Goal: Task Accomplishment & Management: Manage account settings

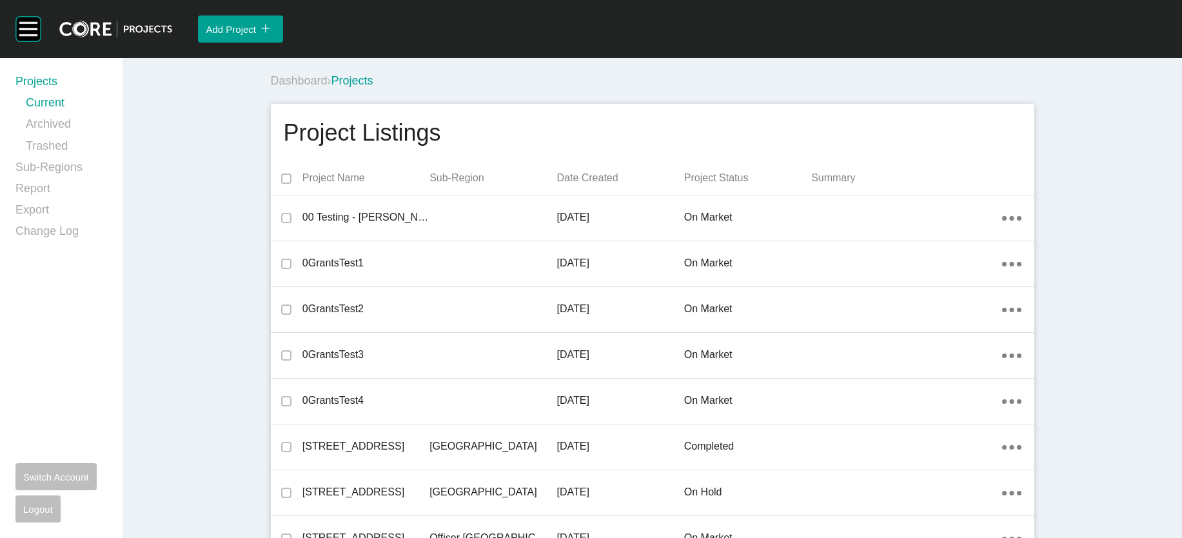
scroll to position [15342, 0]
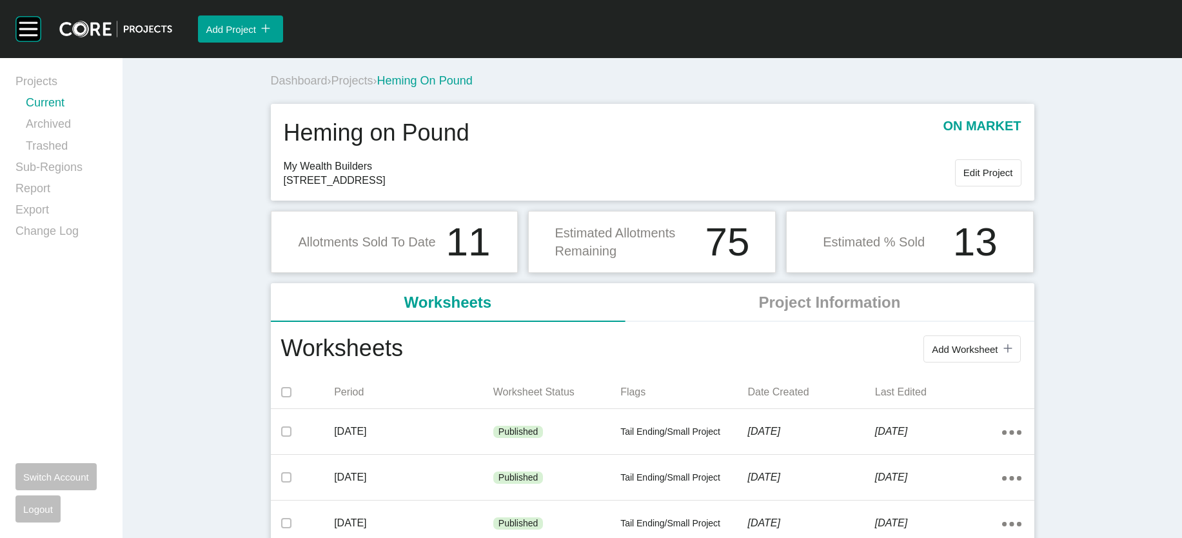
click at [50, 116] on link "Current" at bounding box center [66, 105] width 81 height 21
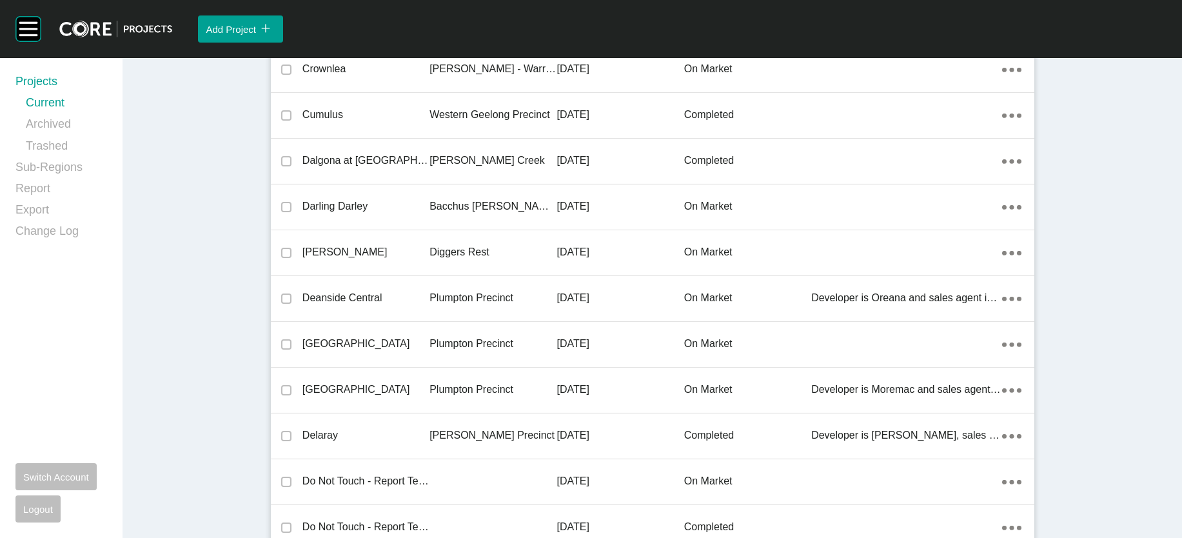
scroll to position [14829, 0]
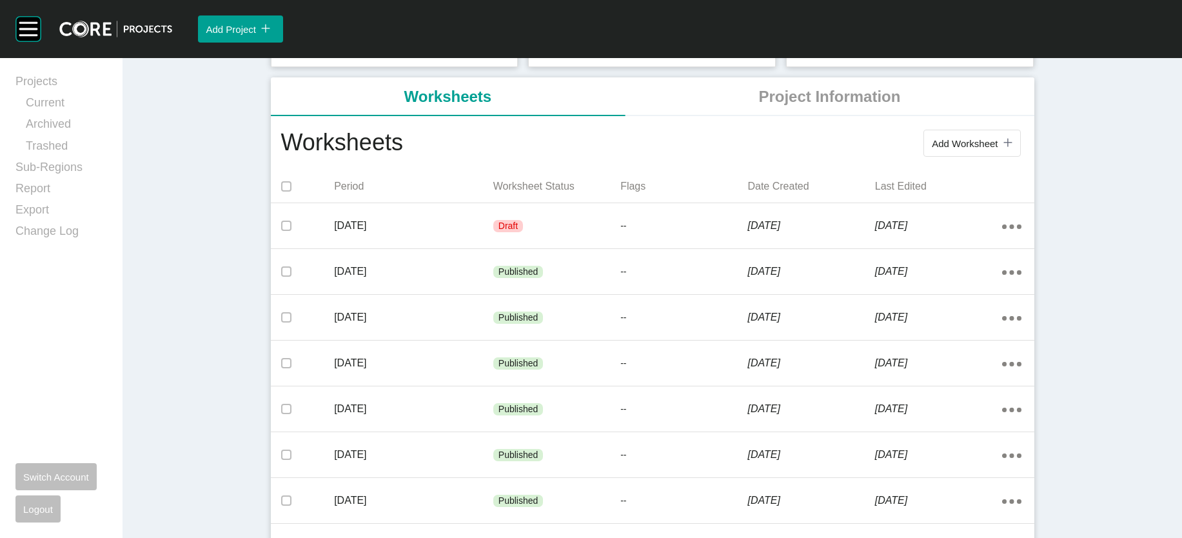
scroll to position [226, 0]
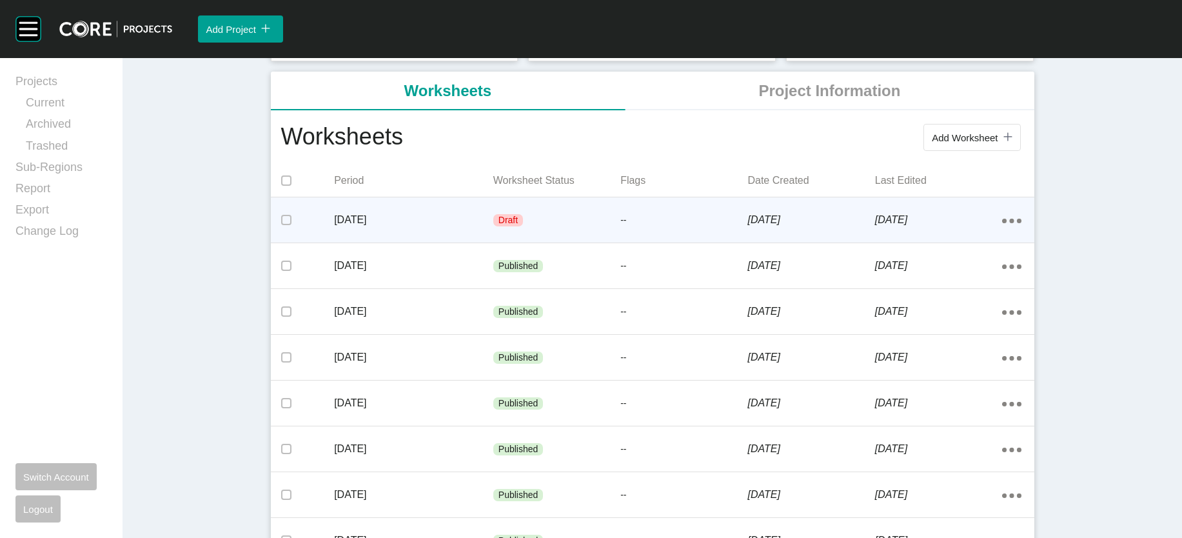
click at [747, 240] on div "--" at bounding box center [683, 220] width 127 height 39
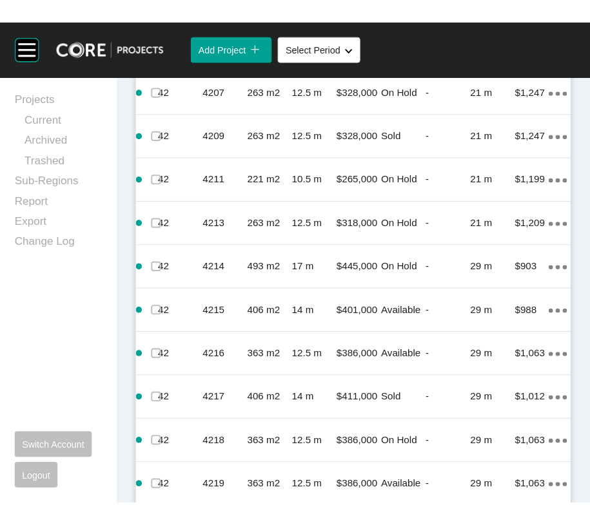
scroll to position [1155, 0]
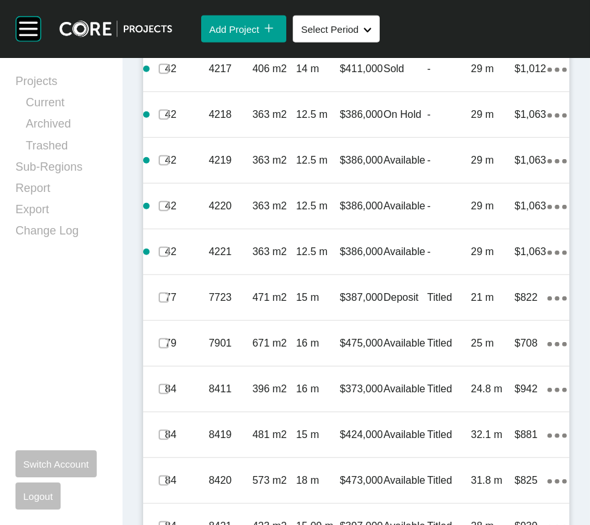
scroll to position [1518, 0]
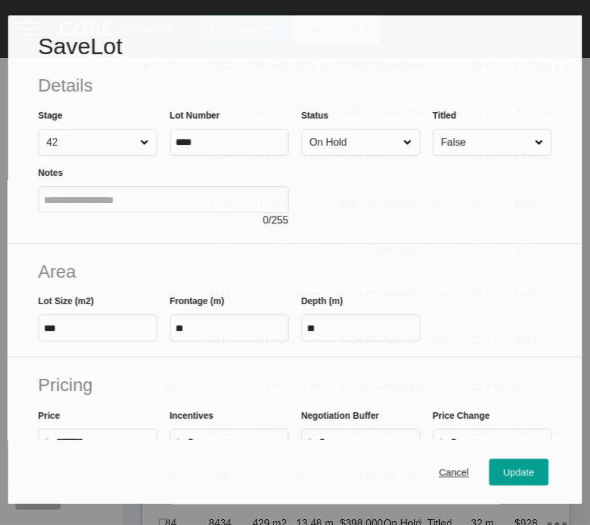
scroll to position [1467, 0]
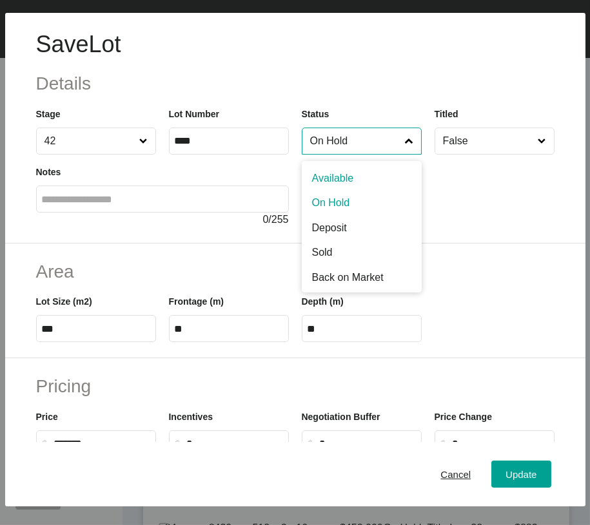
click at [386, 154] on input "On Hold" at bounding box center [355, 141] width 95 height 26
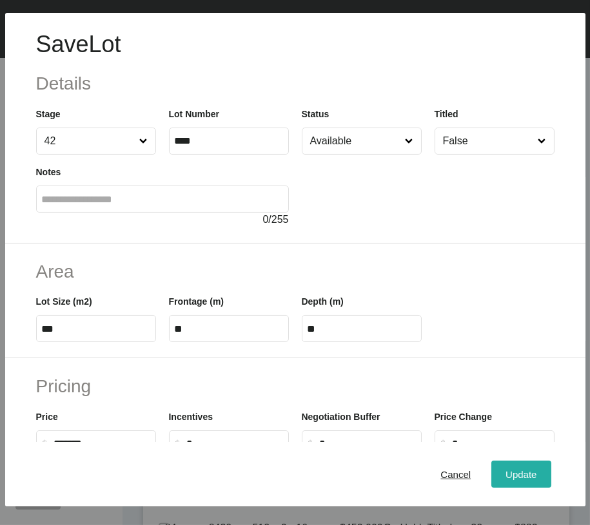
click at [491, 481] on button "Update" at bounding box center [520, 474] width 59 height 27
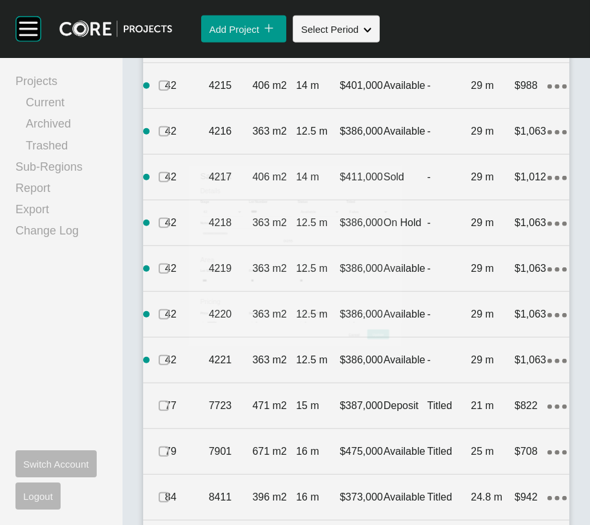
scroll to position [1518, 0]
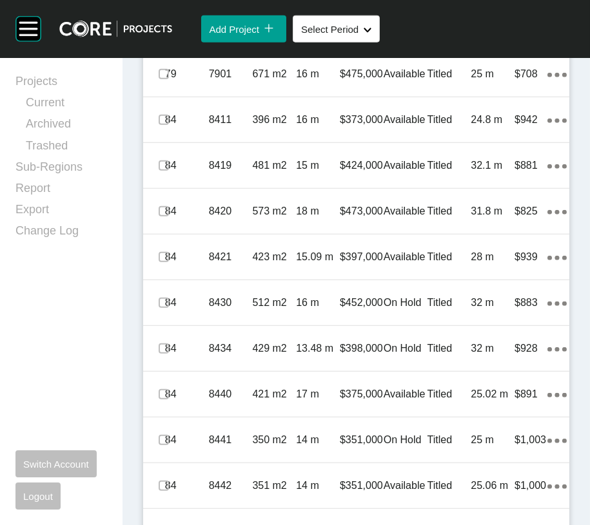
scroll to position [1744, 0]
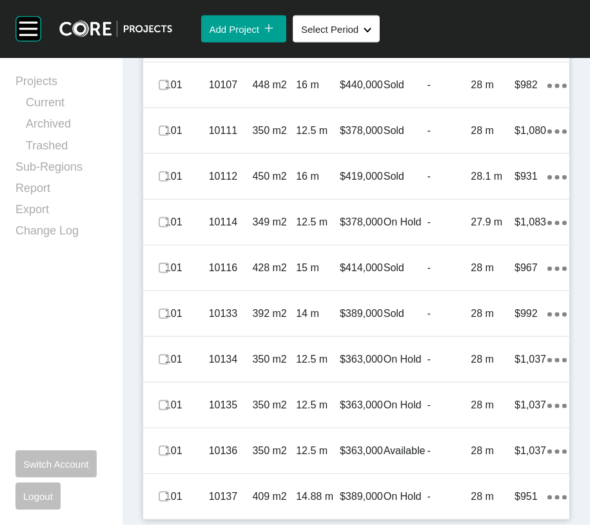
scroll to position [3108, 0]
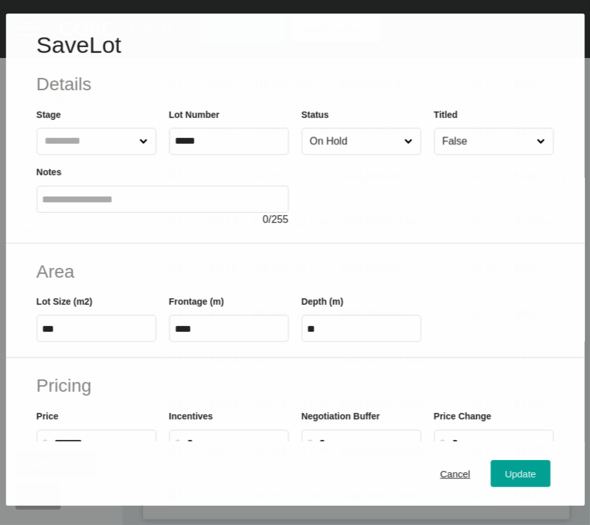
scroll to position [3057, 0]
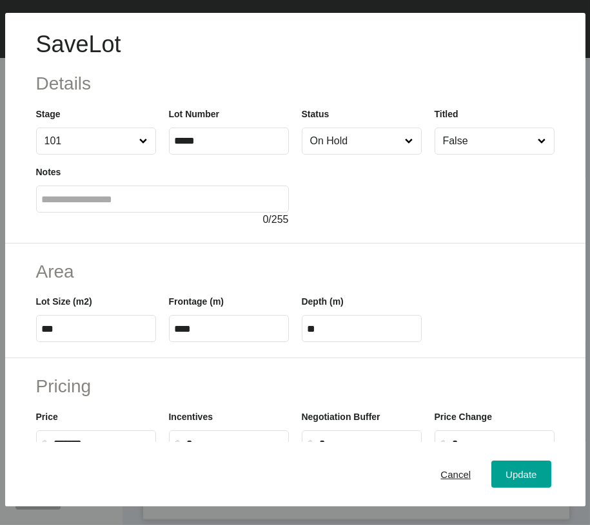
click at [362, 154] on input "On Hold" at bounding box center [355, 141] width 95 height 26
click at [502, 470] on div "Update" at bounding box center [520, 474] width 37 height 17
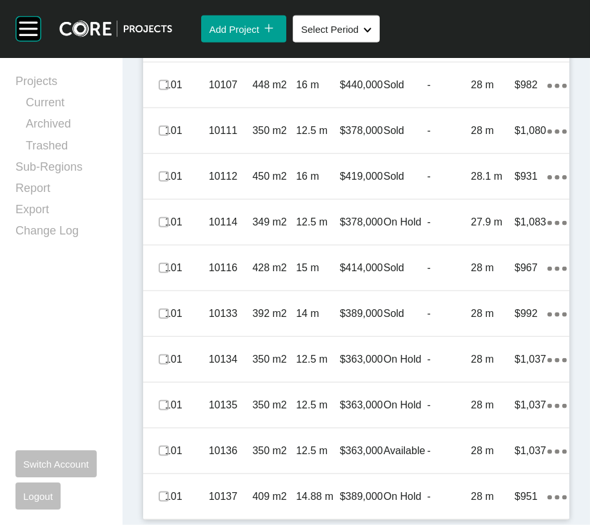
scroll to position [3286, 0]
click at [168, 44] on label at bounding box center [164, 39] width 10 height 10
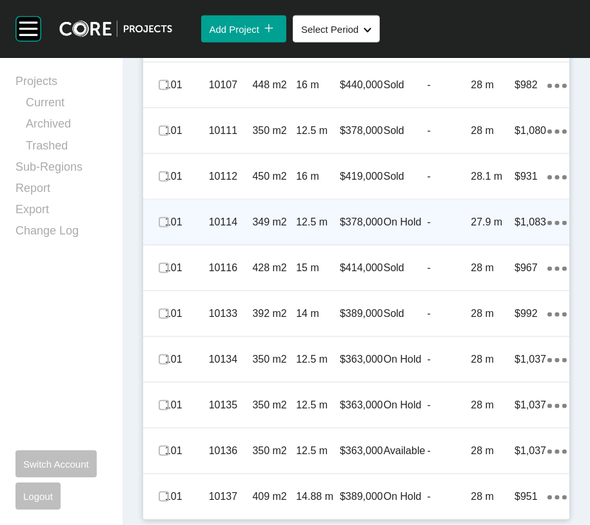
click at [364, 242] on div "$378,000" at bounding box center [362, 222] width 44 height 40
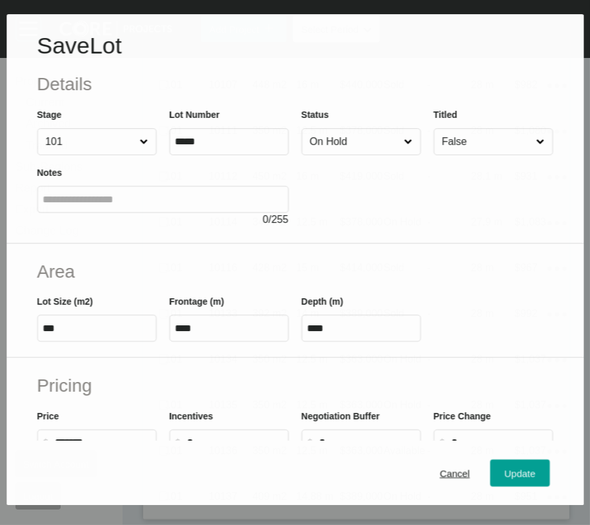
scroll to position [3462, 0]
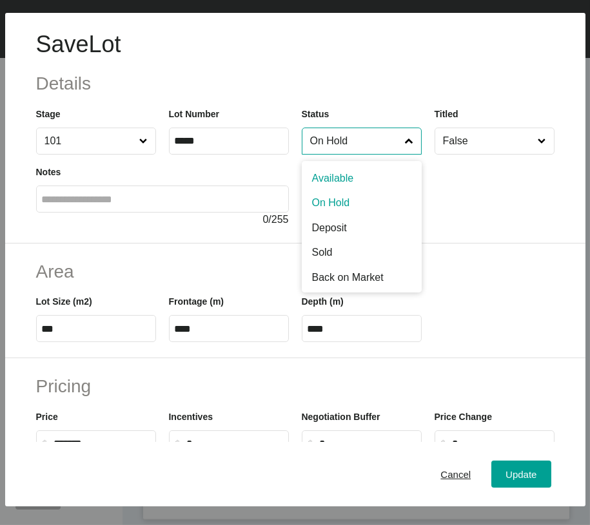
click at [338, 154] on input "On Hold" at bounding box center [355, 141] width 95 height 26
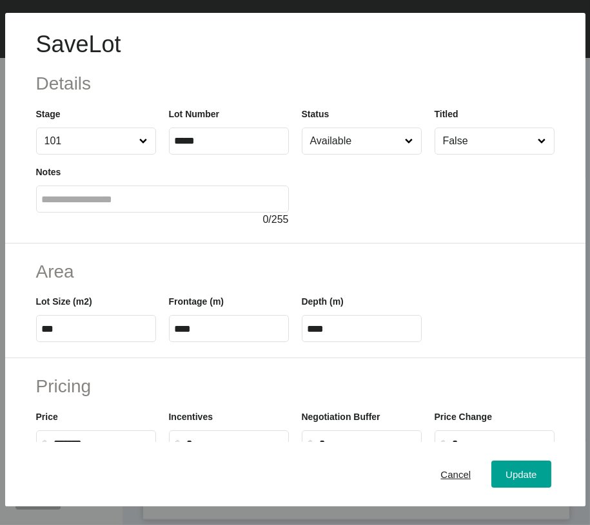
drag, startPoint x: 344, startPoint y: 207, endPoint x: 371, endPoint y: 250, distance: 50.8
click at [505, 480] on span "Update" at bounding box center [520, 474] width 31 height 11
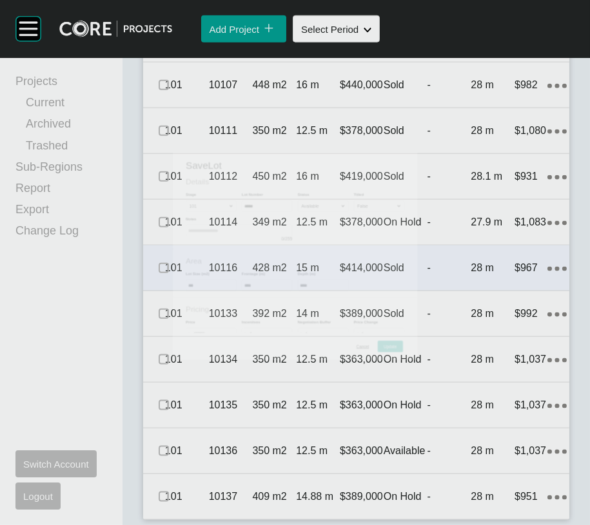
scroll to position [3512, 0]
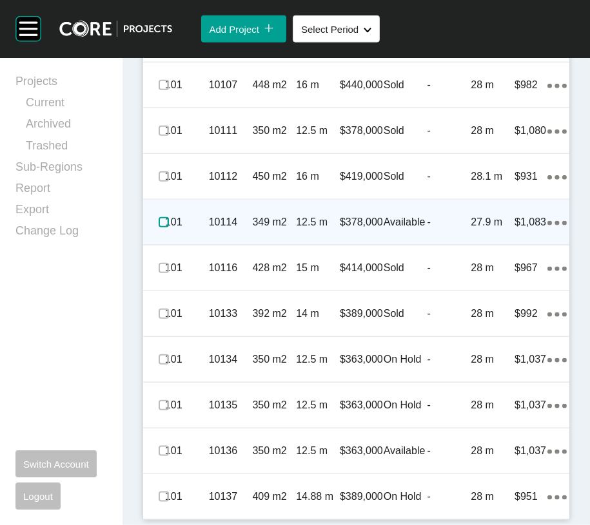
click at [169, 228] on label at bounding box center [164, 222] width 10 height 10
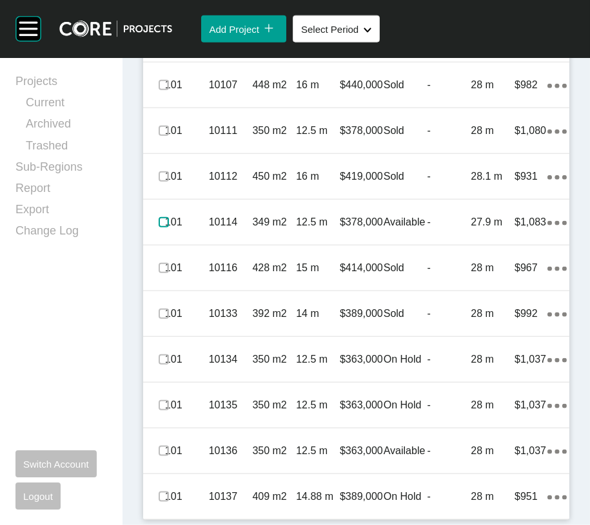
scroll to position [3814, 0]
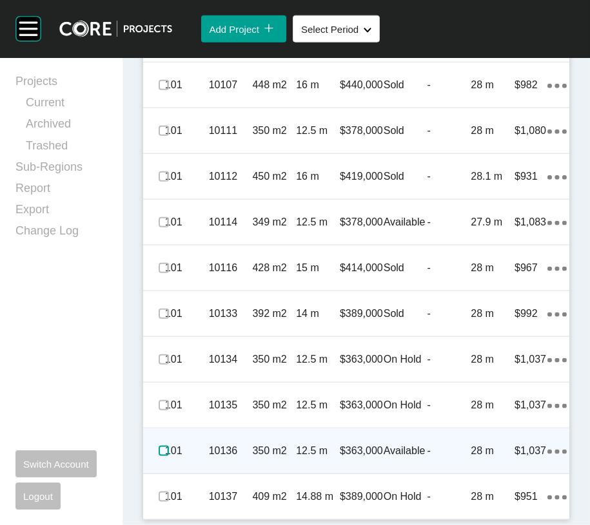
click at [169, 456] on label at bounding box center [164, 451] width 10 height 10
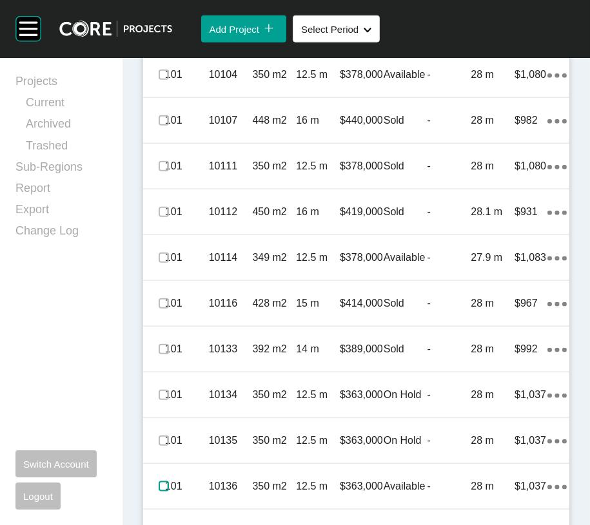
scroll to position [2446, 0]
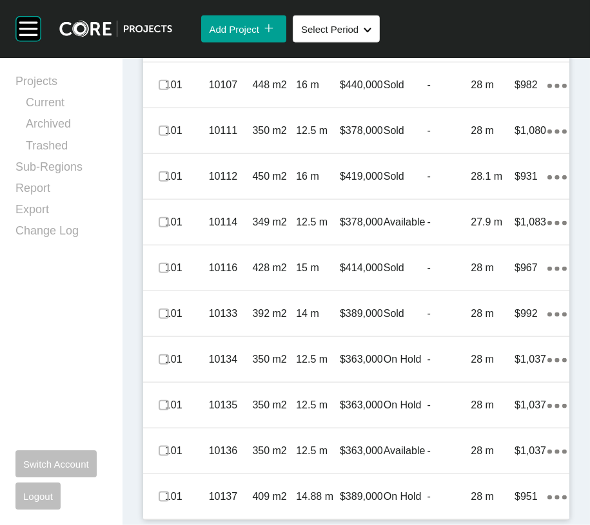
scroll to position [2886, 0]
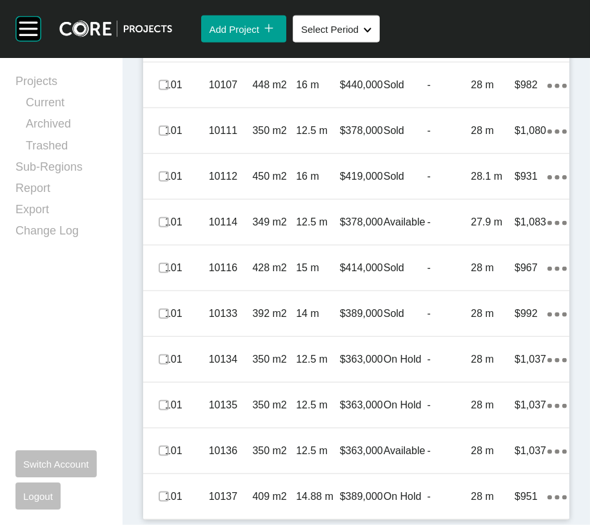
scroll to position [3243, 0]
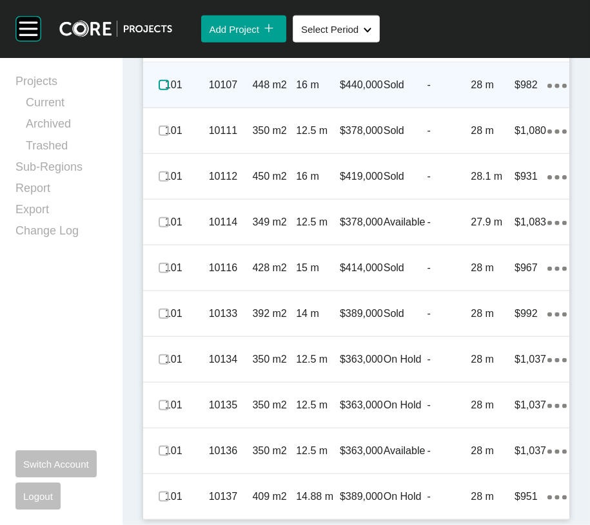
click at [166, 90] on label at bounding box center [164, 85] width 10 height 10
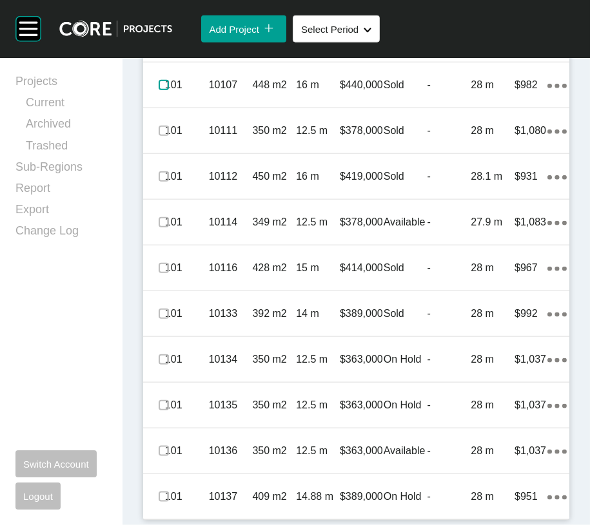
scroll to position [3382, 0]
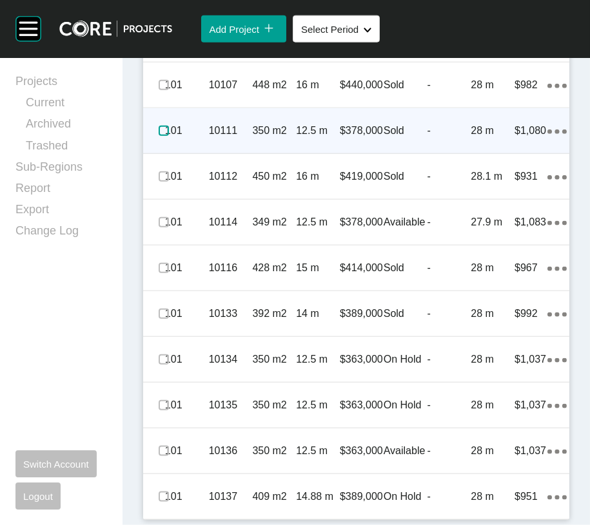
click at [165, 136] on label at bounding box center [164, 131] width 10 height 10
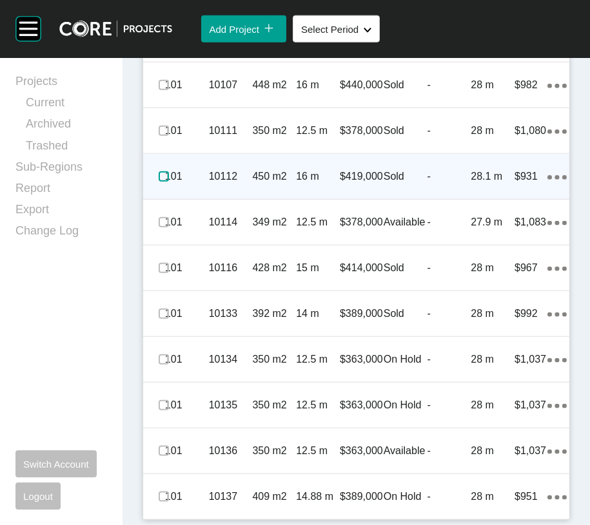
click at [165, 182] on label at bounding box center [164, 177] width 10 height 10
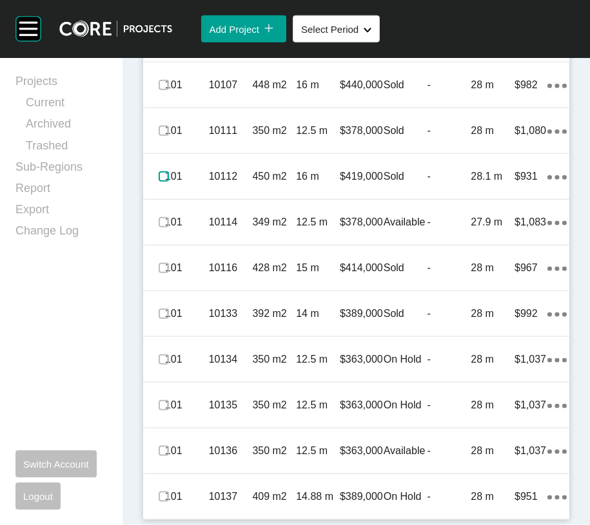
scroll to position [3614, 0]
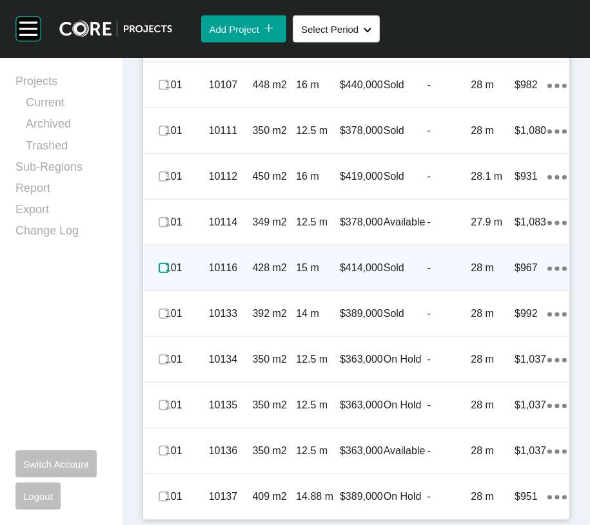
click at [169, 273] on label at bounding box center [164, 268] width 10 height 10
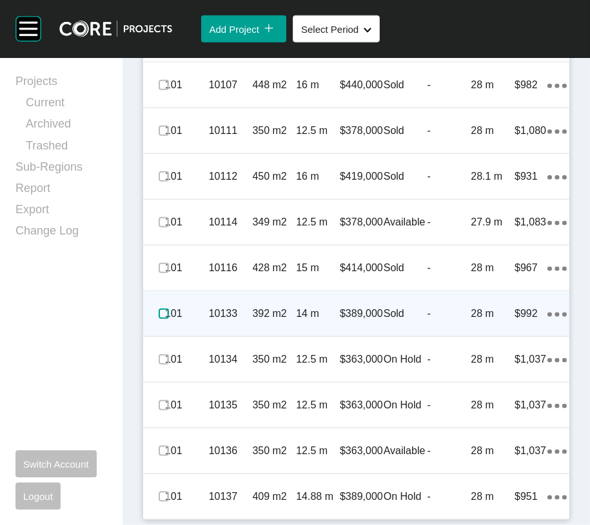
click at [169, 319] on label at bounding box center [164, 314] width 10 height 10
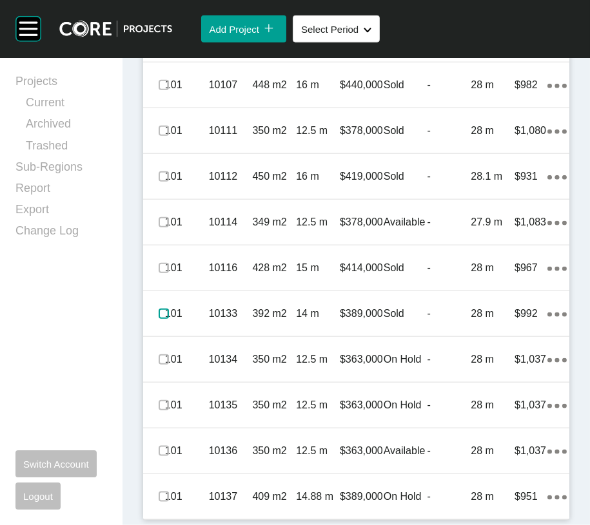
scroll to position [3710, 0]
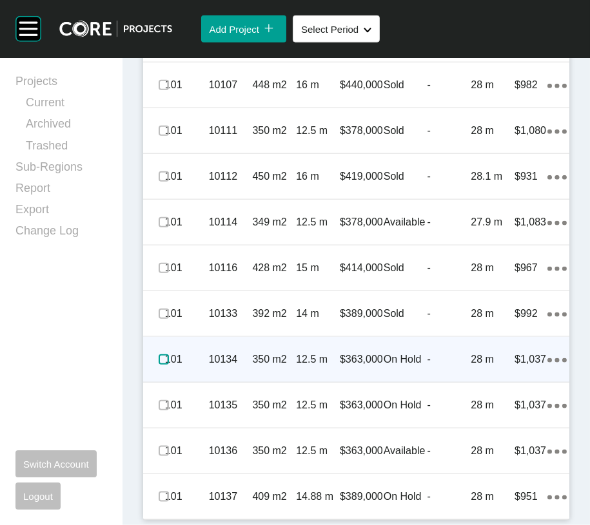
click at [165, 365] on label at bounding box center [164, 360] width 10 height 10
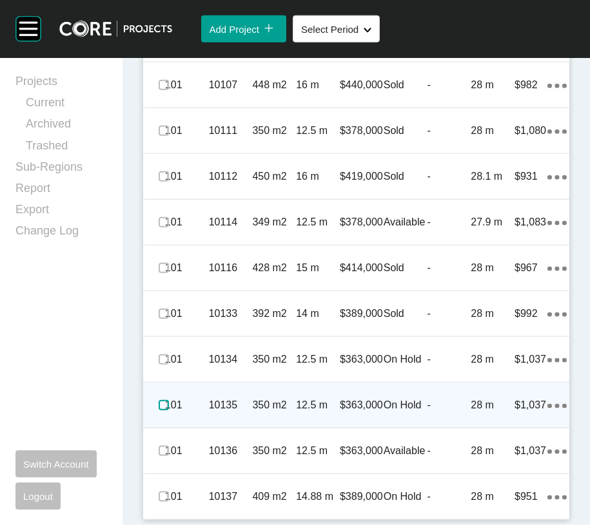
click at [166, 411] on label at bounding box center [164, 405] width 10 height 10
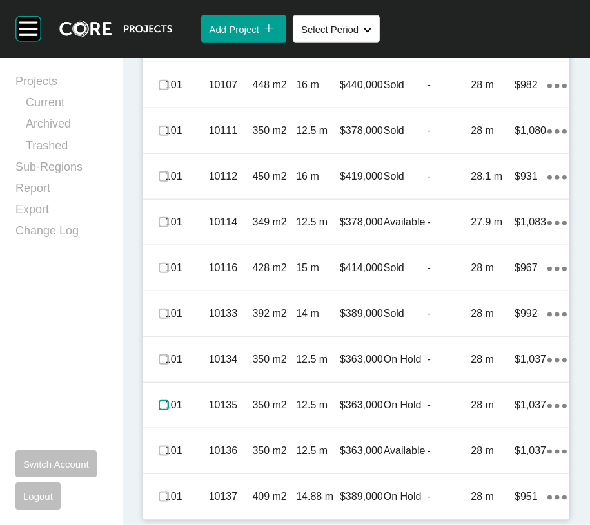
scroll to position [3873, 0]
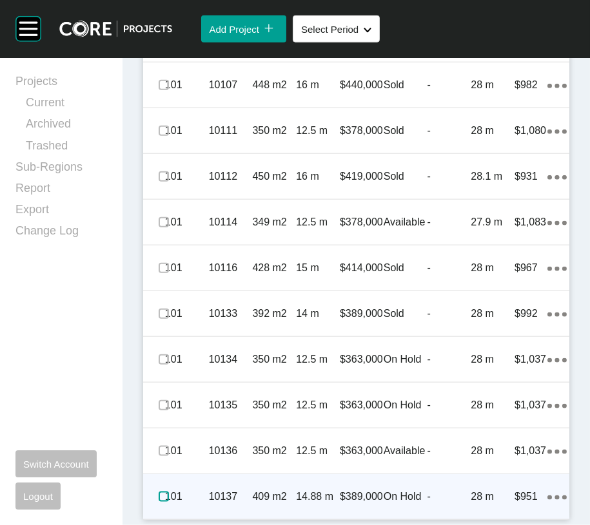
click at [168, 492] on label at bounding box center [164, 497] width 10 height 10
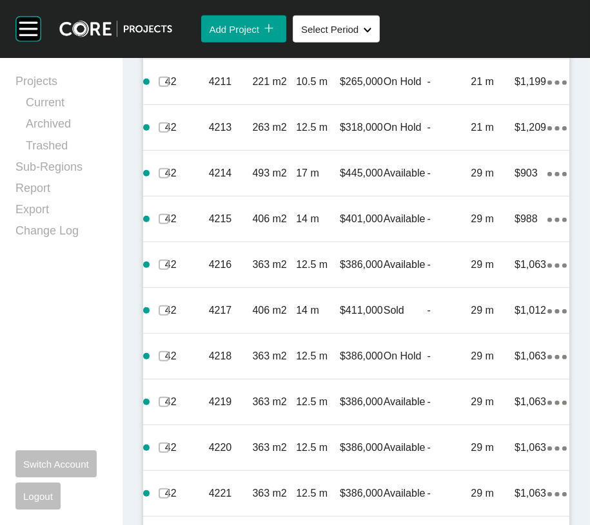
scroll to position [1211, 0]
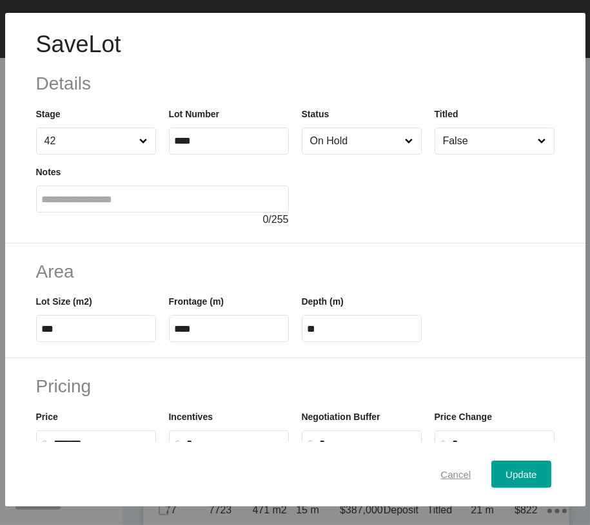
click at [440, 480] on span "Cancel" at bounding box center [455, 474] width 30 height 11
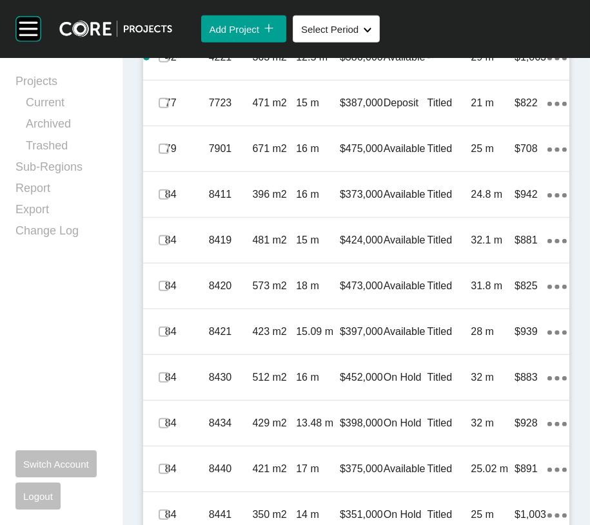
scroll to position [1623, 0]
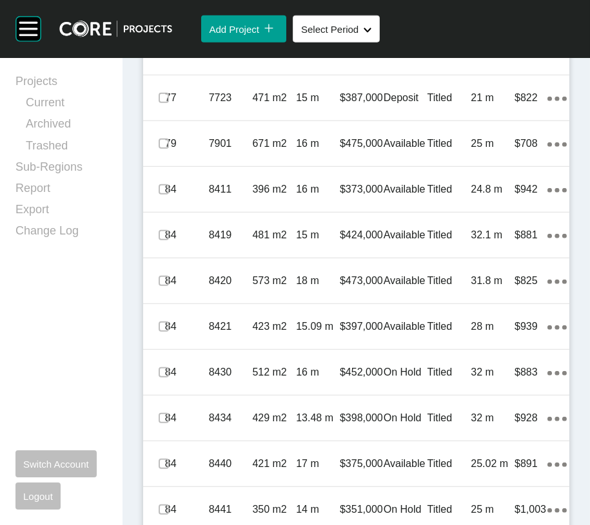
drag, startPoint x: 170, startPoint y: 193, endPoint x: 163, endPoint y: 210, distance: 18.0
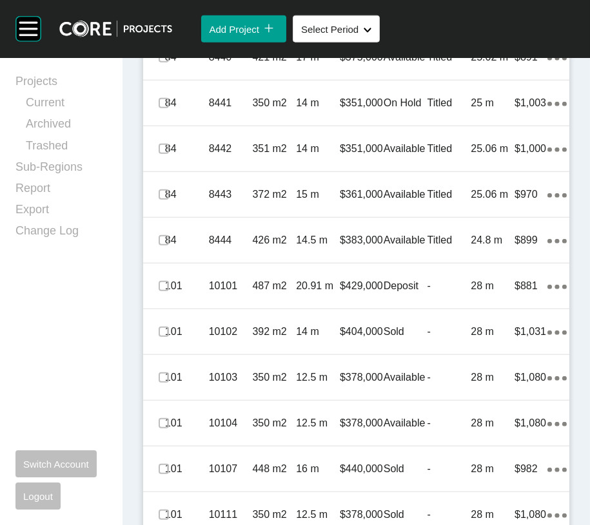
scroll to position [2036, 0]
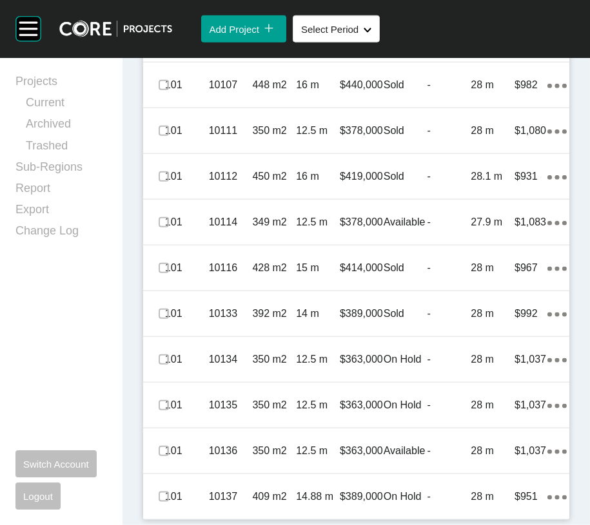
scroll to position [2861, 0]
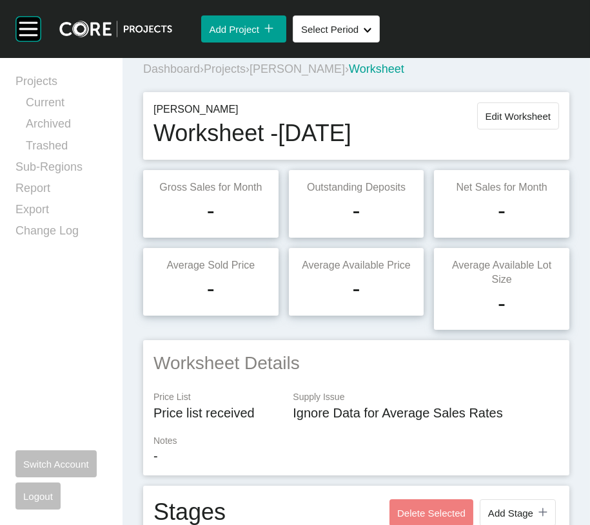
scroll to position [17, 0]
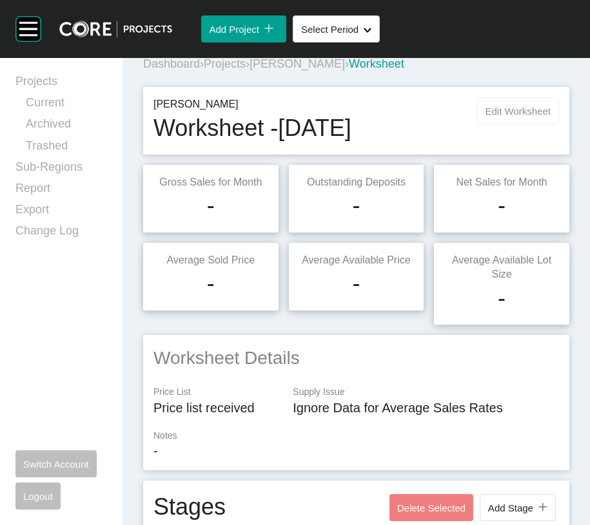
click at [486, 117] on span "Edit Worksheet" at bounding box center [518, 111] width 65 height 11
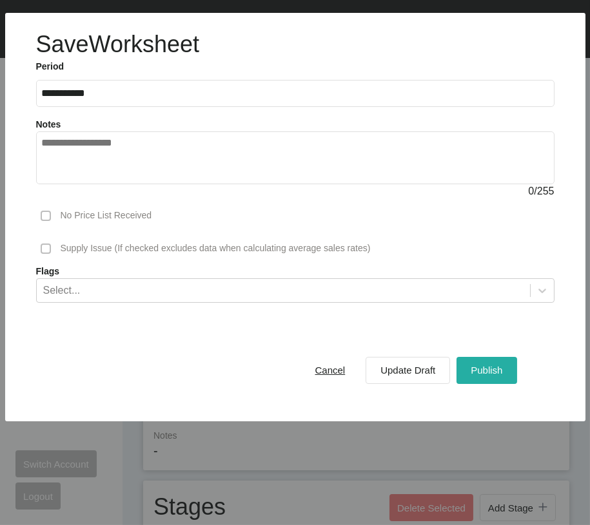
click at [490, 379] on div "Publish" at bounding box center [486, 370] width 38 height 17
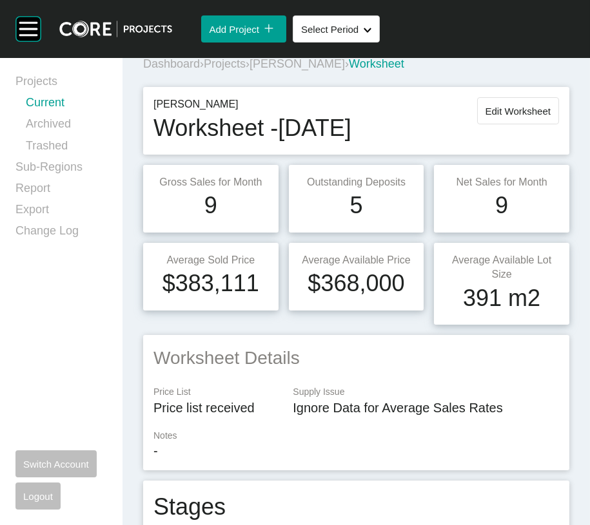
click at [54, 108] on link "Current" at bounding box center [66, 105] width 81 height 21
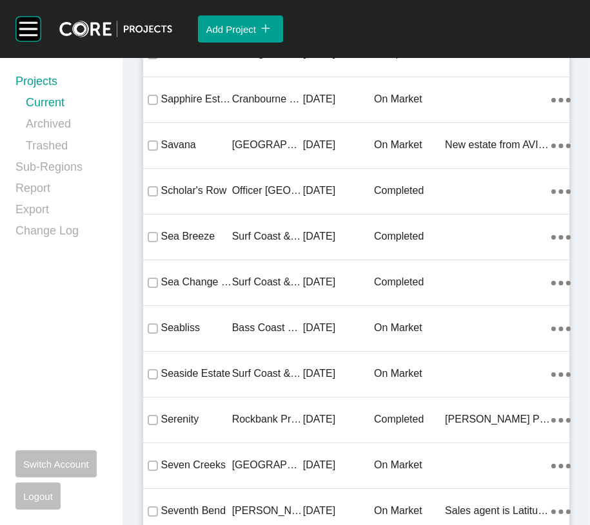
scroll to position [35407, 0]
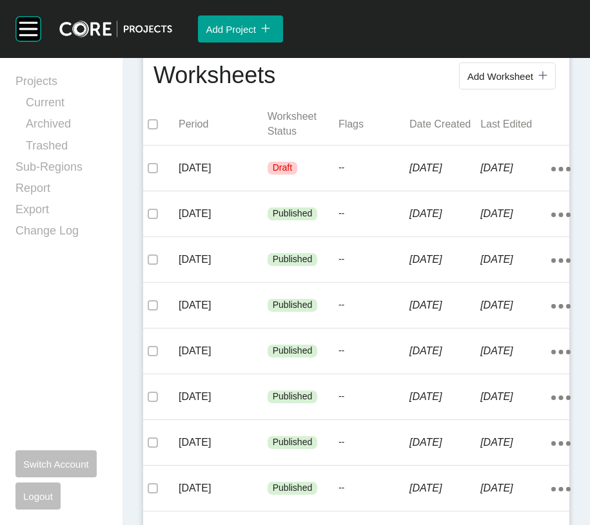
scroll to position [291, 0]
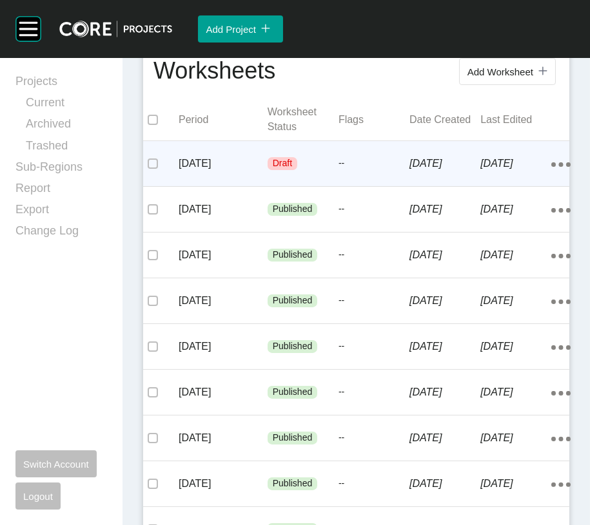
click at [315, 183] on div "Draft" at bounding box center [303, 163] width 71 height 39
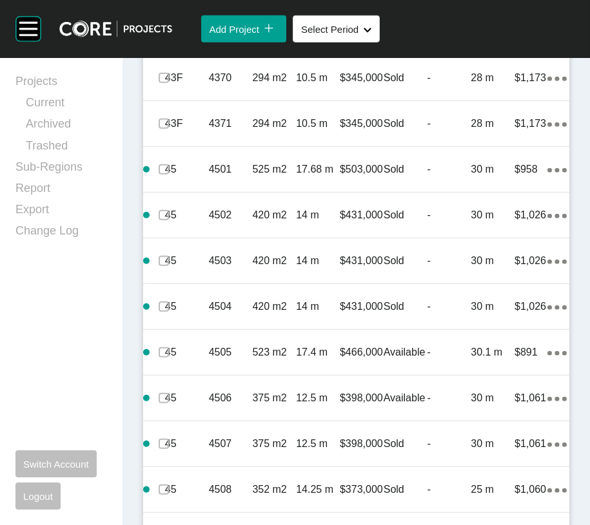
scroll to position [1326, 0]
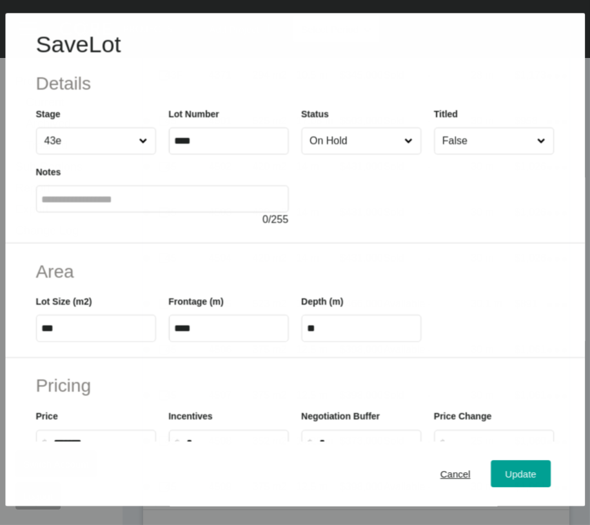
scroll to position [1276, 0]
click at [377, 154] on input "On Hold" at bounding box center [355, 141] width 95 height 26
click at [502, 467] on div "Update" at bounding box center [520, 474] width 37 height 17
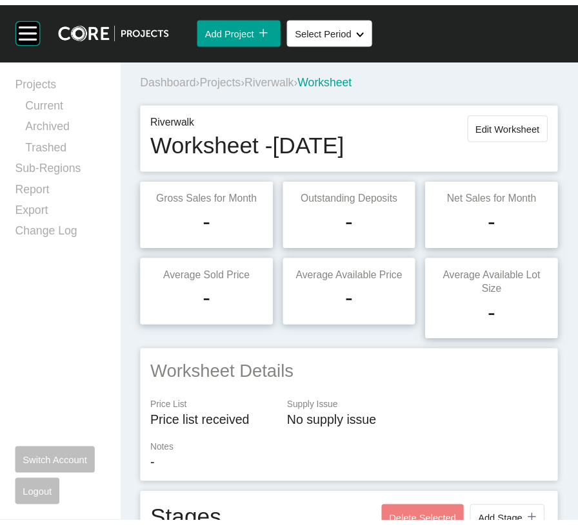
scroll to position [0, 0]
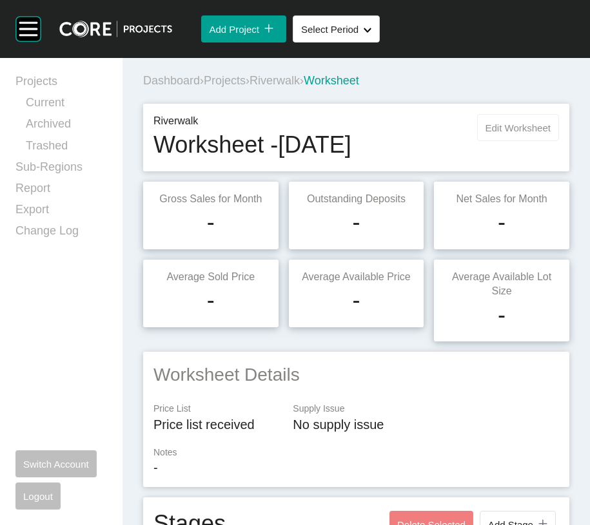
click at [507, 133] on span "Edit Worksheet" at bounding box center [518, 128] width 65 height 11
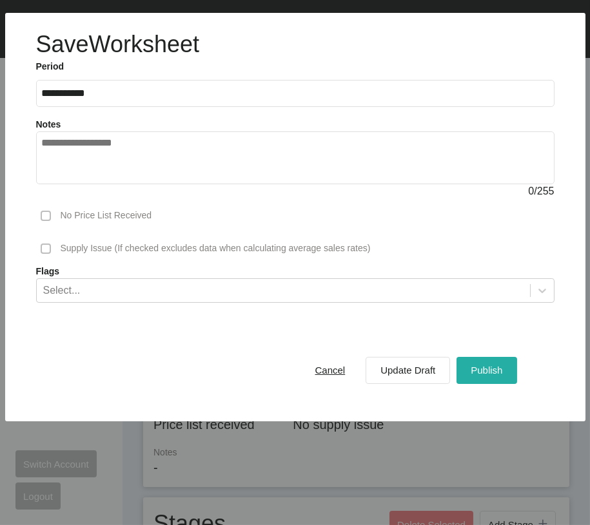
click at [479, 379] on div "Publish" at bounding box center [486, 370] width 38 height 17
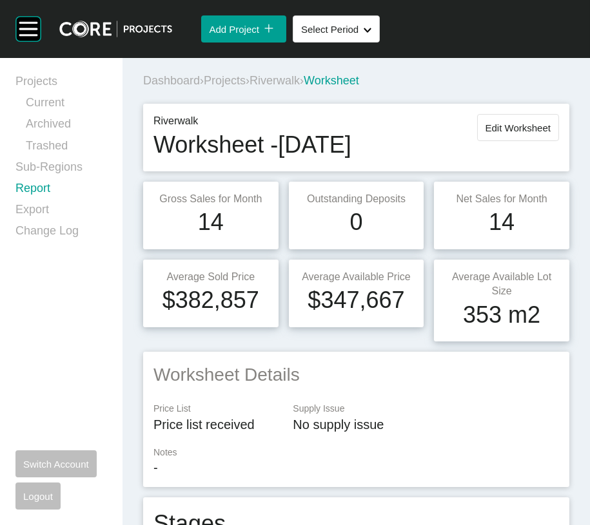
click at [61, 202] on link "Report" at bounding box center [61, 191] width 92 height 21
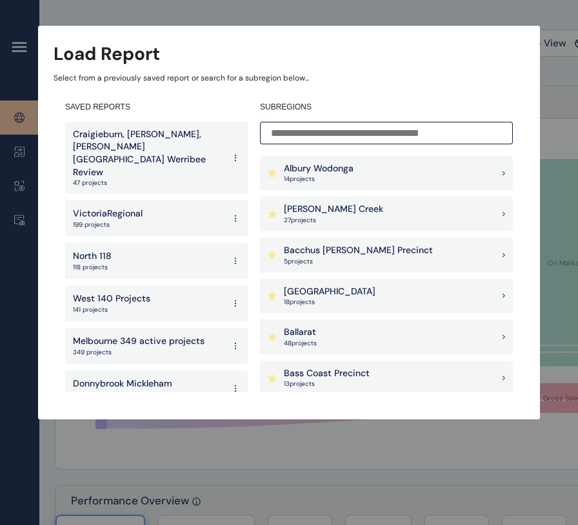
click at [395, 124] on input at bounding box center [386, 133] width 253 height 23
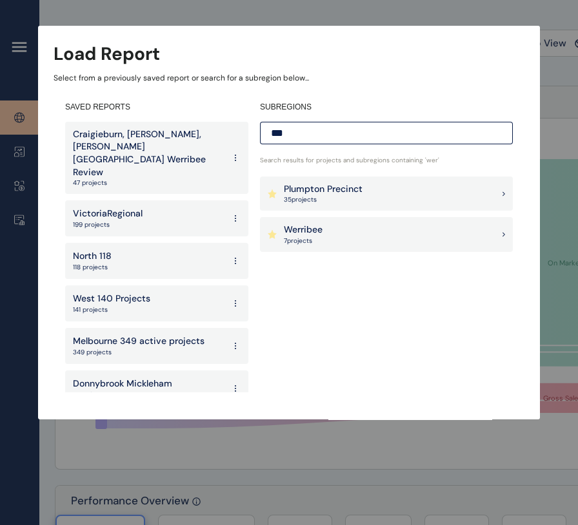
type input "***"
click at [378, 233] on div "Werribee 7 project s" at bounding box center [386, 234] width 253 height 35
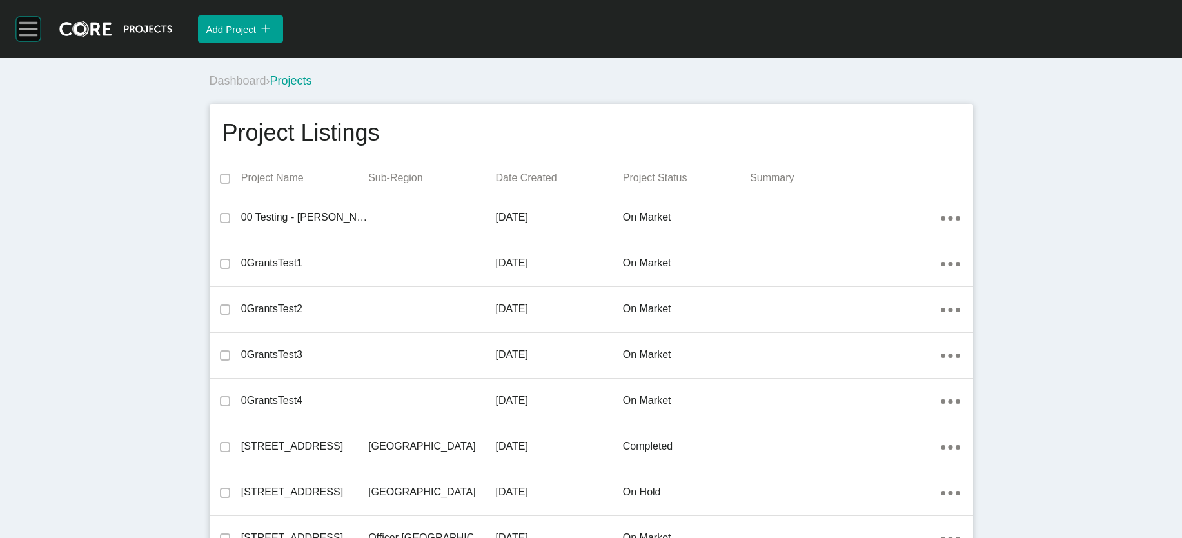
click at [37, 27] on rect at bounding box center [28, 29] width 25 height 25
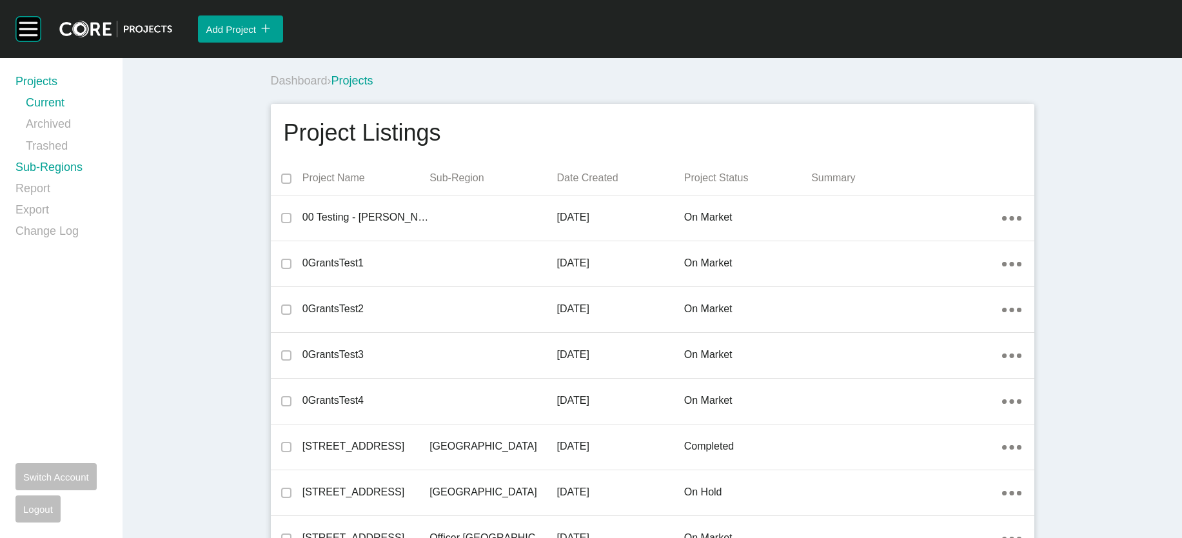
click at [95, 181] on link "Sub-Regions" at bounding box center [61, 169] width 92 height 21
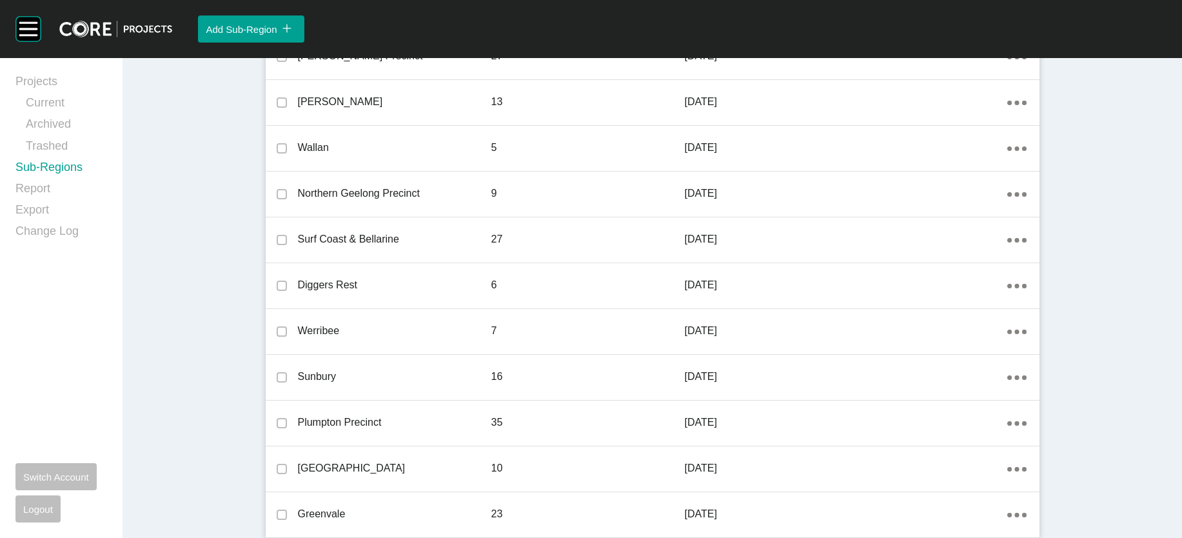
scroll to position [1932, 0]
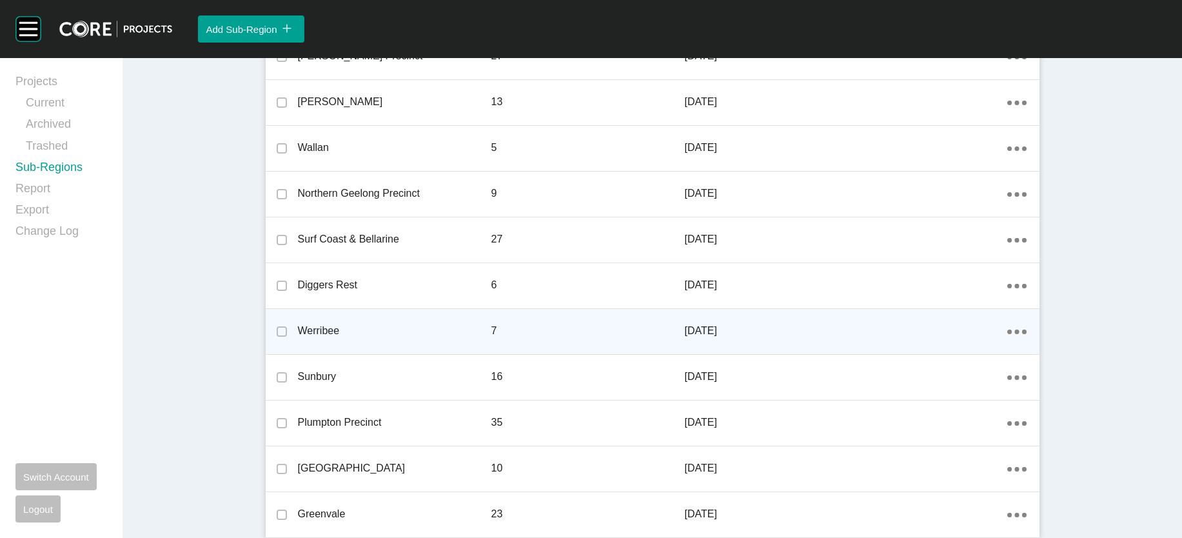
click at [589, 324] on div "Action Menu Dots Copy 6 Created with Sketch." at bounding box center [1023, 331] width 32 height 14
click at [589, 329] on icon "Action Menu Dots Copy 6 Created with Sketch." at bounding box center [1016, 331] width 19 height 5
click at [589, 333] on link "Edit" at bounding box center [1040, 322] width 35 height 19
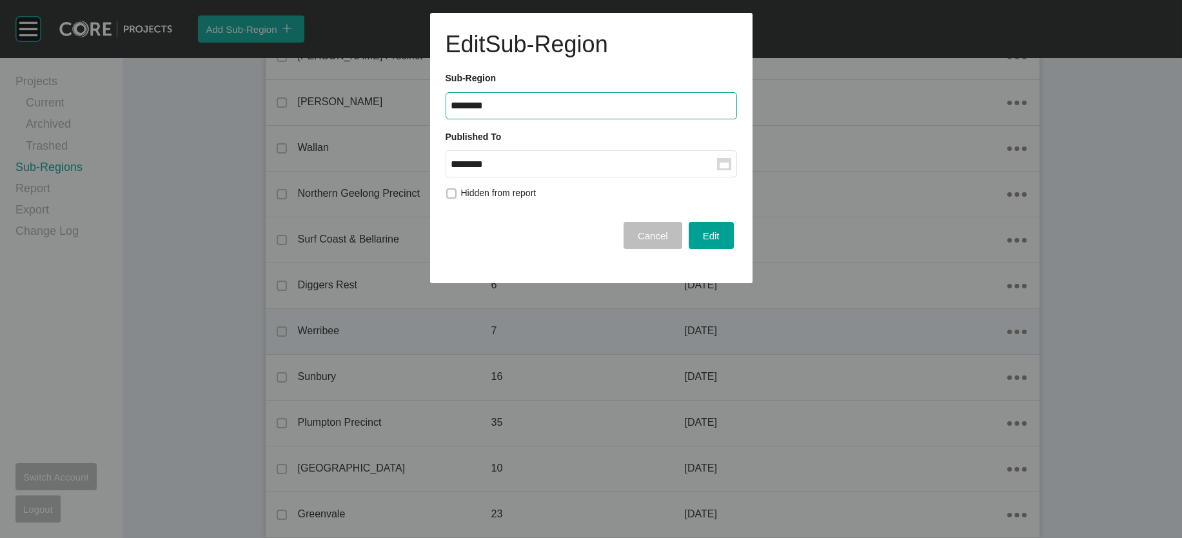
click at [589, 170] on input "********" at bounding box center [584, 164] width 266 height 11
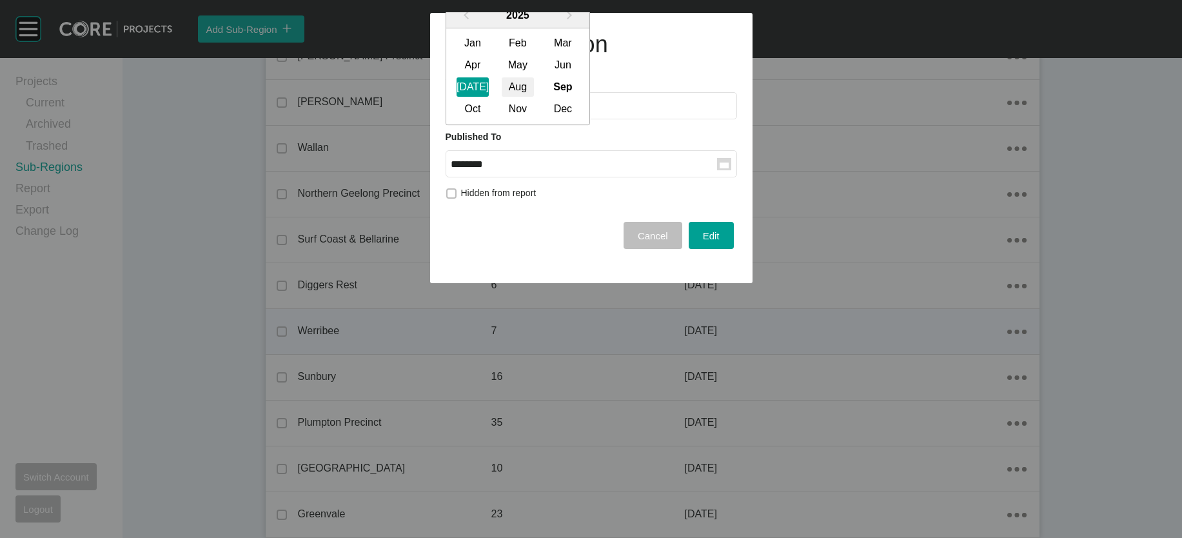
click at [534, 97] on div "Aug" at bounding box center [518, 87] width 32 height 19
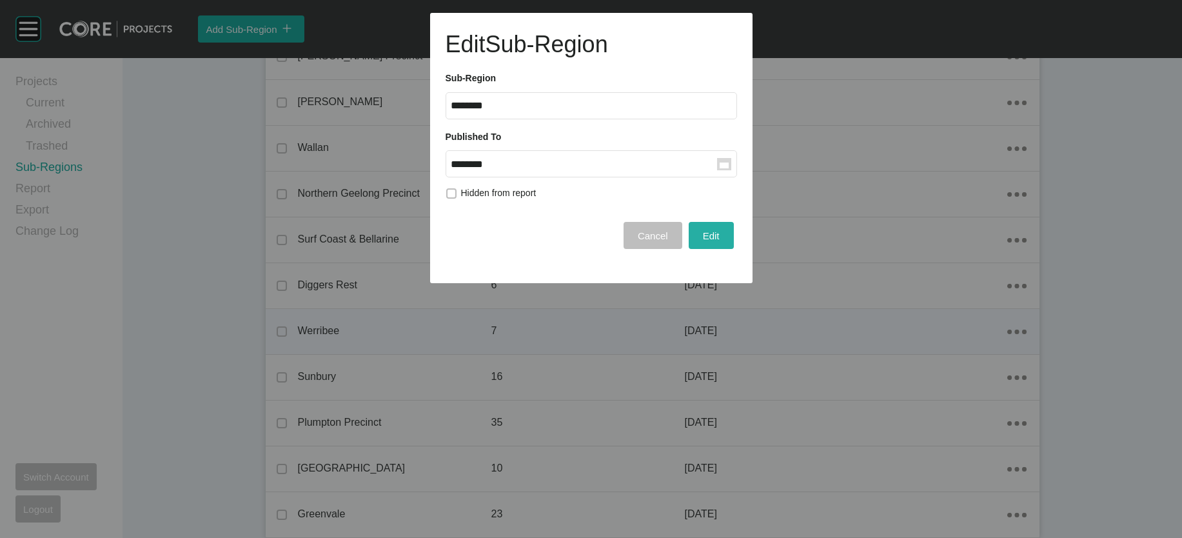
click at [589, 244] on div "Edit" at bounding box center [711, 235] width 23 height 17
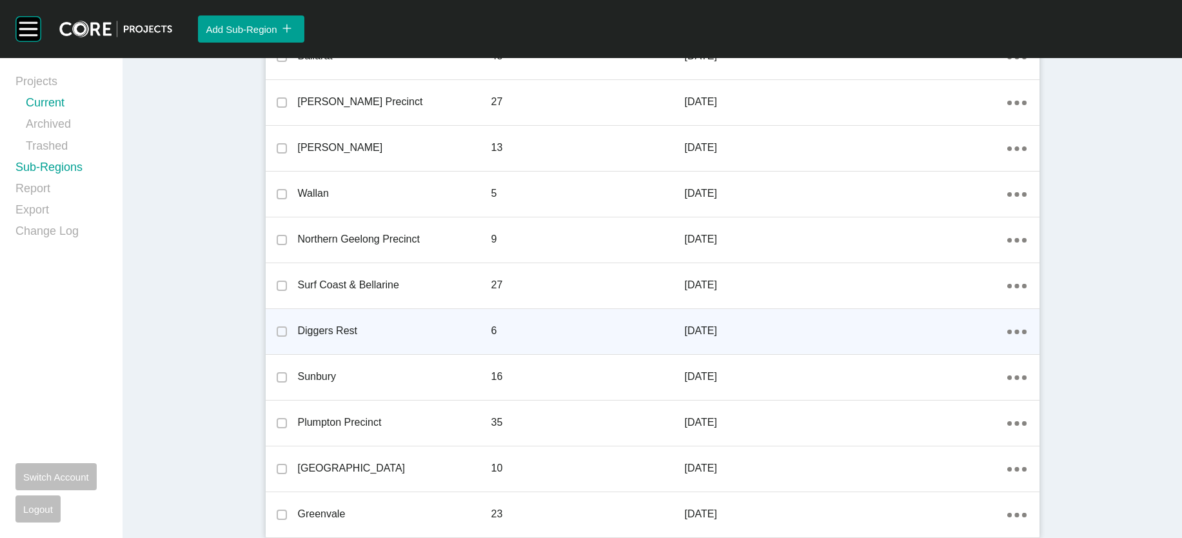
click at [67, 113] on link "Current" at bounding box center [66, 105] width 81 height 21
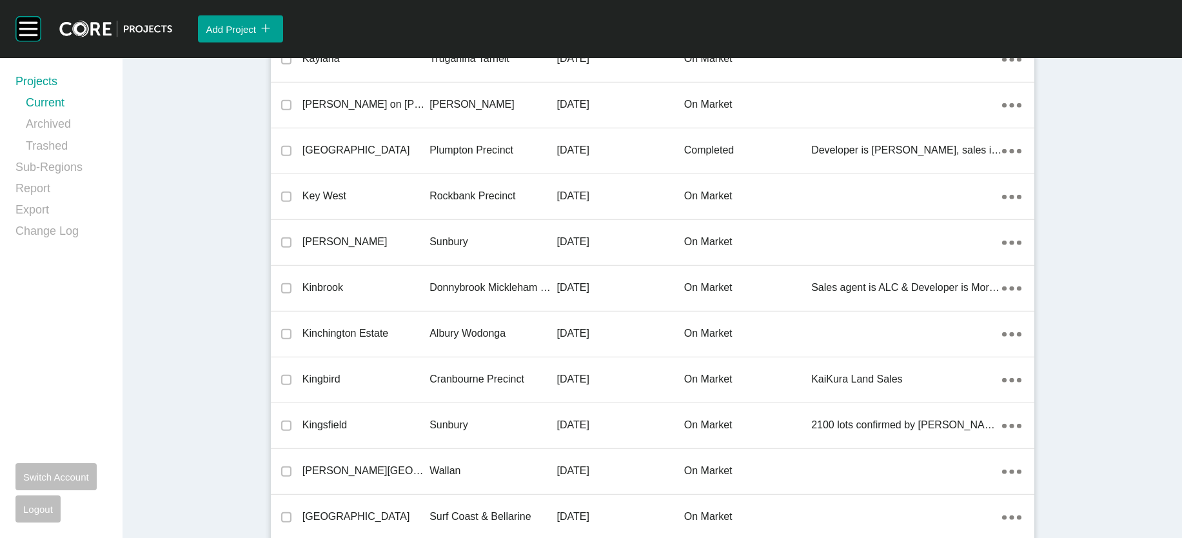
scroll to position [25150, 0]
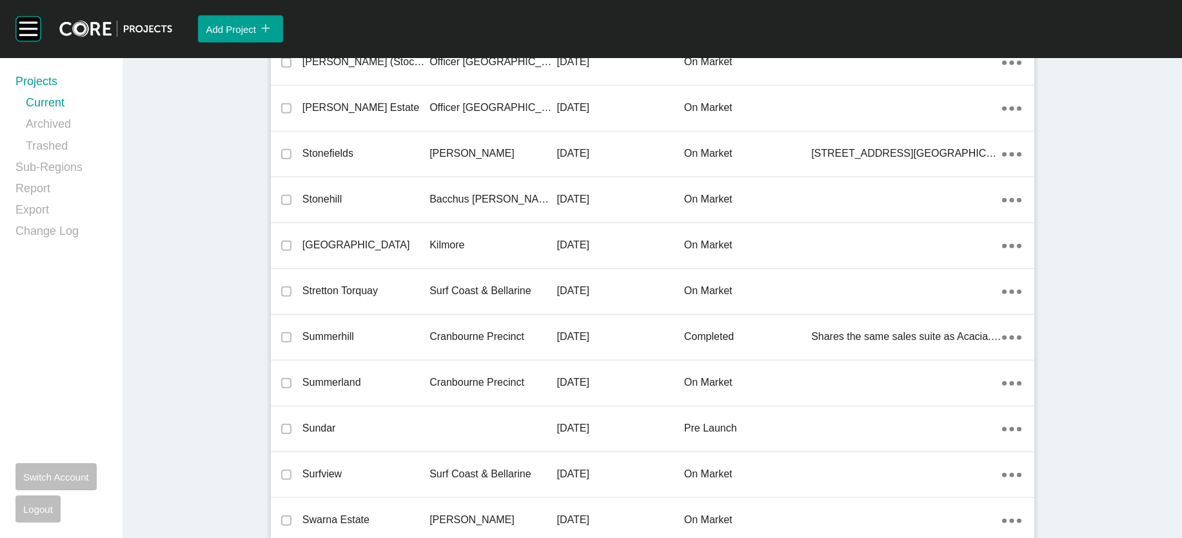
drag, startPoint x: 469, startPoint y: 318, endPoint x: 491, endPoint y: 373, distance: 59.6
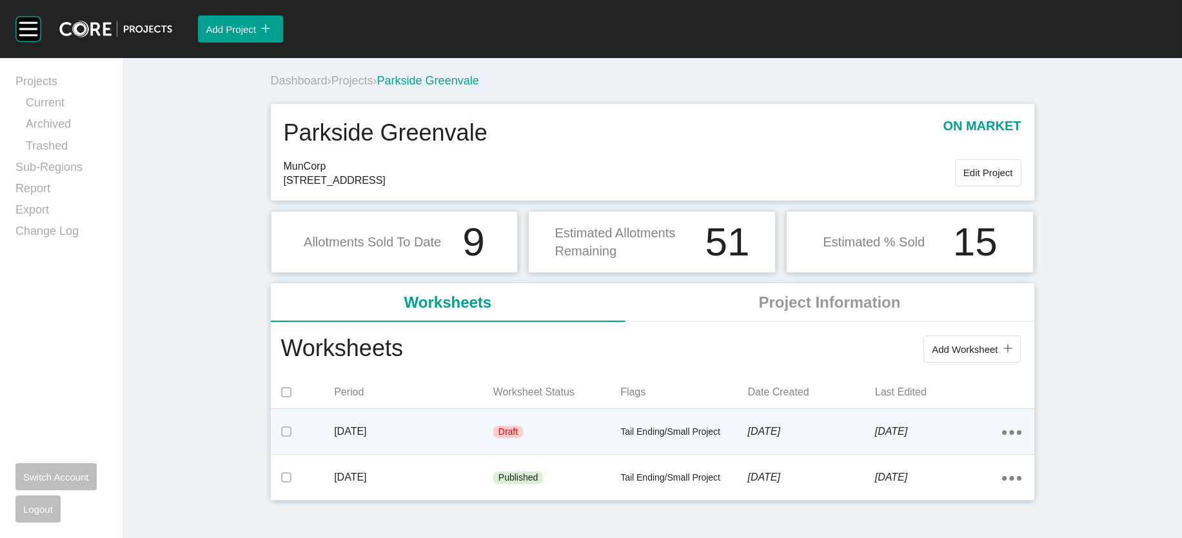
click at [444, 451] on div "[DATE]" at bounding box center [413, 431] width 159 height 40
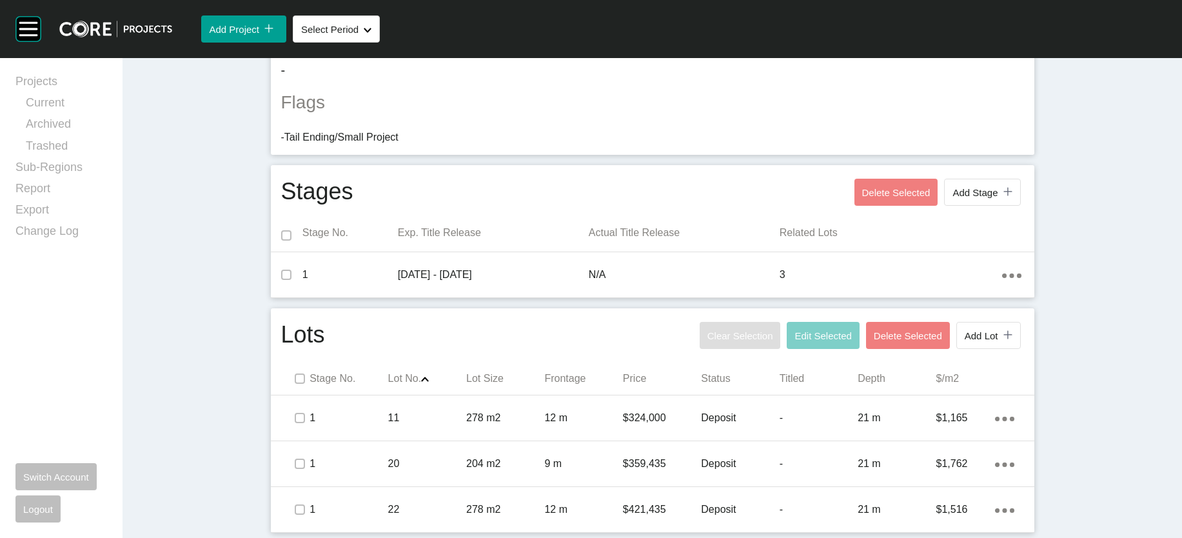
scroll to position [613, 0]
click at [295, 373] on label at bounding box center [300, 378] width 10 height 10
click at [589, 322] on button "Edit Selected" at bounding box center [823, 335] width 72 height 27
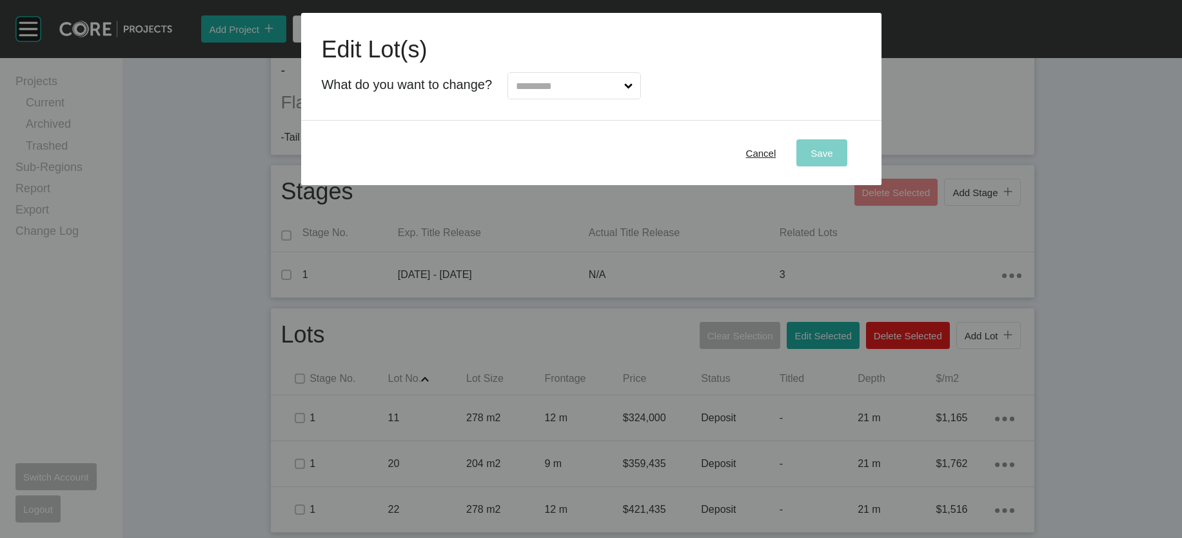
click at [589, 90] on icon at bounding box center [628, 86] width 8 height 8
click at [589, 99] on input "text" at bounding box center [567, 86] width 108 height 26
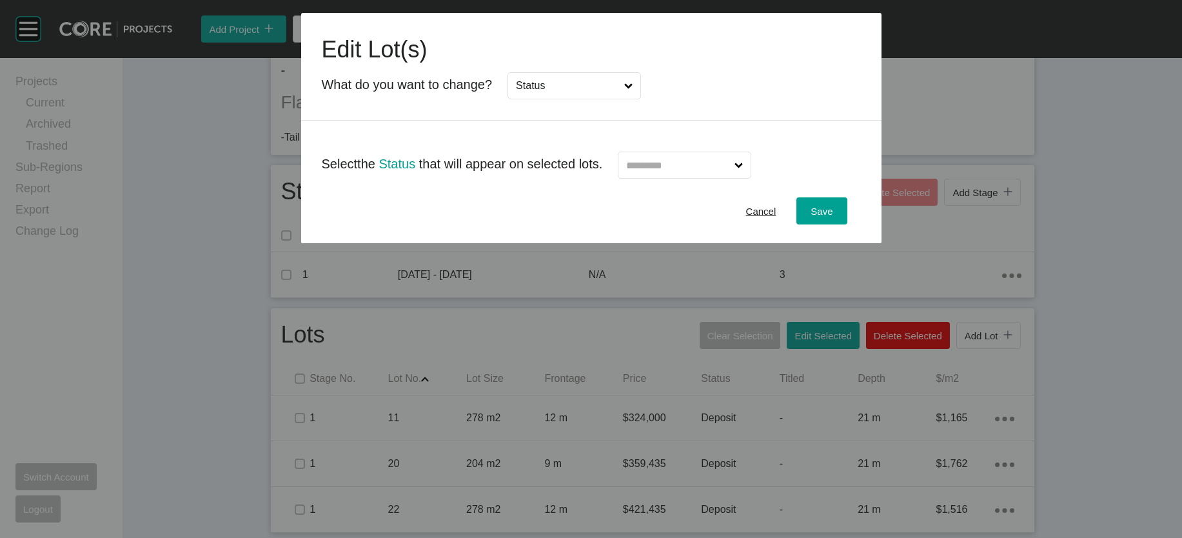
click at [589, 178] on input "text" at bounding box center [677, 165] width 108 height 26
type input "*"
click at [589, 217] on span "Save" at bounding box center [821, 211] width 22 height 11
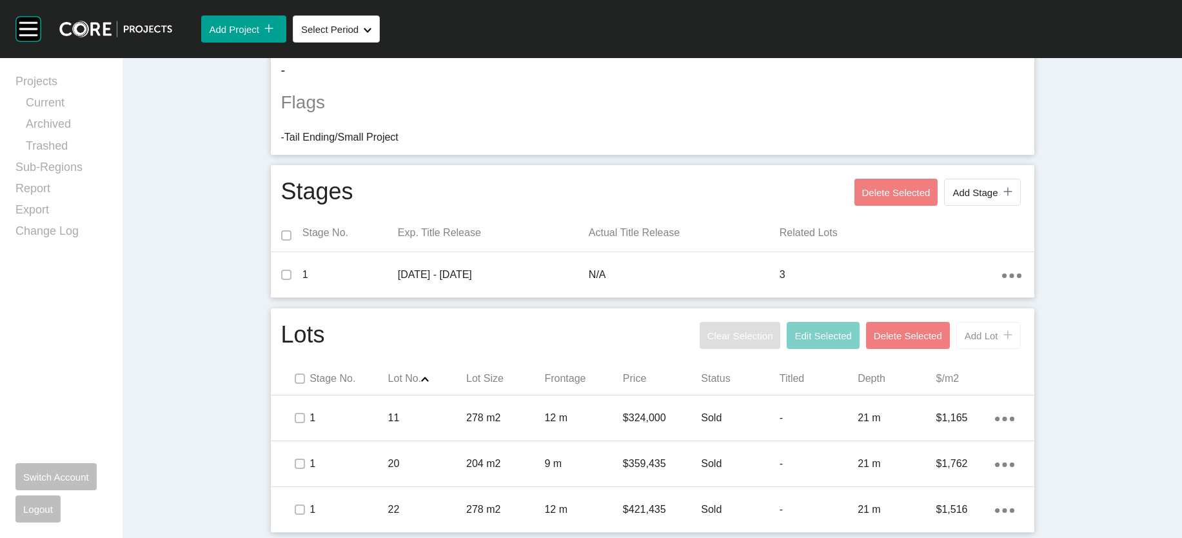
click at [589, 330] on span "Add Lot" at bounding box center [982, 335] width 34 height 11
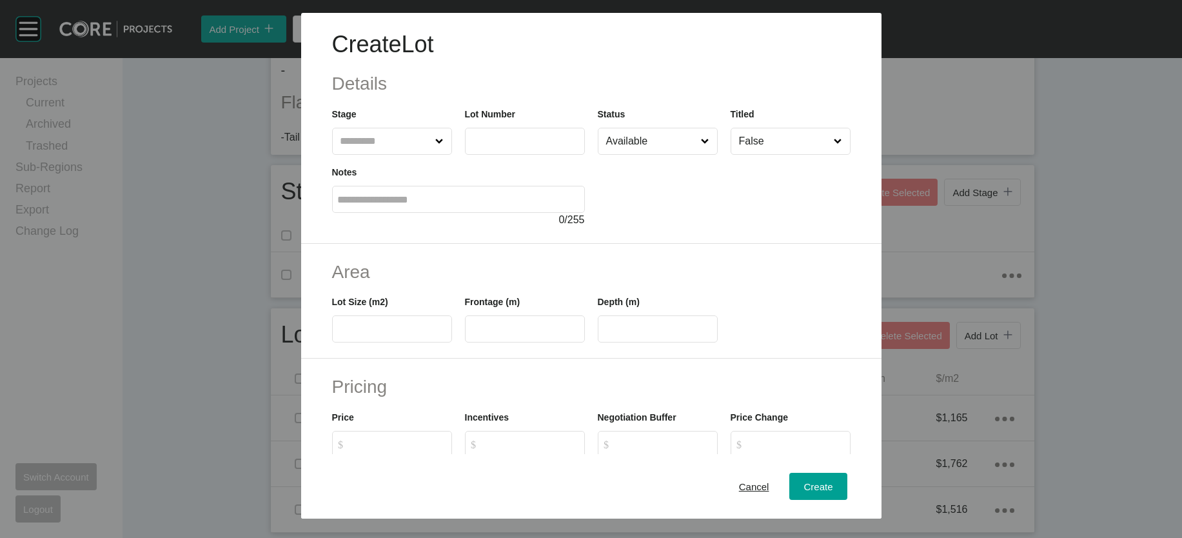
click at [351, 154] on input "text" at bounding box center [385, 141] width 95 height 26
click at [471, 146] on input "text" at bounding box center [525, 140] width 108 height 11
type input "*"
click at [380, 335] on input "text" at bounding box center [392, 329] width 108 height 11
type input "***"
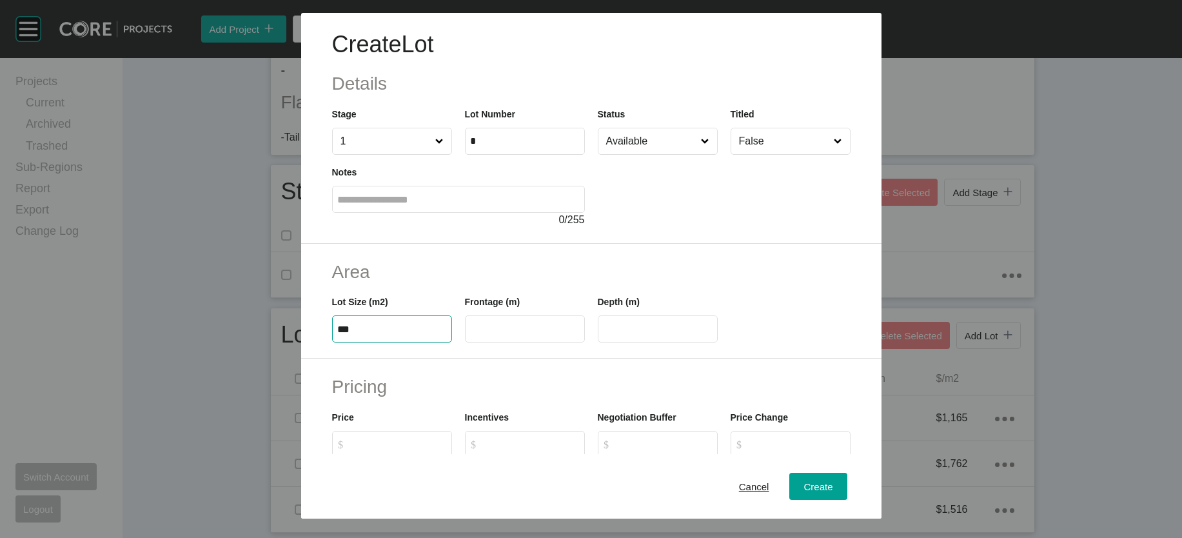
click at [435, 409] on div "Create Lot Details Stage 1 Lot Number * Status Available Titled False Notes 0 /…" at bounding box center [591, 269] width 1182 height 538
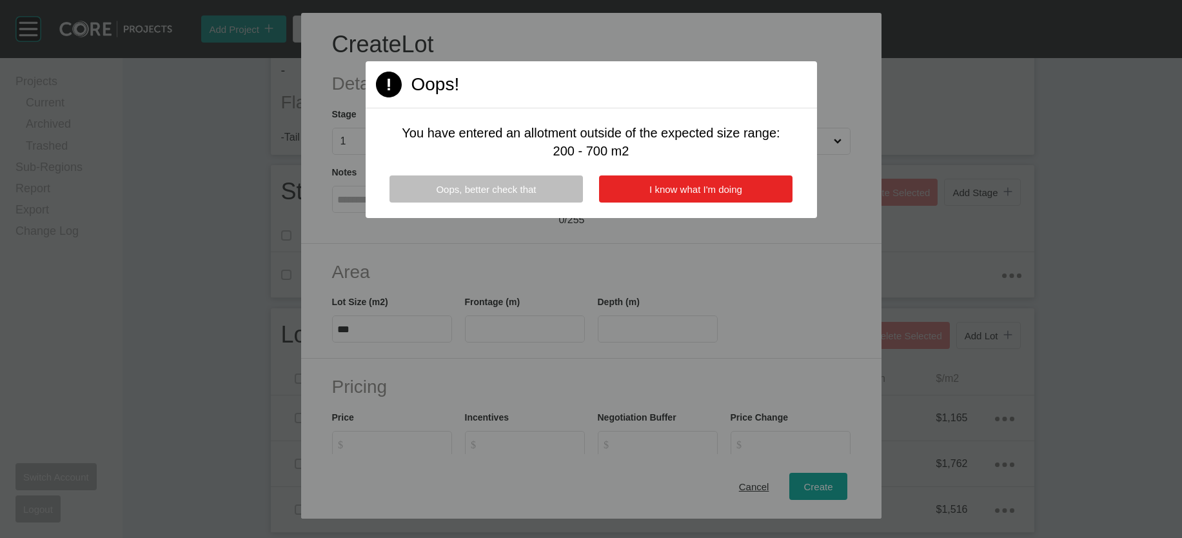
click at [589, 202] on button "I know what I'm doing" at bounding box center [695, 188] width 193 height 27
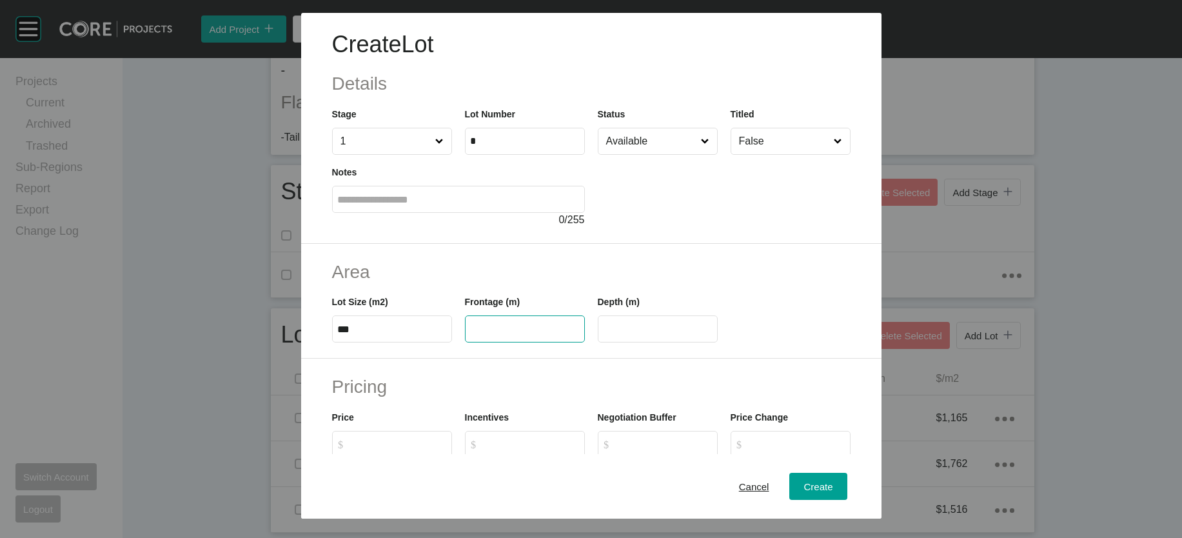
click at [524, 335] on input "text" at bounding box center [525, 329] width 108 height 11
type input "*****"
click at [589, 335] on input "****" at bounding box center [657, 329] width 108 height 11
drag, startPoint x: 628, startPoint y: 409, endPoint x: 559, endPoint y: 420, distance: 69.8
click at [560, 342] on div "Lot Size (m2) *** Frontage (m) ***** Depth (m) ****" at bounding box center [591, 313] width 531 height 58
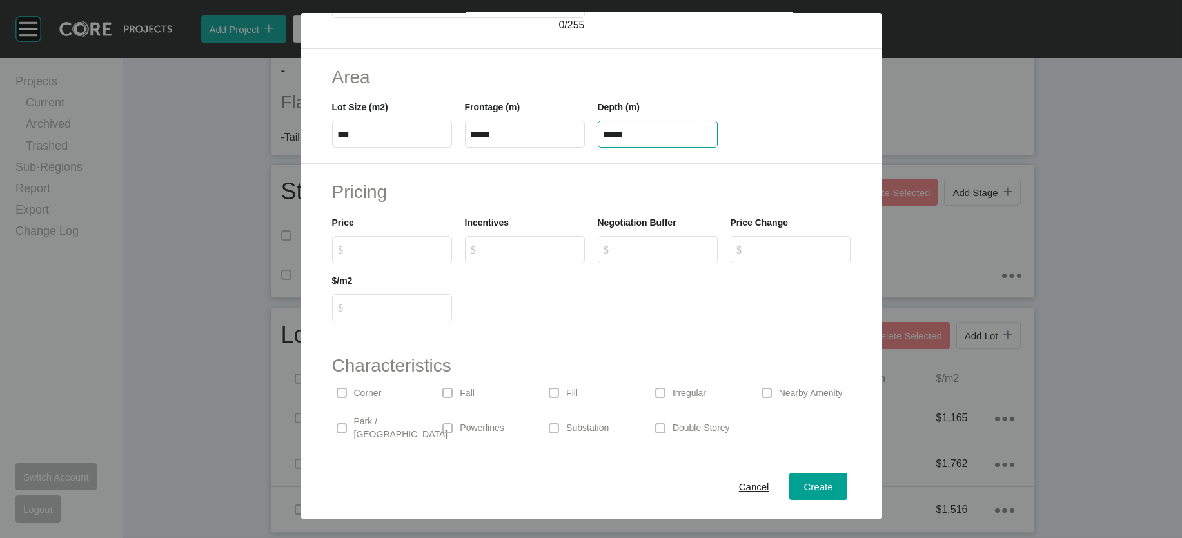
scroll to position [141, 0]
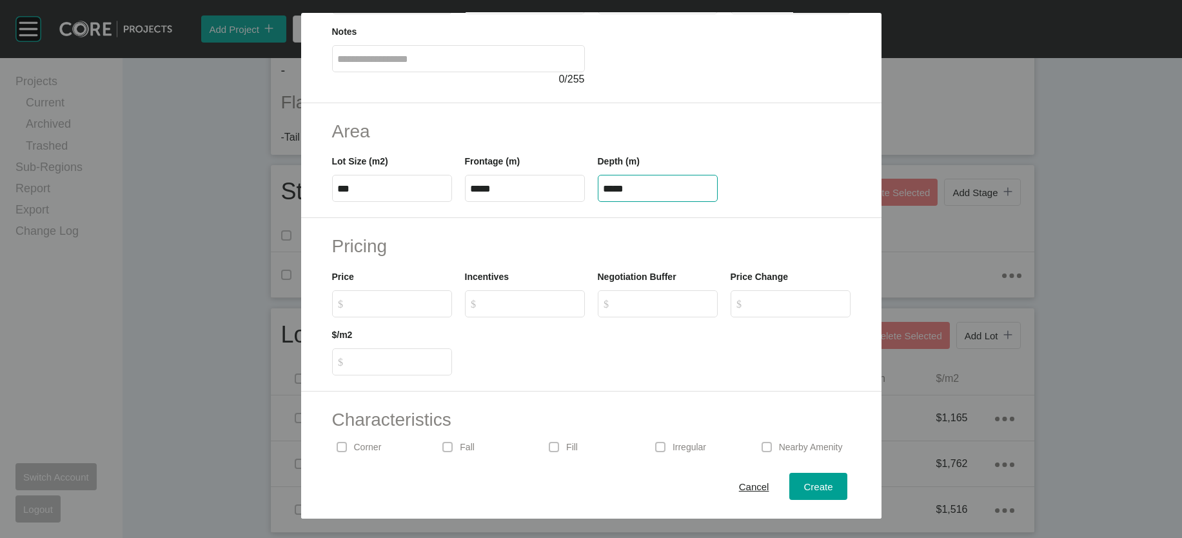
type input "*****"
click at [384, 414] on div "Create Lot Details Stage 1 Lot Number * Status Available Titled False Notes 0 /…" at bounding box center [591, 269] width 1182 height 538
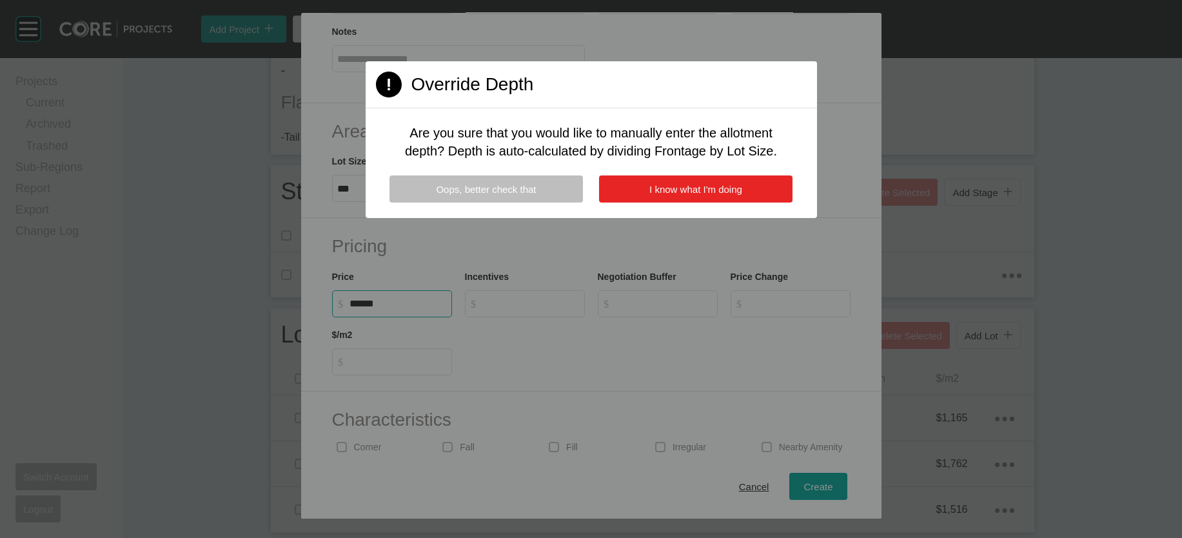
type input "*******"
type input "*****"
click at [589, 202] on button "I know what I'm doing" at bounding box center [695, 188] width 193 height 27
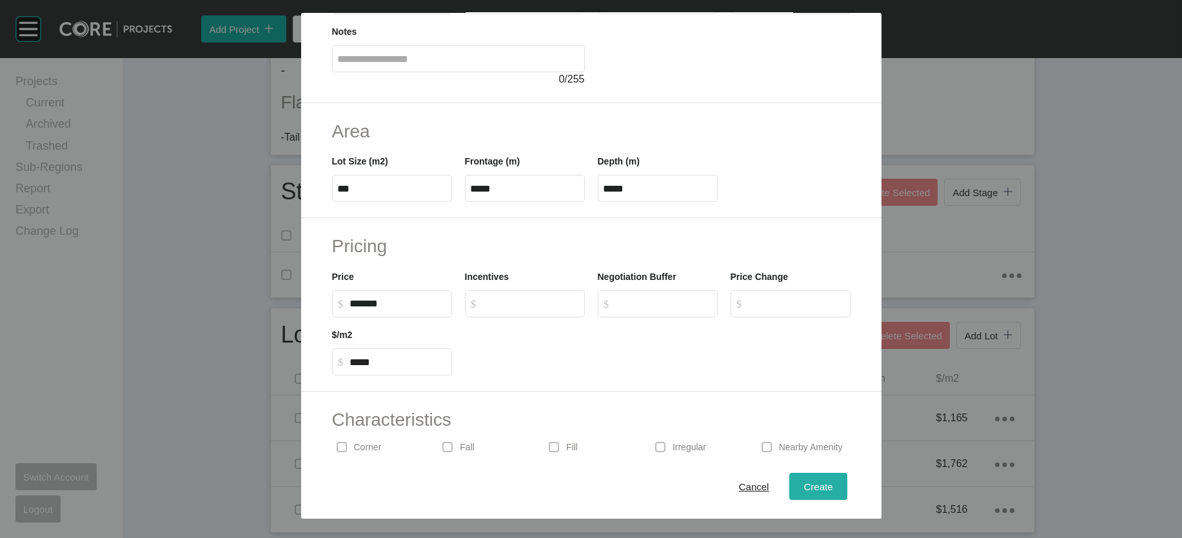
click at [589, 480] on span "Create" at bounding box center [817, 485] width 29 height 11
type input "*"
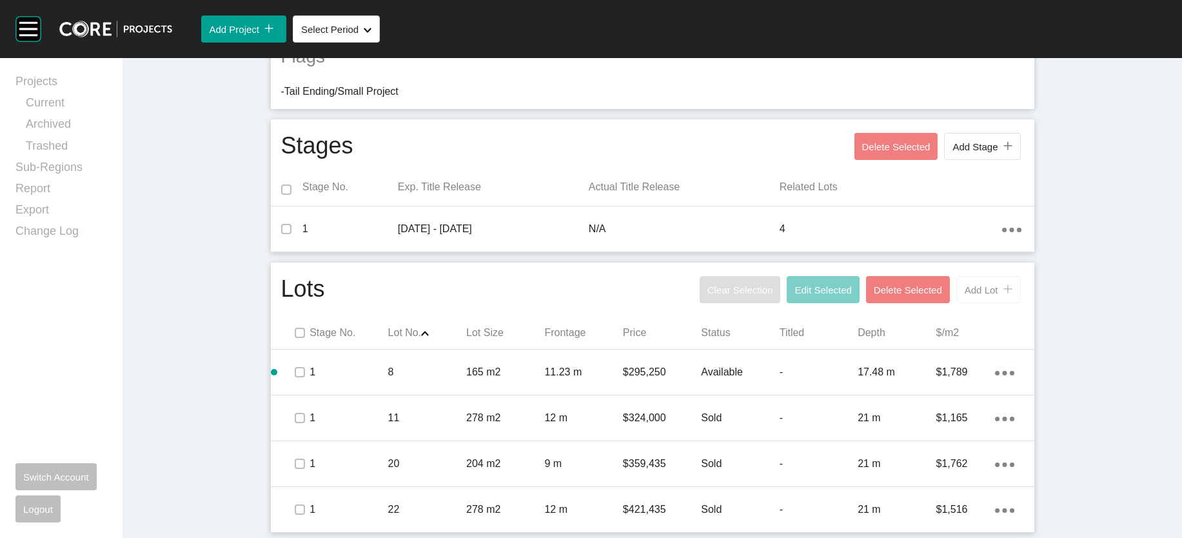
click at [589, 293] on button "Add Lot icon/tick copy 11 Created with Sketch." at bounding box center [988, 289] width 64 height 27
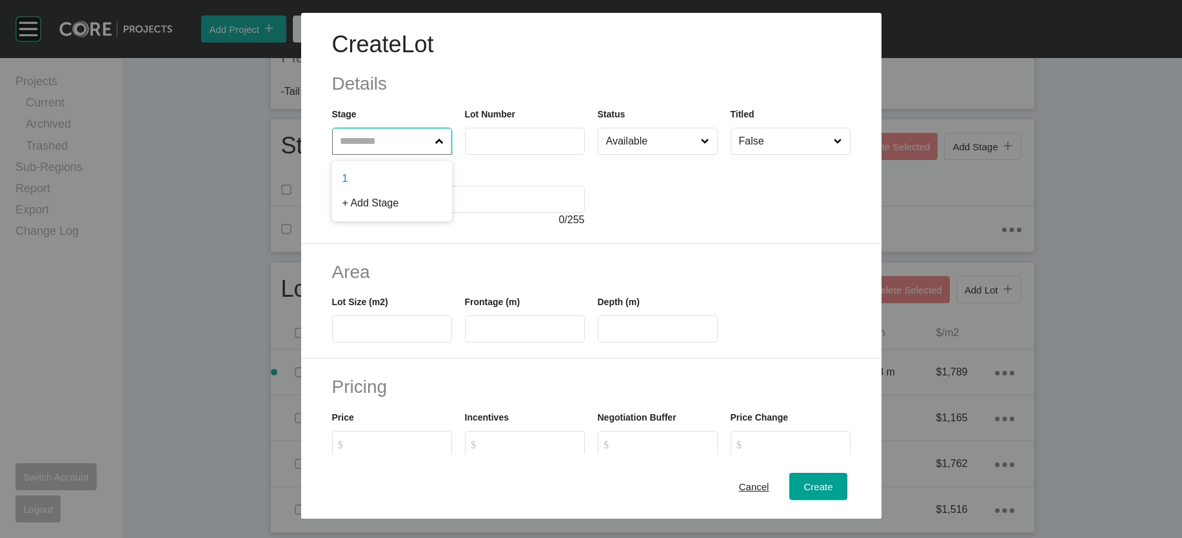
click at [338, 154] on input "text" at bounding box center [385, 141] width 95 height 26
click at [465, 155] on label at bounding box center [525, 141] width 120 height 27
click at [471, 146] on input "text" at bounding box center [525, 140] width 108 height 11
type input "*"
click at [382, 342] on label at bounding box center [392, 328] width 120 height 27
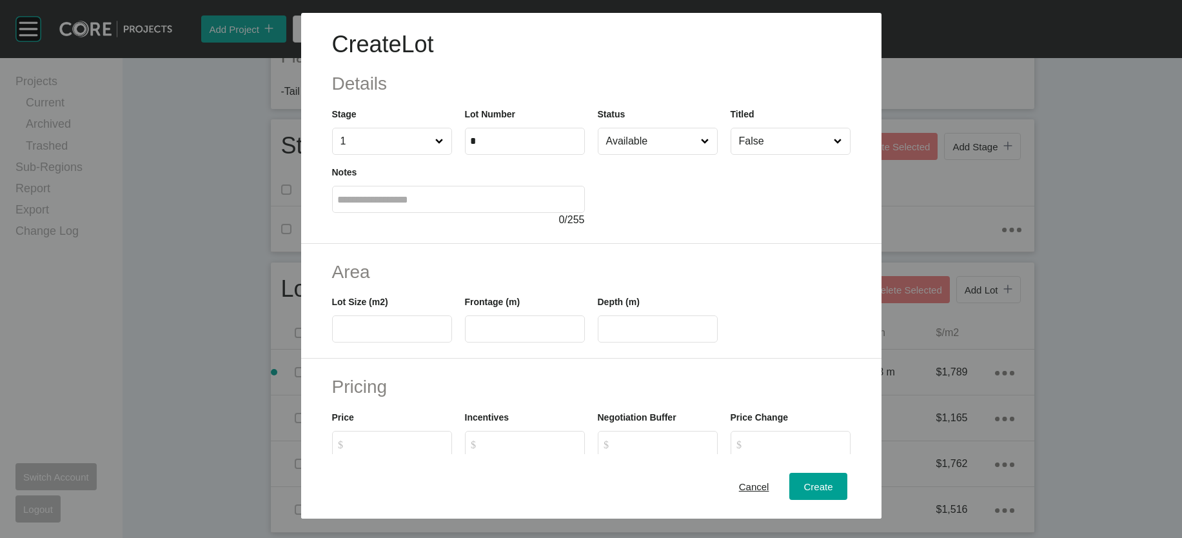
click at [382, 335] on input "text" at bounding box center [392, 329] width 108 height 11
type input "***"
click at [451, 406] on div "Create Lot Details Stage 1 Lot Number * Status Available Titled False Notes 0 /…" at bounding box center [591, 269] width 1182 height 538
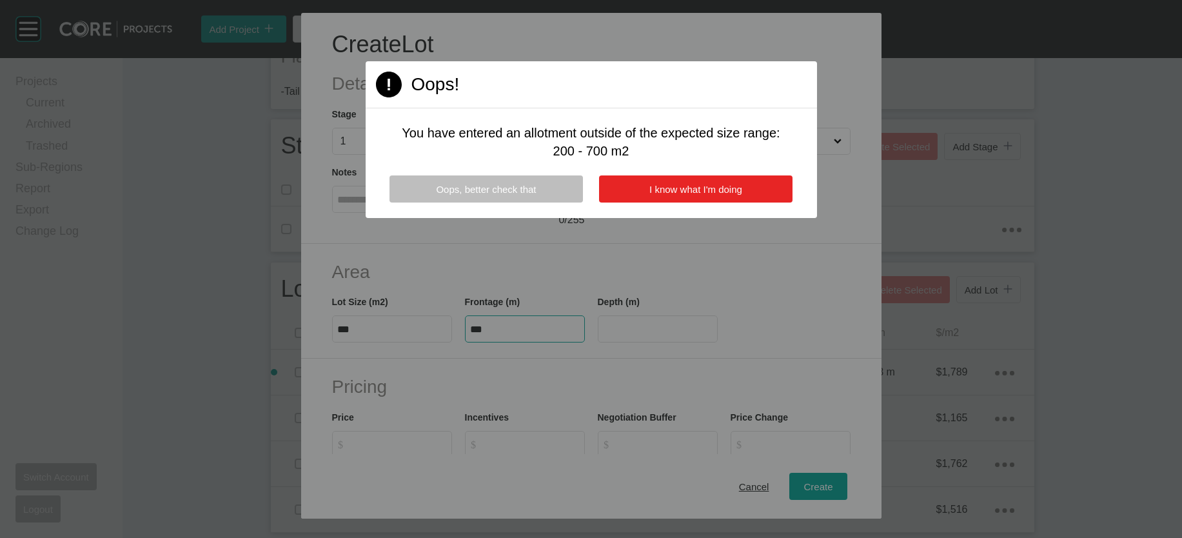
type input "***"
type input "****"
drag, startPoint x: 662, startPoint y: 244, endPoint x: 663, endPoint y: 271, distance: 27.1
click at [589, 202] on button "I know what I'm doing" at bounding box center [695, 188] width 193 height 27
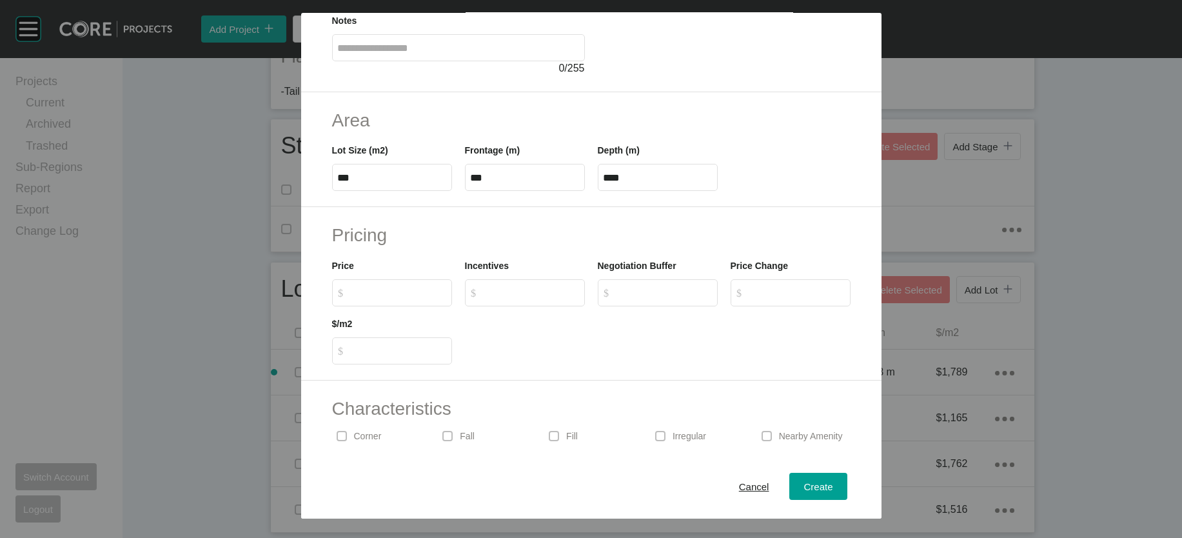
scroll to position [166, 0]
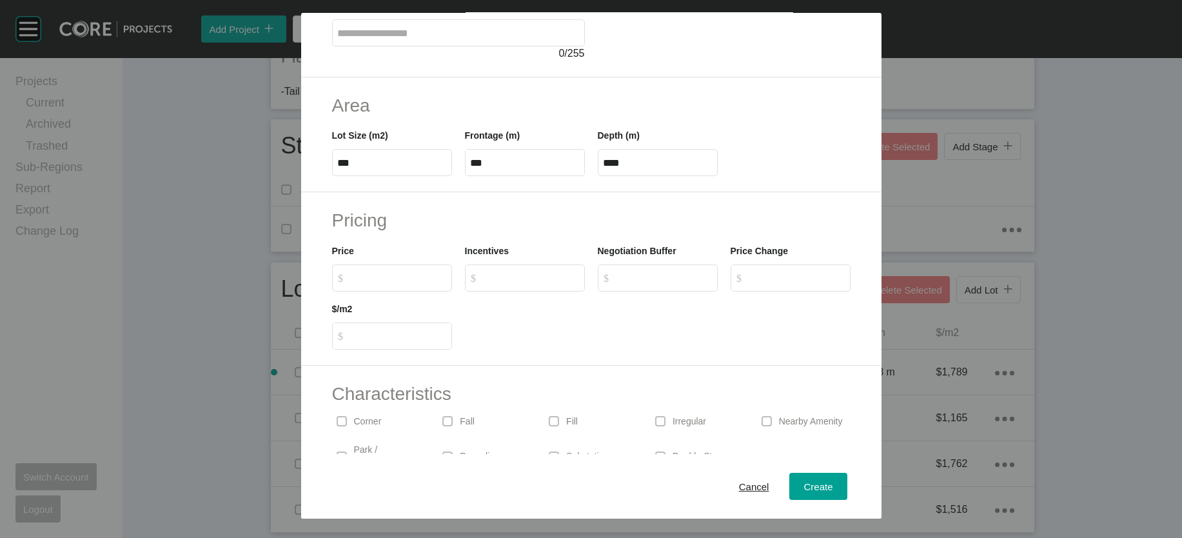
click at [358, 291] on label "$ Created with Sketch. $" at bounding box center [392, 277] width 120 height 27
click at [358, 283] on input "$ Created with Sketch. $" at bounding box center [398, 277] width 96 height 11
type input "*******"
type input "*****"
click at [589, 473] on button "Create" at bounding box center [817, 486] width 57 height 27
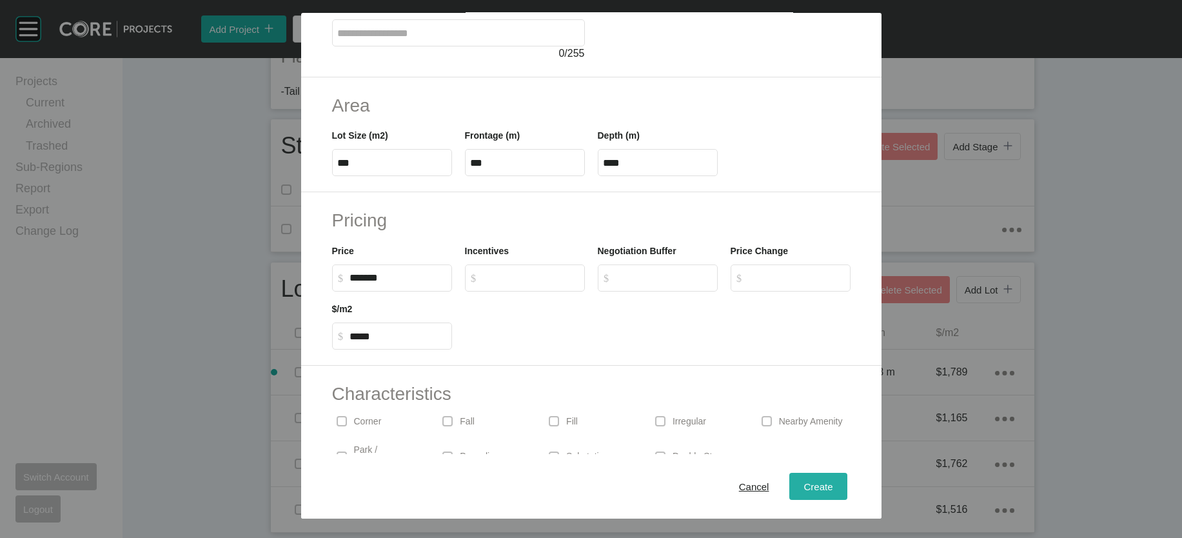
type input "*"
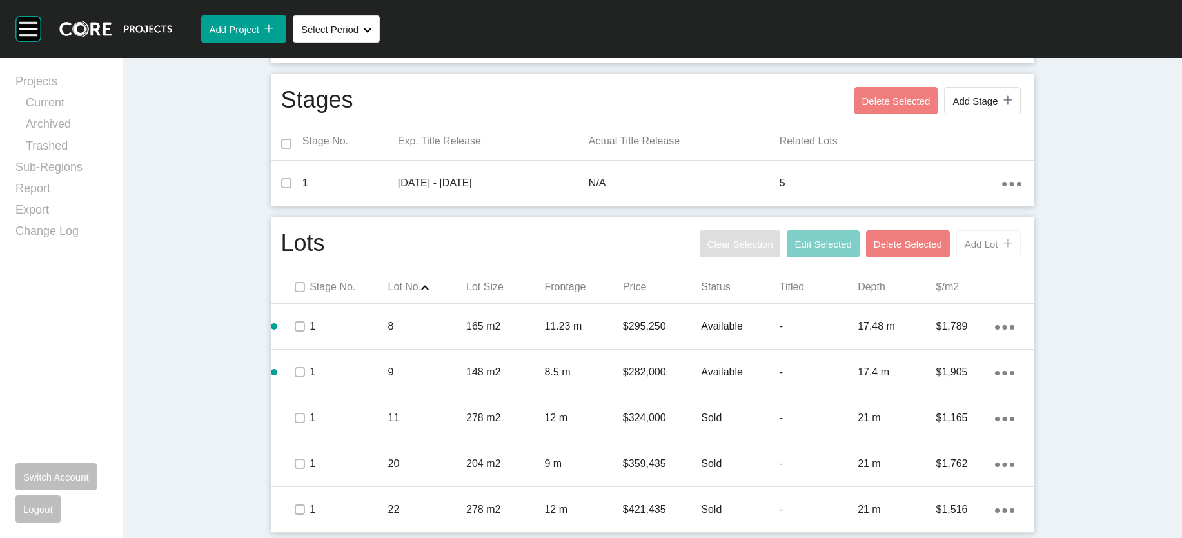
click at [589, 250] on span "Add Lot" at bounding box center [982, 244] width 34 height 11
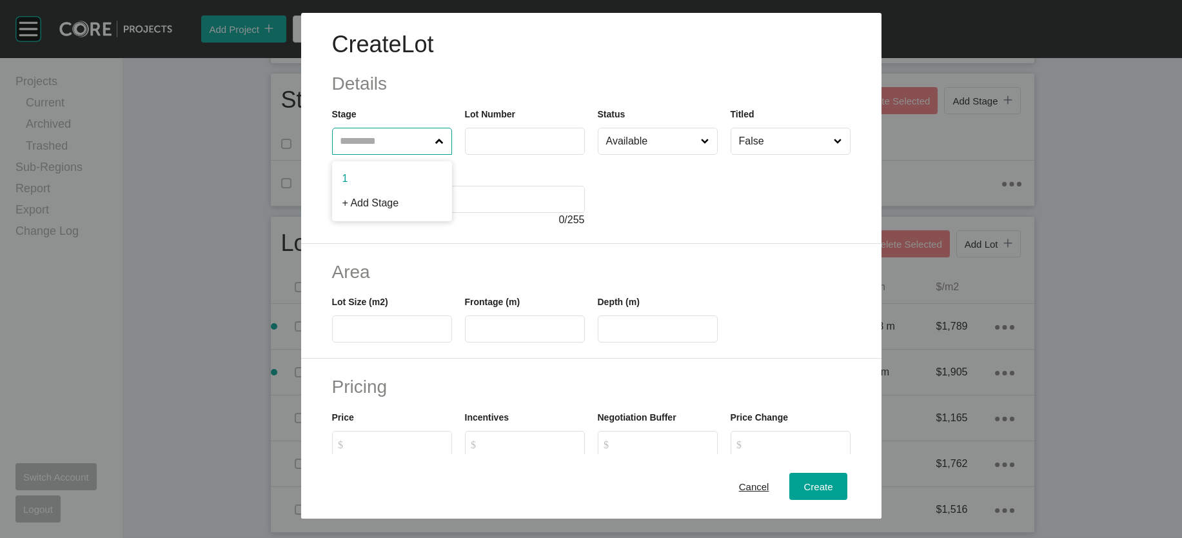
click at [384, 154] on input "text" at bounding box center [385, 141] width 95 height 26
drag, startPoint x: 373, startPoint y: 206, endPoint x: 430, endPoint y: 192, distance: 58.3
click at [475, 146] on input "text" at bounding box center [525, 140] width 108 height 11
type input "**"
click at [340, 335] on input "text" at bounding box center [392, 329] width 108 height 11
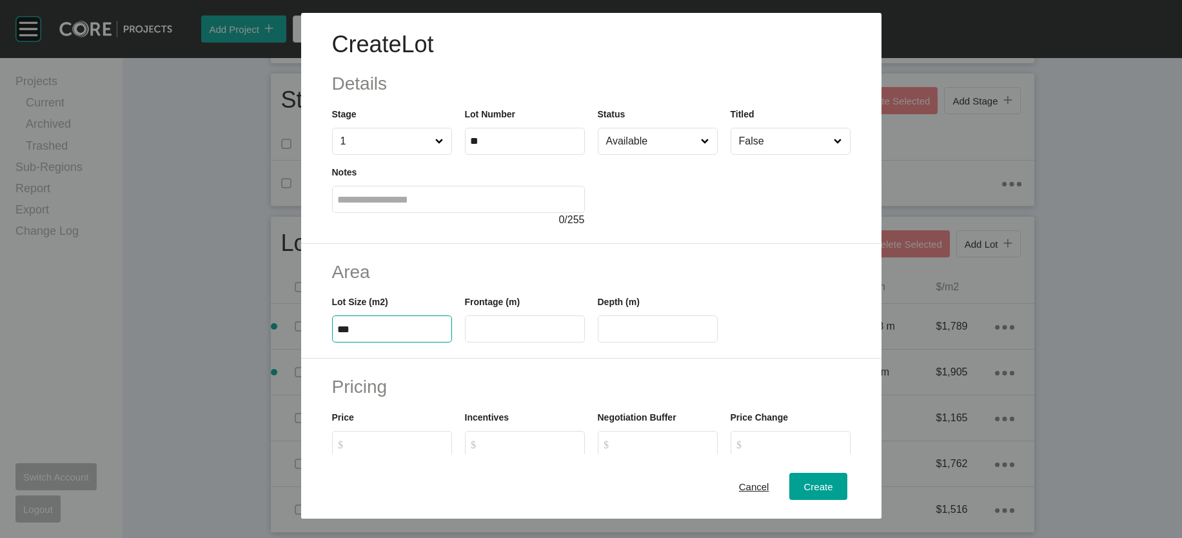
type input "***"
click at [490, 415] on div "Create Lot Details Stage 1 Lot Number ** Status Available Titled False Notes 0 …" at bounding box center [591, 269] width 1182 height 538
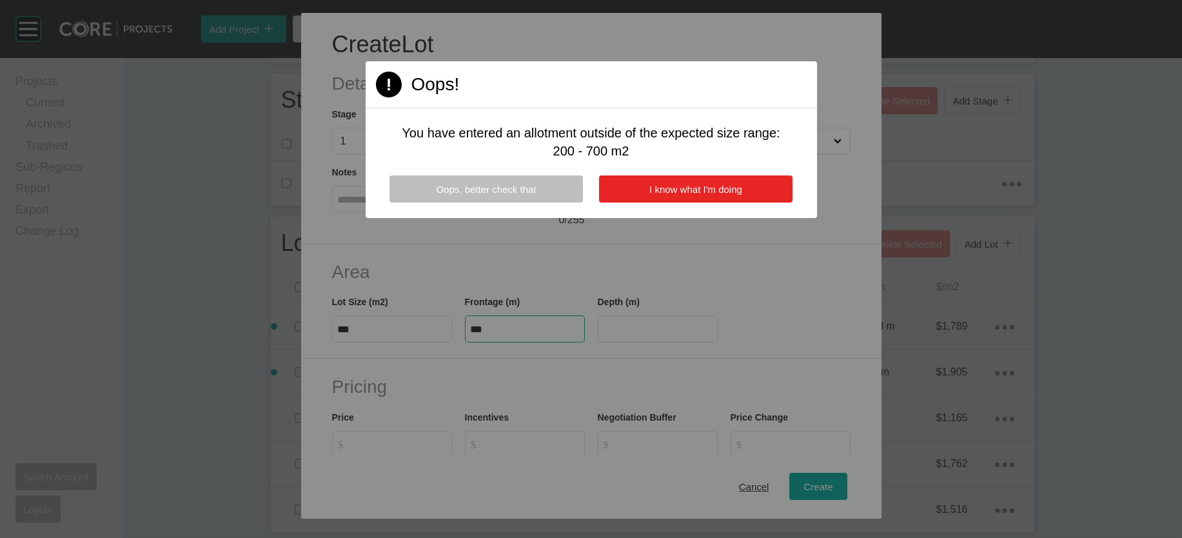
type input "***"
click at [589, 195] on span "I know what I'm doing" at bounding box center [695, 189] width 93 height 11
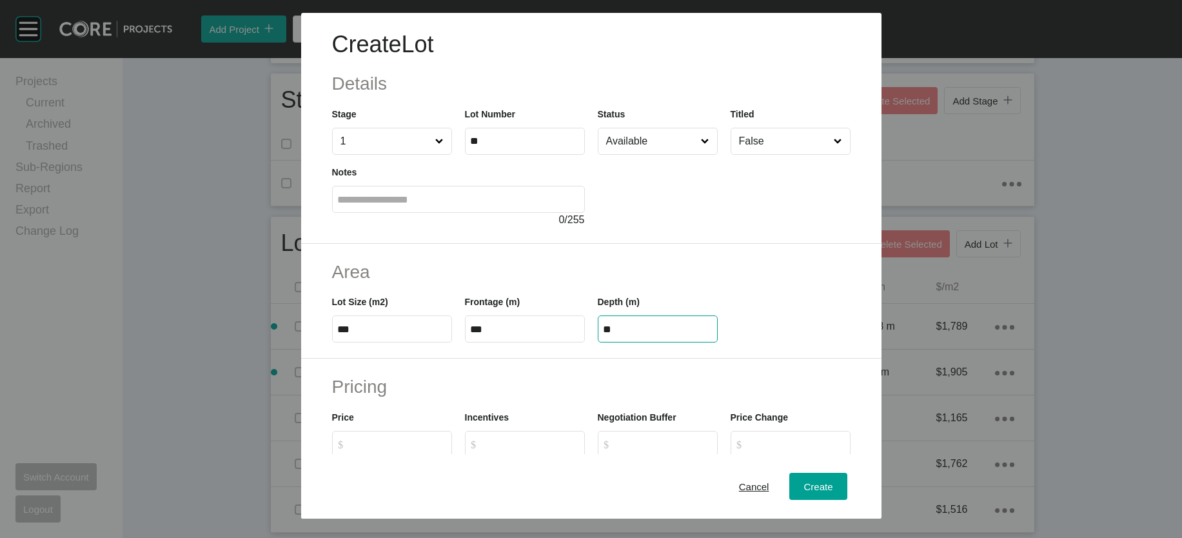
drag, startPoint x: 612, startPoint y: 409, endPoint x: 553, endPoint y: 415, distance: 59.5
click at [553, 342] on div "Lot Size (m2) *** Frontage (m) *** Depth (m) **" at bounding box center [591, 313] width 531 height 58
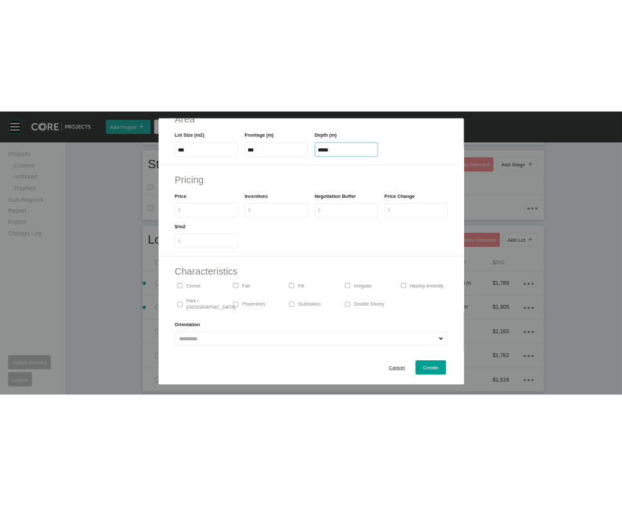
scroll to position [258, 0]
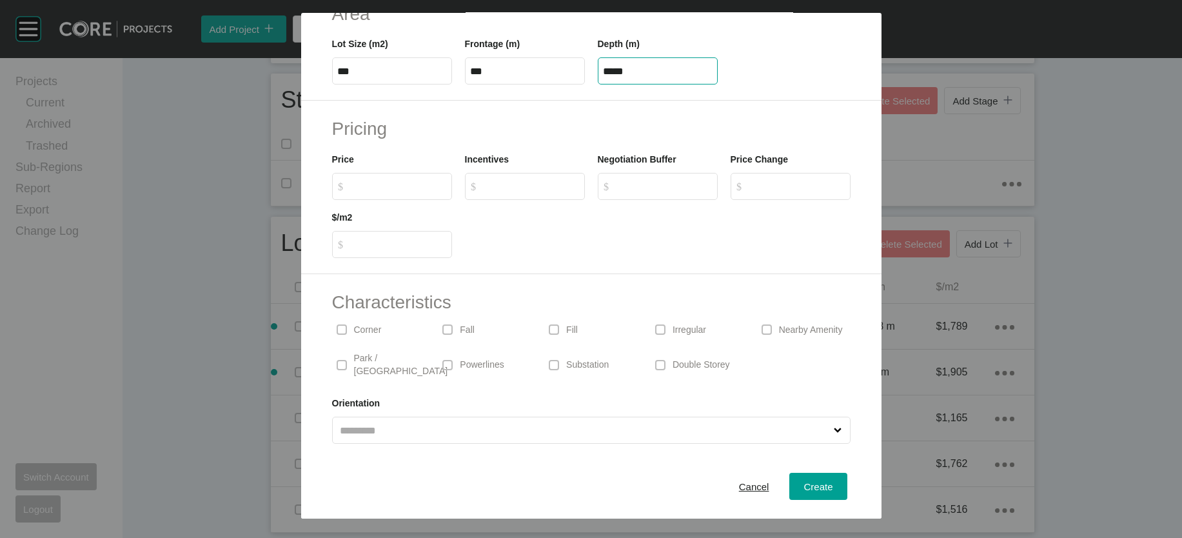
type input "*****"
click at [356, 299] on div "Create Lot Details Stage 1 Lot Number ** Status Available Titled False Notes 0 …" at bounding box center [591, 269] width 1182 height 538
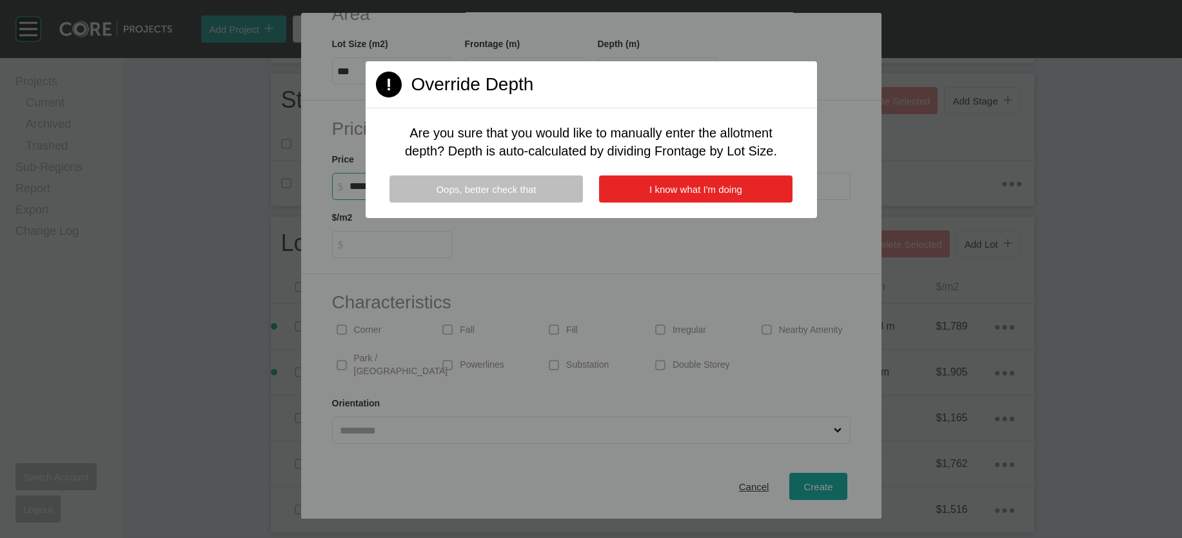
type input "*******"
type input "*****"
click at [589, 195] on span "I know what I'm doing" at bounding box center [695, 189] width 93 height 11
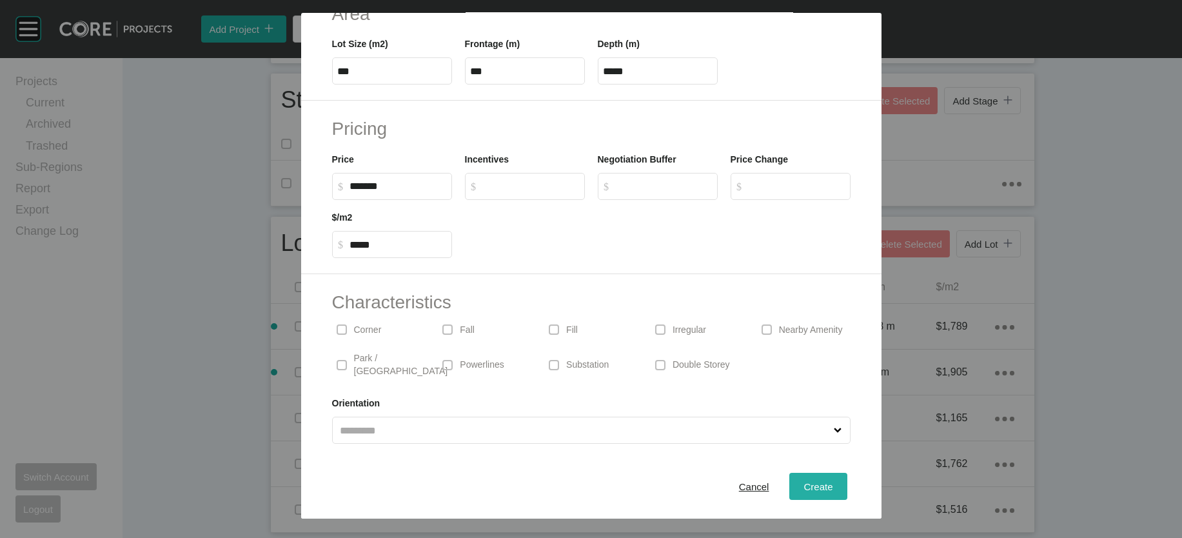
click at [589, 480] on span "Create" at bounding box center [817, 485] width 29 height 11
type input "*"
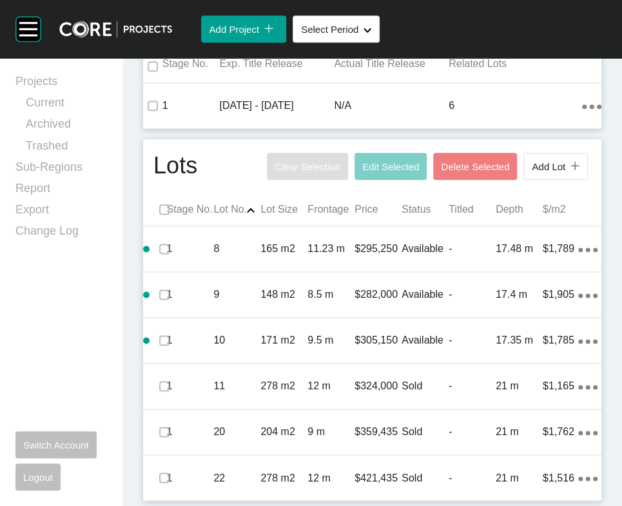
scroll to position [689, 0]
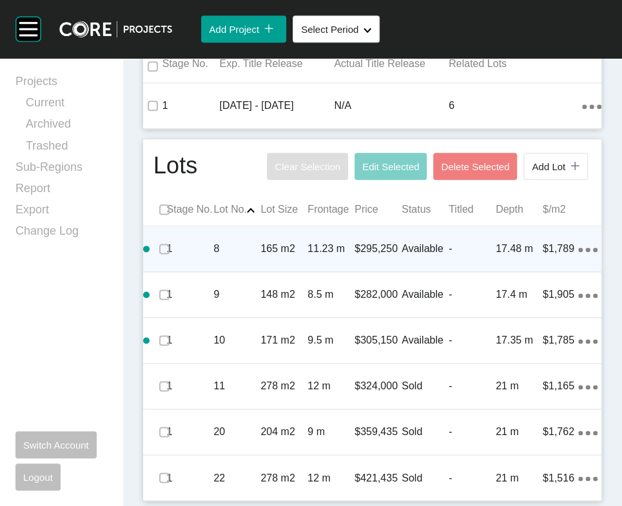
click at [381, 256] on p "$295,250" at bounding box center [378, 249] width 47 height 14
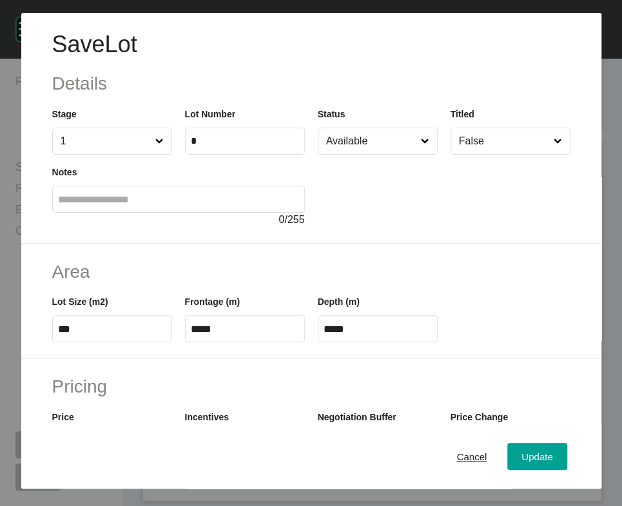
scroll to position [426, 0]
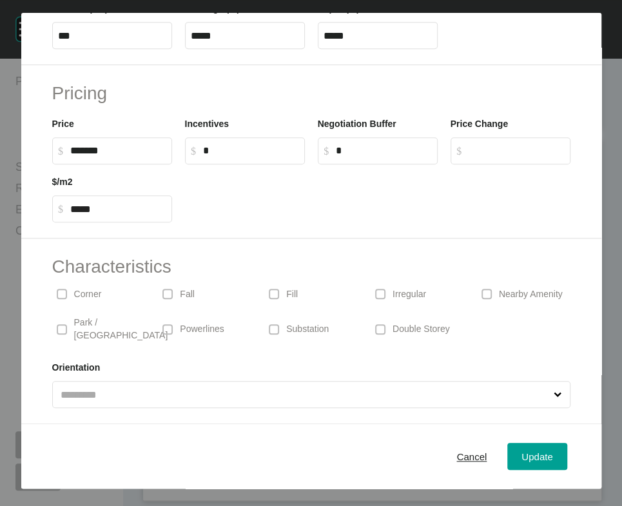
click at [113, 309] on div "Corner" at bounding box center [98, 294] width 93 height 30
click at [507, 451] on button "Update" at bounding box center [536, 456] width 59 height 27
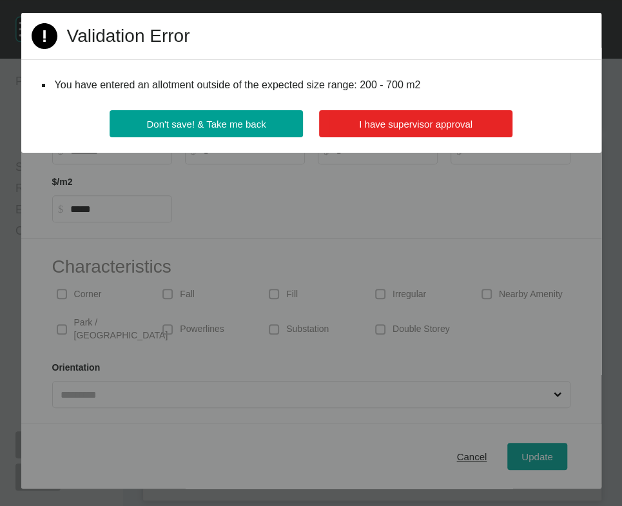
click at [442, 130] on span "I have supervisor approval" at bounding box center [415, 124] width 113 height 11
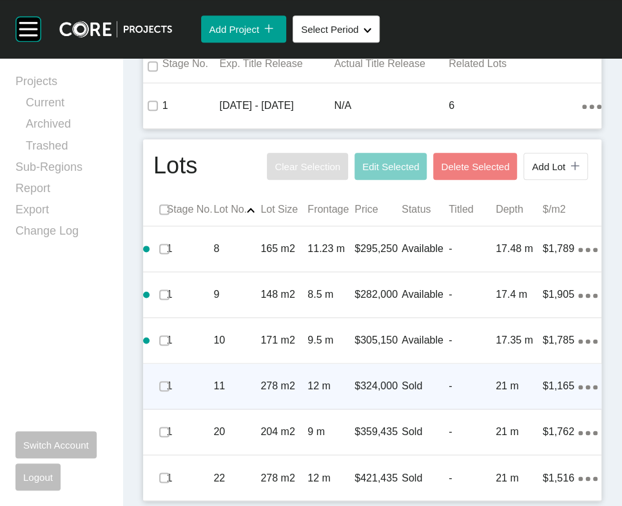
scroll to position [916, 0]
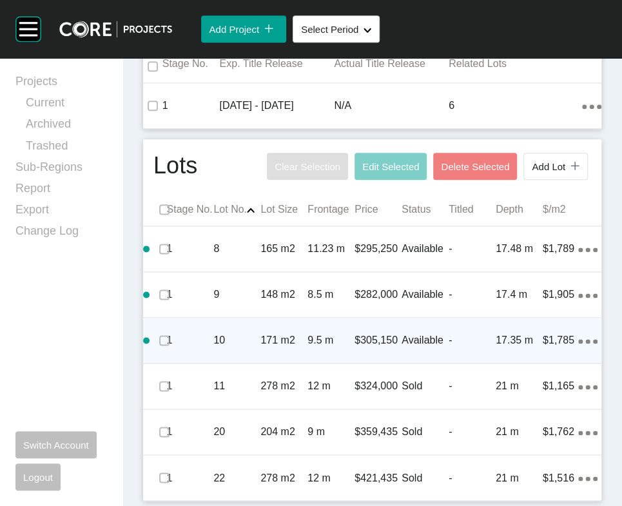
click at [538, 355] on div "1 10 171 m2 9.5 m $305,150 Available - 17.35 m $1,785 Action Menu Dots Copy 6 C…" at bounding box center [372, 340] width 458 height 45
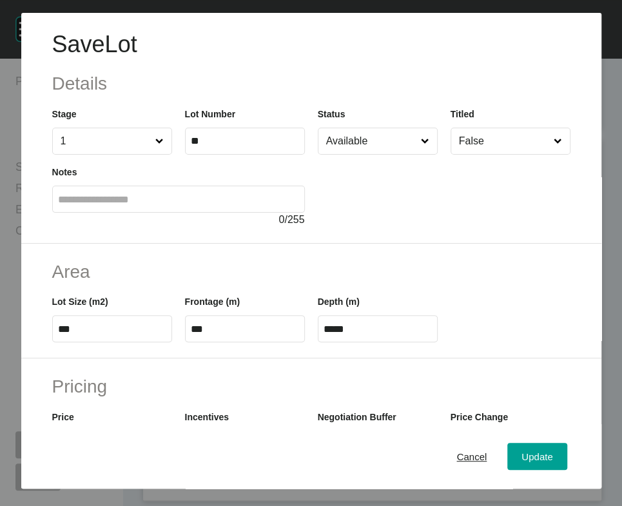
scroll to position [426, 0]
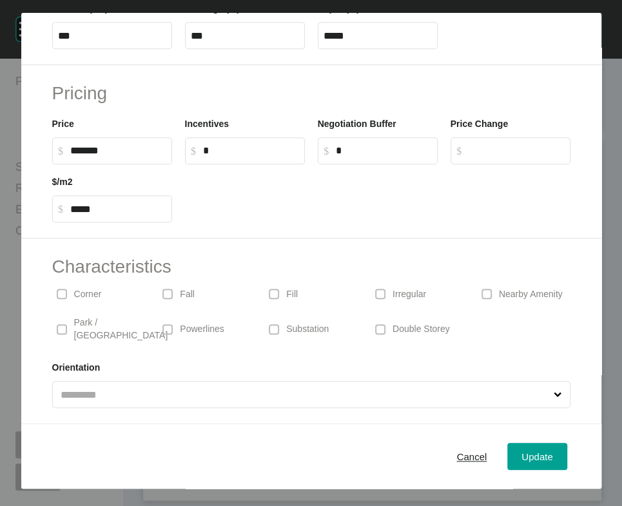
drag, startPoint x: 65, startPoint y: 307, endPoint x: 132, endPoint y: 323, distance: 69.0
click at [65, 308] on div "Corner" at bounding box center [98, 294] width 93 height 30
click at [522, 462] on span "Update" at bounding box center [537, 456] width 31 height 11
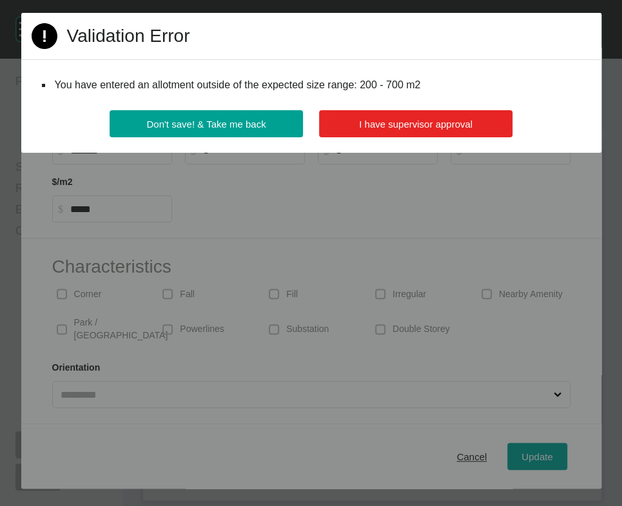
click at [470, 137] on button "I have supervisor approval" at bounding box center [415, 123] width 193 height 27
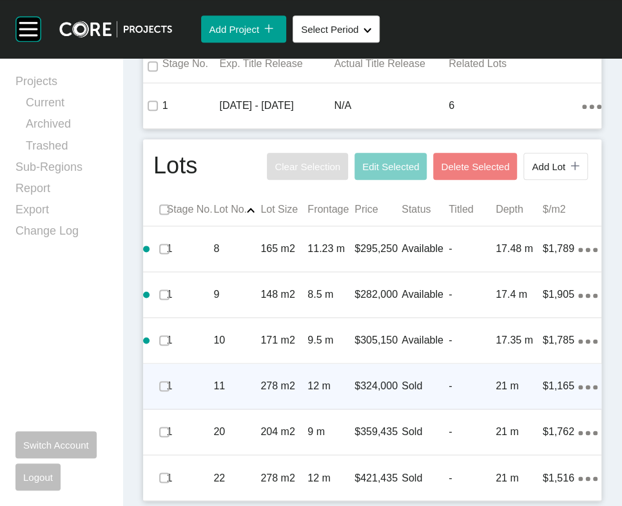
click at [417, 403] on div "Sold" at bounding box center [425, 386] width 47 height 40
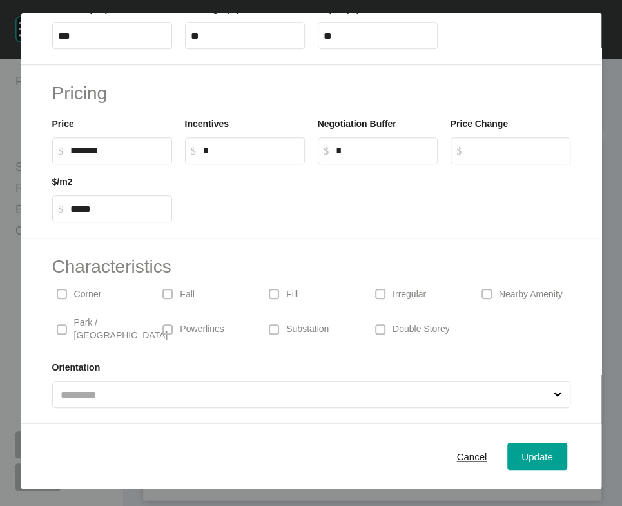
click at [74, 301] on p "Corner" at bounding box center [88, 294] width 28 height 13
click at [496, 440] on div "Cancel Update" at bounding box center [311, 456] width 580 height 64
click at [509, 447] on button "Update" at bounding box center [536, 456] width 59 height 27
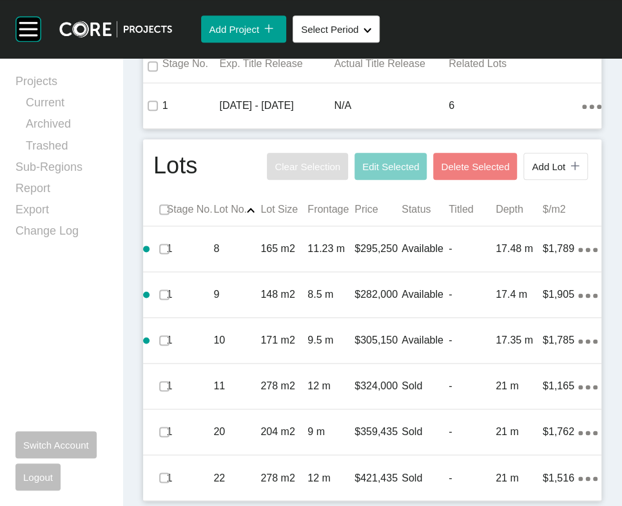
scroll to position [964, 0]
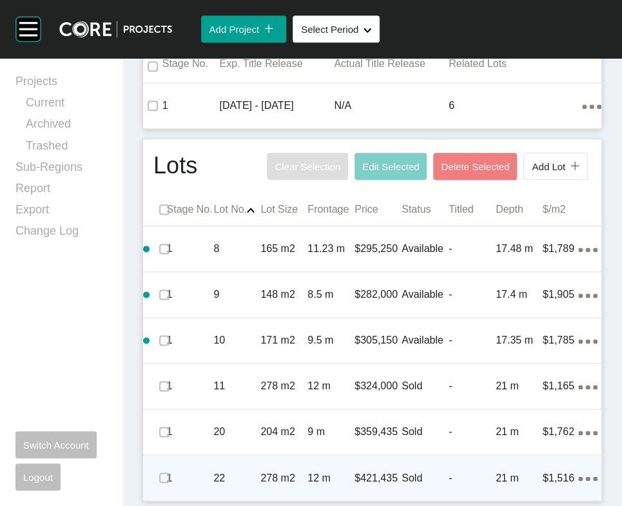
click at [530, 455] on div "1 22 278 m2 12 m $421,435 Sold - 21 m $1,516 Action Menu Dots Copy 6 Created wi…" at bounding box center [372, 477] width 458 height 45
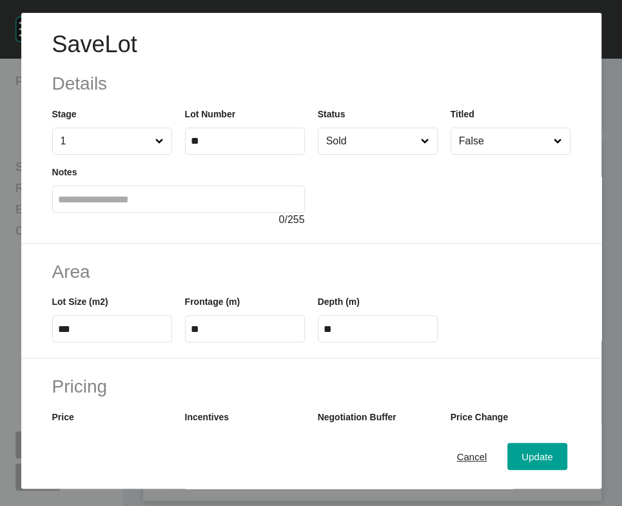
scroll to position [426, 0]
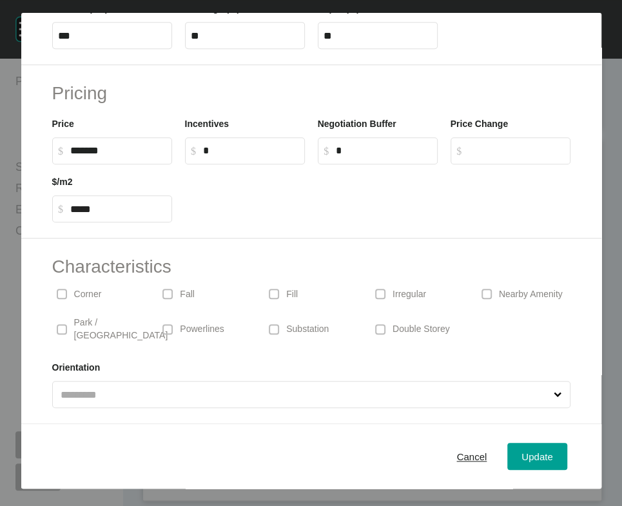
click at [86, 301] on p "Corner" at bounding box center [88, 294] width 28 height 13
click at [540, 465] on div "Update" at bounding box center [536, 455] width 37 height 17
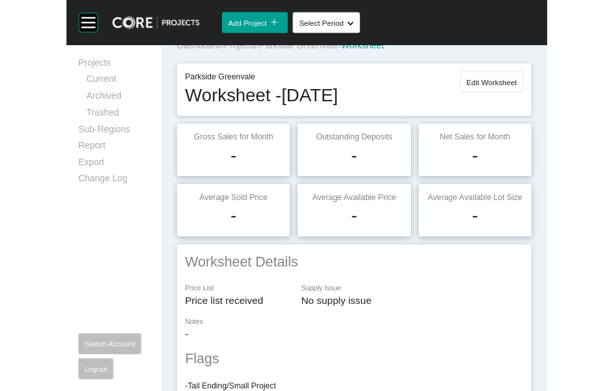
scroll to position [0, 0]
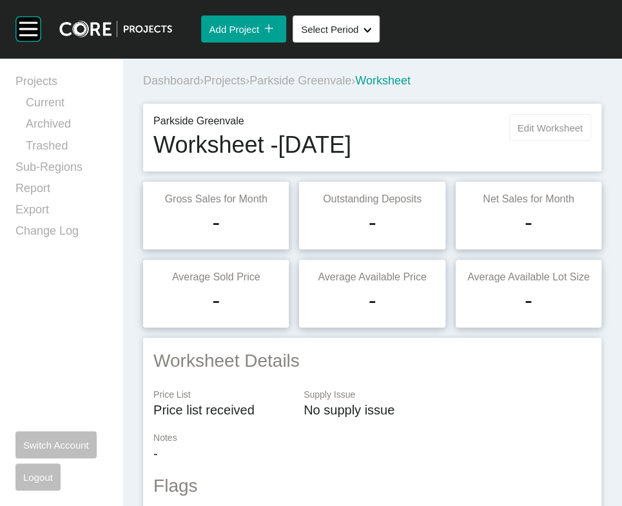
click at [513, 141] on button "Edit Worksheet" at bounding box center [550, 127] width 82 height 27
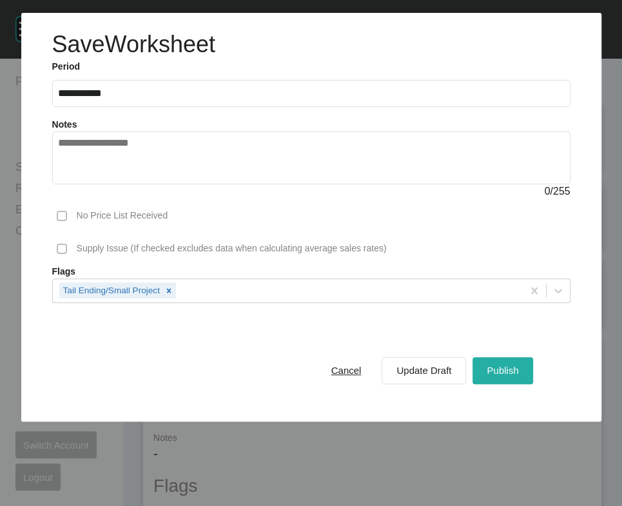
click at [507, 376] on span "Publish" at bounding box center [503, 370] width 32 height 11
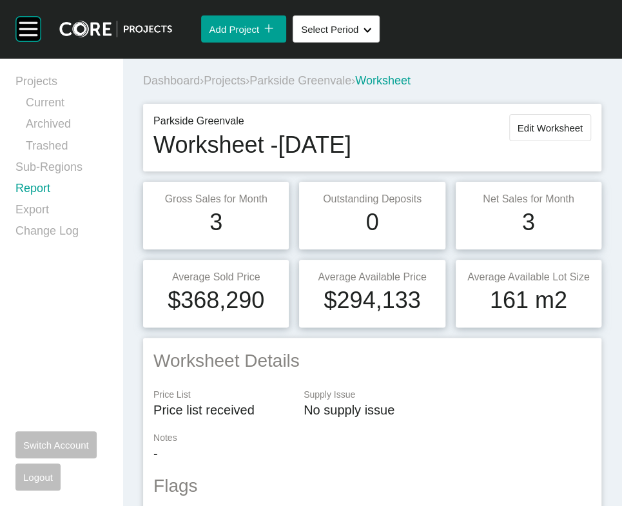
click at [54, 202] on link "Report" at bounding box center [61, 191] width 92 height 21
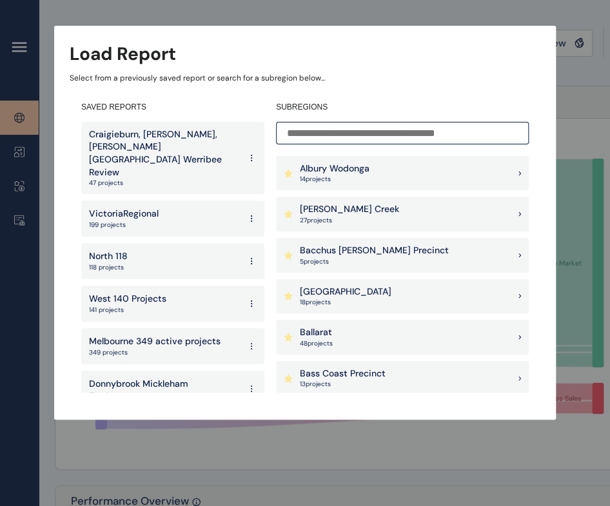
click at [357, 135] on input at bounding box center [402, 133] width 253 height 23
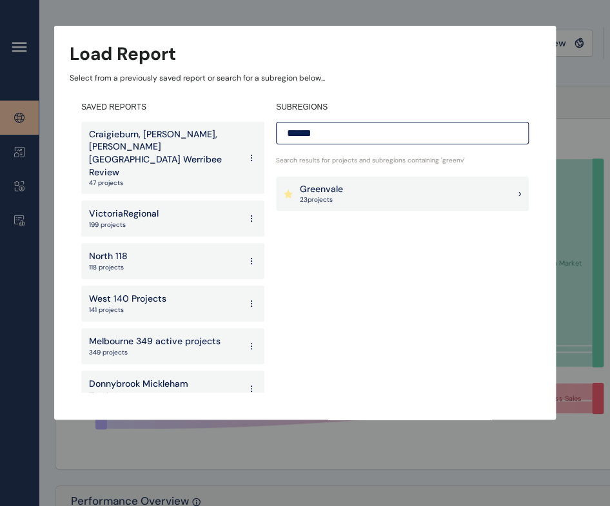
type input "******"
click at [409, 184] on div "Greenvale 23 project s" at bounding box center [402, 194] width 253 height 35
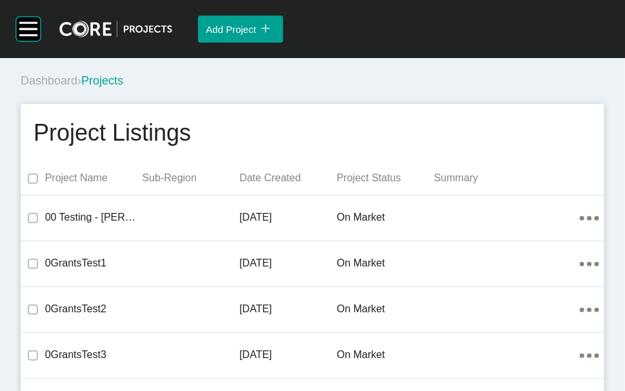
scroll to position [18180, 0]
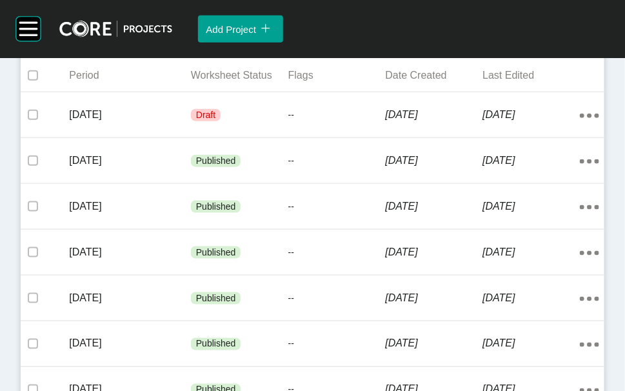
scroll to position [333, 0]
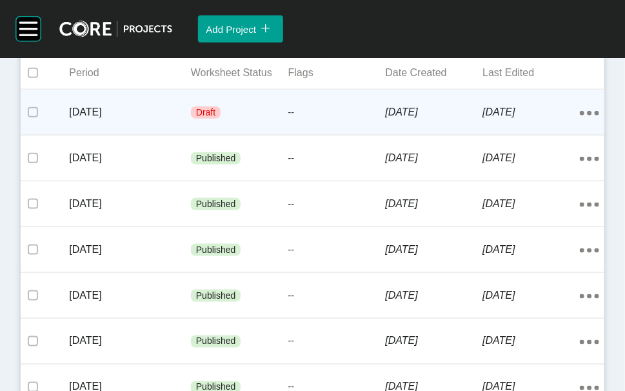
click at [273, 132] on div "Draft" at bounding box center [239, 112] width 97 height 39
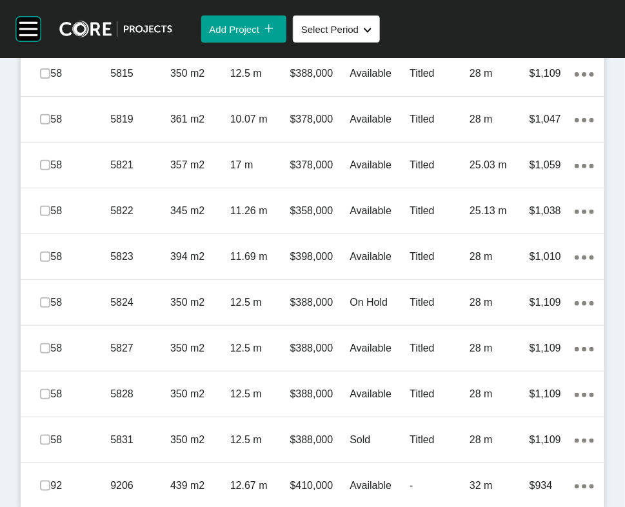
scroll to position [3598, 0]
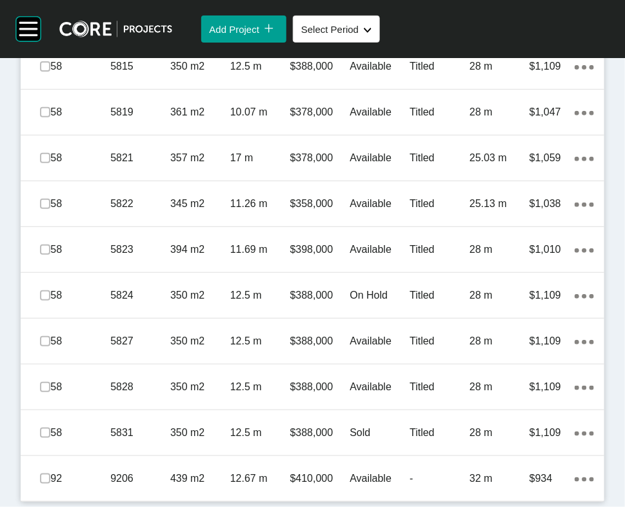
click at [337, 390] on p "$410,000" at bounding box center [320, 478] width 60 height 14
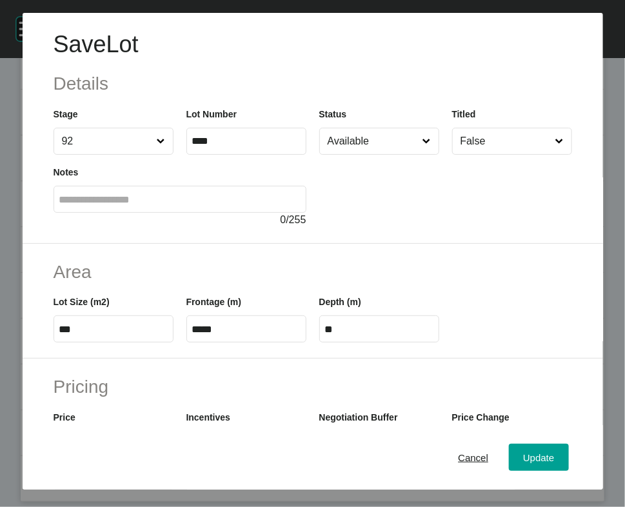
scroll to position [426, 0]
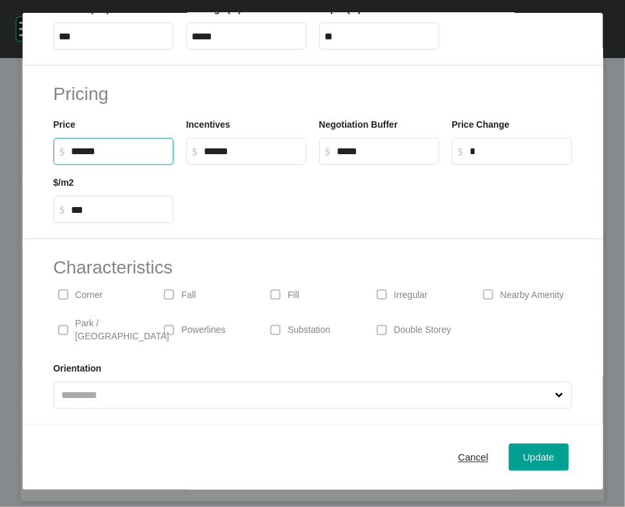
drag, startPoint x: 80, startPoint y: 129, endPoint x: 74, endPoint y: 135, distance: 8.7
click at [74, 138] on label "$ Created with Sketch. $ ******" at bounding box center [114, 151] width 120 height 27
type input "*******"
type input "*****"
type input "***"
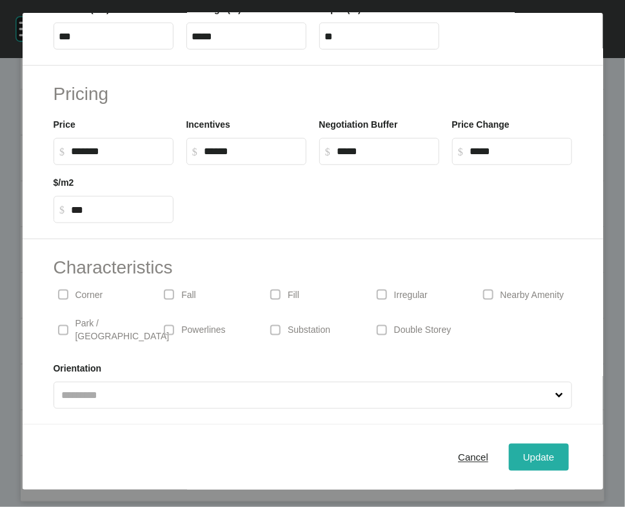
click at [524, 390] on span "Update" at bounding box center [538, 456] width 31 height 11
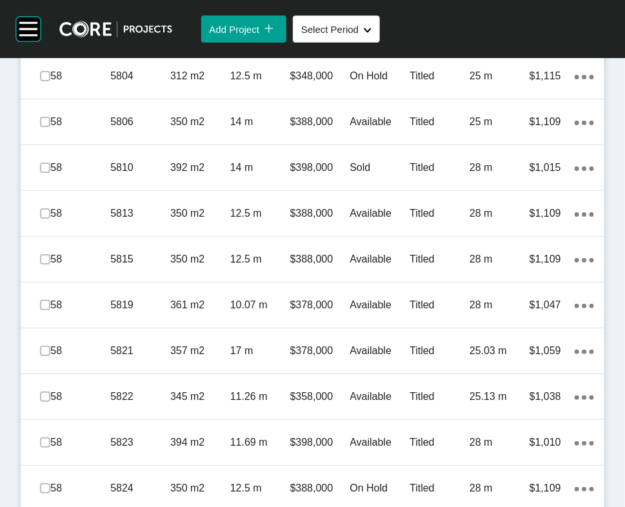
scroll to position [2611, 0]
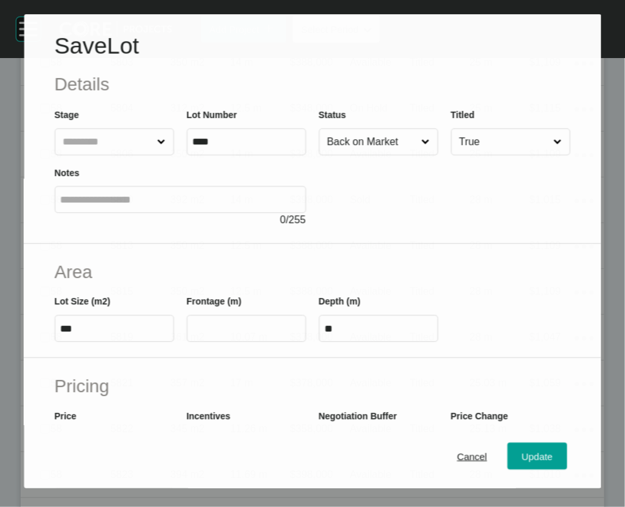
scroll to position [2561, 0]
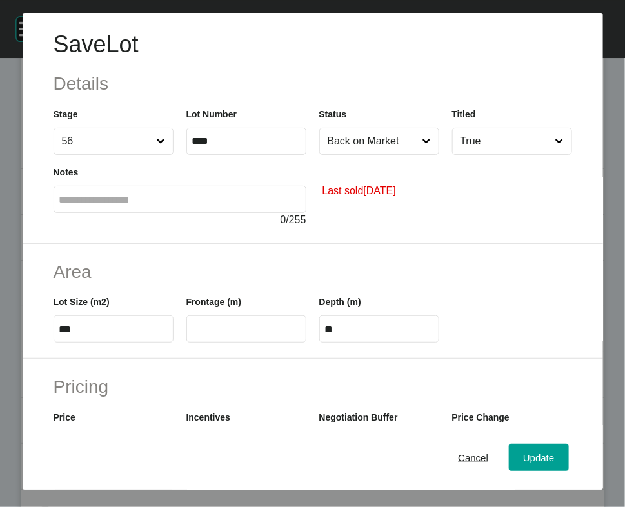
click at [236, 342] on label at bounding box center [246, 328] width 120 height 27
click at [236, 335] on input "text" at bounding box center [246, 329] width 108 height 11
type input "**"
click at [402, 342] on label "****" at bounding box center [379, 328] width 120 height 27
click at [402, 335] on input "****" at bounding box center [379, 329] width 108 height 11
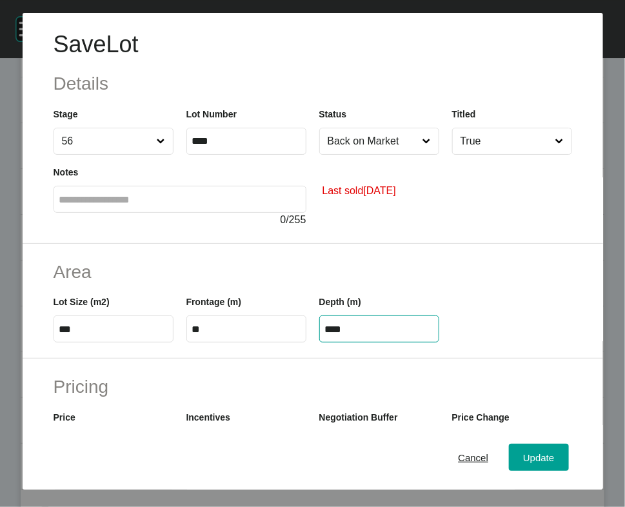
drag, startPoint x: 400, startPoint y: 406, endPoint x: 301, endPoint y: 422, distance: 100.1
click at [301, 390] on form "Save Lot Details Stage 56 Lot Number **** Status Back on Market Titled True Not…" at bounding box center [313, 397] width 580 height 769
type input "**"
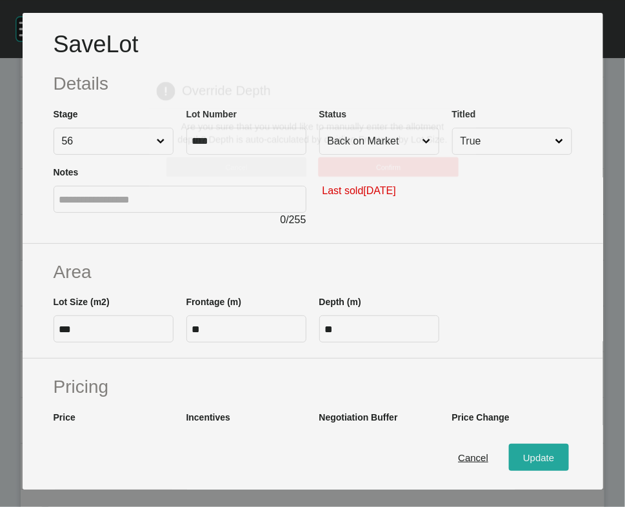
click at [543, 390] on div "Save Lot Details Stage 56 Lot Number **** Status Back on Market Titled True Not…" at bounding box center [312, 253] width 625 height 507
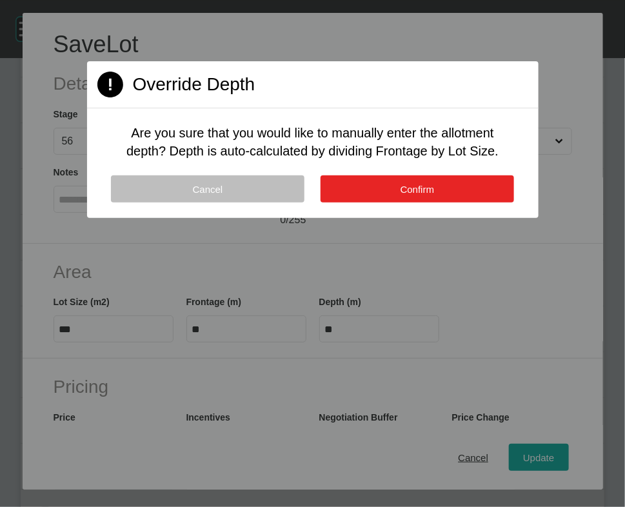
drag, startPoint x: 465, startPoint y: 251, endPoint x: 466, endPoint y: 244, distance: 7.8
click at [465, 202] on button "Confirm" at bounding box center [416, 188] width 193 height 27
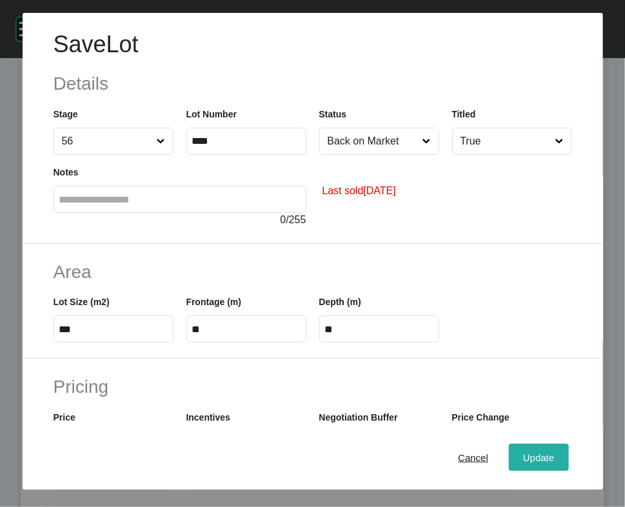
click at [523, 390] on span "Update" at bounding box center [538, 456] width 31 height 11
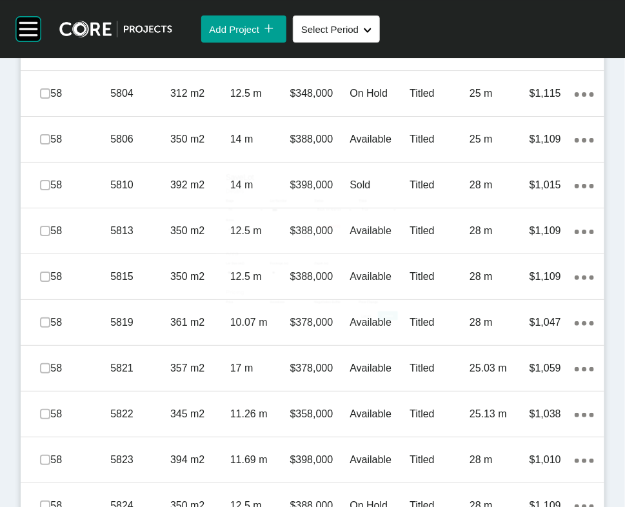
scroll to position [2611, 0]
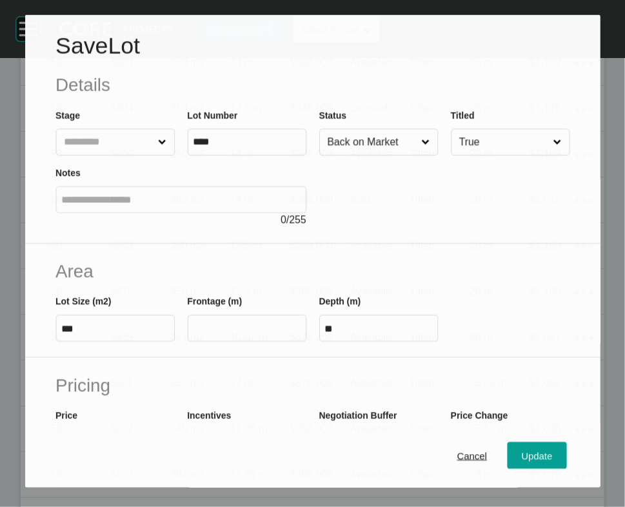
scroll to position [2561, 0]
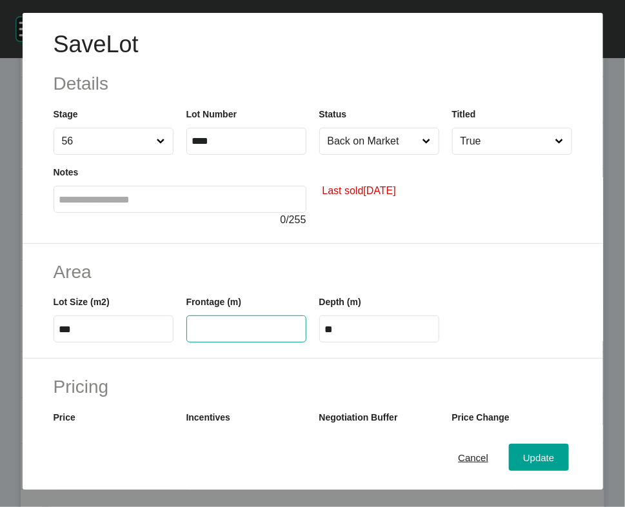
click at [197, 335] on input "text" at bounding box center [246, 329] width 108 height 11
type input "**"
click at [424, 335] on input "****" at bounding box center [379, 329] width 108 height 11
drag, startPoint x: 329, startPoint y: 407, endPoint x: 471, endPoint y: 434, distance: 144.9
click at [487, 390] on form "Save Lot Details Stage 56 Lot Number **** Status Back on Market Titled True Not…" at bounding box center [313, 397] width 580 height 769
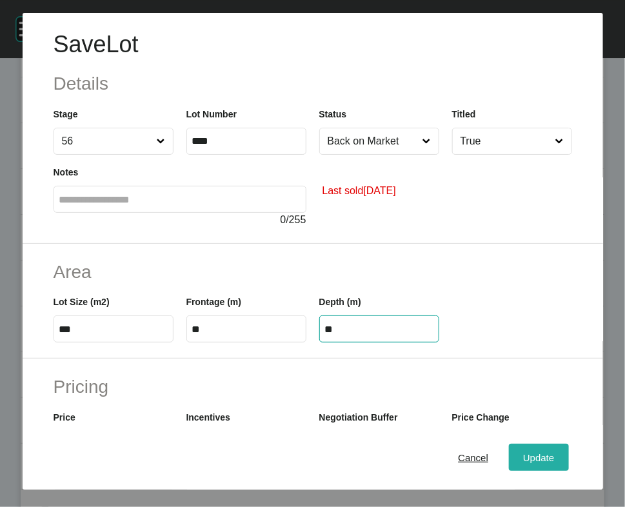
type input "**"
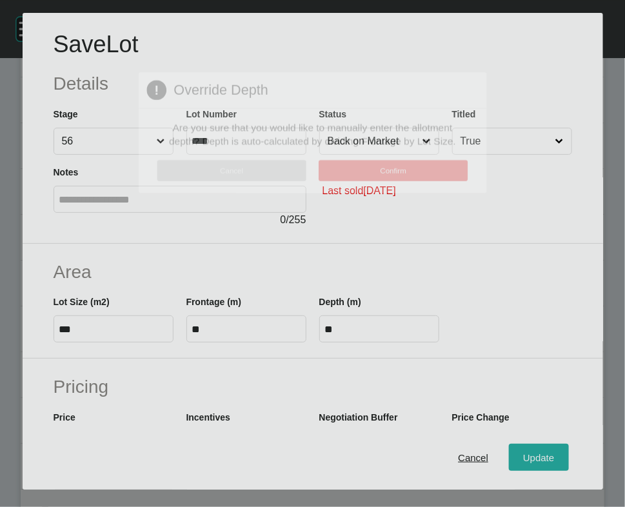
click at [514, 390] on div "Save Lot Details Stage 56 Lot Number **** Status Back on Market Titled True Not…" at bounding box center [312, 253] width 625 height 507
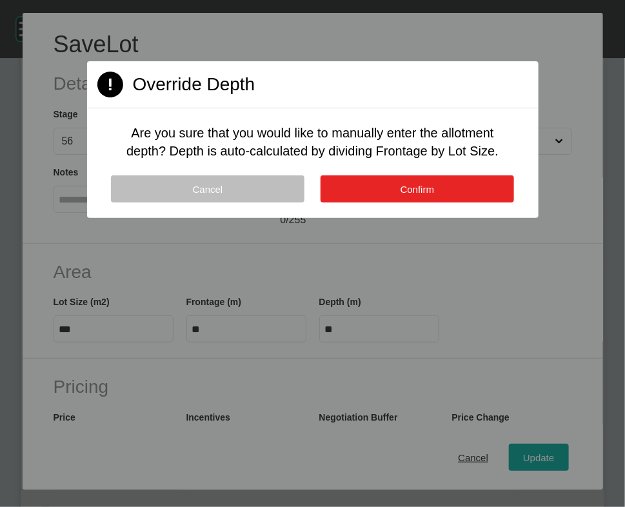
click at [487, 202] on button "Confirm" at bounding box center [416, 188] width 193 height 27
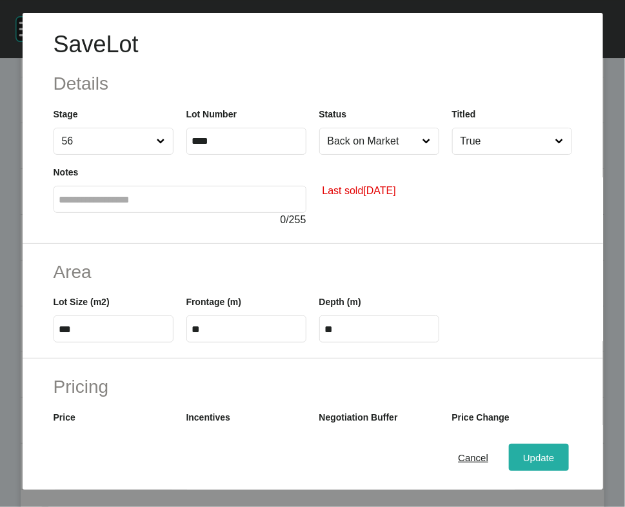
click at [549, 390] on span "Update" at bounding box center [538, 456] width 31 height 11
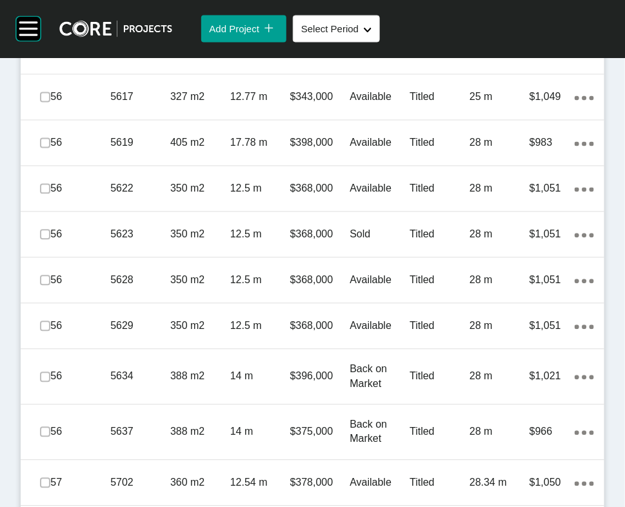
scroll to position [2026, 0]
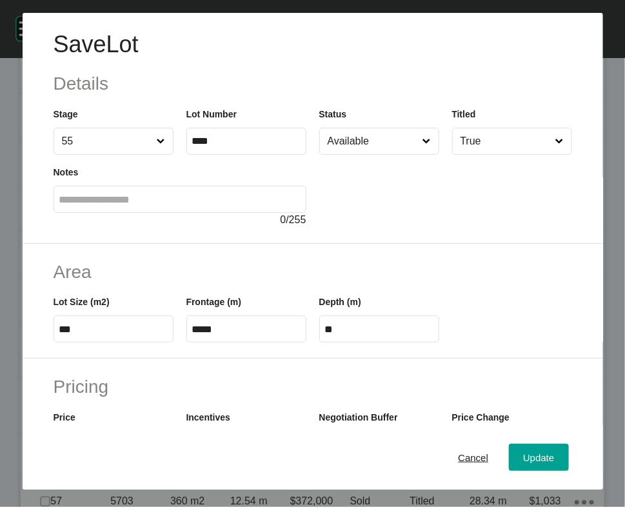
scroll to position [426, 0]
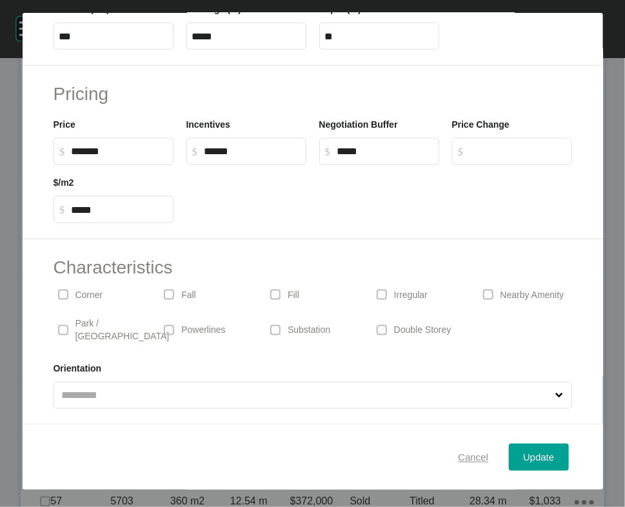
click at [458, 390] on span "Cancel" at bounding box center [473, 456] width 30 height 11
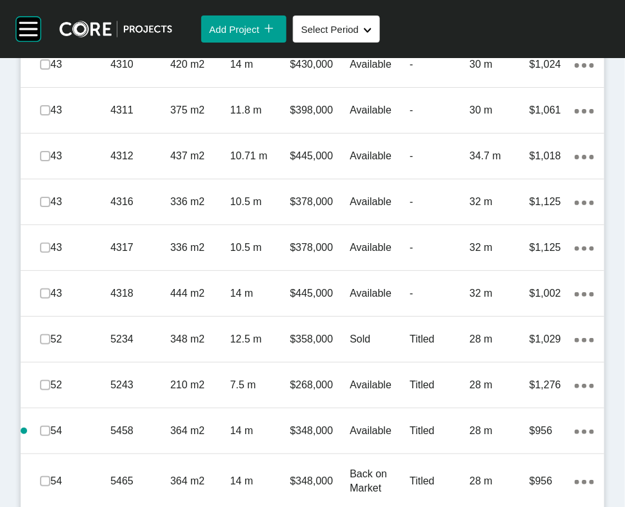
scroll to position [0, 0]
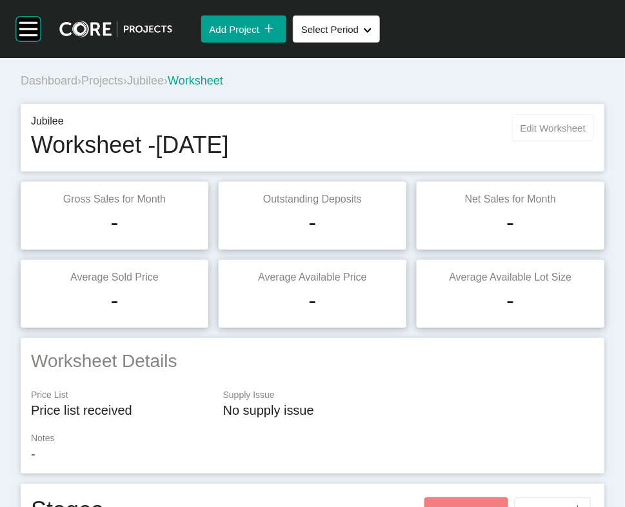
click at [520, 133] on span "Edit Worksheet" at bounding box center [552, 128] width 65 height 11
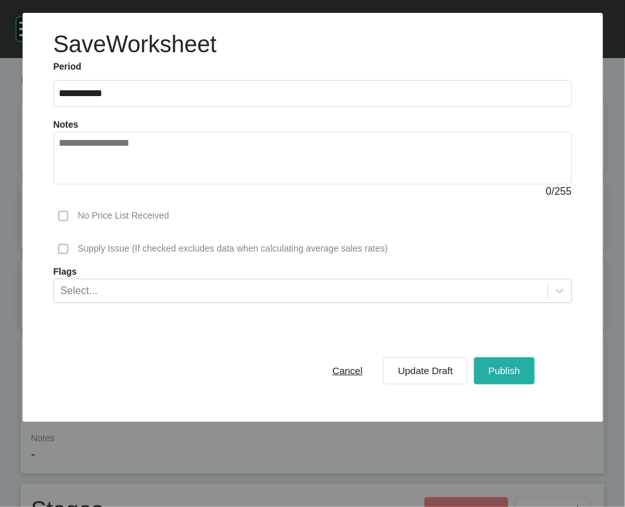
click at [483, 384] on button "Publish" at bounding box center [504, 370] width 60 height 27
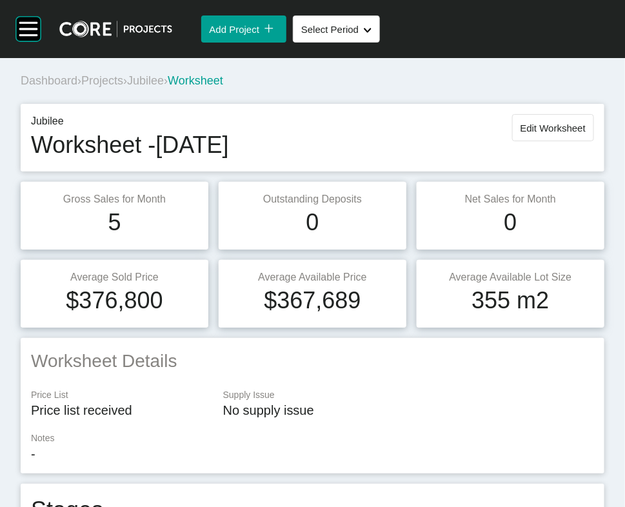
click at [123, 87] on span "Projects" at bounding box center [102, 80] width 42 height 13
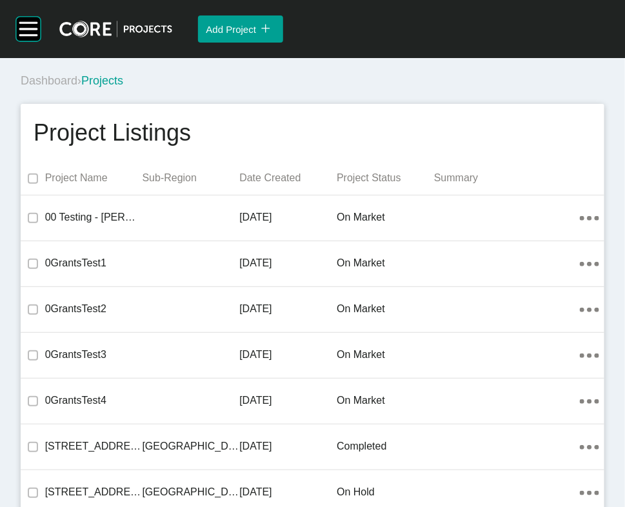
scroll to position [21323, 0]
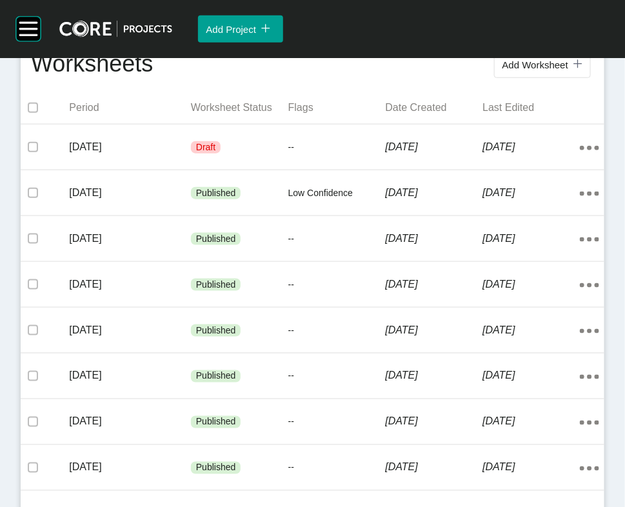
scroll to position [300, 0]
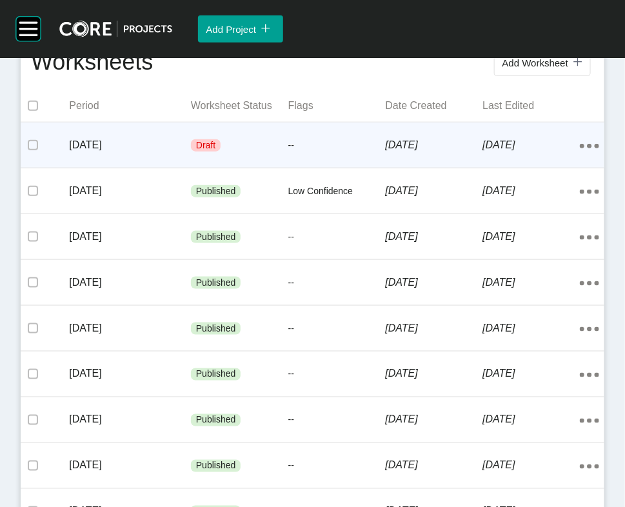
click at [306, 165] on div "--" at bounding box center [336, 145] width 97 height 39
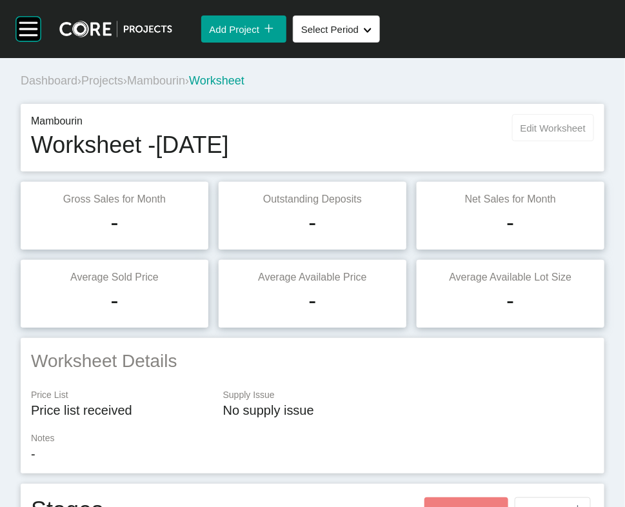
click at [548, 133] on span "Edit Worksheet" at bounding box center [552, 128] width 65 height 11
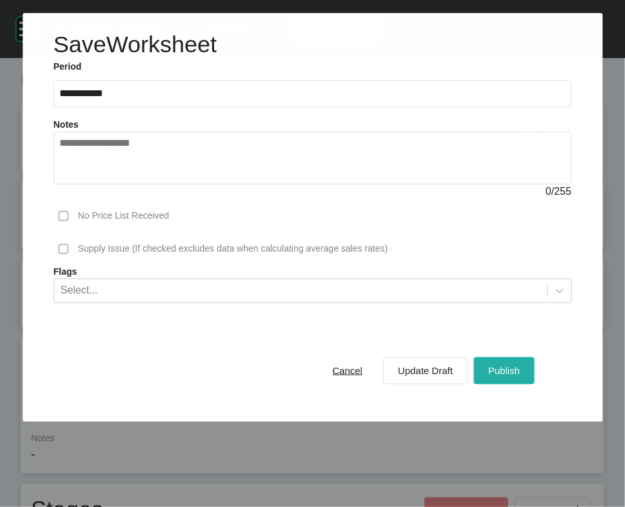
click at [489, 384] on button "Publish" at bounding box center [504, 370] width 60 height 27
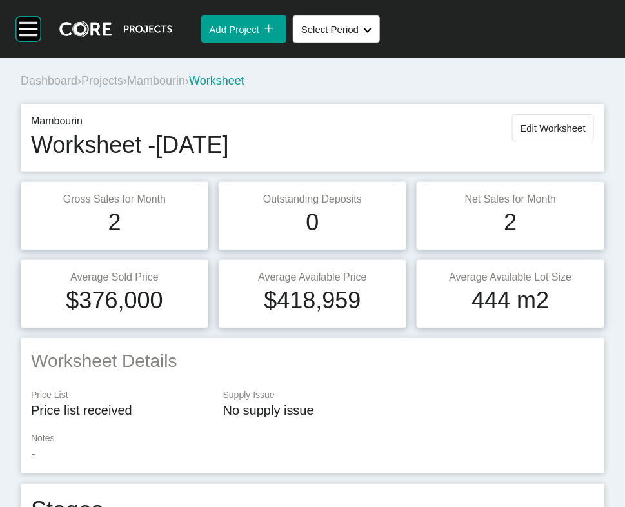
click at [123, 87] on span "Projects" at bounding box center [102, 80] width 42 height 13
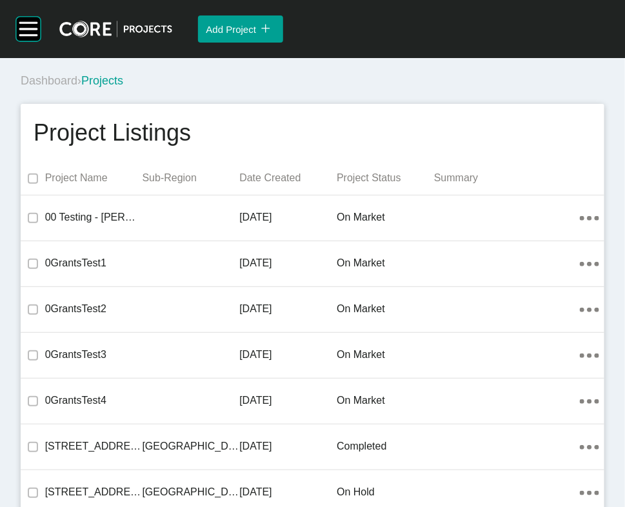
scroll to position [21506, 0]
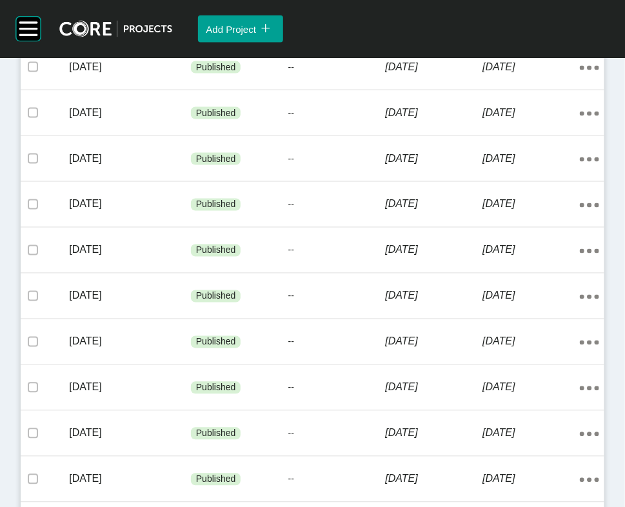
scroll to position [403, 0]
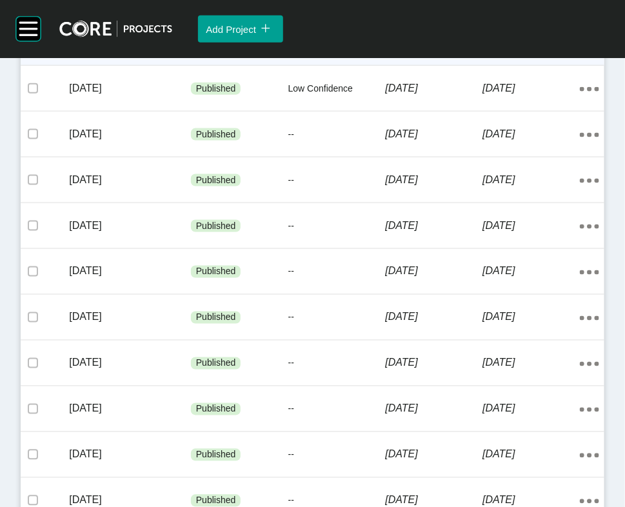
click at [386, 50] on p "[DATE]" at bounding box center [434, 42] width 97 height 14
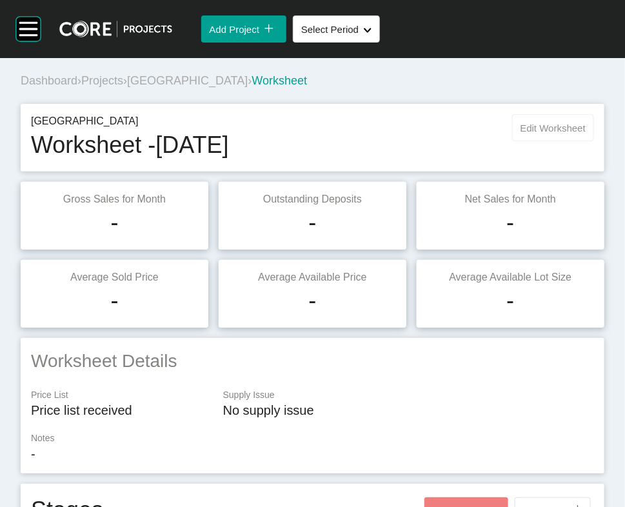
click at [520, 133] on span "Edit Worksheet" at bounding box center [552, 128] width 65 height 11
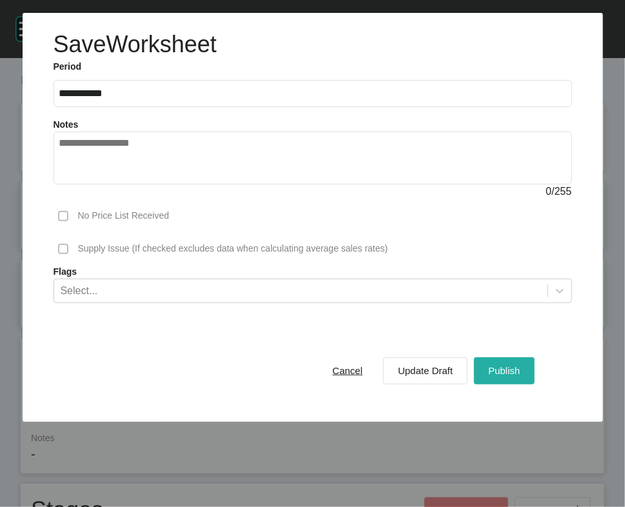
click at [485, 379] on div "Publish" at bounding box center [504, 370] width 38 height 17
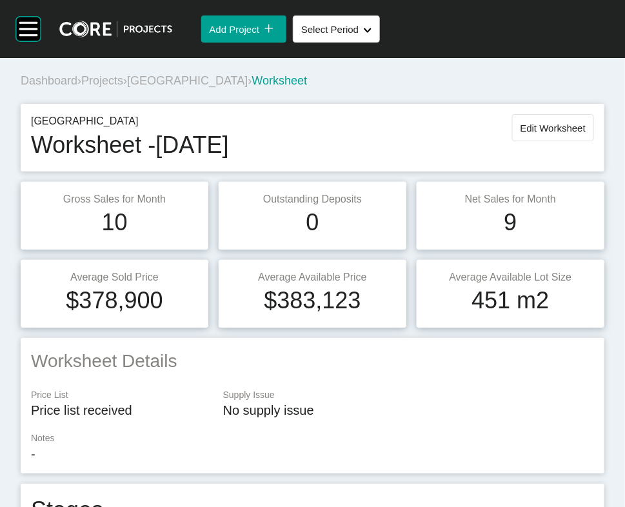
click at [121, 87] on span "Projects" at bounding box center [102, 80] width 42 height 13
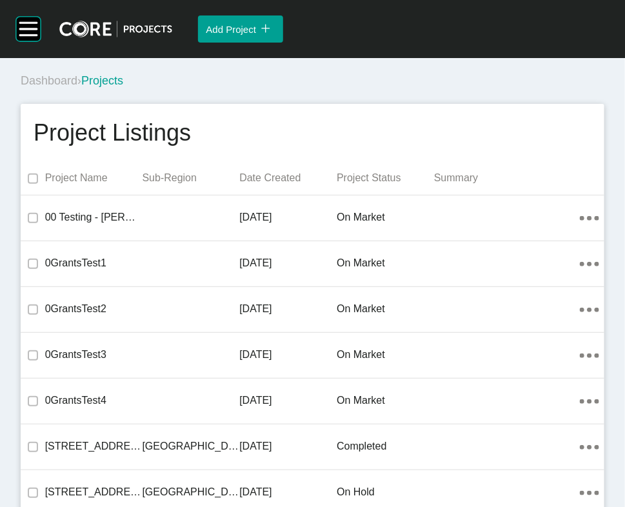
scroll to position [30549, 0]
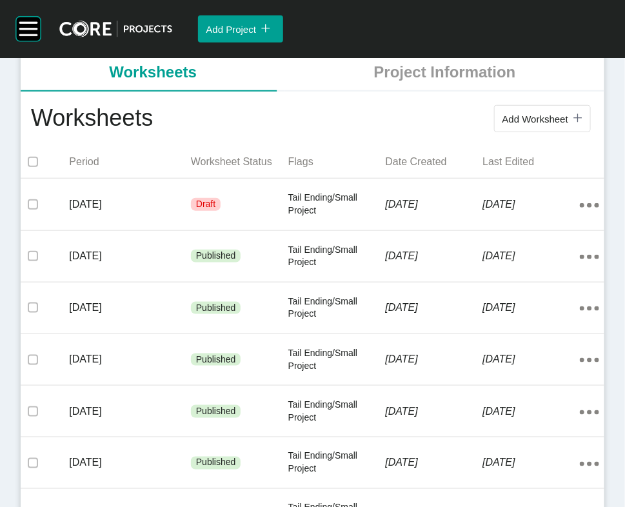
scroll to position [251, 0]
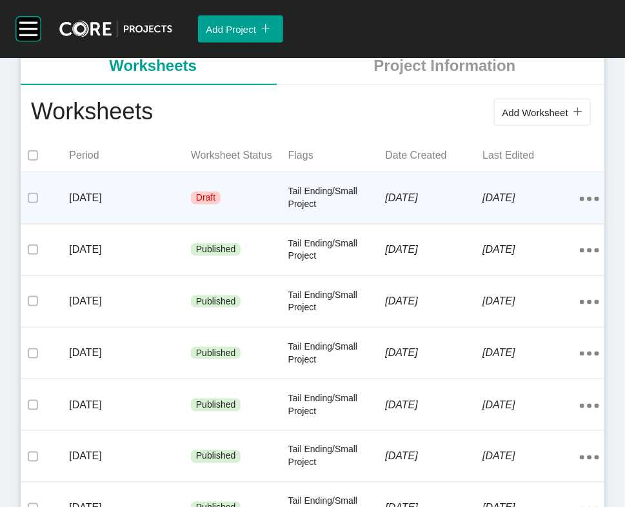
click at [430, 218] on div "[DATE]" at bounding box center [434, 198] width 97 height 40
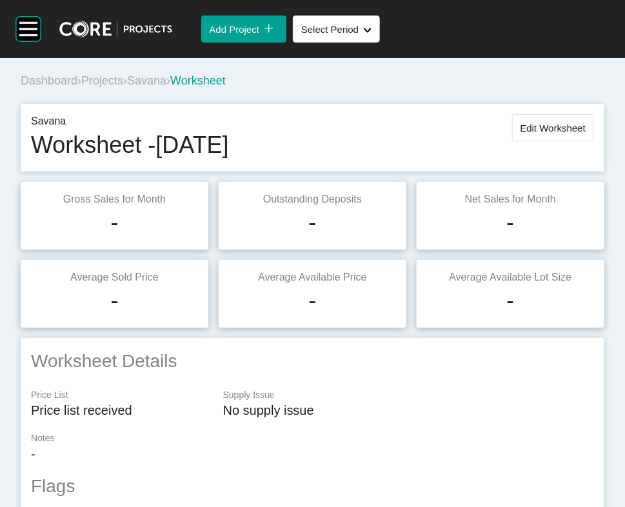
scroll to position [1533, 0]
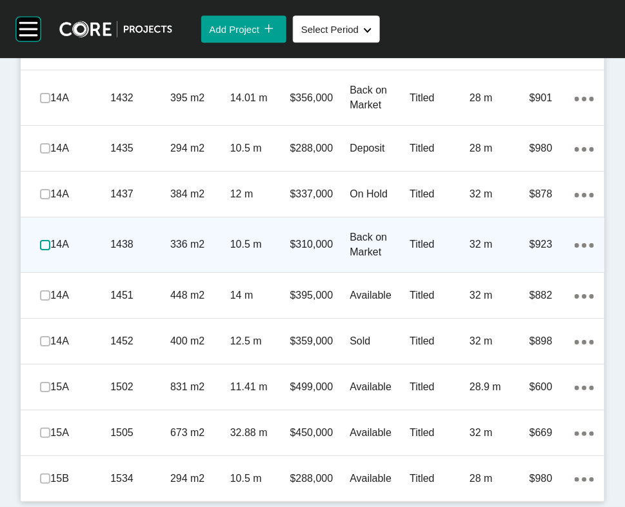
click at [47, 240] on label at bounding box center [45, 245] width 10 height 10
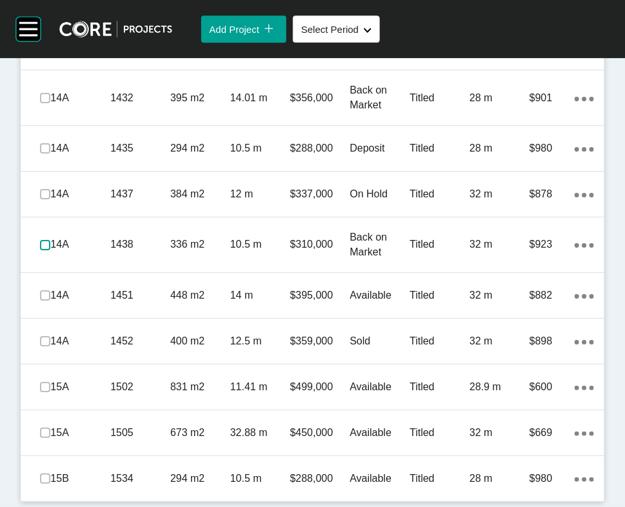
scroll to position [1371, 0]
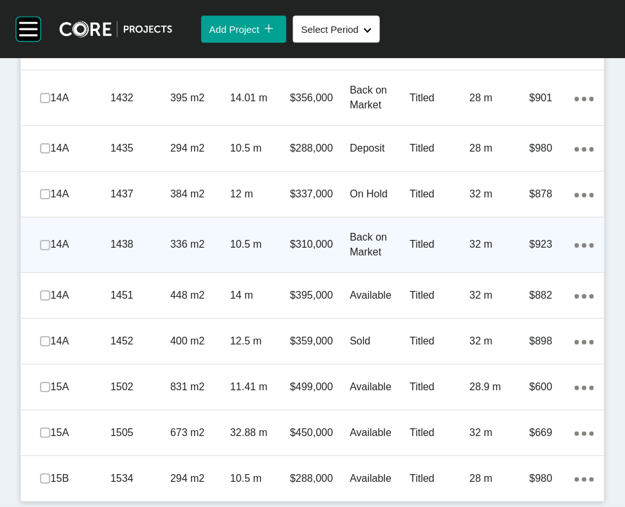
click at [303, 251] on p "$310,000" at bounding box center [320, 244] width 60 height 14
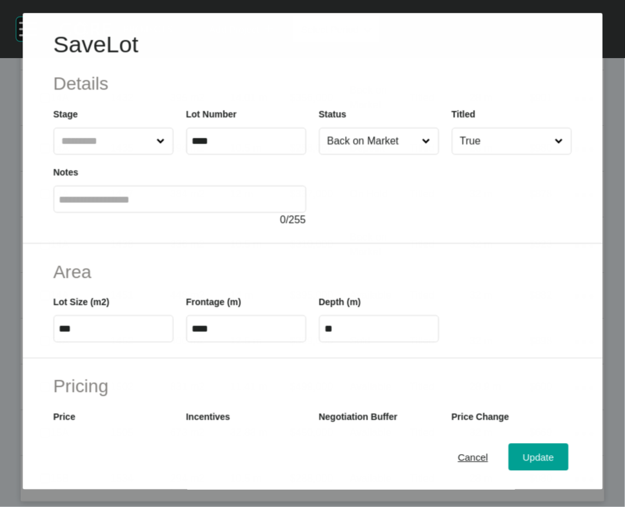
scroll to position [1322, 0]
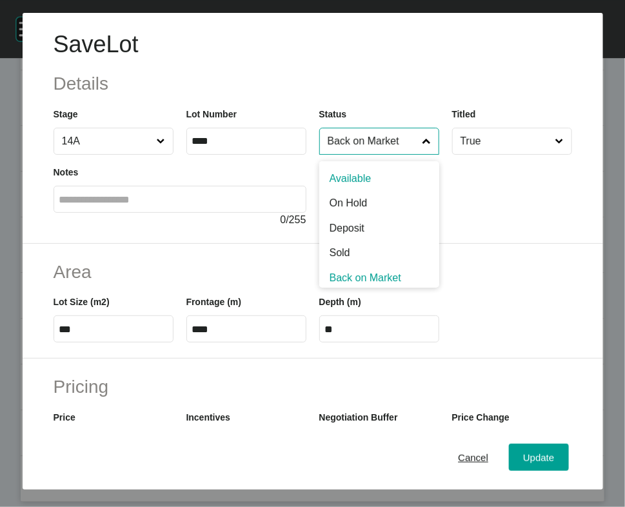
click at [327, 154] on input "Back on Market" at bounding box center [372, 141] width 95 height 26
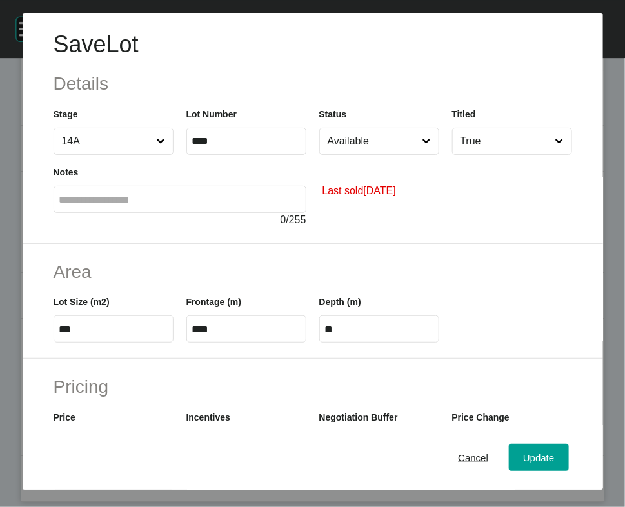
drag, startPoint x: 337, startPoint y: 213, endPoint x: 345, endPoint y: 224, distance: 13.8
click at [526, 390] on div "Update" at bounding box center [538, 456] width 37 height 17
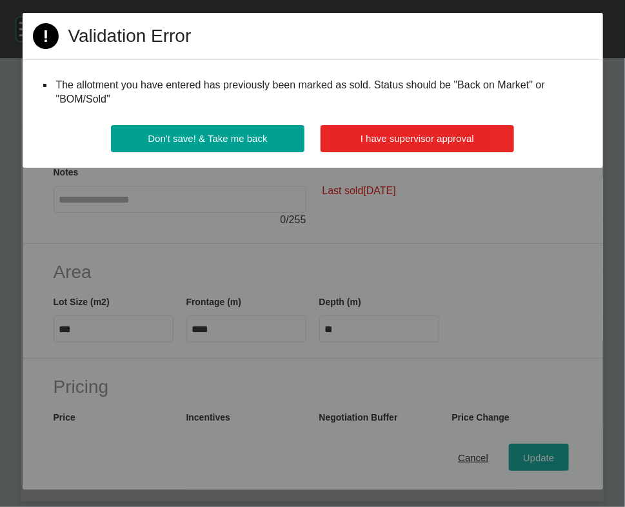
click at [415, 144] on span "I have supervisor approval" at bounding box center [416, 138] width 113 height 11
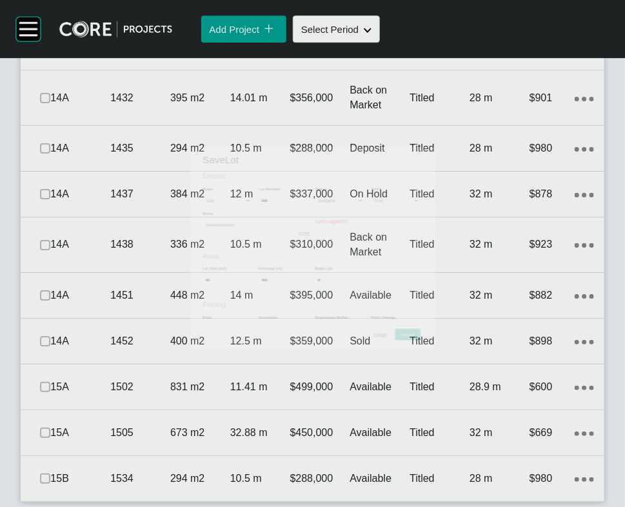
scroll to position [1360, 0]
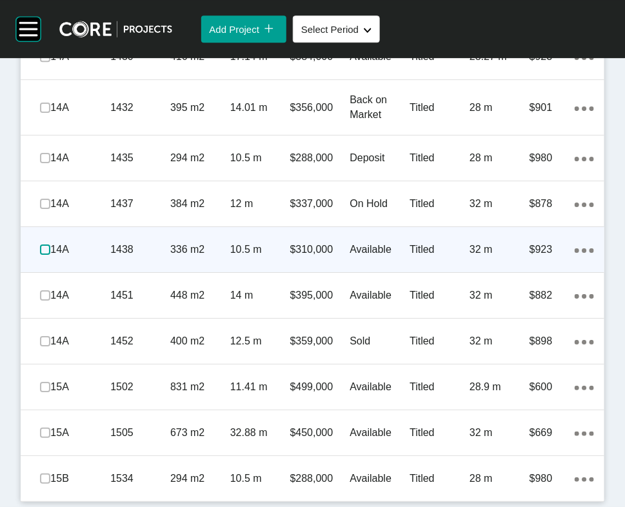
click at [50, 255] on label at bounding box center [45, 249] width 10 height 10
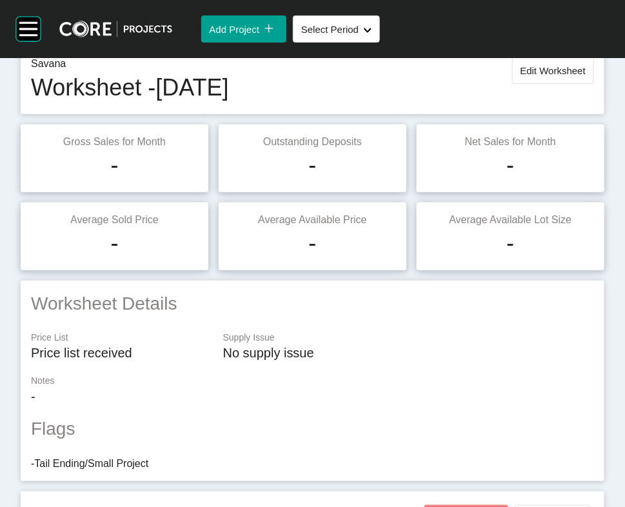
scroll to position [0, 0]
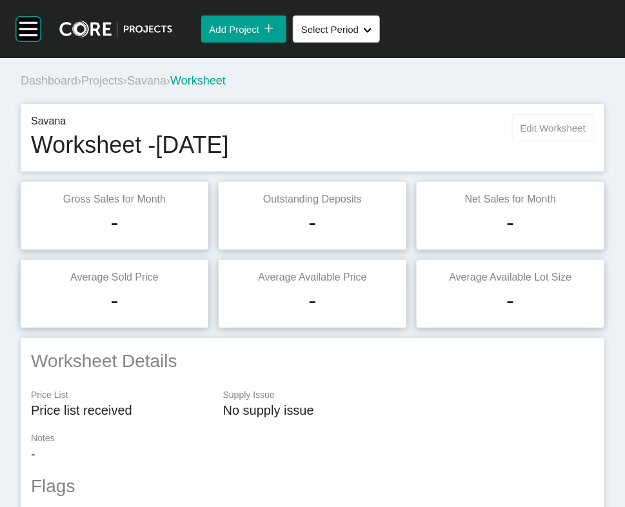
click at [520, 133] on span "Edit Worksheet" at bounding box center [552, 128] width 65 height 11
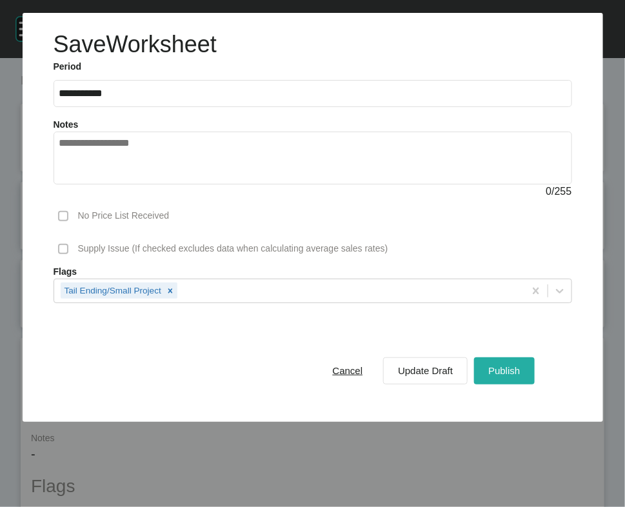
click at [488, 376] on span "Publish" at bounding box center [504, 370] width 32 height 11
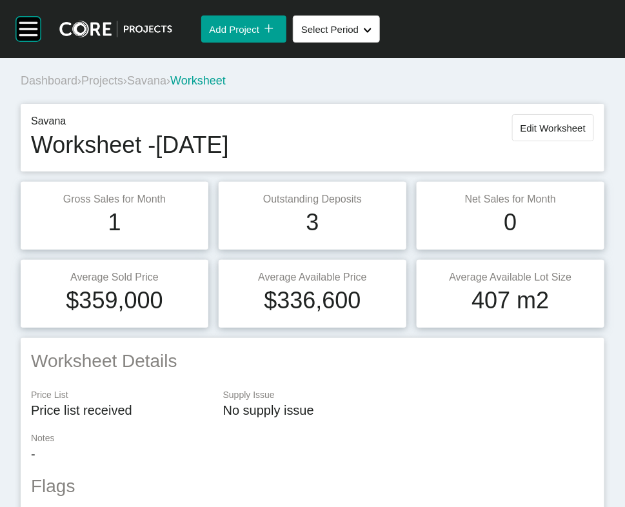
click at [123, 87] on span "Projects" at bounding box center [102, 80] width 42 height 13
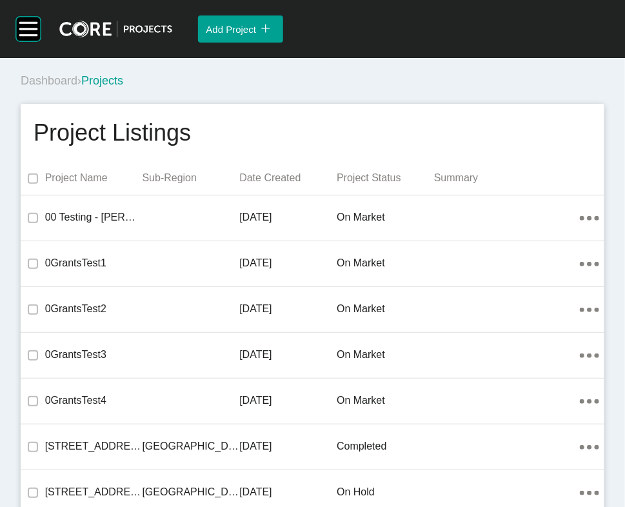
scroll to position [39843, 0]
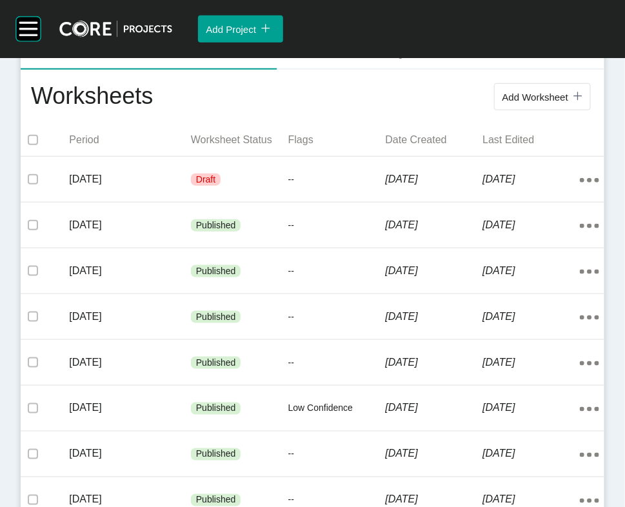
scroll to position [315, 0]
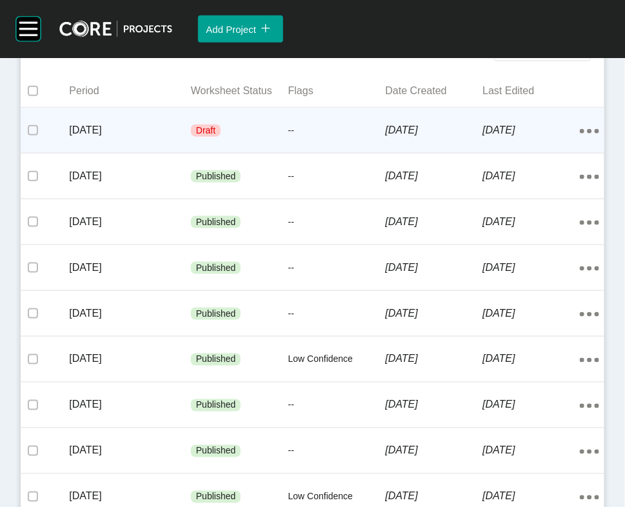
click at [347, 137] on p "--" at bounding box center [336, 130] width 97 height 13
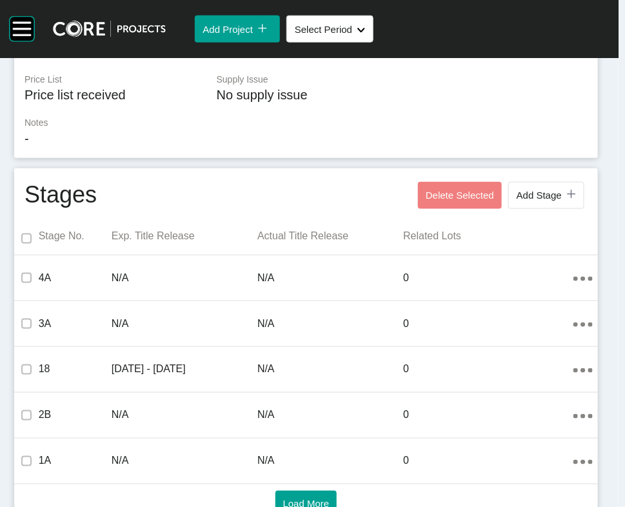
click at [614, 63] on html "Group 2 Created with Sketch. . Add Project icon/tick copy 11 Created with Sketc…" at bounding box center [324, 253] width 660 height 507
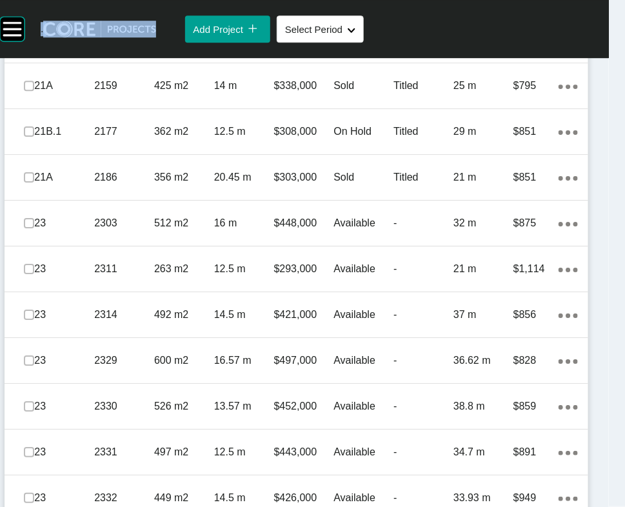
scroll to position [1064, 0]
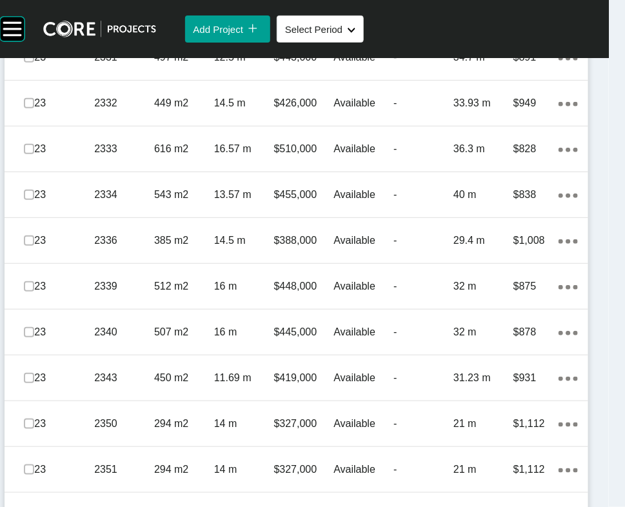
scroll to position [1370, 0]
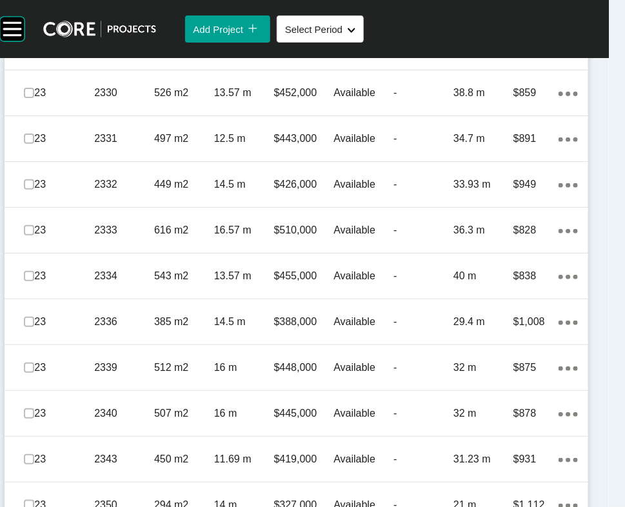
drag, startPoint x: 35, startPoint y: 246, endPoint x: 35, endPoint y: 255, distance: 9.0
drag, startPoint x: 35, startPoint y: 360, endPoint x: 33, endPoint y: 369, distance: 9.9
click at [34, 6] on label at bounding box center [29, 1] width 10 height 10
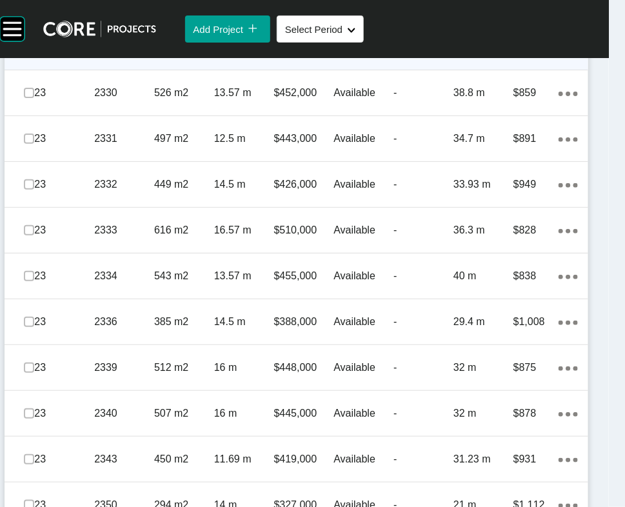
click at [32, 52] on label at bounding box center [29, 47] width 10 height 10
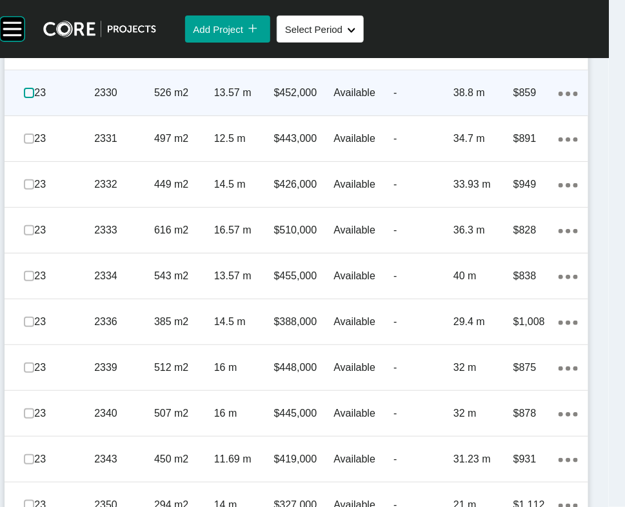
click at [34, 98] on label at bounding box center [29, 93] width 10 height 10
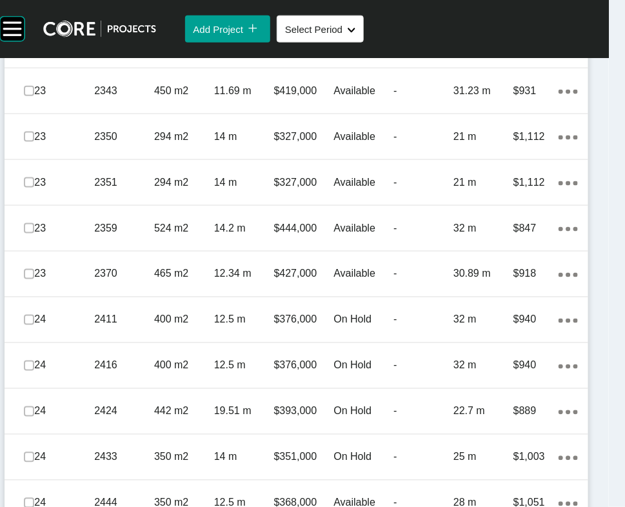
scroll to position [1790, 0]
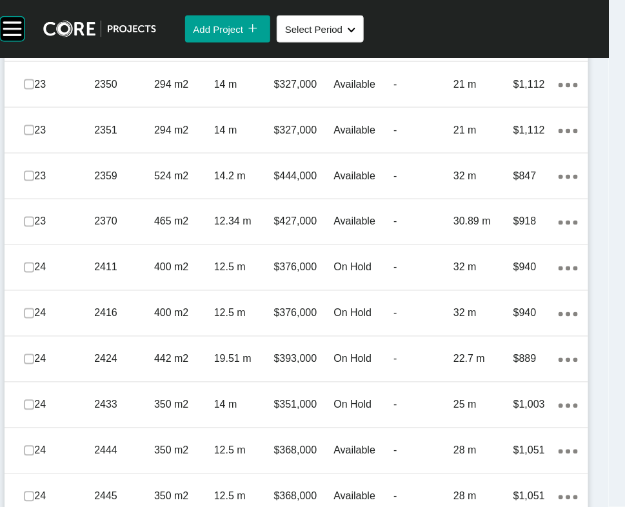
drag, startPoint x: 32, startPoint y: 215, endPoint x: 30, endPoint y: 222, distance: 7.4
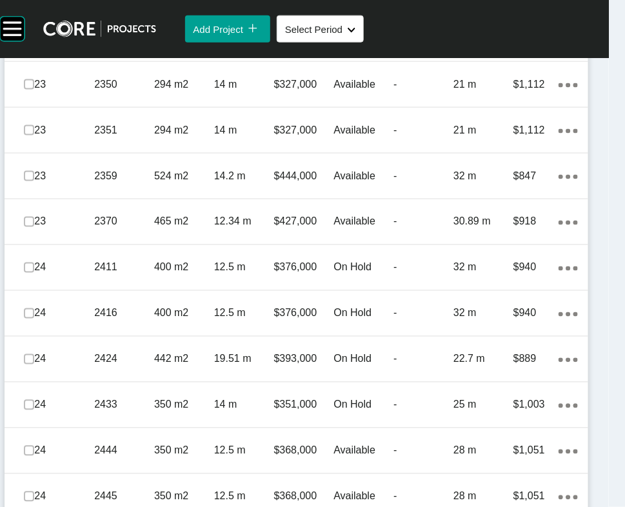
click at [34, 44] on label at bounding box center [29, 39] width 10 height 10
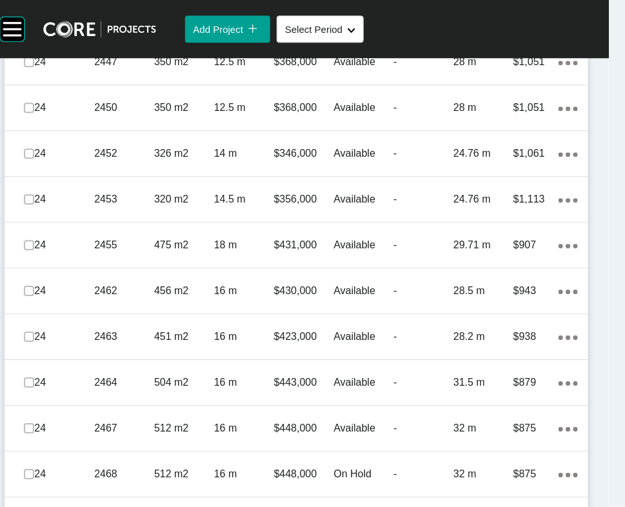
scroll to position [2279, 0]
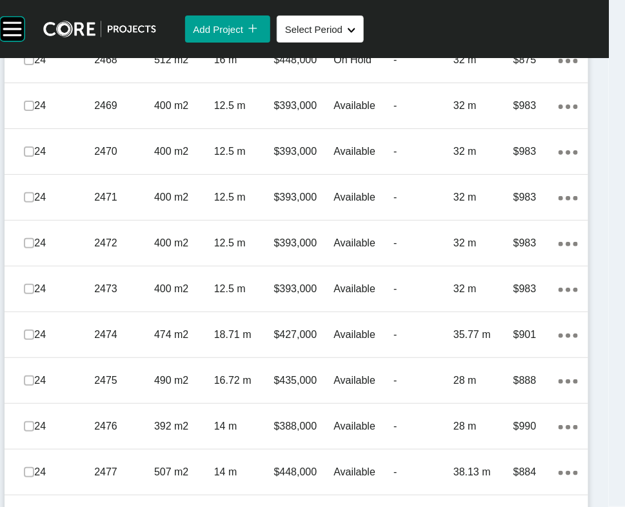
scroll to position [2692, 0]
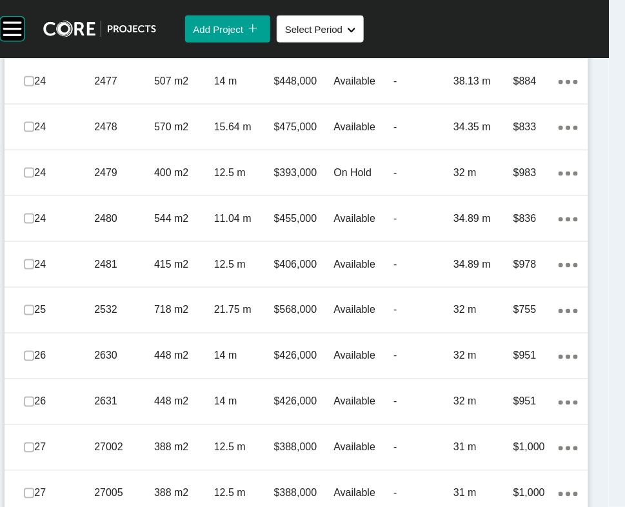
scroll to position [3083, 0]
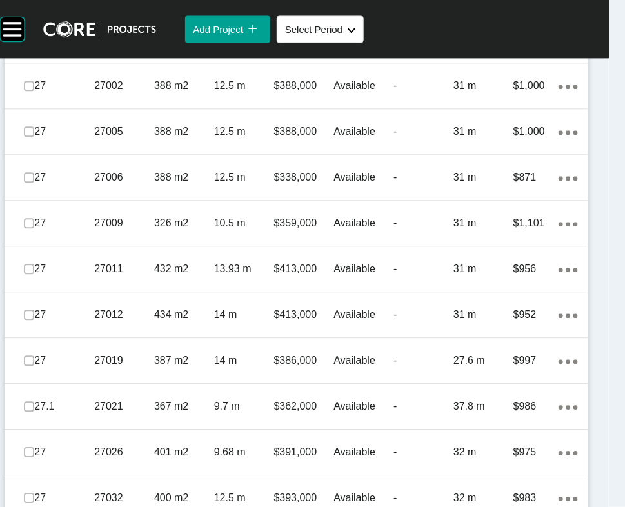
scroll to position [3466, 0]
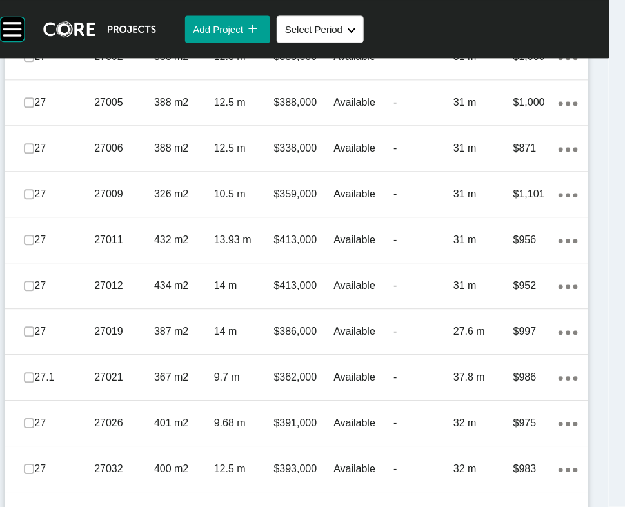
drag, startPoint x: 34, startPoint y: 320, endPoint x: 34, endPoint y: 328, distance: 7.7
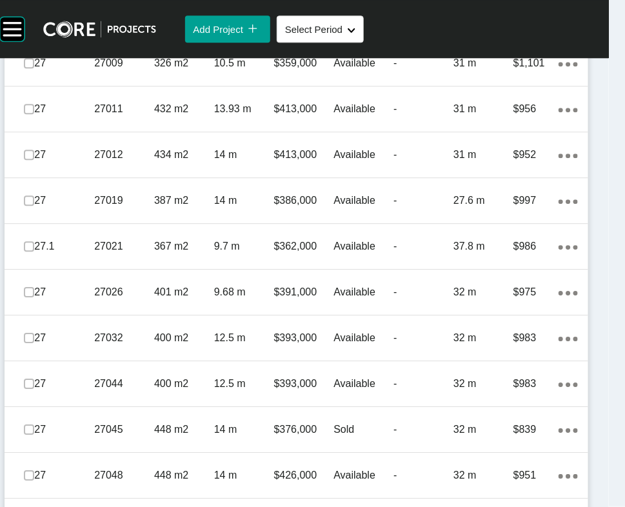
scroll to position [3604, 0]
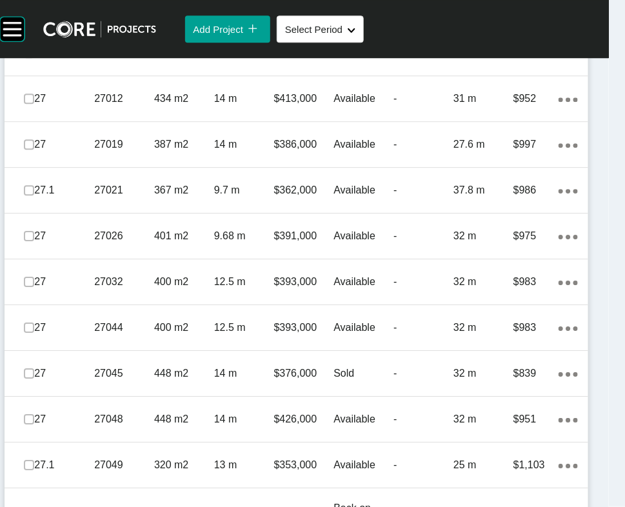
scroll to position [3682, 0]
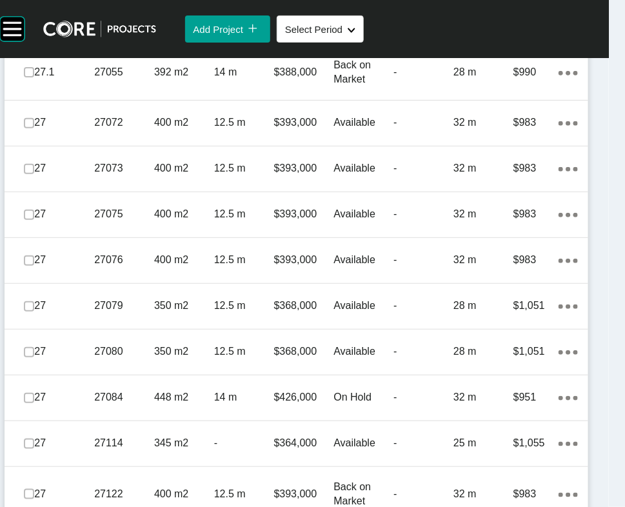
scroll to position [4118, 0]
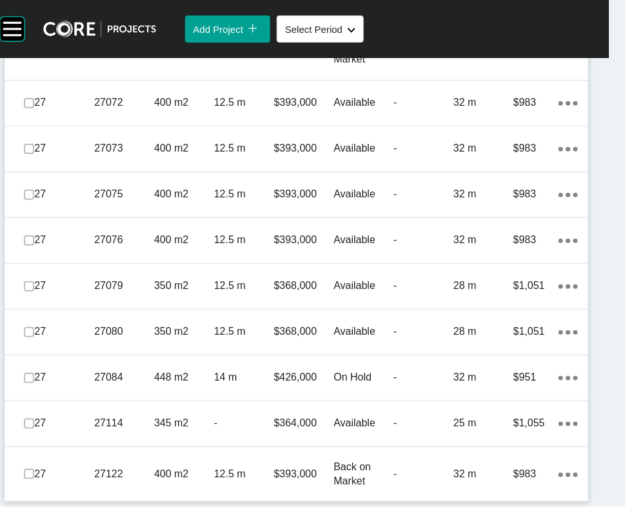
click at [34, 7] on label at bounding box center [29, 2] width 10 height 10
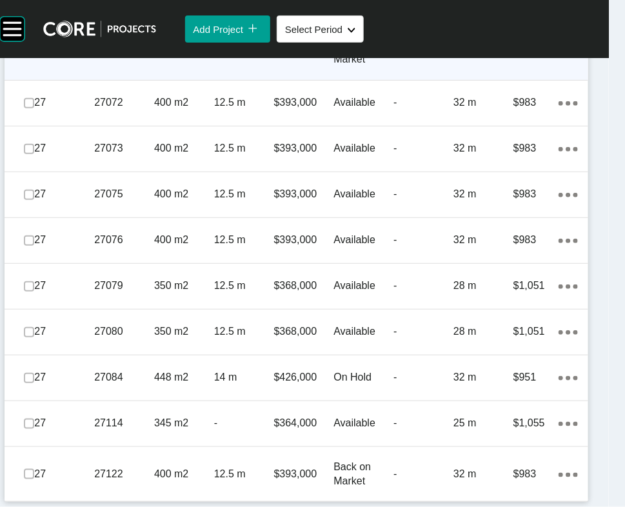
click at [34, 57] on label at bounding box center [29, 52] width 10 height 10
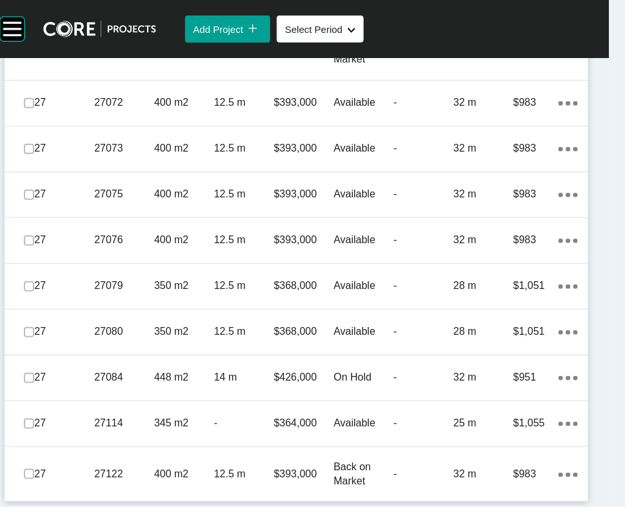
scroll to position [4964, 0]
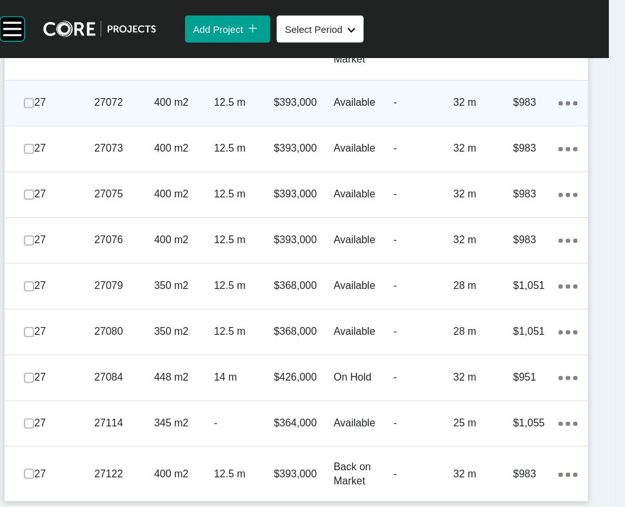
click at [24, 113] on span at bounding box center [28, 102] width 19 height 19
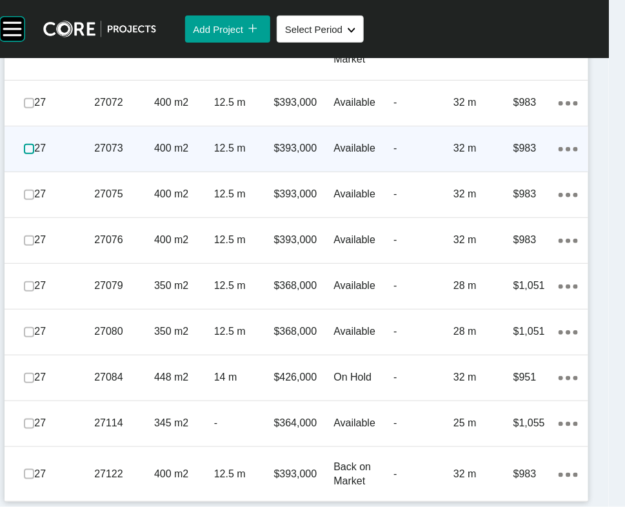
click at [34, 154] on label at bounding box center [29, 149] width 10 height 10
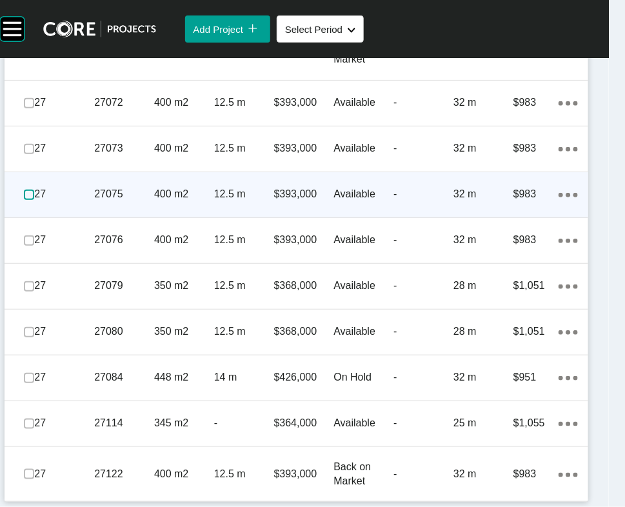
click at [34, 200] on label at bounding box center [29, 195] width 10 height 10
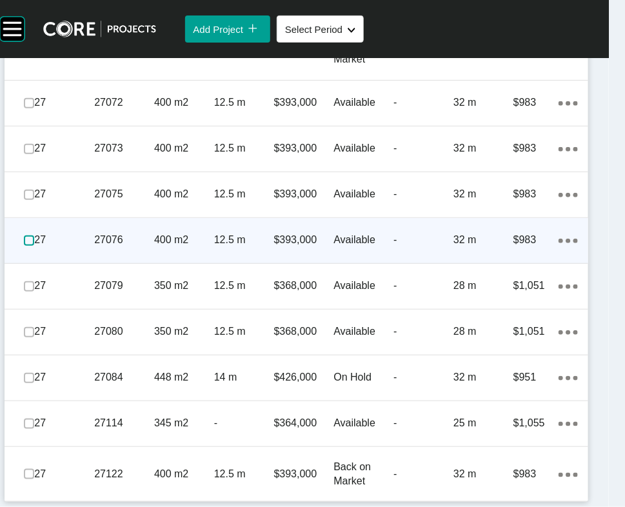
click at [34, 246] on label at bounding box center [29, 240] width 10 height 10
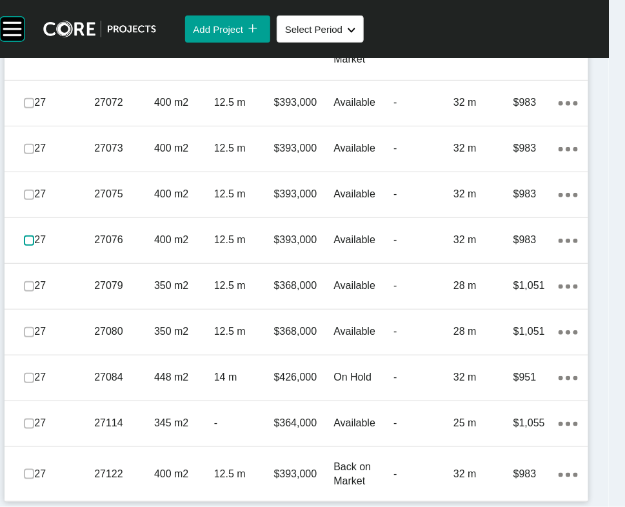
scroll to position [5176, 0]
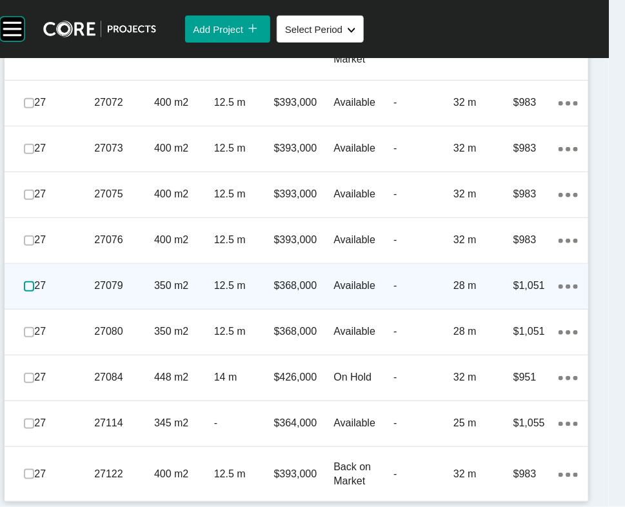
click at [34, 291] on label at bounding box center [29, 286] width 10 height 10
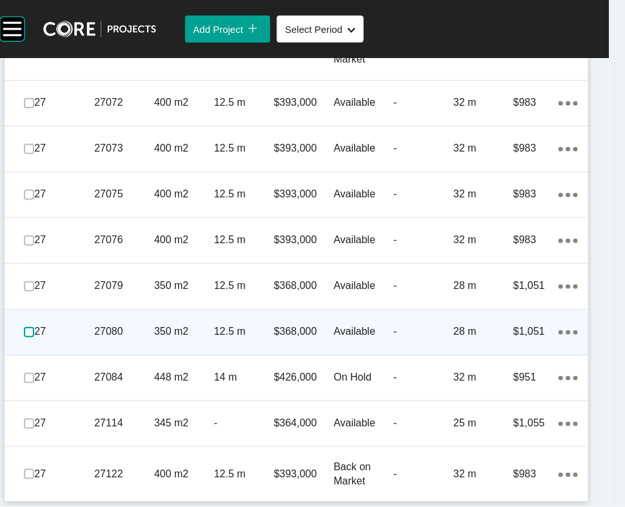
click at [34, 337] on label at bounding box center [29, 332] width 10 height 10
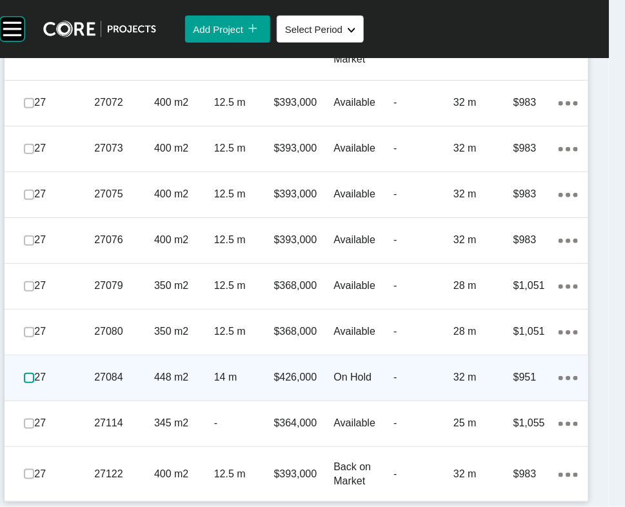
click at [34, 383] on label at bounding box center [29, 378] width 10 height 10
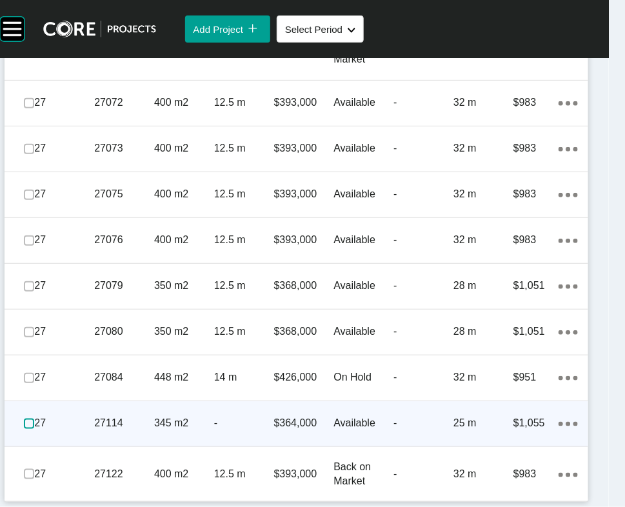
click at [34, 390] on label at bounding box center [29, 423] width 10 height 10
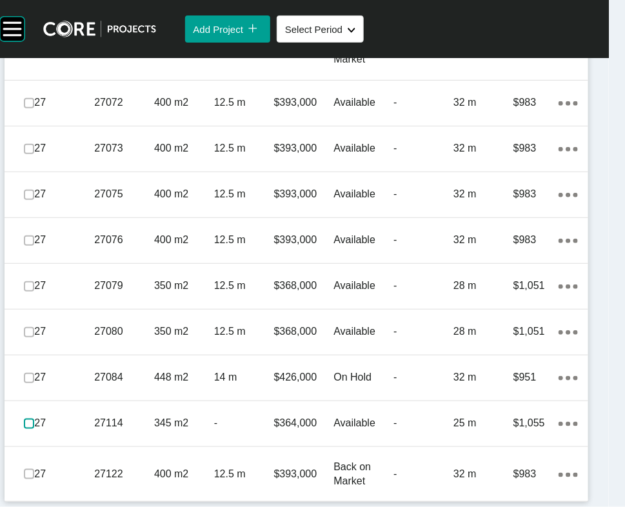
scroll to position [5272, 0]
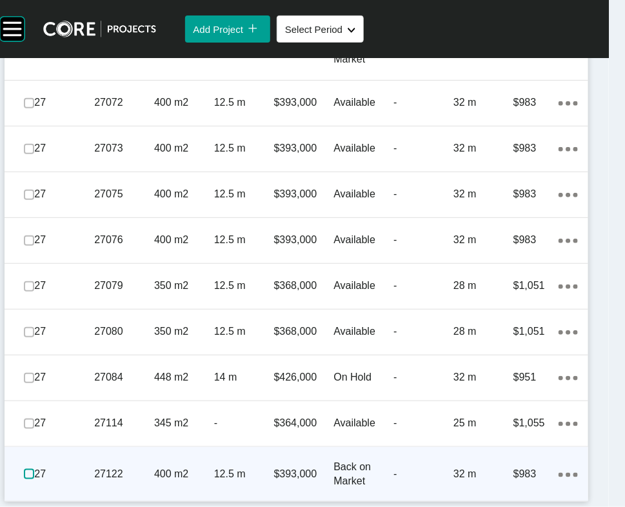
click at [34, 390] on label at bounding box center [29, 474] width 10 height 10
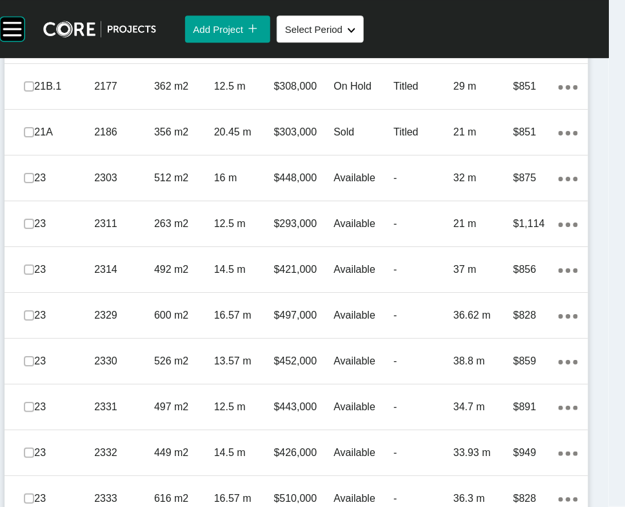
scroll to position [1095, 0]
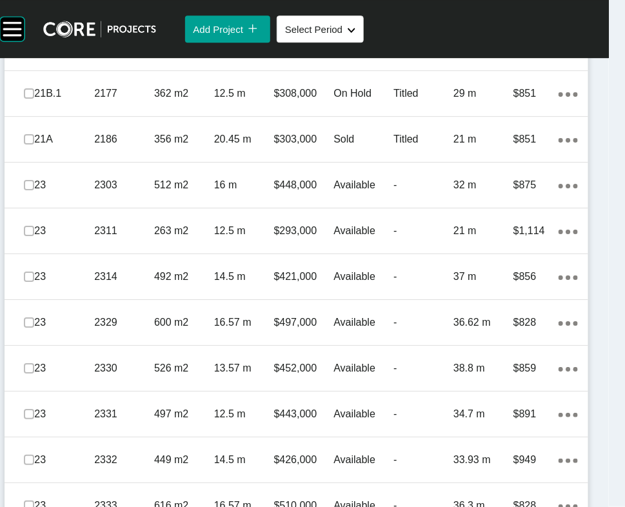
click at [34, 7] on label at bounding box center [29, 2] width 10 height 10
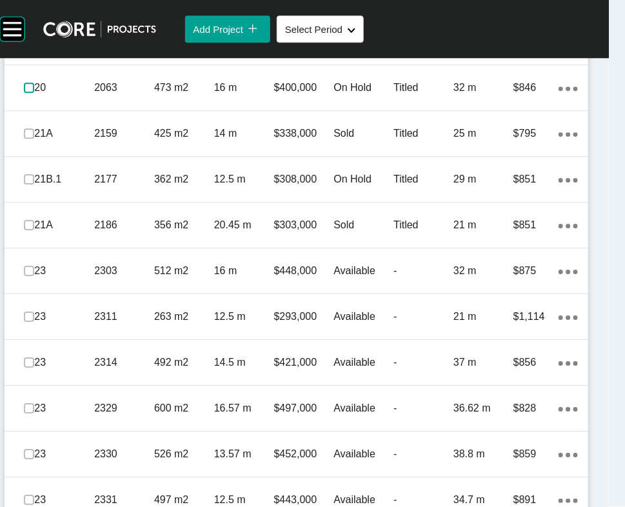
scroll to position [1017, 0]
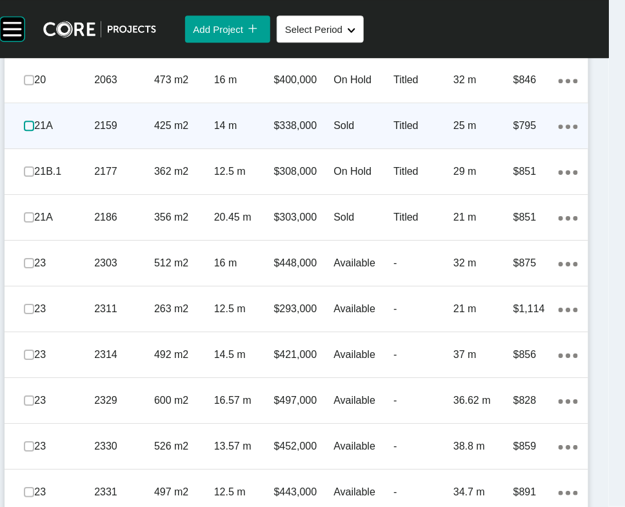
click at [34, 131] on label at bounding box center [29, 126] width 10 height 10
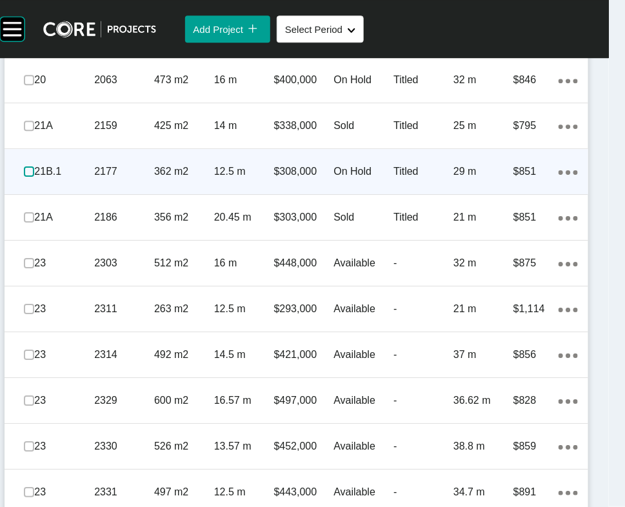
click at [34, 177] on label at bounding box center [29, 171] width 10 height 10
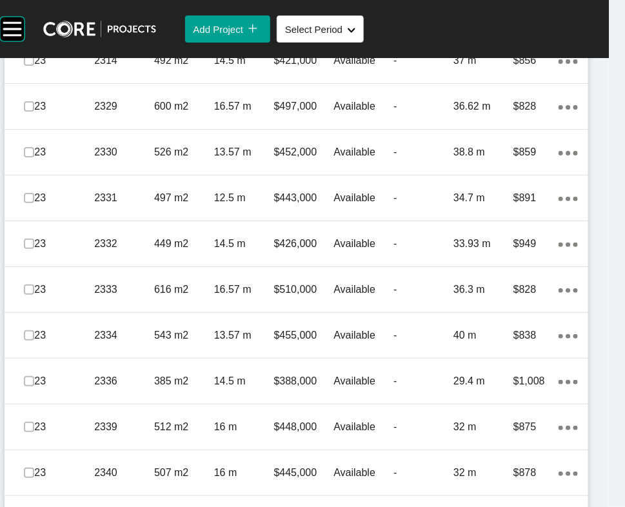
scroll to position [1318, 0]
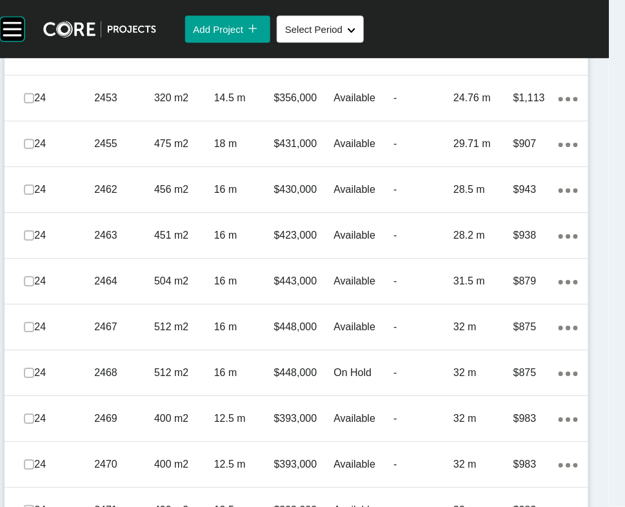
scroll to position [2379, 0]
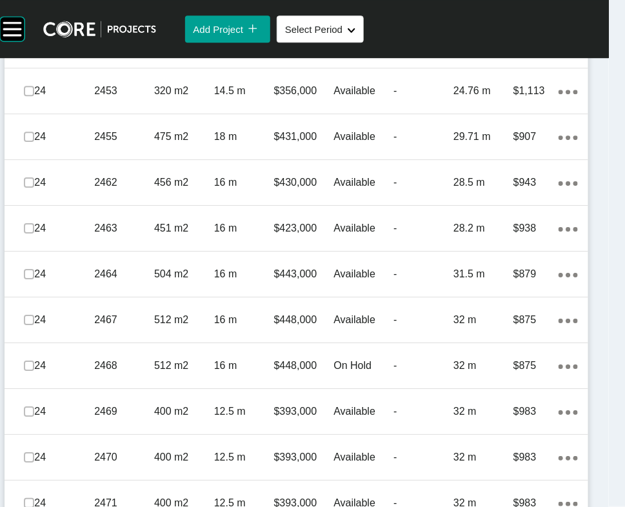
drag, startPoint x: 30, startPoint y: 320, endPoint x: 30, endPoint y: 331, distance: 10.3
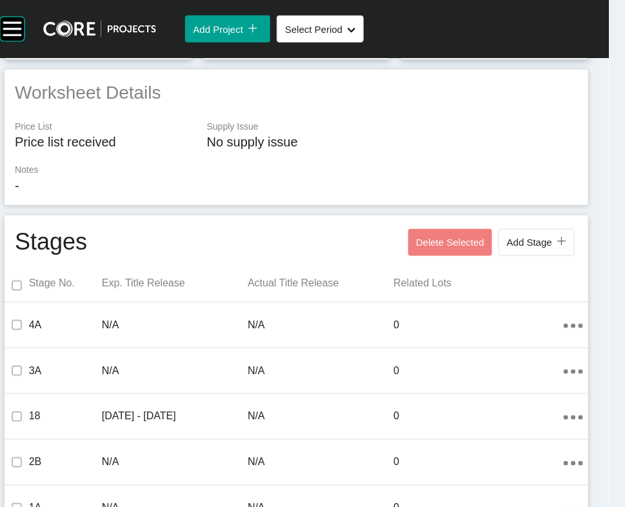
scroll to position [0, 0]
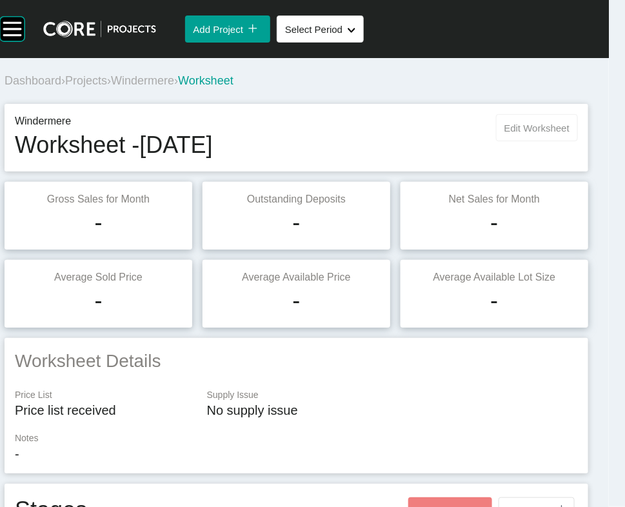
click at [529, 141] on button "Edit Worksheet" at bounding box center [537, 127] width 82 height 27
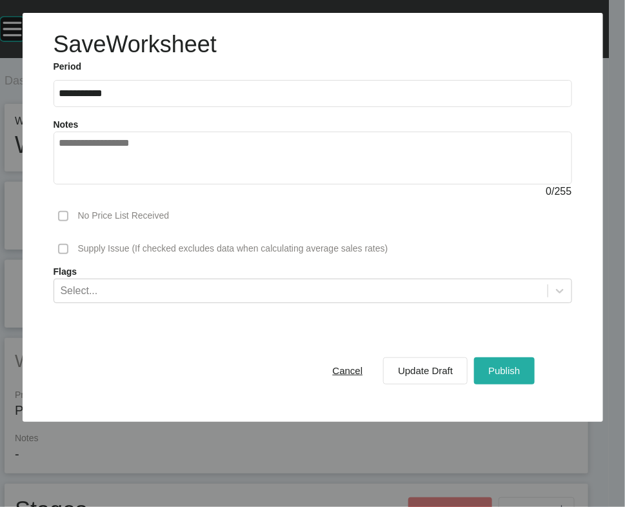
click at [485, 379] on div "Publish" at bounding box center [504, 370] width 38 height 17
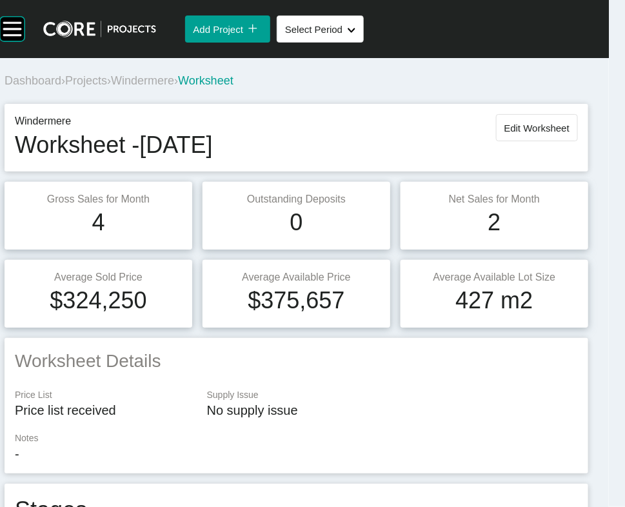
click at [106, 87] on span "Projects" at bounding box center [86, 80] width 42 height 13
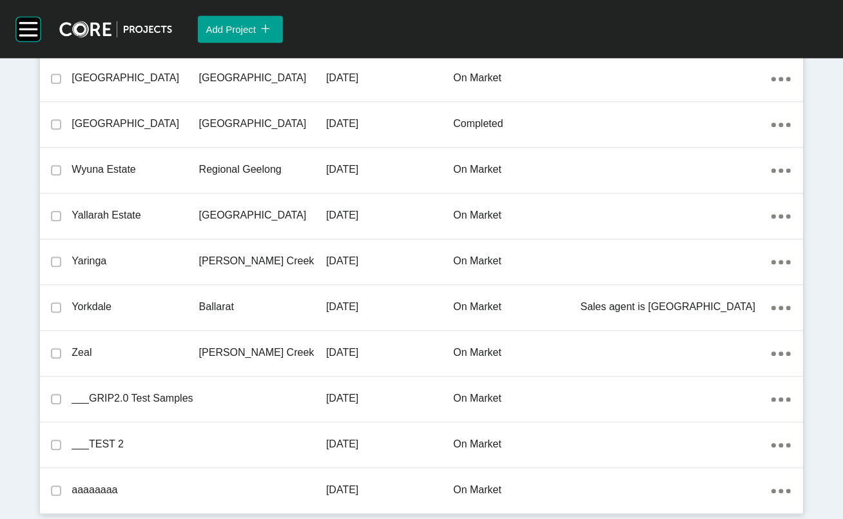
scroll to position [38161, 0]
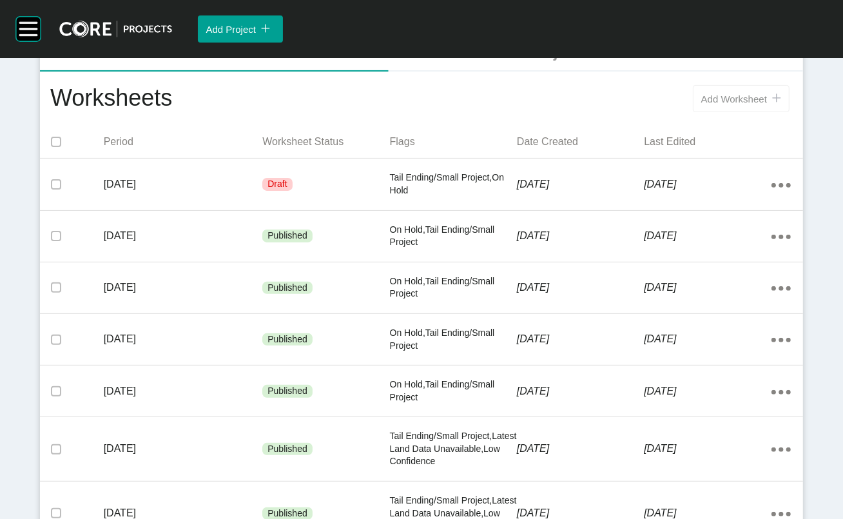
scroll to position [253, 0]
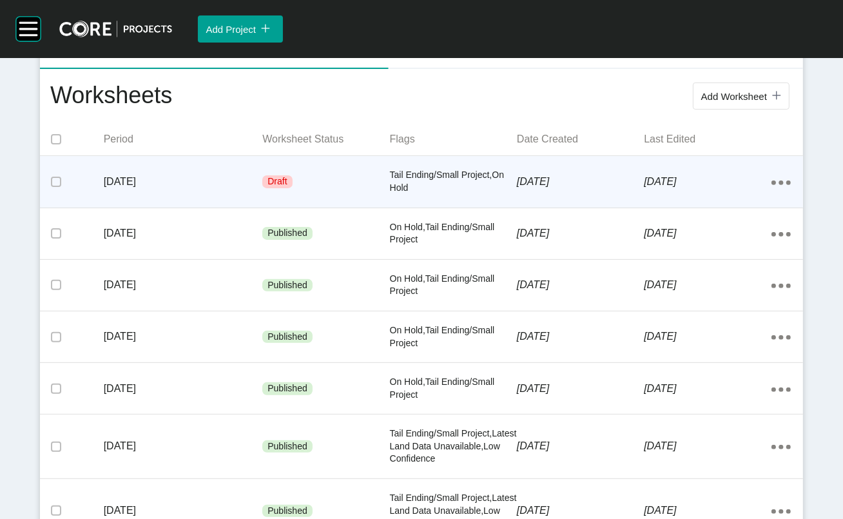
click at [369, 201] on div "Draft" at bounding box center [325, 181] width 127 height 39
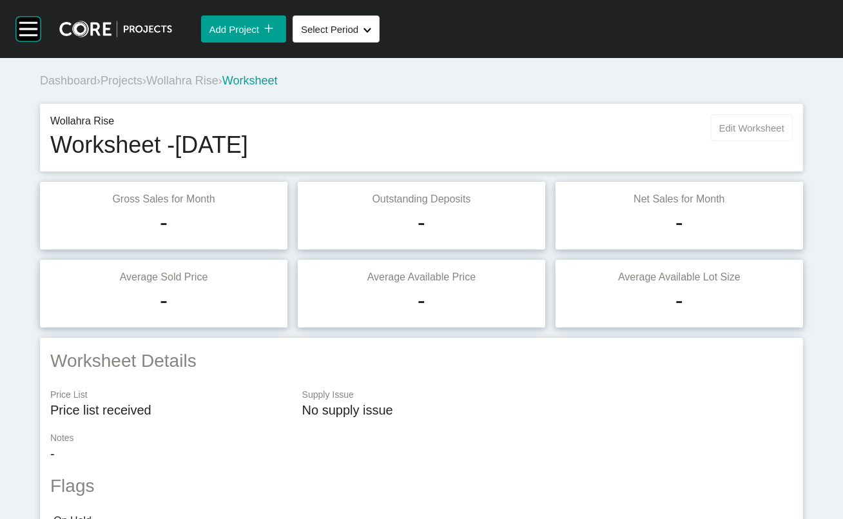
click at [624, 133] on span "Edit Worksheet" at bounding box center [752, 128] width 65 height 11
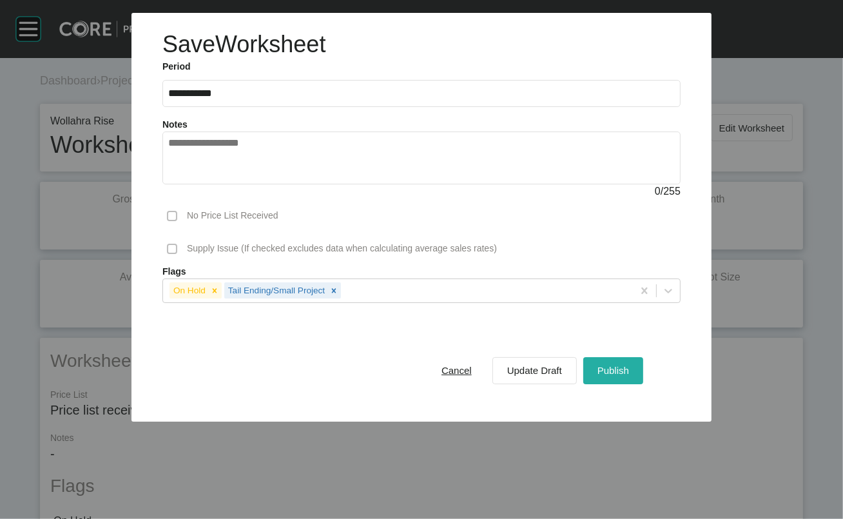
click at [624, 384] on button "Publish" at bounding box center [614, 370] width 60 height 27
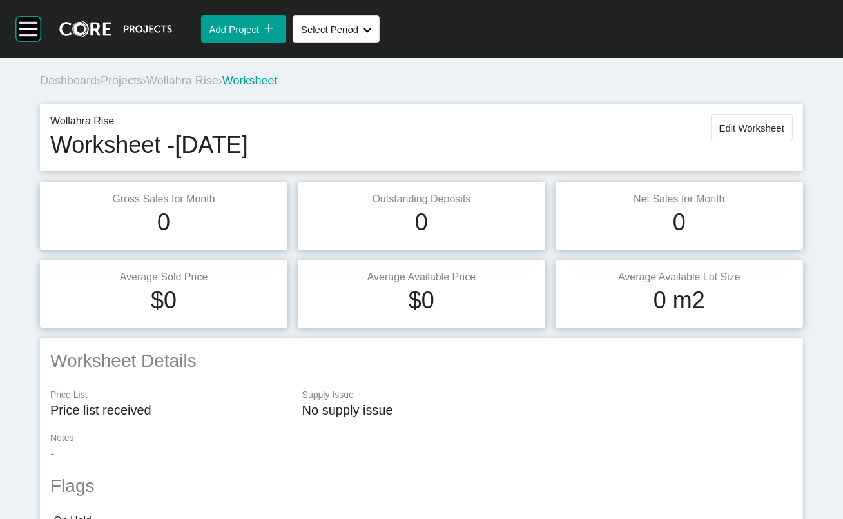
click at [122, 87] on span "Projects" at bounding box center [122, 80] width 42 height 13
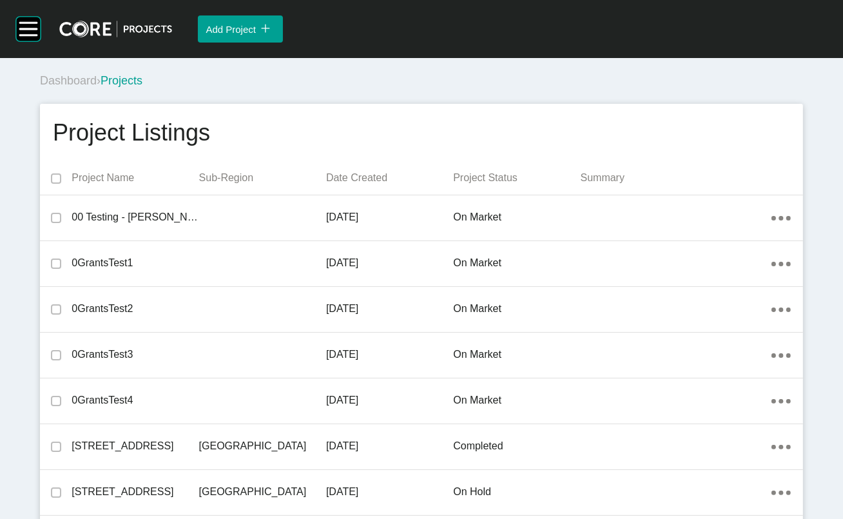
scroll to position [37933, 0]
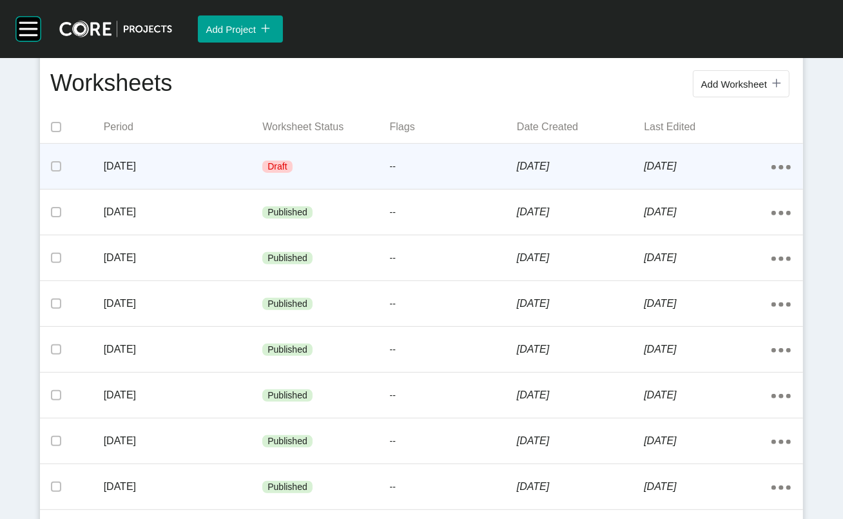
scroll to position [282, 0]
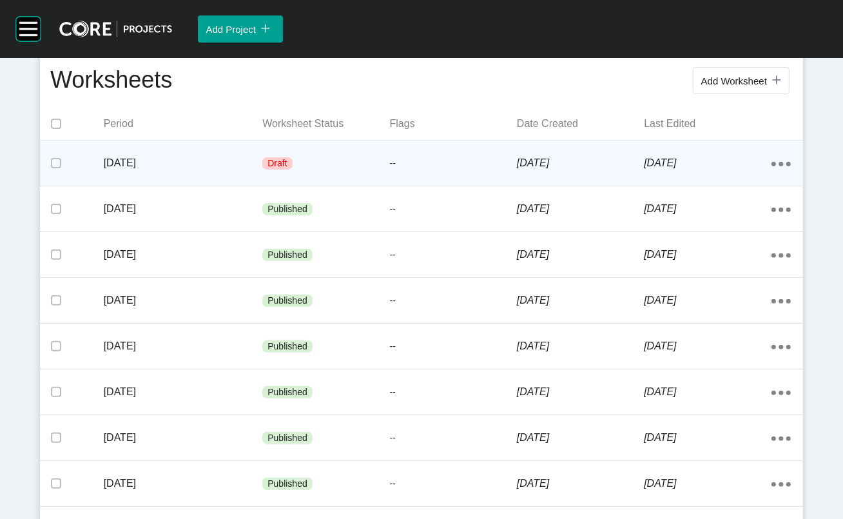
click at [397, 183] on div "--" at bounding box center [453, 163] width 127 height 39
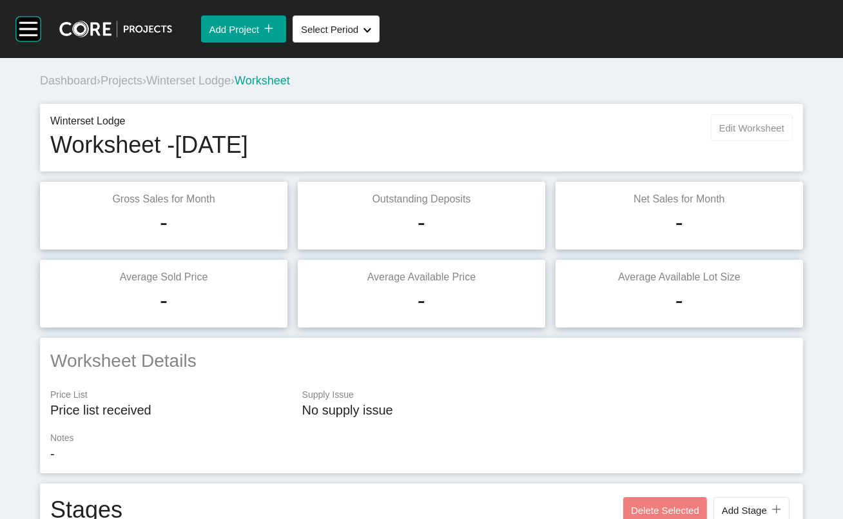
click at [624, 133] on span "Edit Worksheet" at bounding box center [752, 128] width 65 height 11
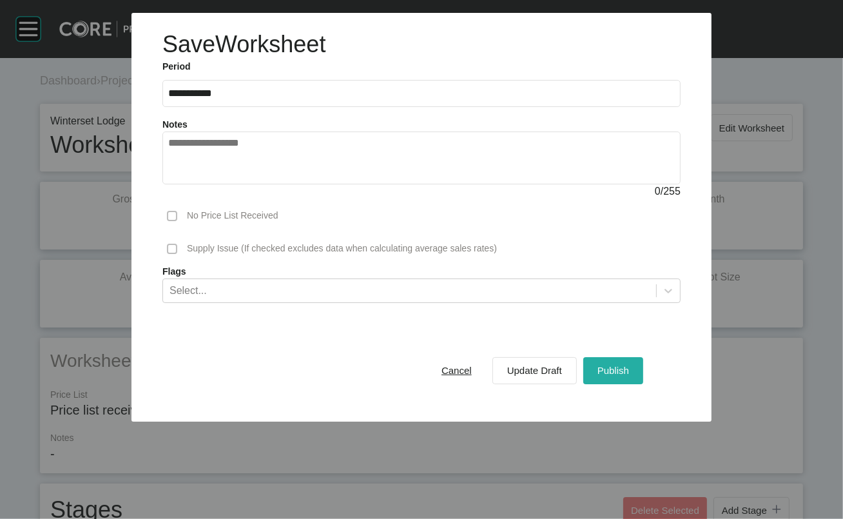
click at [624, 376] on span "Publish" at bounding box center [614, 370] width 32 height 11
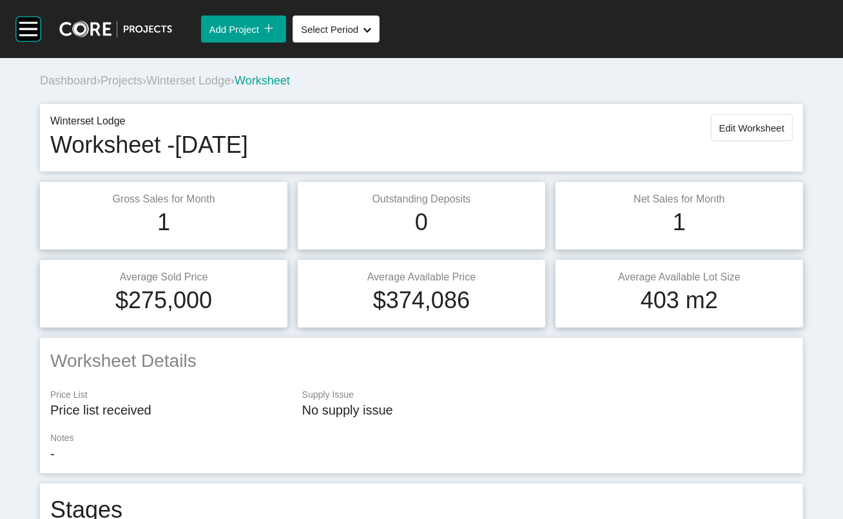
click at [142, 87] on span "Projects" at bounding box center [122, 80] width 42 height 13
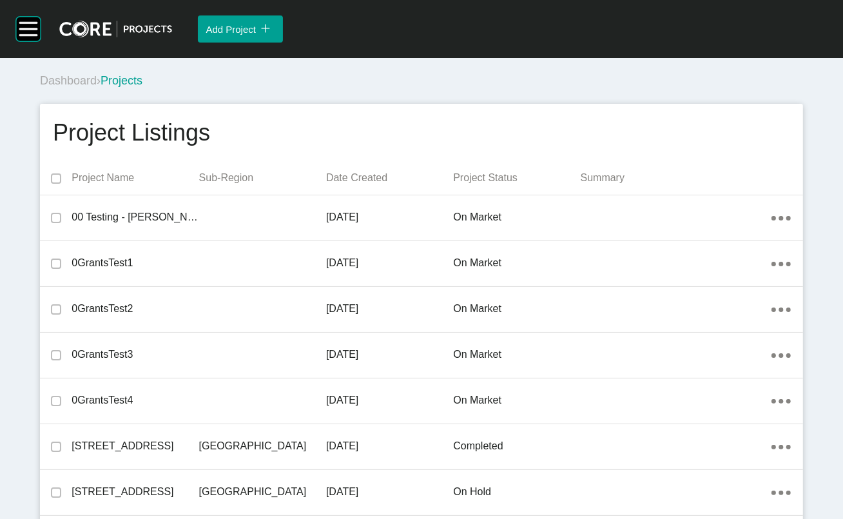
scroll to position [30235, 0]
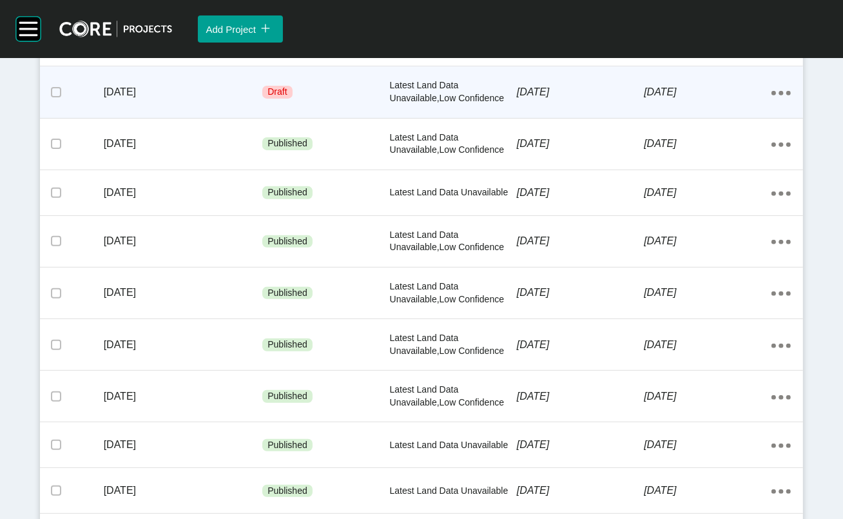
scroll to position [358, 0]
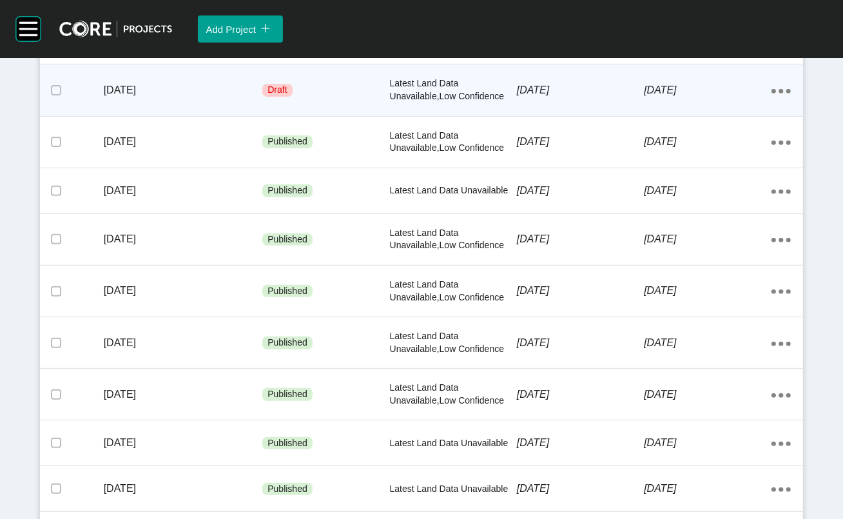
click at [476, 103] on p "Latest Land Data Unavailable,Low Confidence" at bounding box center [453, 89] width 127 height 25
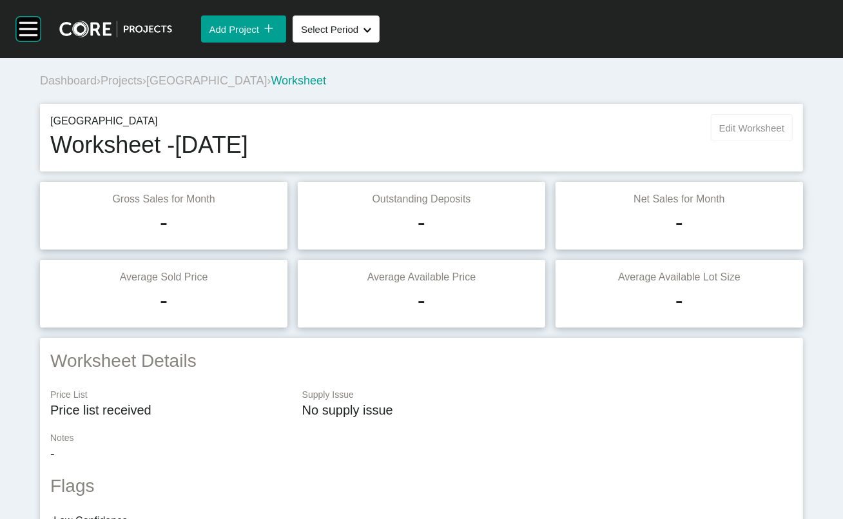
click at [624, 141] on button "Edit Worksheet" at bounding box center [752, 127] width 82 height 27
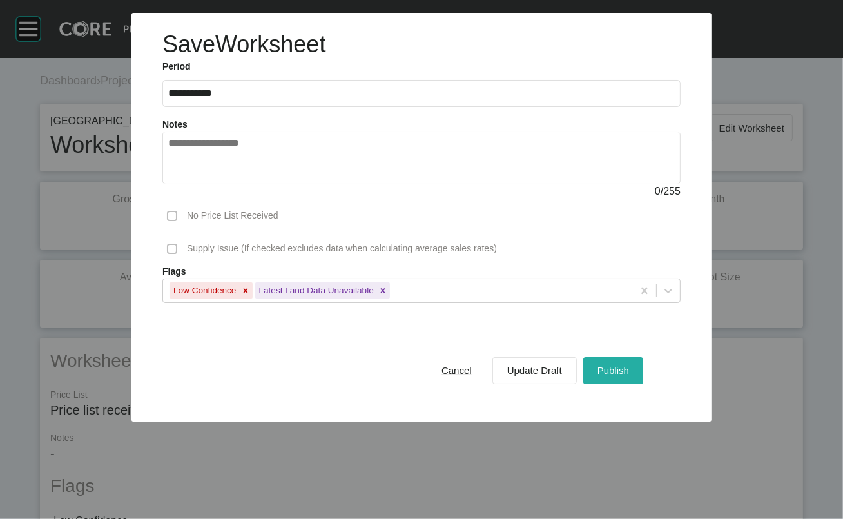
click at [624, 376] on span "Publish" at bounding box center [614, 370] width 32 height 11
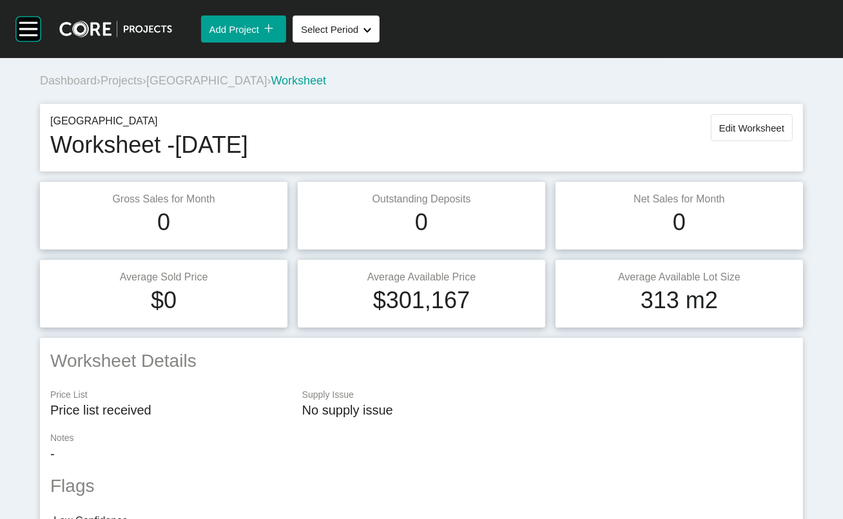
click at [120, 87] on span "Projects" at bounding box center [122, 80] width 42 height 13
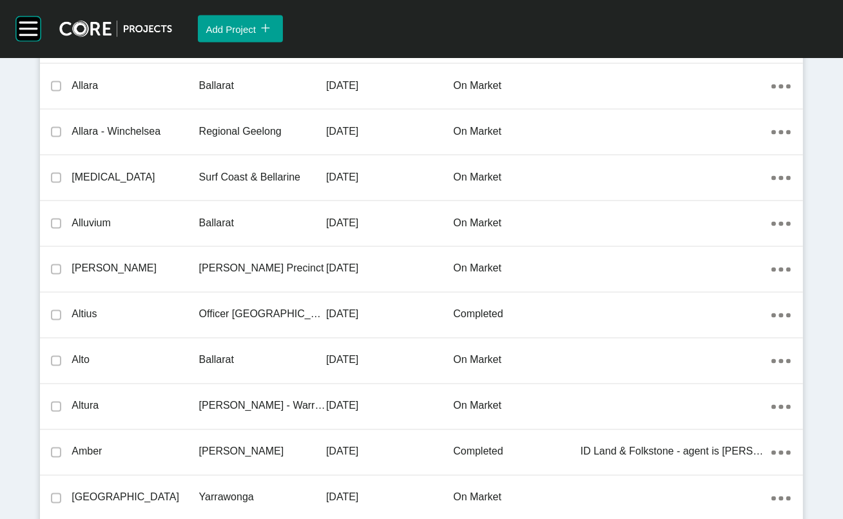
scroll to position [25045, 0]
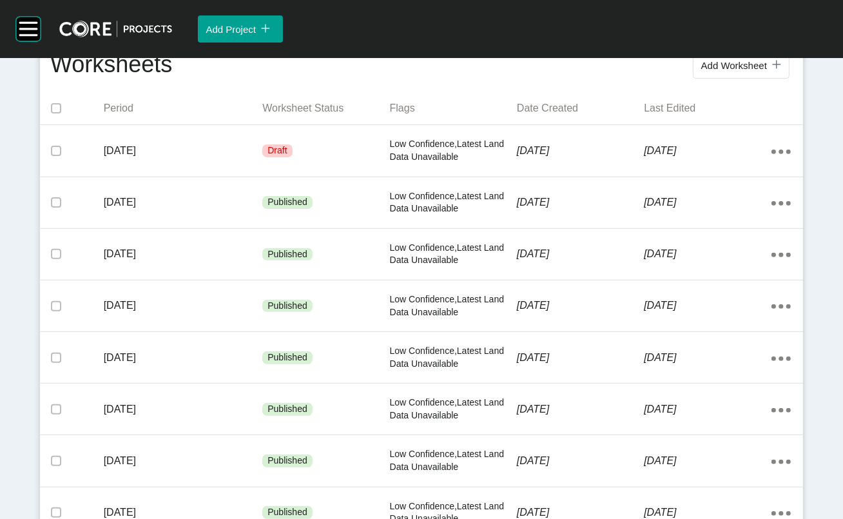
scroll to position [308, 0]
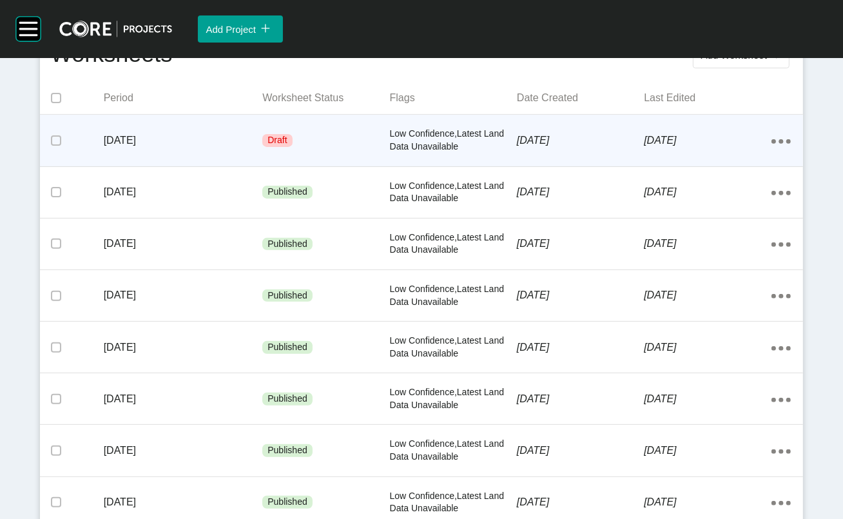
click at [624, 148] on p "[DATE]" at bounding box center [707, 140] width 127 height 14
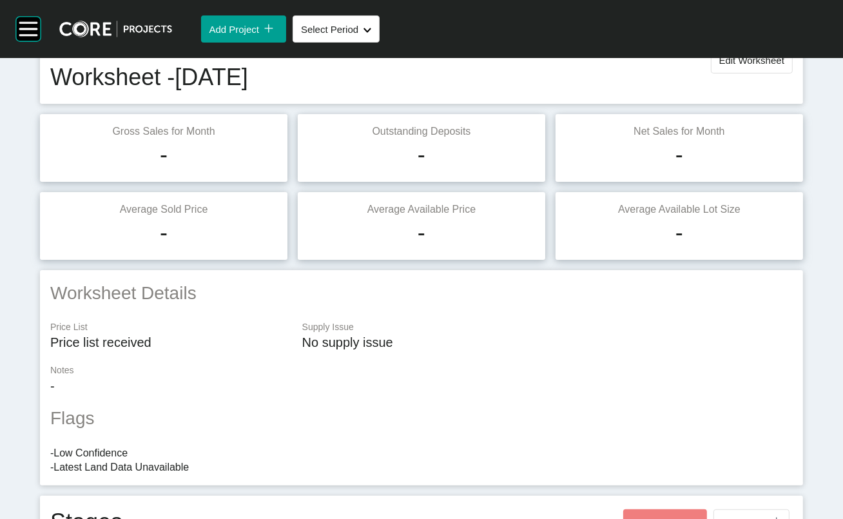
scroll to position [59, 0]
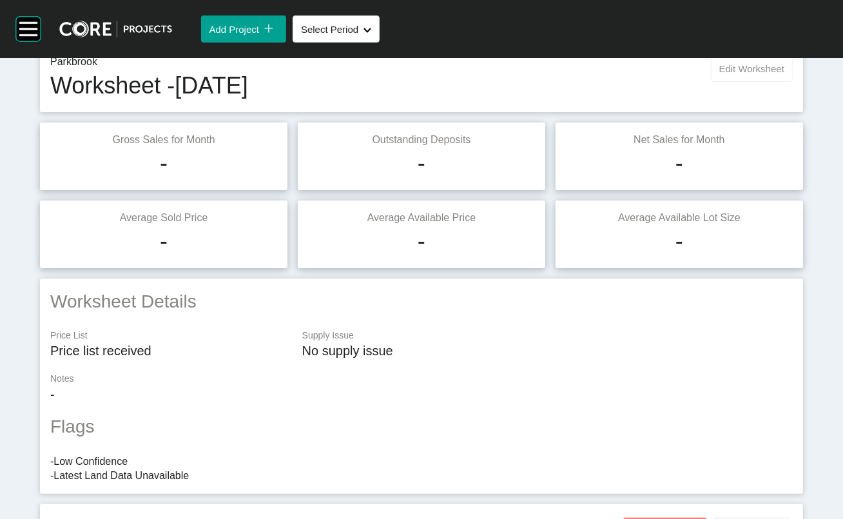
click at [624, 82] on button "Edit Worksheet" at bounding box center [752, 68] width 82 height 27
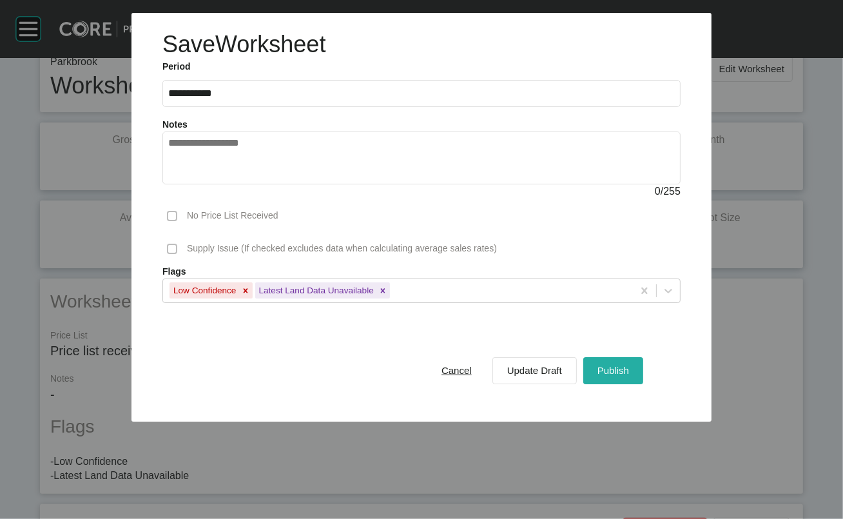
drag, startPoint x: 652, startPoint y: 451, endPoint x: 657, endPoint y: 431, distance: 20.6
click at [624, 376] on span "Publish" at bounding box center [614, 370] width 32 height 11
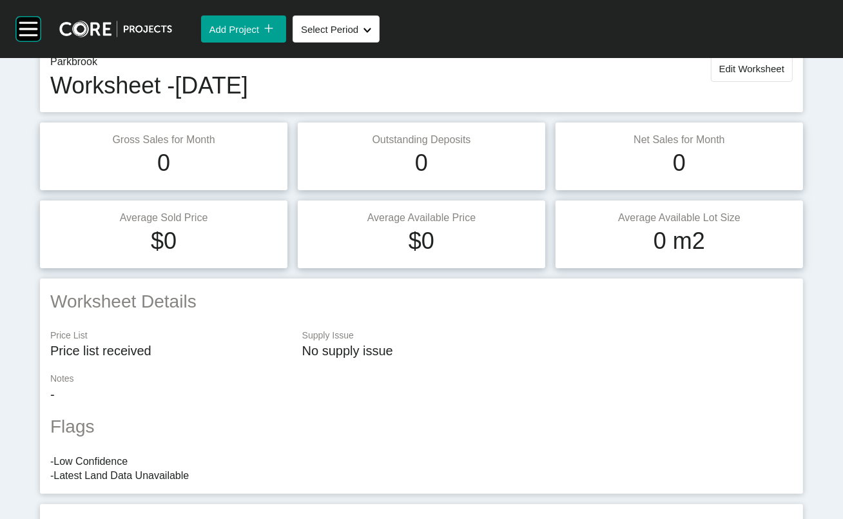
scroll to position [0, 0]
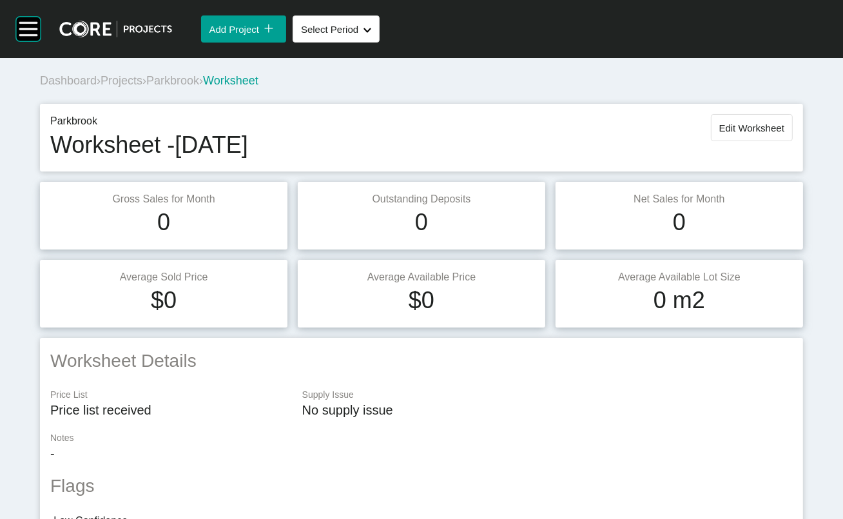
click at [138, 87] on span "Projects" at bounding box center [122, 80] width 42 height 13
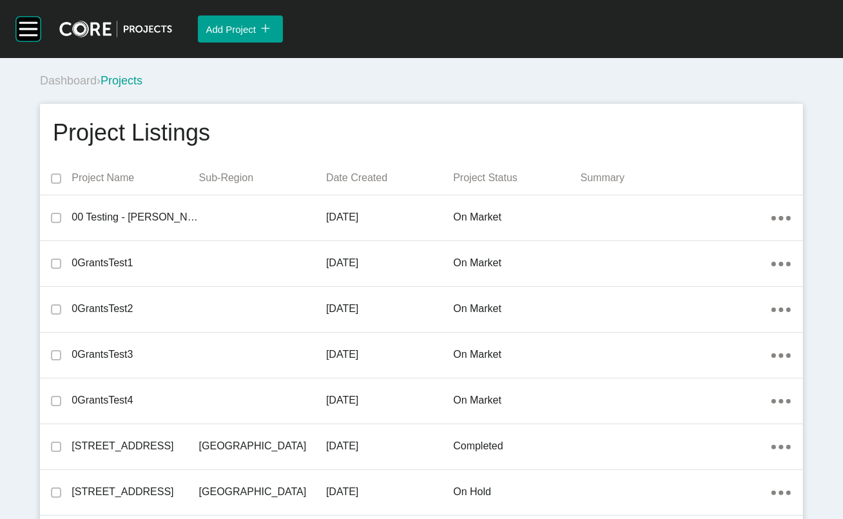
scroll to position [25559, 0]
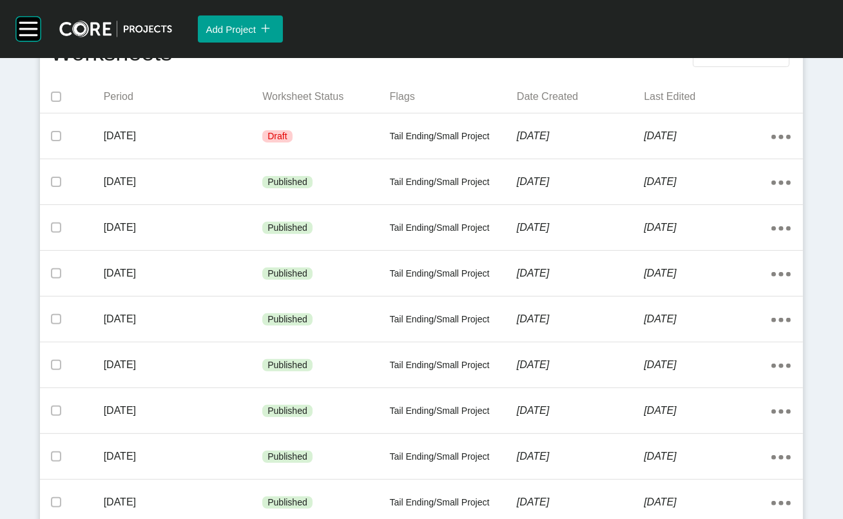
scroll to position [297, 0]
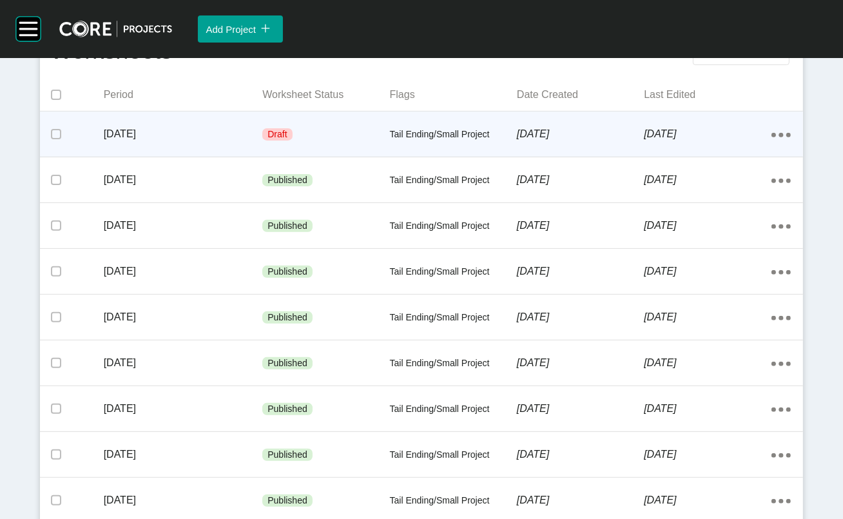
click at [573, 141] on p "[DATE]" at bounding box center [580, 134] width 127 height 14
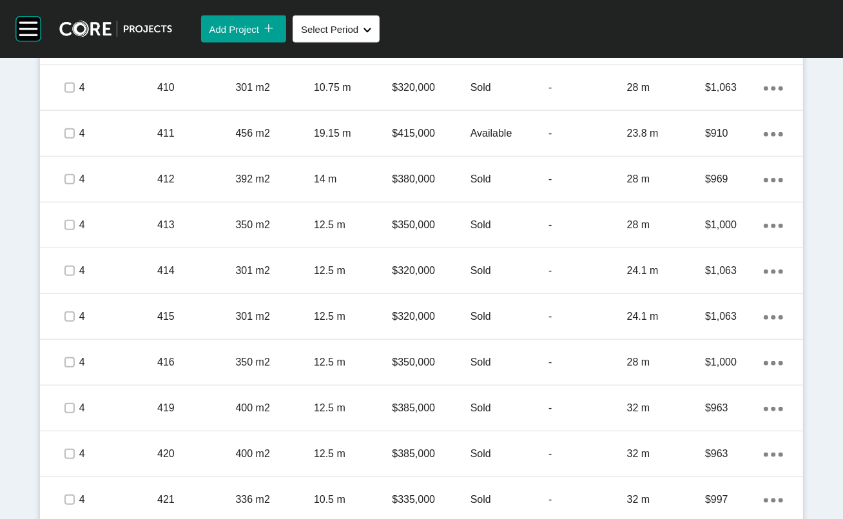
scroll to position [996, 0]
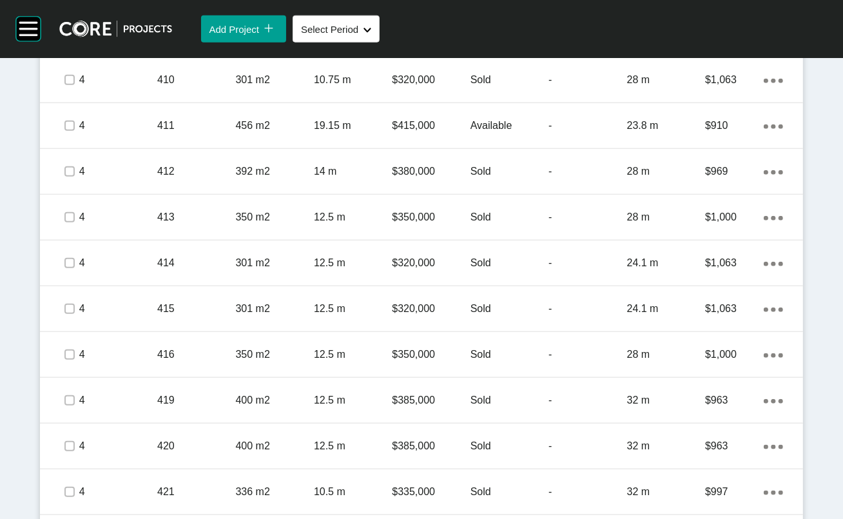
drag, startPoint x: 65, startPoint y: 235, endPoint x: 60, endPoint y: 248, distance: 14.5
click at [64, 39] on label at bounding box center [69, 34] width 10 height 10
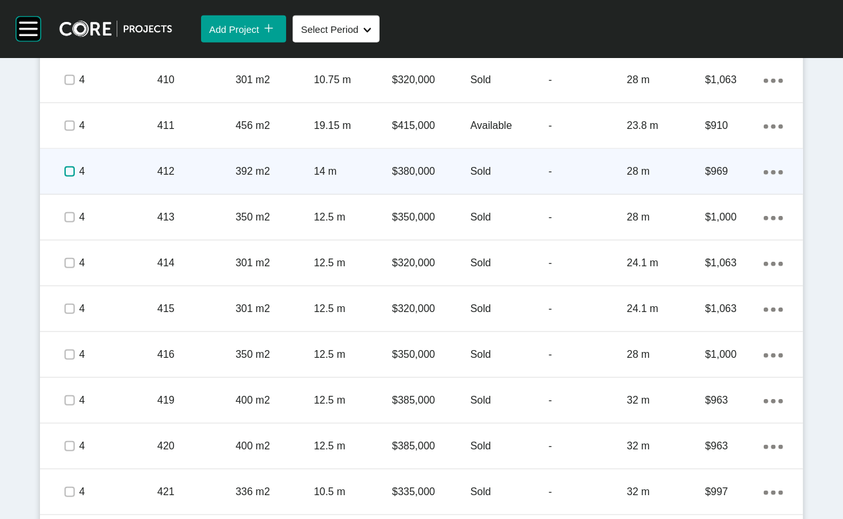
click at [64, 177] on label at bounding box center [69, 171] width 10 height 10
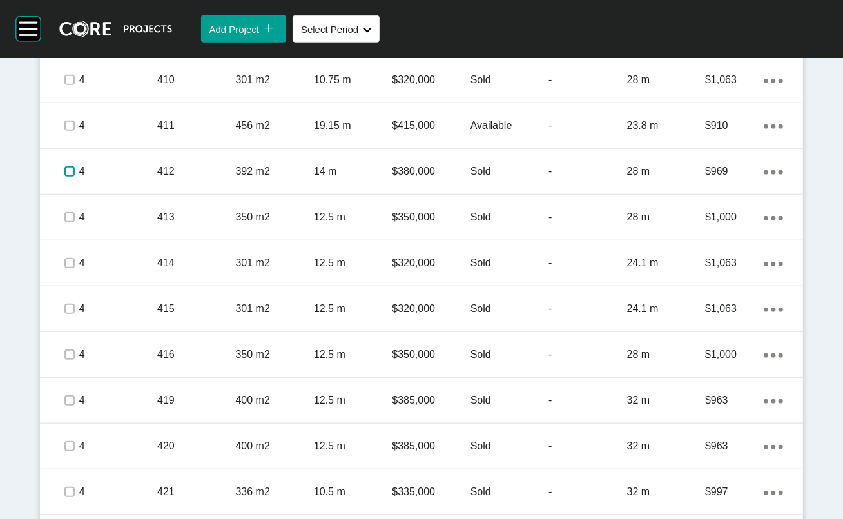
scroll to position [1110, 0]
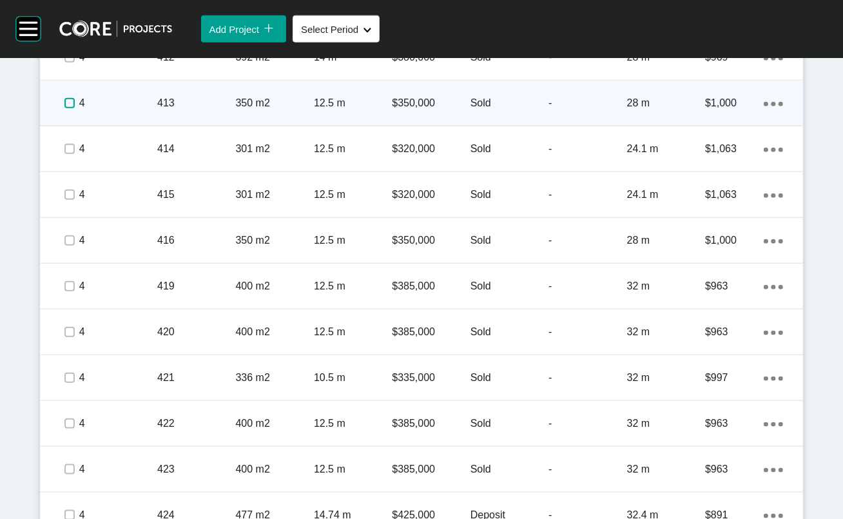
click at [64, 108] on label at bounding box center [69, 103] width 10 height 10
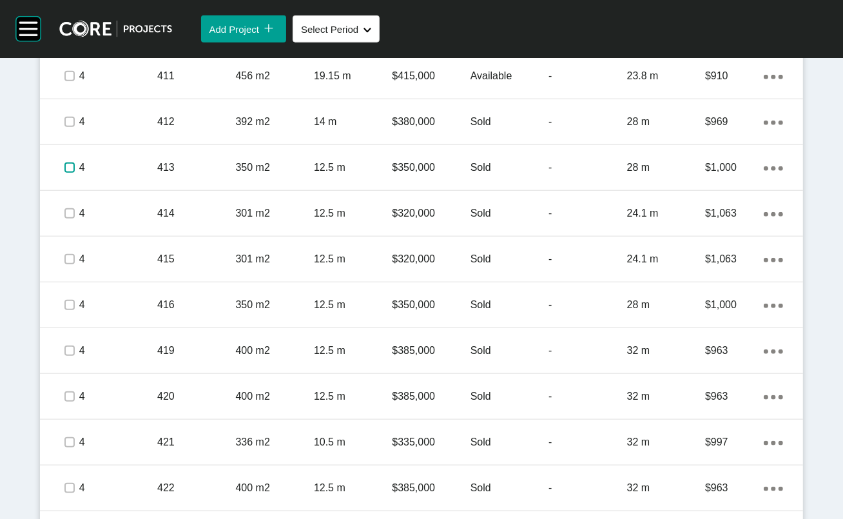
scroll to position [1034, 0]
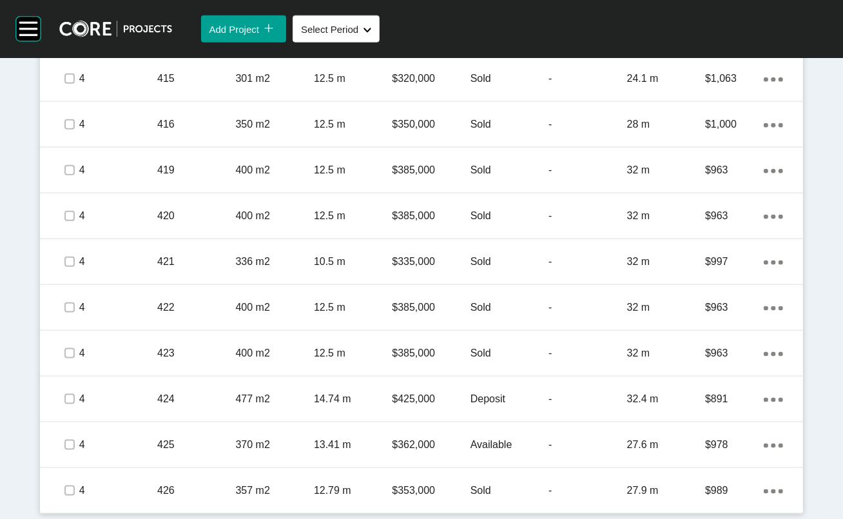
scroll to position [1658, 0]
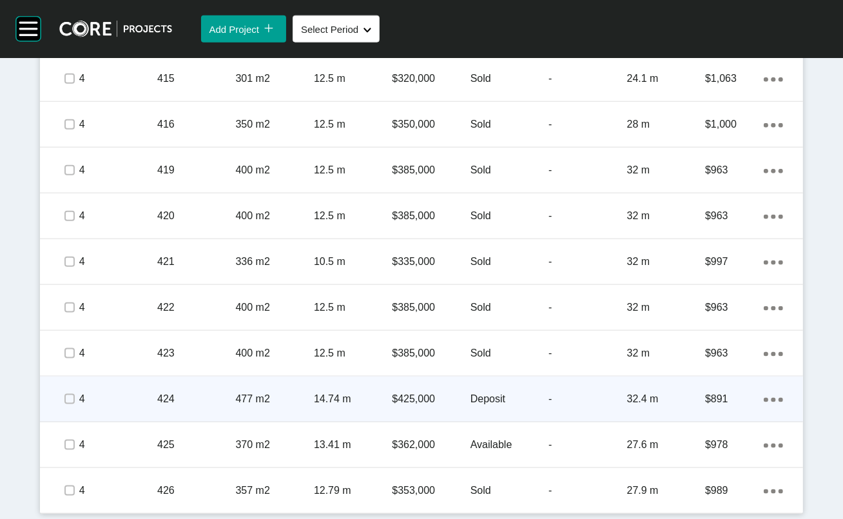
click at [569, 390] on p "-" at bounding box center [588, 399] width 78 height 14
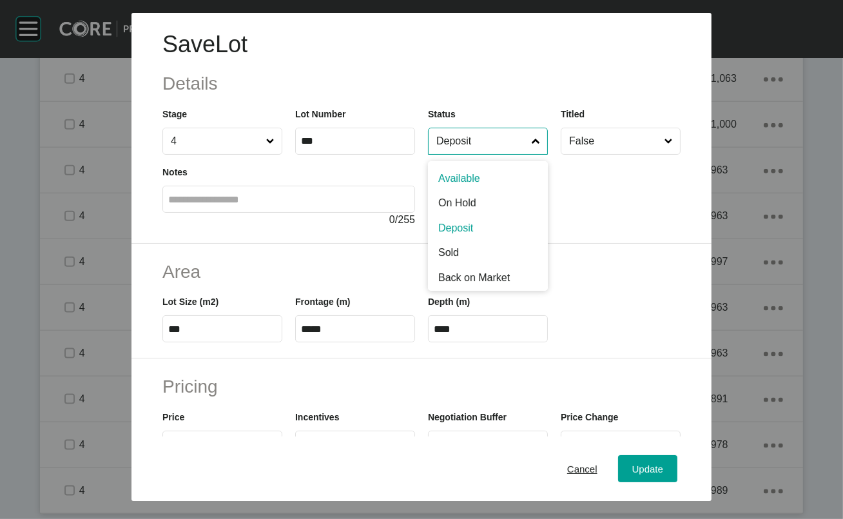
click at [491, 154] on input "Deposit" at bounding box center [481, 141] width 95 height 26
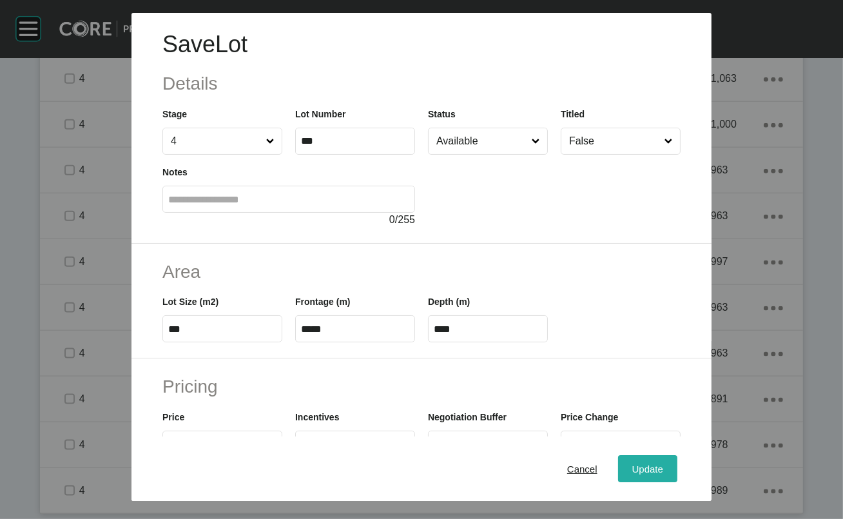
click at [624, 390] on button "Update" at bounding box center [647, 468] width 59 height 27
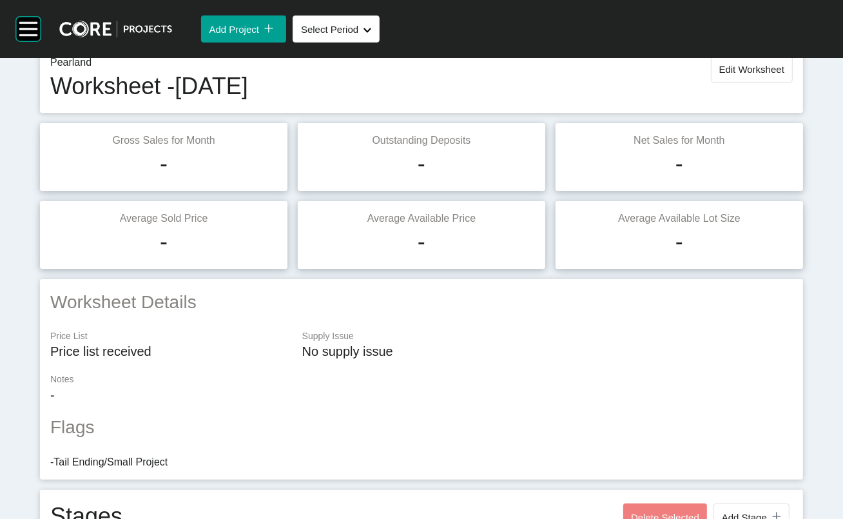
scroll to position [0, 0]
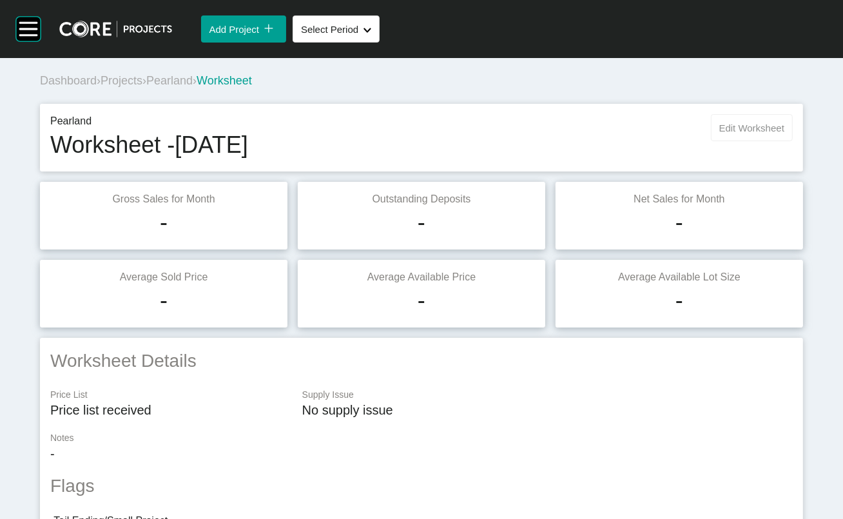
click at [624, 133] on span "Edit Worksheet" at bounding box center [752, 128] width 65 height 11
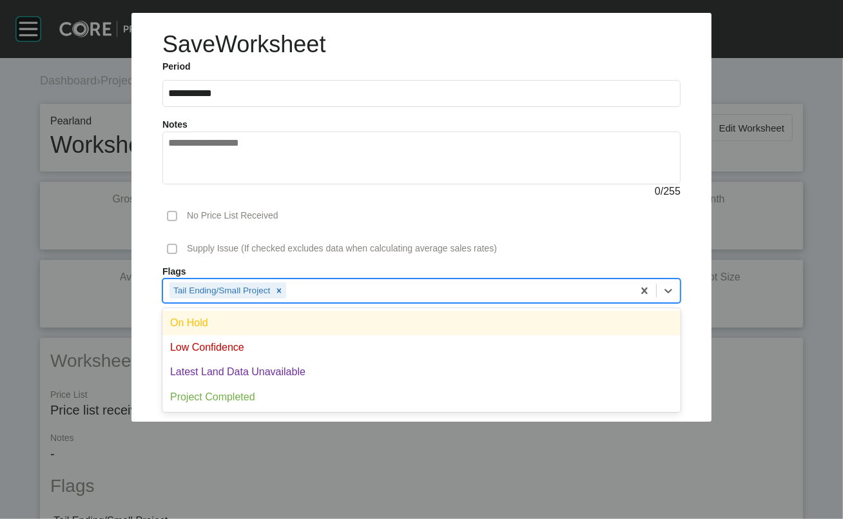
click at [411, 301] on div "Tail Ending/Small Project" at bounding box center [398, 290] width 470 height 22
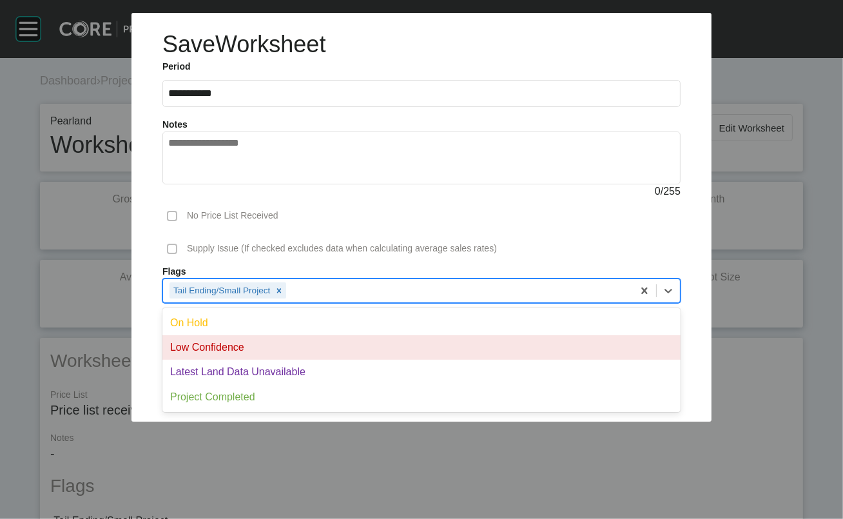
click at [288, 360] on div "Low Confidence" at bounding box center [421, 347] width 518 height 25
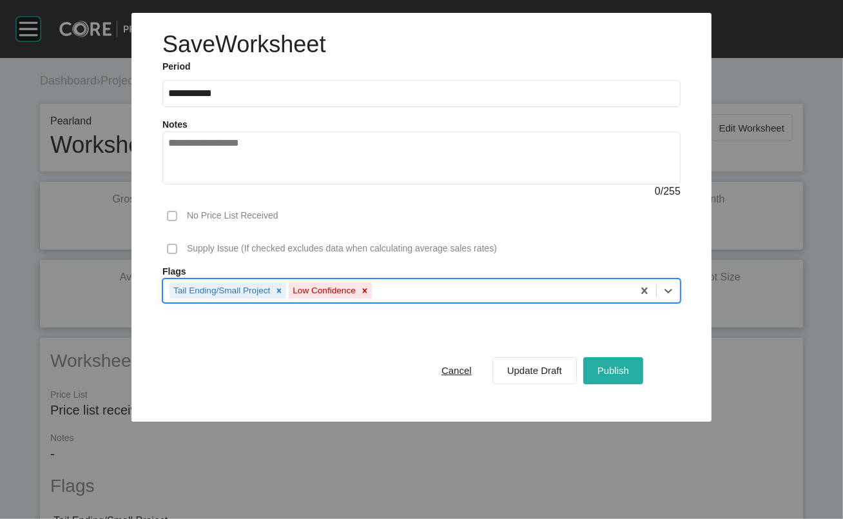
click at [624, 376] on span "Publish" at bounding box center [614, 370] width 32 height 11
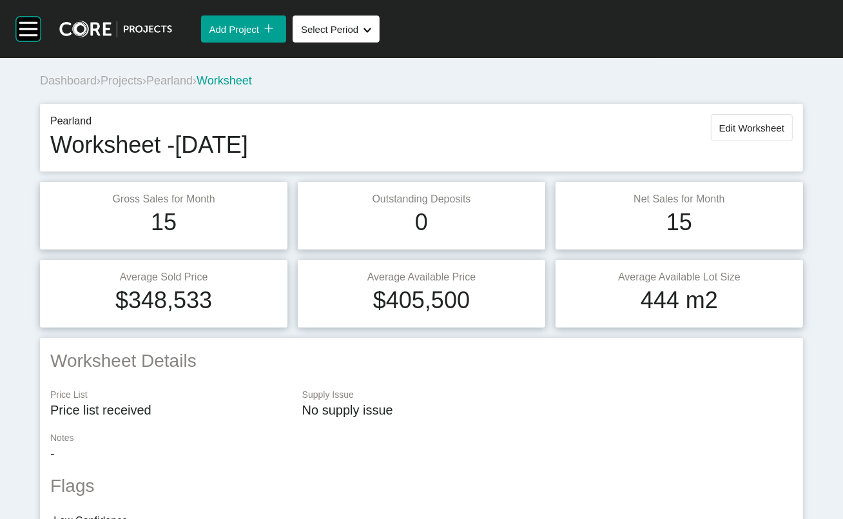
click at [624, 141] on button "Edit Worksheet" at bounding box center [752, 127] width 82 height 27
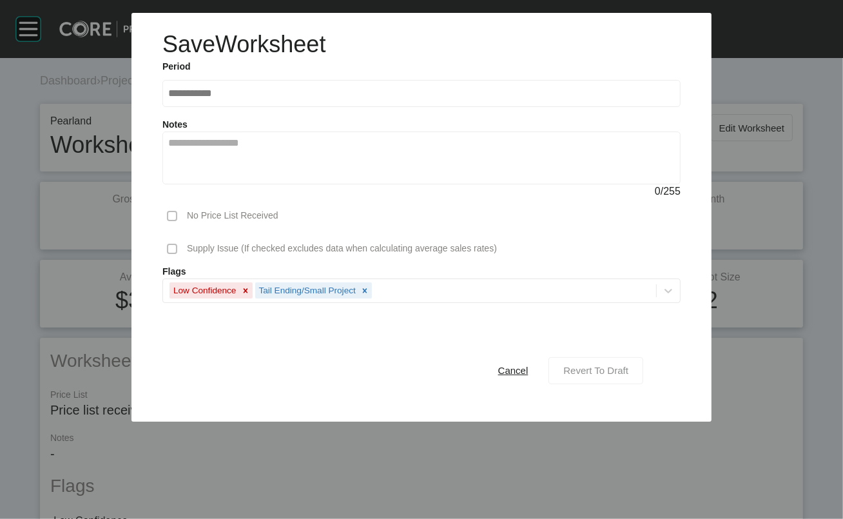
click at [609, 376] on span "Revert To Draft" at bounding box center [596, 370] width 65 height 11
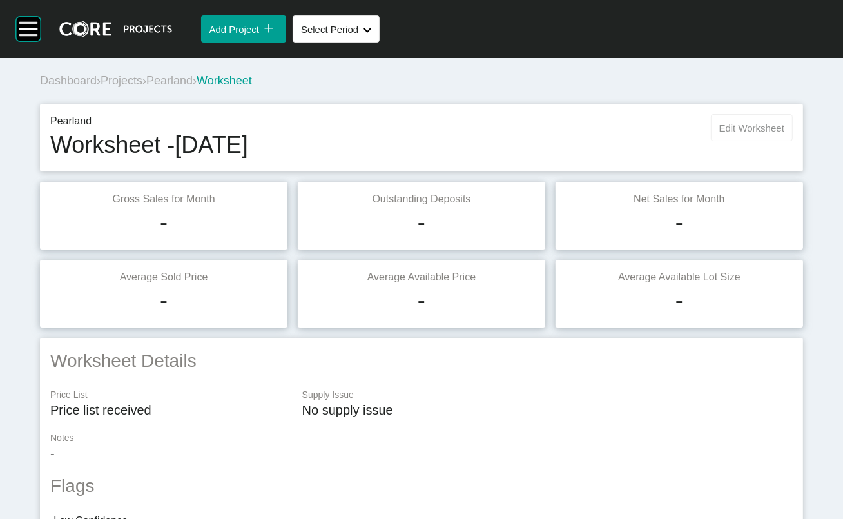
click at [624, 141] on button "Edit Worksheet" at bounding box center [752, 127] width 82 height 27
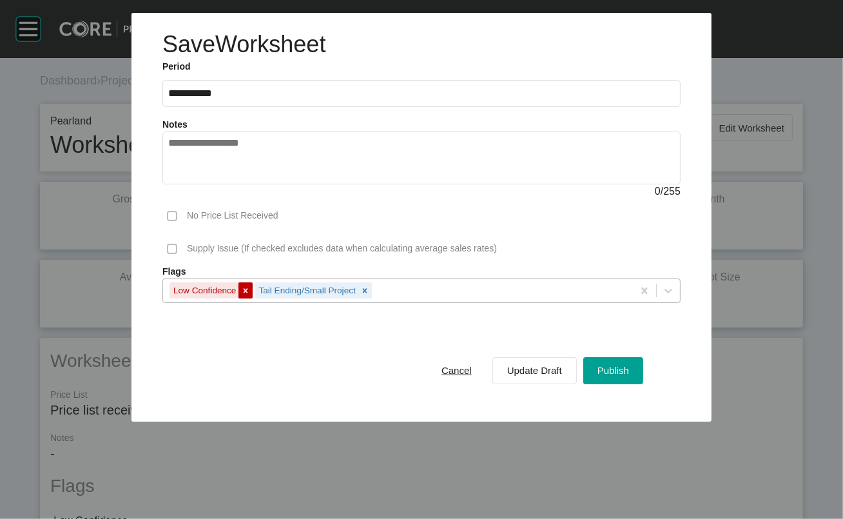
click at [239, 299] on div at bounding box center [246, 290] width 14 height 16
click at [562, 376] on span "Update Draft" at bounding box center [534, 370] width 55 height 11
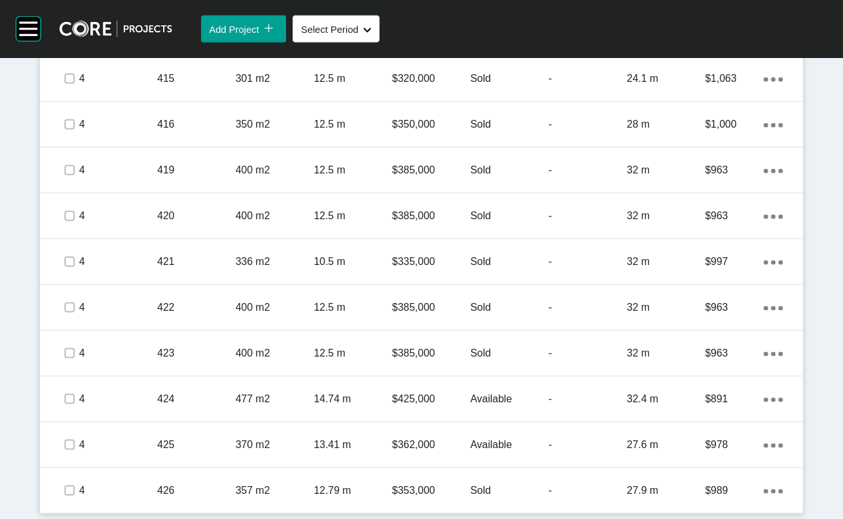
scroll to position [1398, 0]
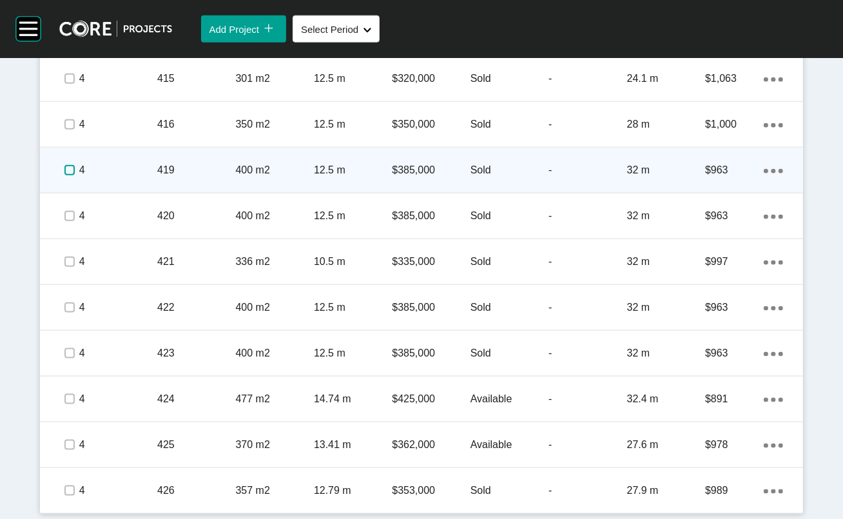
click at [64, 175] on label at bounding box center [69, 170] width 10 height 10
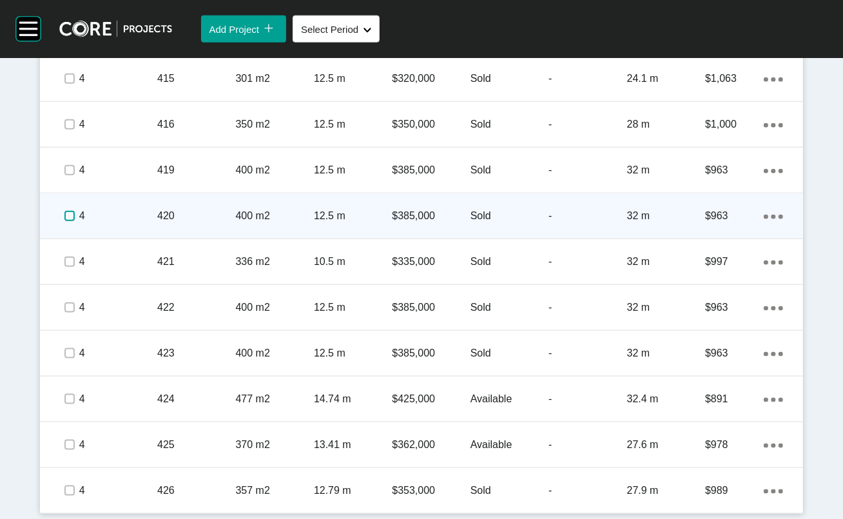
click at [64, 221] on label at bounding box center [69, 216] width 10 height 10
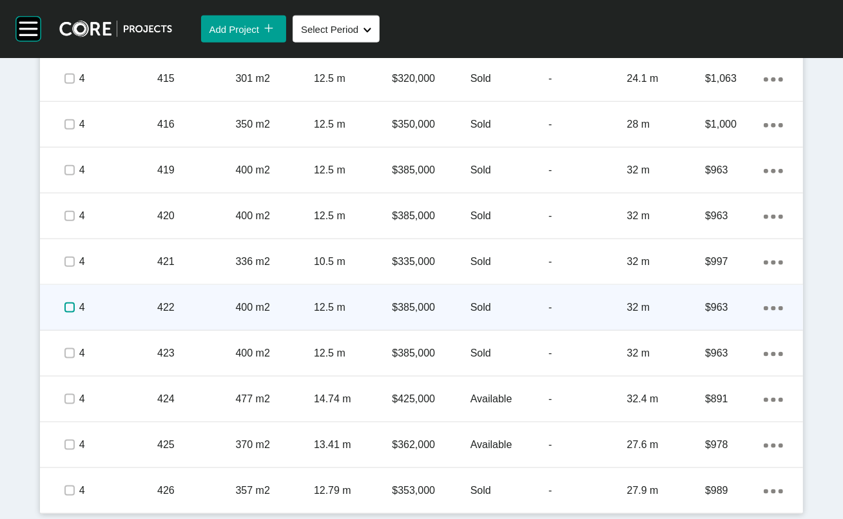
click at [64, 313] on label at bounding box center [69, 307] width 10 height 10
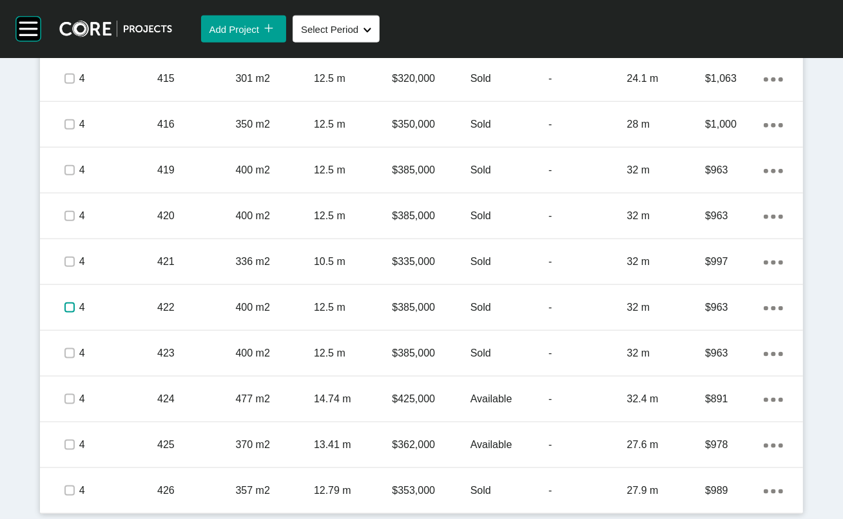
scroll to position [1551, 0]
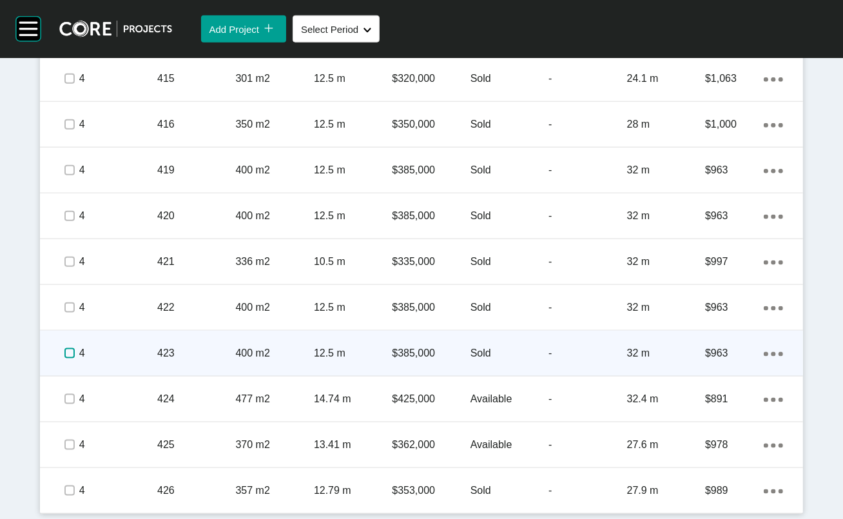
click at [64, 358] on label at bounding box center [69, 353] width 10 height 10
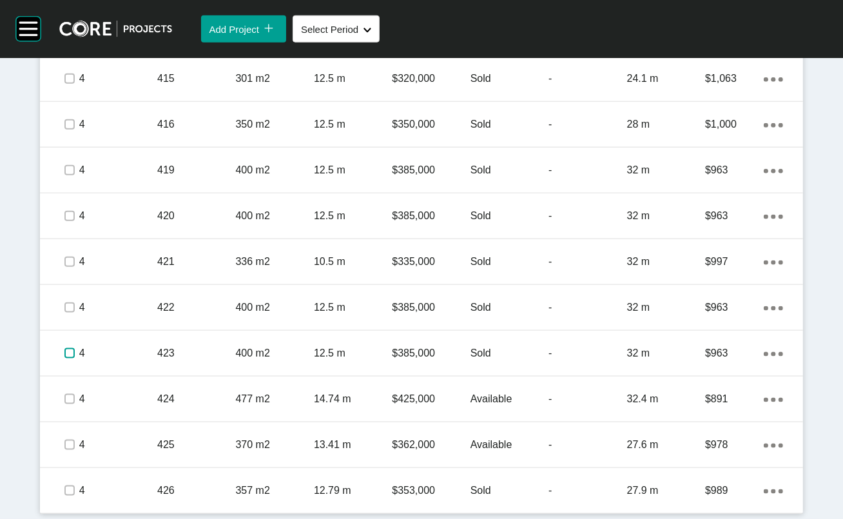
scroll to position [1653, 0]
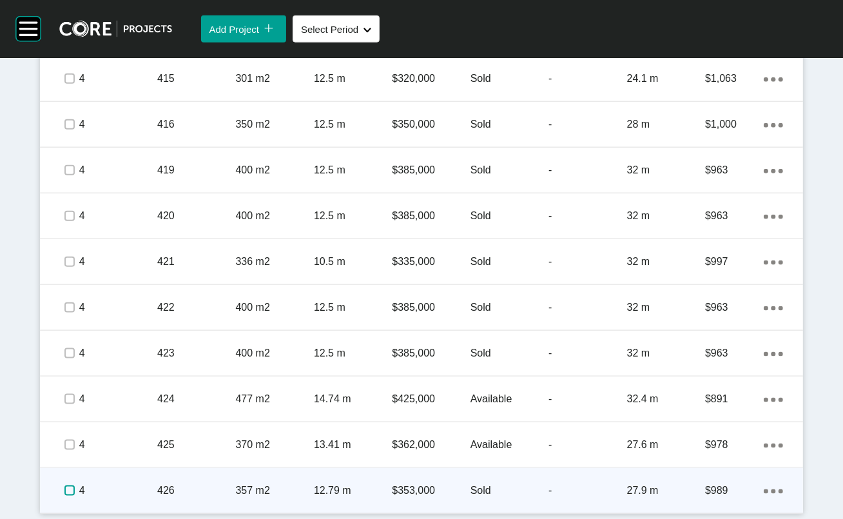
click at [64, 390] on label at bounding box center [69, 491] width 10 height 10
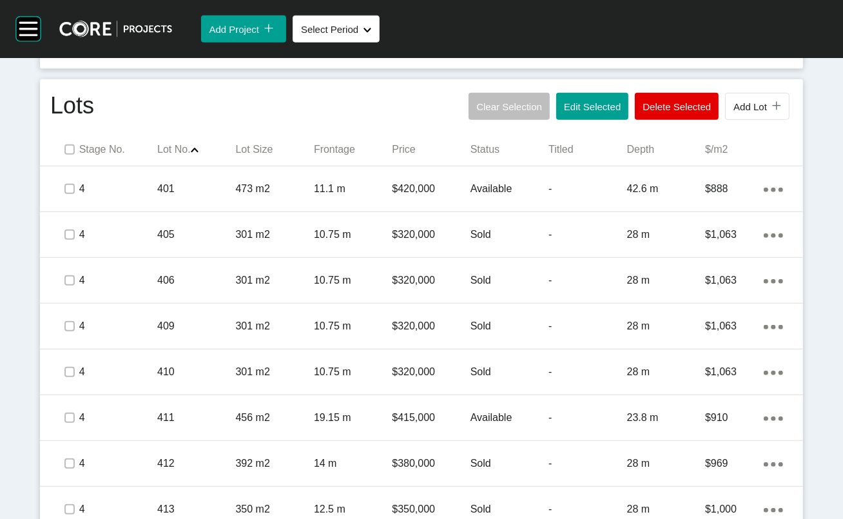
scroll to position [701, 0]
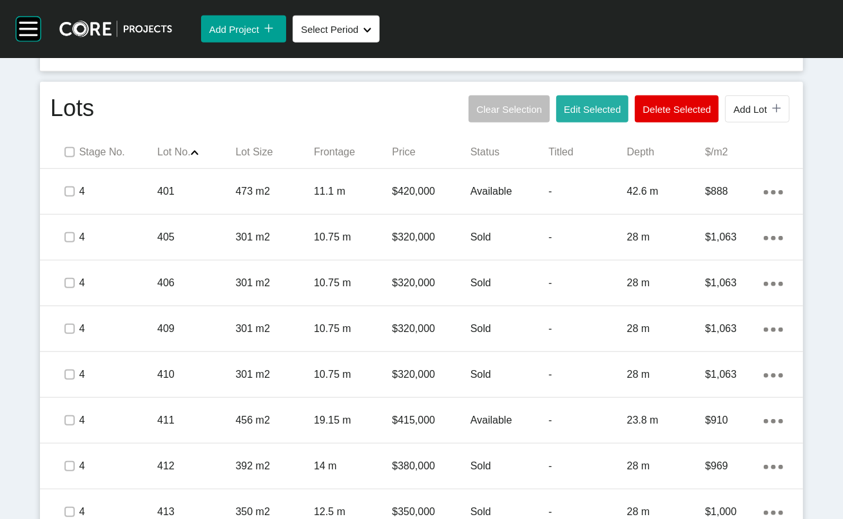
click at [564, 115] on span "Edit Selected" at bounding box center [592, 109] width 57 height 11
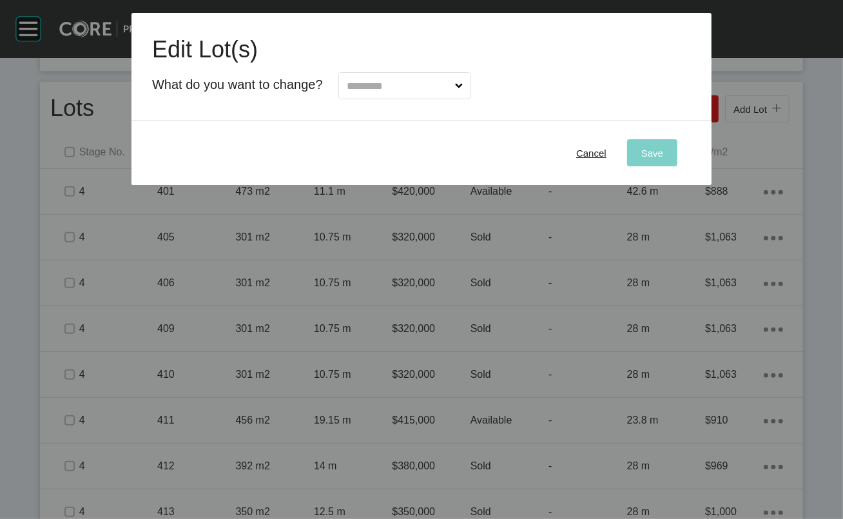
click at [466, 99] on span at bounding box center [460, 86] width 14 height 26
click at [453, 99] on input "text" at bounding box center [398, 86] width 108 height 26
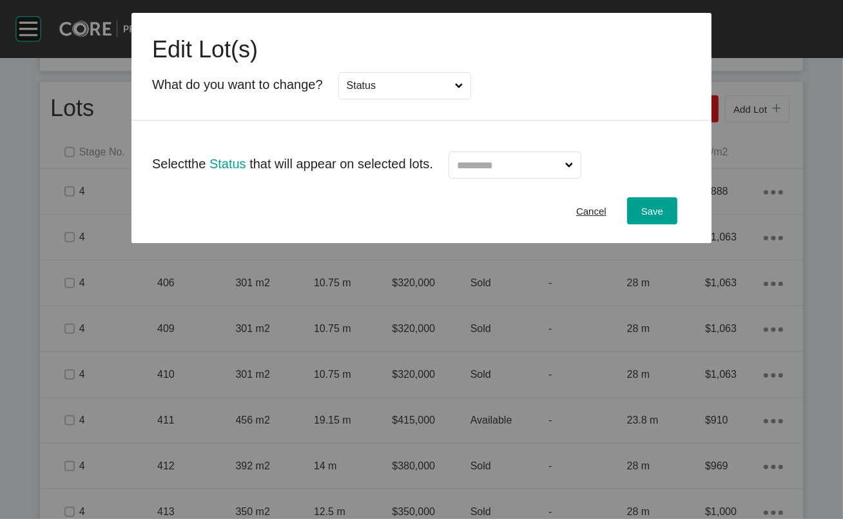
drag, startPoint x: 399, startPoint y: 219, endPoint x: 438, endPoint y: 215, distance: 39.5
click at [502, 178] on input "text" at bounding box center [509, 165] width 108 height 26
type input "**"
click at [624, 220] on div "Save" at bounding box center [652, 210] width 28 height 17
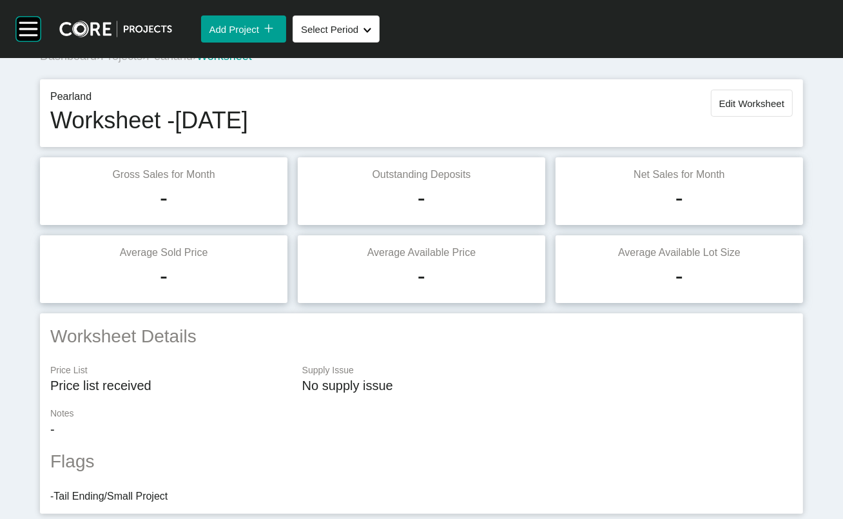
scroll to position [11, 0]
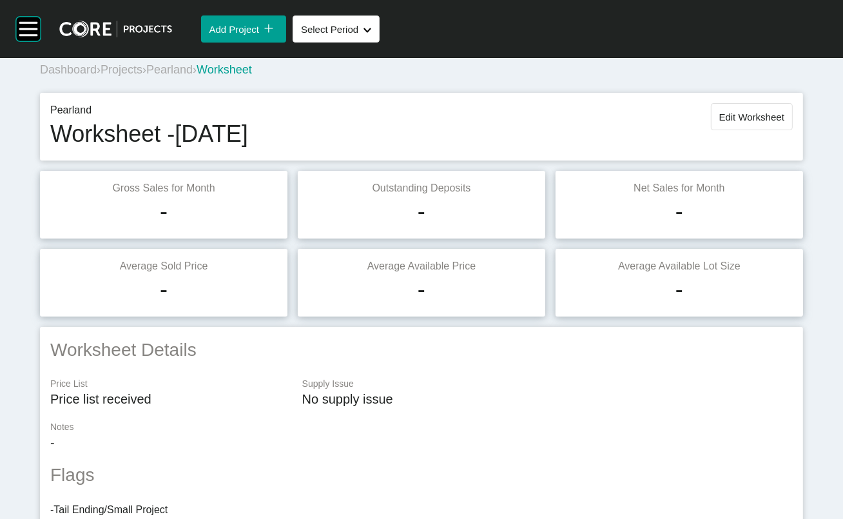
click at [624, 123] on span "Edit Worksheet" at bounding box center [752, 117] width 65 height 11
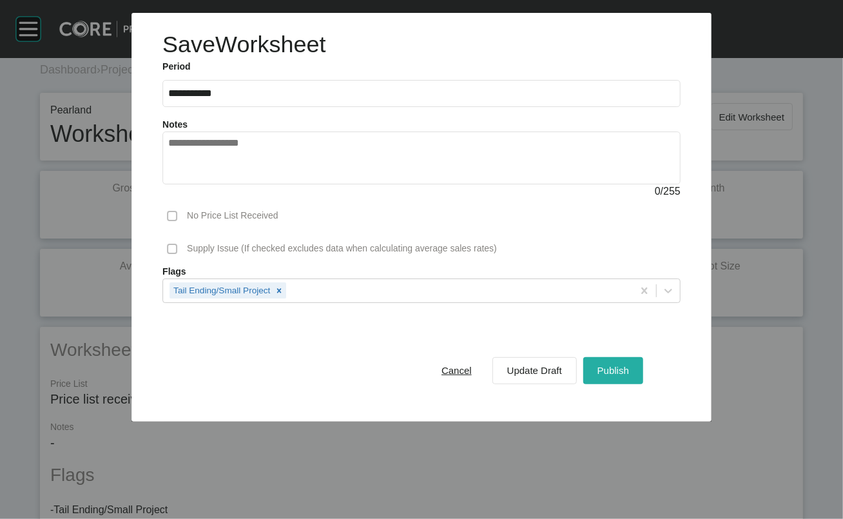
click at [624, 376] on span "Publish" at bounding box center [614, 370] width 32 height 11
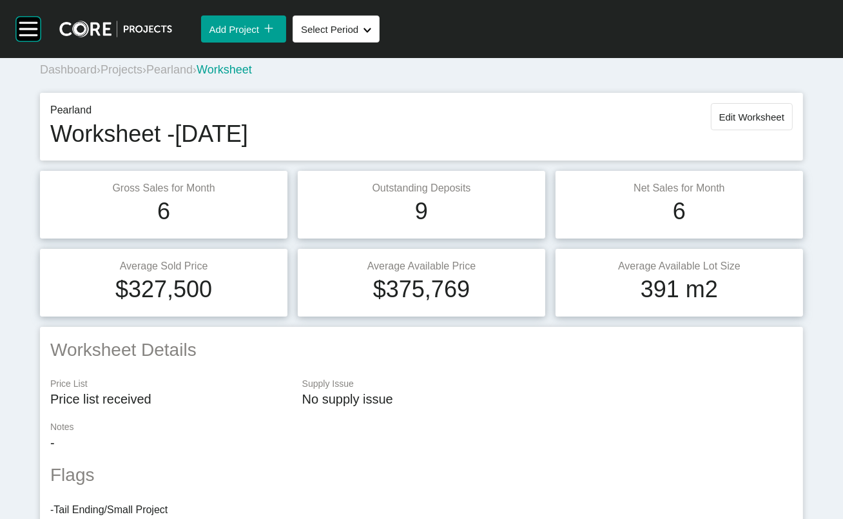
click at [193, 76] on span "Pearland" at bounding box center [169, 69] width 46 height 13
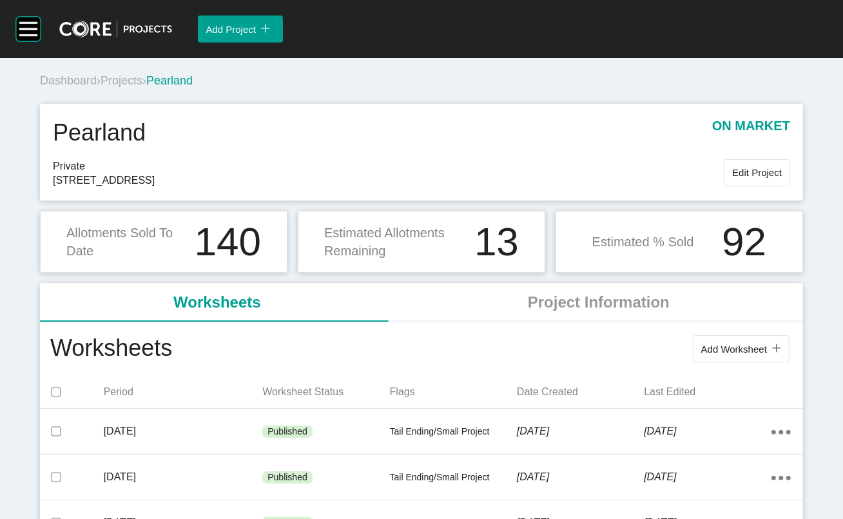
click at [124, 87] on span "Projects" at bounding box center [122, 80] width 42 height 13
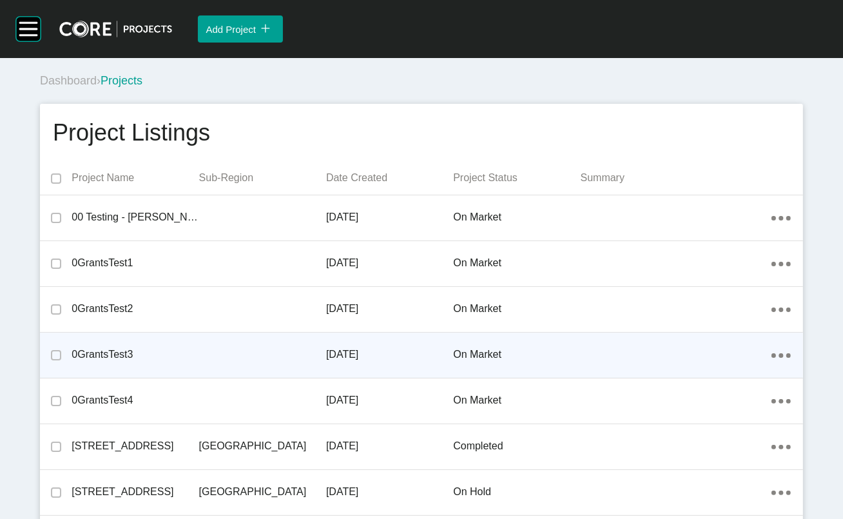
click at [400, 378] on div "0GrantsTest3 7 December 2022 on market Action Menu Dots Copy 6 Created with Ske…" at bounding box center [421, 355] width 763 height 45
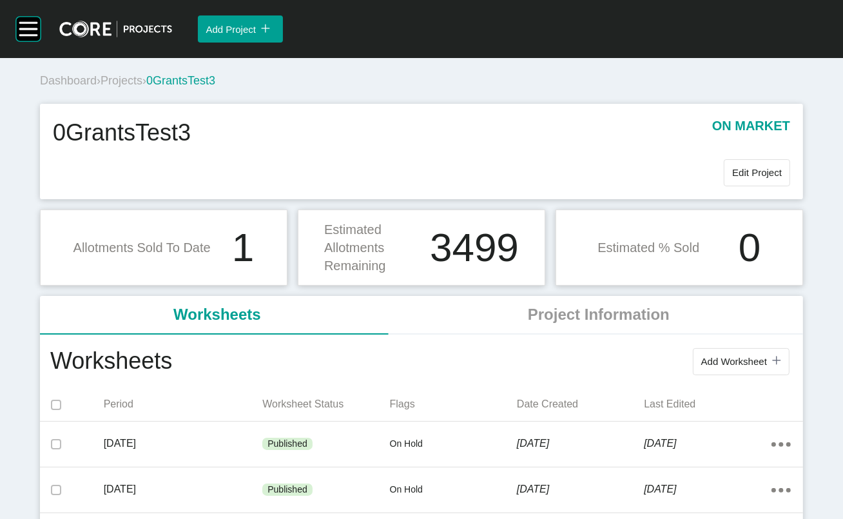
click at [142, 87] on span "Projects" at bounding box center [122, 80] width 42 height 13
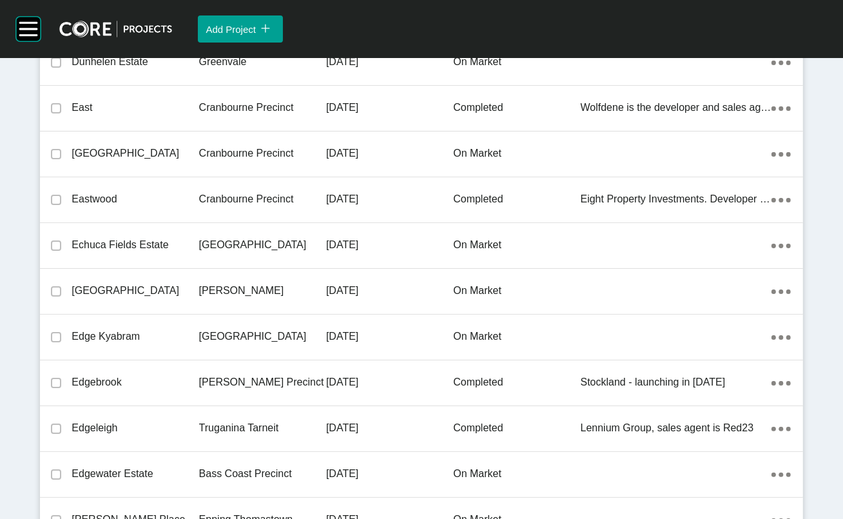
scroll to position [32743, 0]
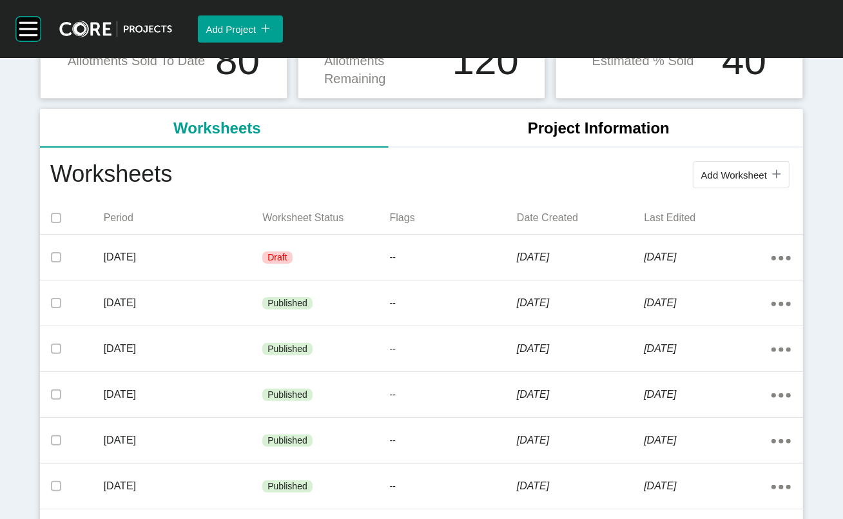
scroll to position [190, 0]
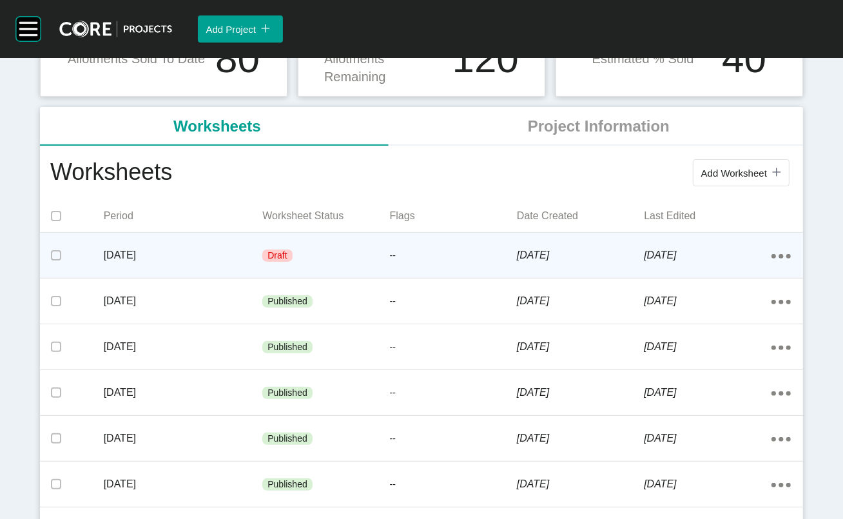
click at [529, 275] on div "[DATE]" at bounding box center [580, 255] width 127 height 40
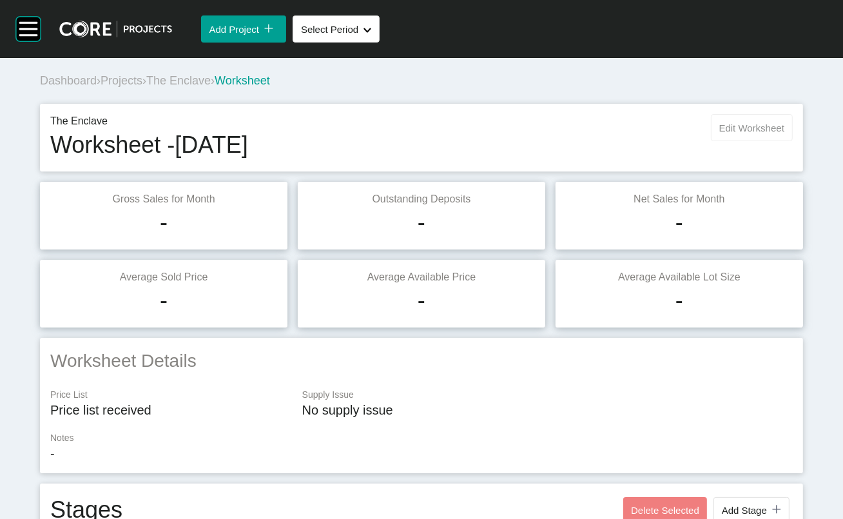
click at [624, 133] on span "Edit Worksheet" at bounding box center [752, 128] width 65 height 11
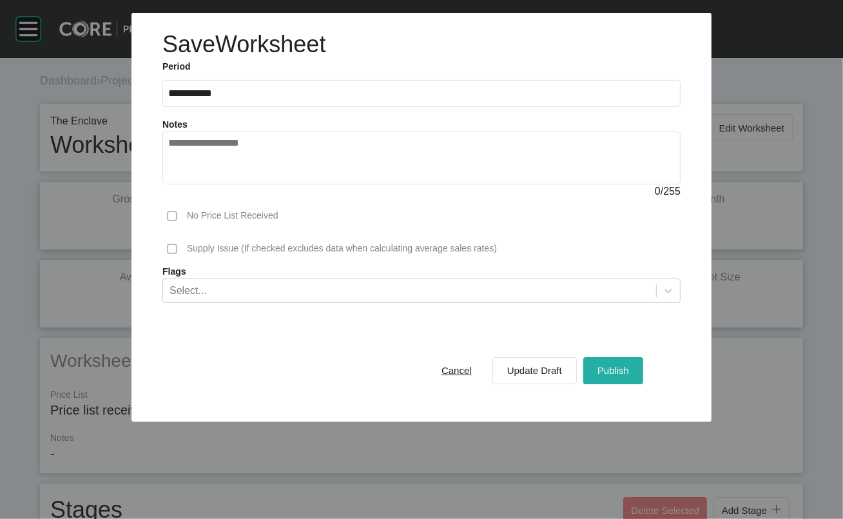
click at [624, 379] on div "Publish" at bounding box center [613, 370] width 38 height 17
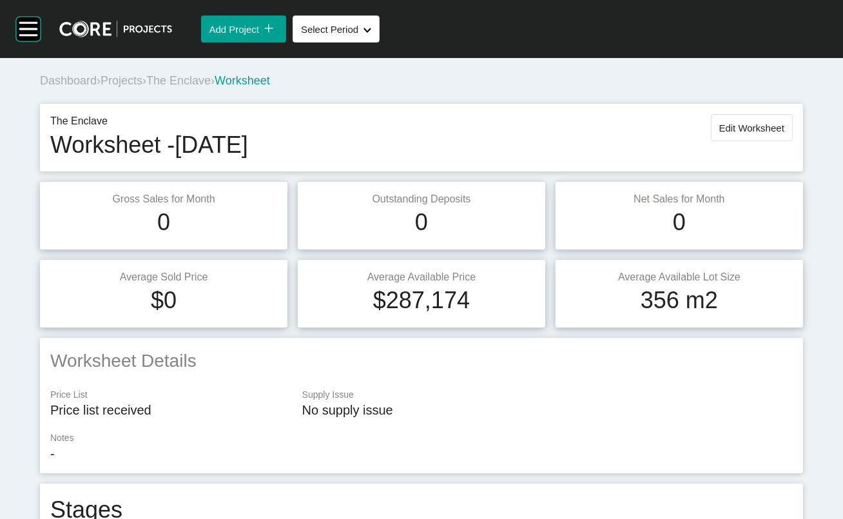
click at [130, 87] on span "Projects" at bounding box center [122, 80] width 42 height 13
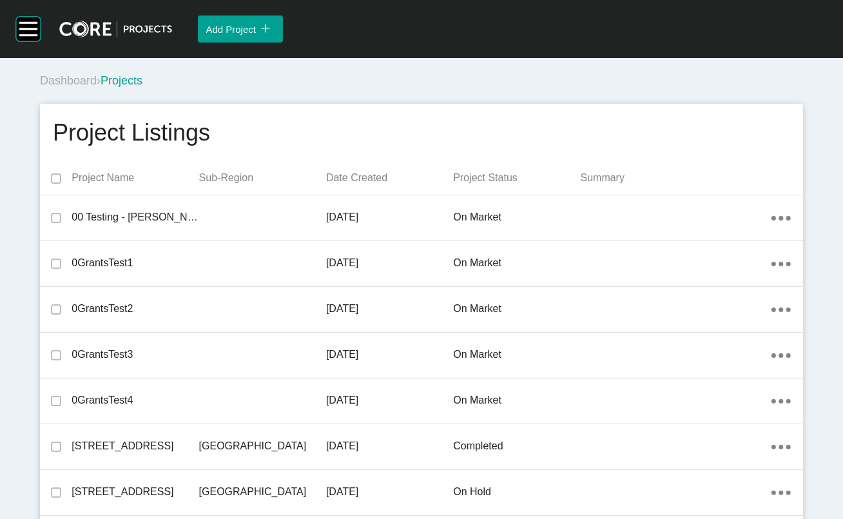
scroll to position [354, 0]
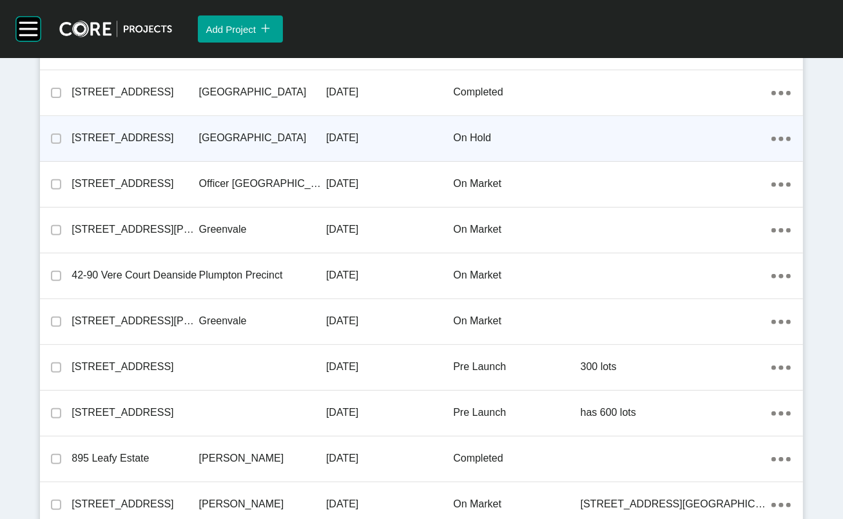
click at [516, 158] on div "on hold" at bounding box center [516, 138] width 127 height 40
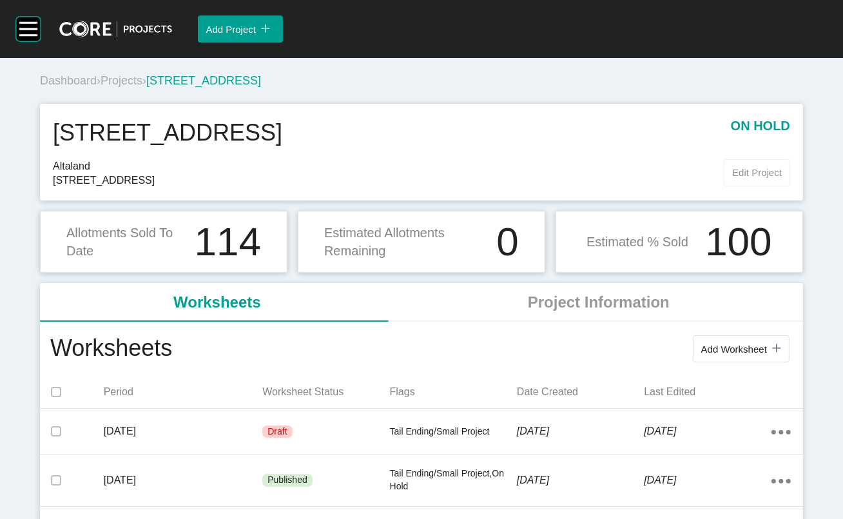
click at [624, 178] on span "Edit Project" at bounding box center [757, 172] width 50 height 11
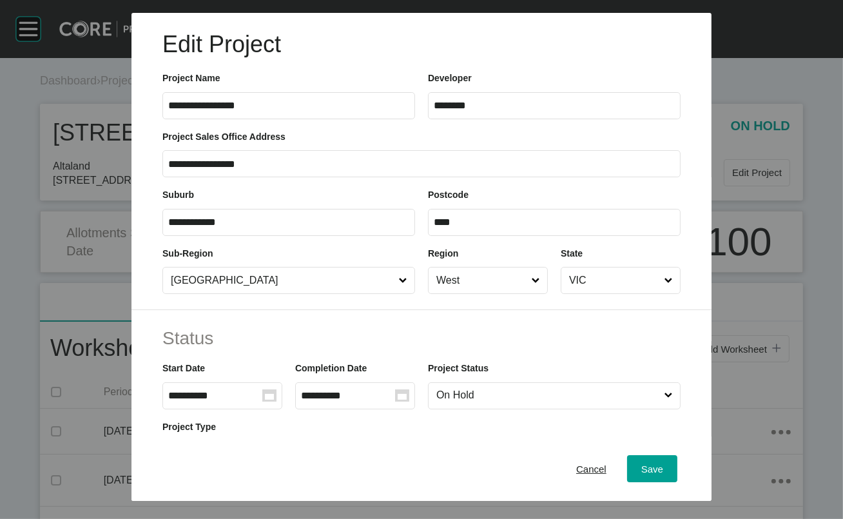
scroll to position [426, 0]
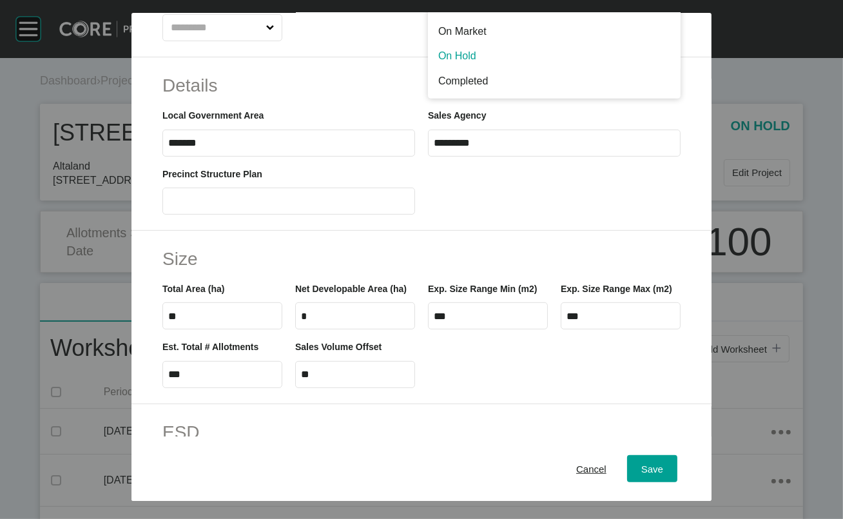
click at [624, 390] on span "Save" at bounding box center [653, 468] width 22 height 11
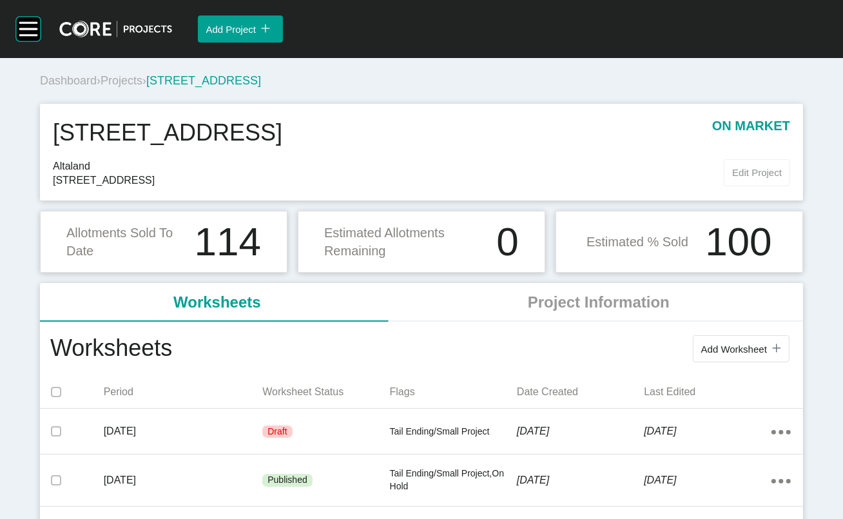
click at [624, 178] on span "Edit Project" at bounding box center [757, 172] width 50 height 11
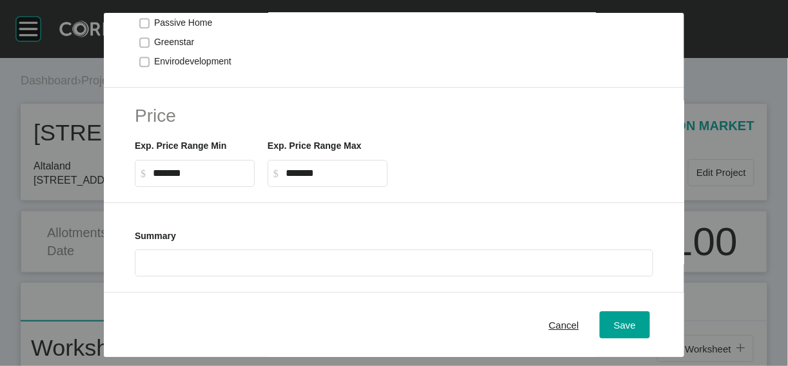
scroll to position [946, 0]
drag, startPoint x: 84, startPoint y: 64, endPoint x: 101, endPoint y: 59, distance: 17.7
type input "***"
click at [624, 319] on span "Save" at bounding box center [625, 324] width 22 height 11
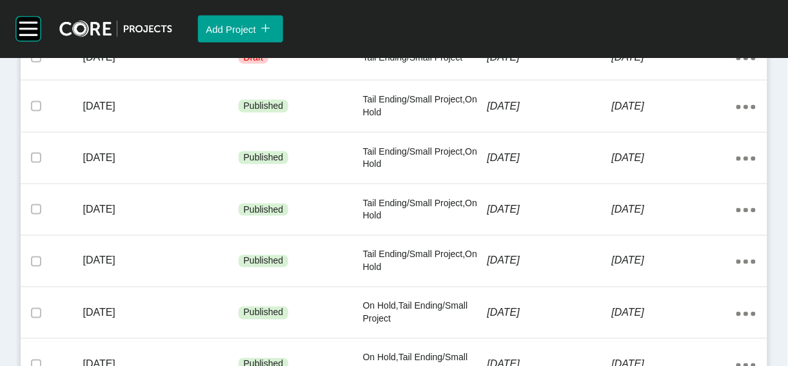
scroll to position [384, 0]
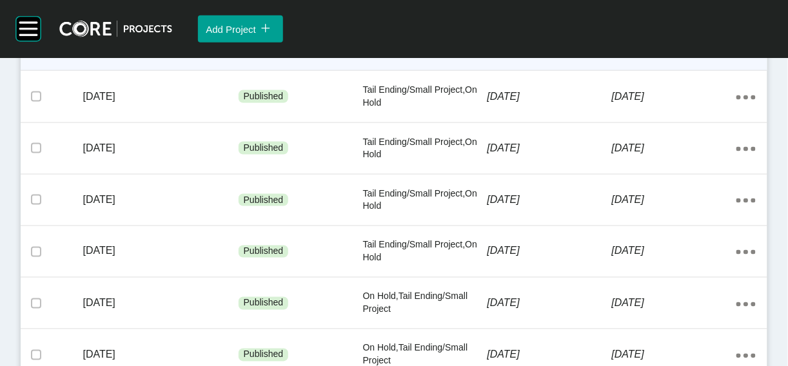
click at [529, 68] on div "[DATE]" at bounding box center [549, 48] width 124 height 40
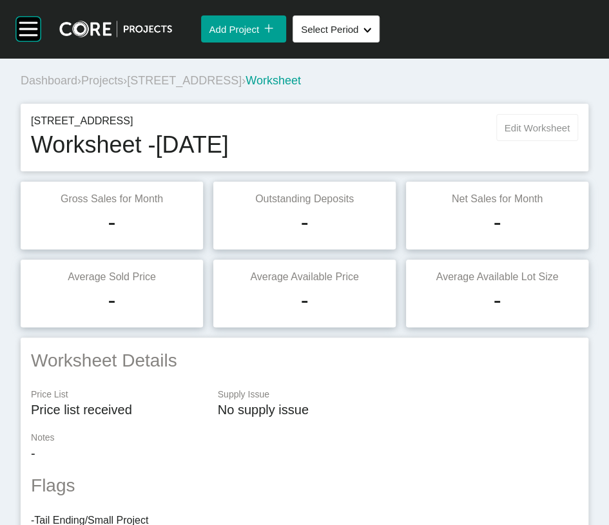
click at [532, 133] on span "Edit Worksheet" at bounding box center [537, 128] width 65 height 11
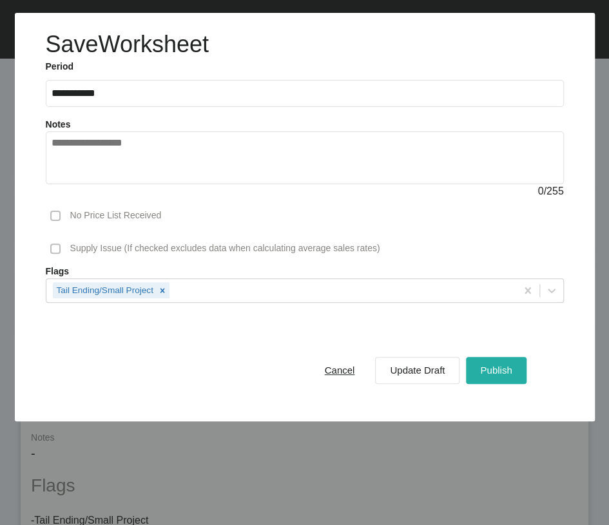
click at [466, 384] on button "Publish" at bounding box center [496, 370] width 60 height 27
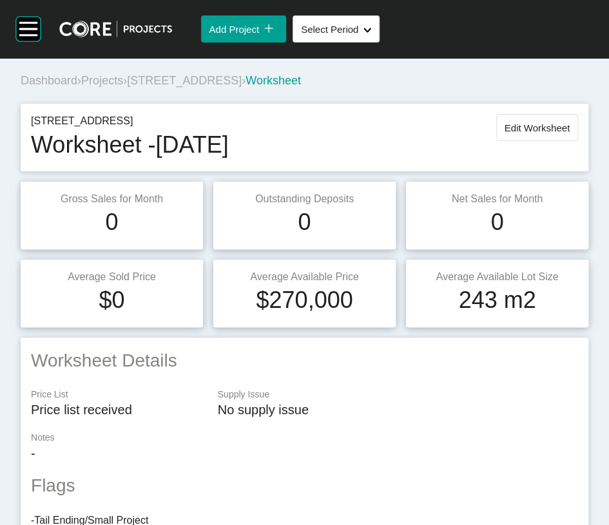
click at [115, 87] on span "Projects" at bounding box center [102, 80] width 42 height 13
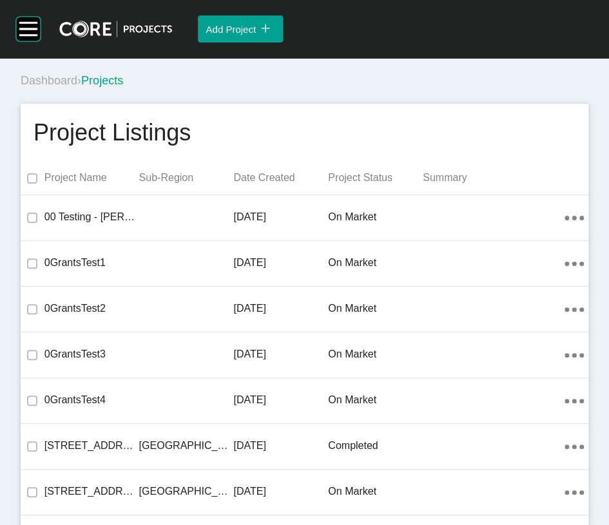
scroll to position [37119, 0]
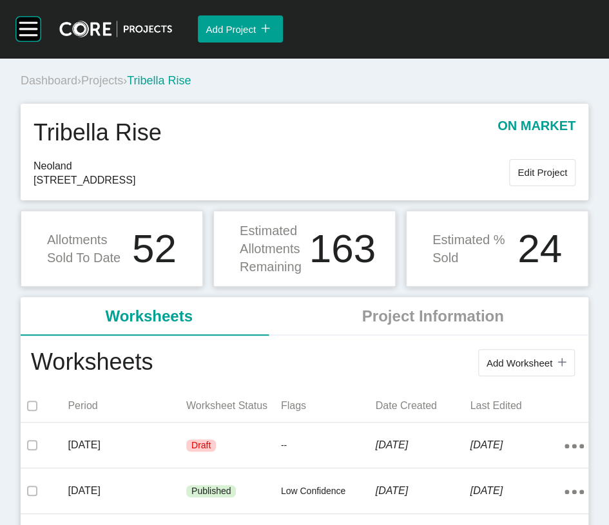
scroll to position [459, 0]
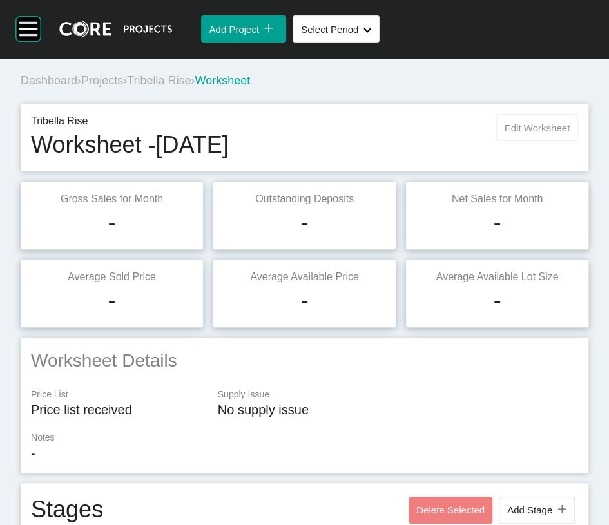
click at [509, 133] on span "Edit Worksheet" at bounding box center [537, 128] width 65 height 11
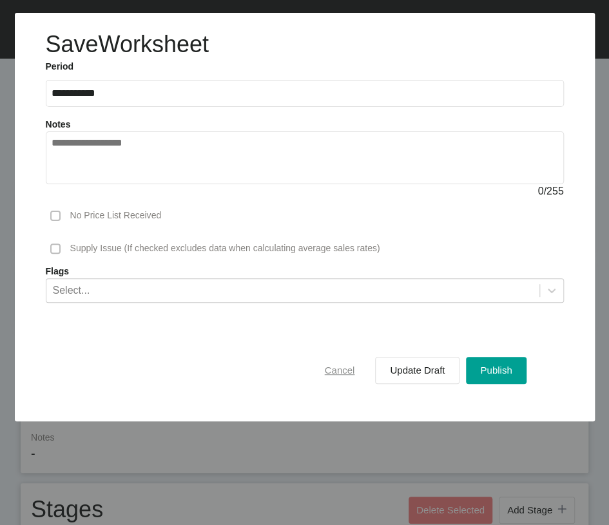
click at [325, 376] on span "Cancel" at bounding box center [340, 370] width 30 height 11
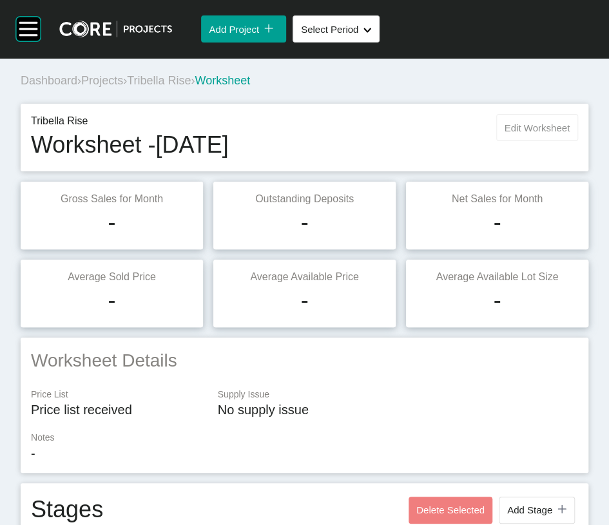
click at [505, 133] on span "Edit Worksheet" at bounding box center [537, 128] width 65 height 11
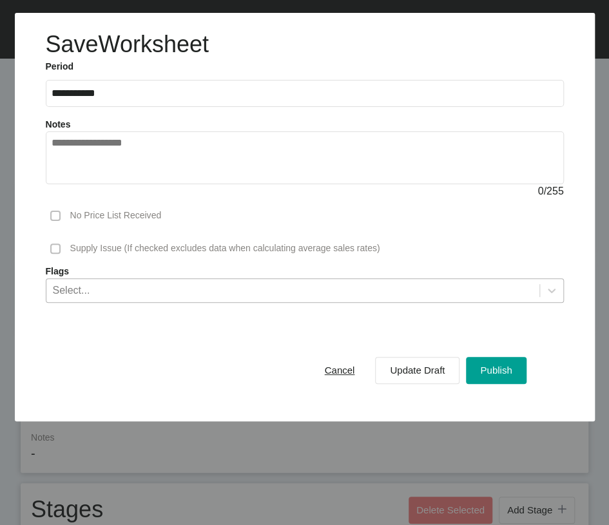
click at [293, 301] on div "Select..." at bounding box center [292, 290] width 493 height 22
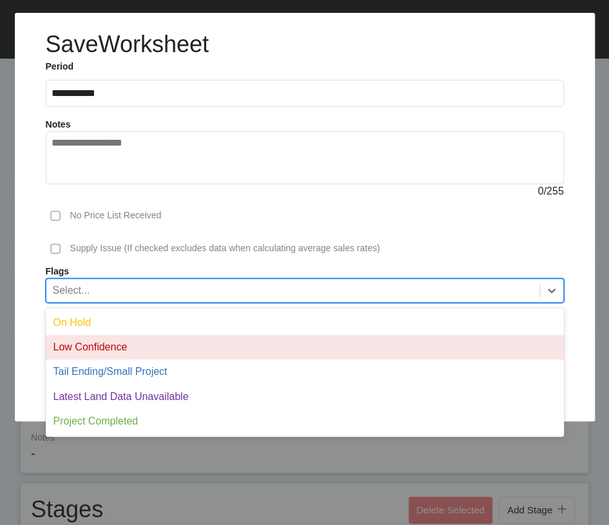
click at [214, 360] on div "Low Confidence" at bounding box center [305, 347] width 518 height 25
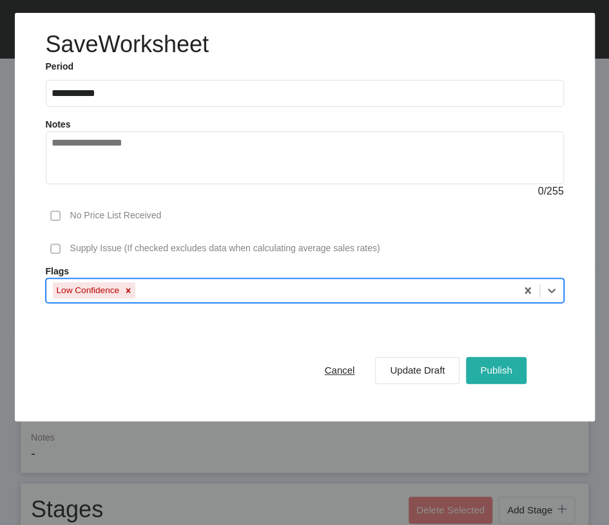
click at [502, 376] on span "Publish" at bounding box center [496, 370] width 32 height 11
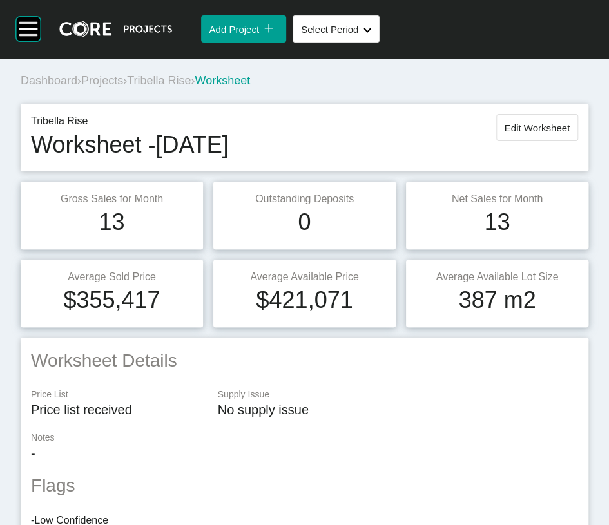
click at [123, 87] on span "Projects" at bounding box center [102, 80] width 42 height 13
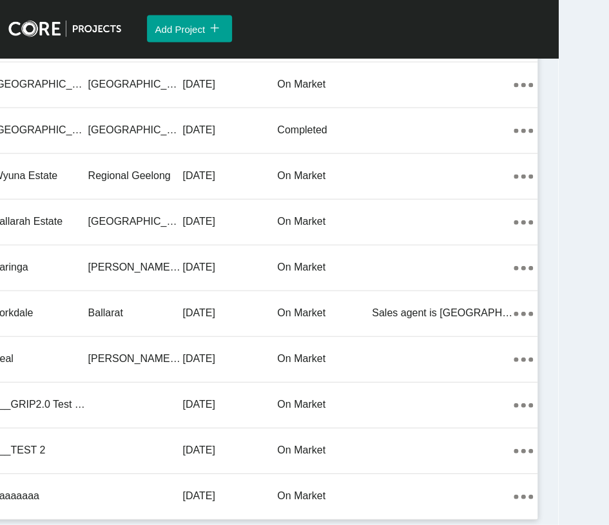
scroll to position [40509, 0]
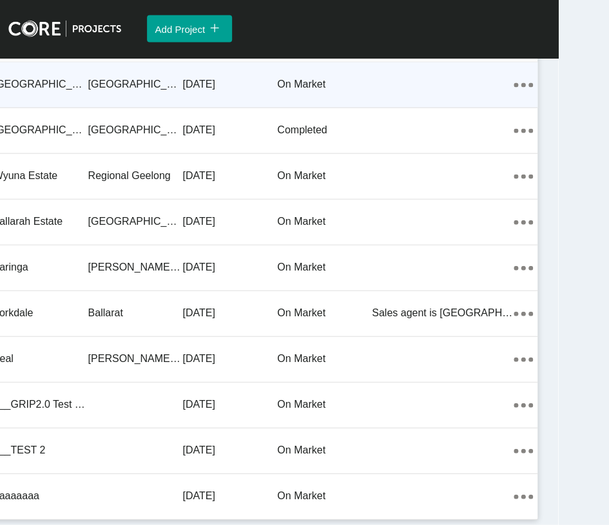
click at [182, 92] on p "[DATE]" at bounding box center [229, 84] width 95 height 14
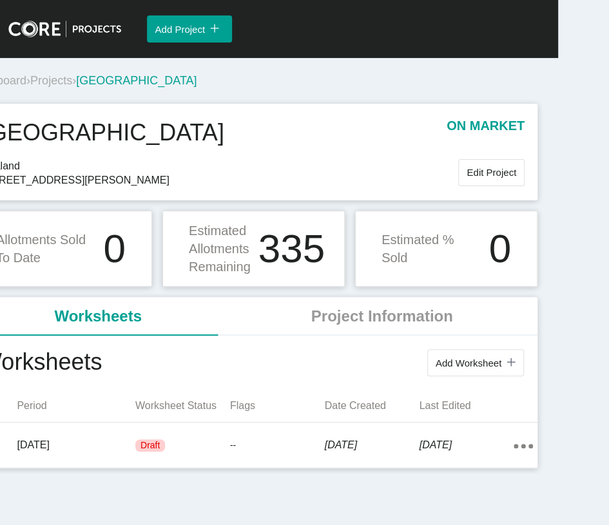
scroll to position [78, 0]
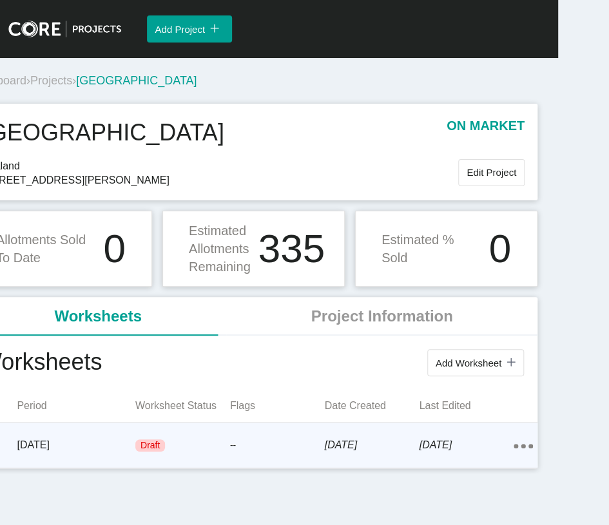
click at [192, 390] on div "Draft" at bounding box center [182, 446] width 95 height 39
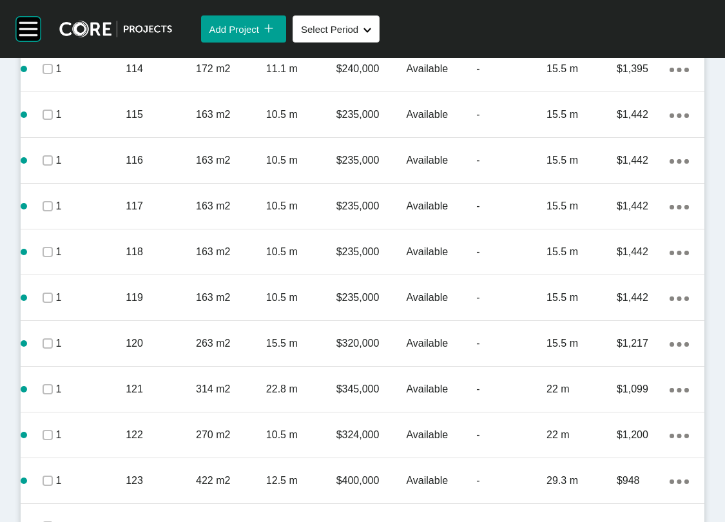
scroll to position [1265, 0]
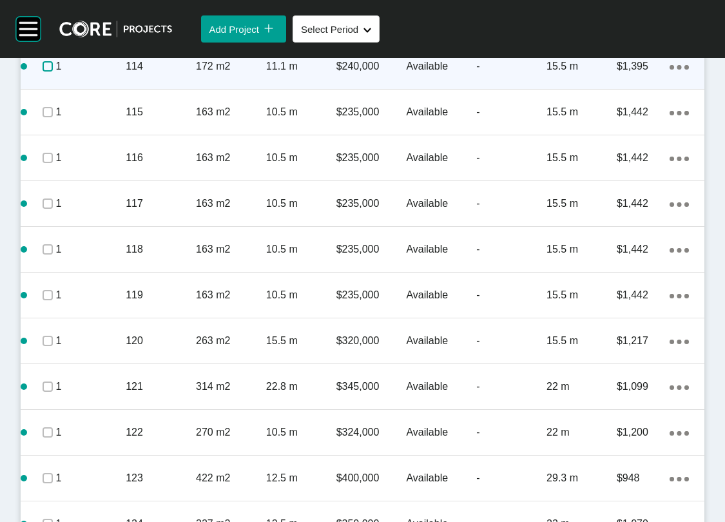
click at [52, 72] on label at bounding box center [48, 66] width 10 height 10
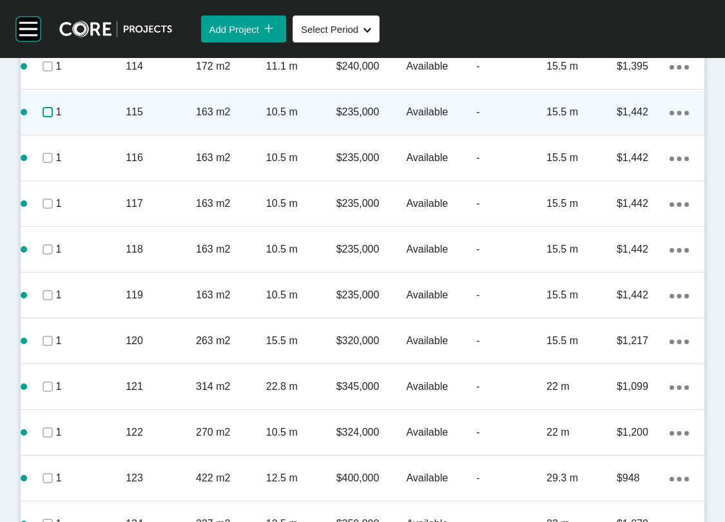
drag, startPoint x: 54, startPoint y: 450, endPoint x: 52, endPoint y: 462, distance: 11.8
click at [53, 117] on label at bounding box center [48, 112] width 10 height 10
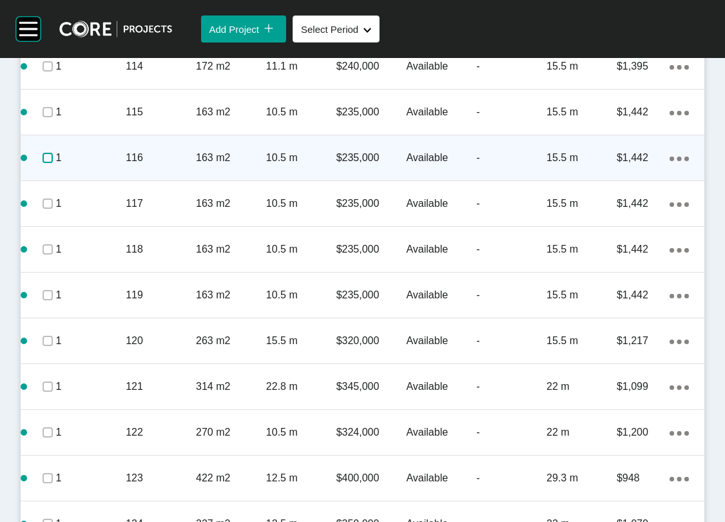
click at [53, 163] on label at bounding box center [48, 158] width 10 height 10
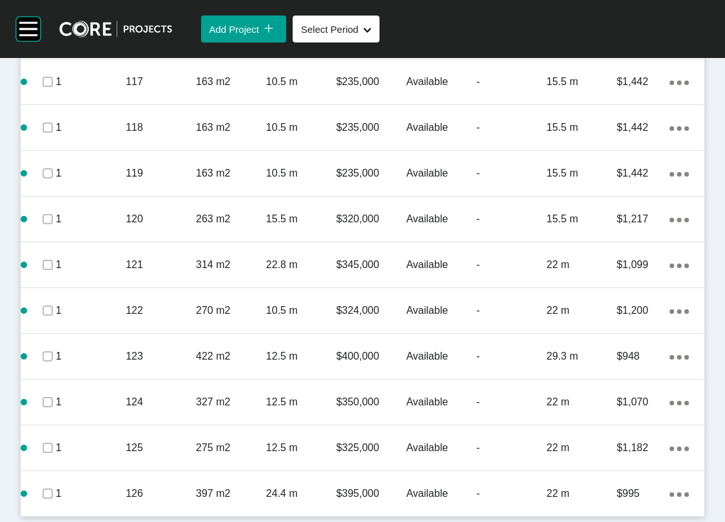
scroll to position [1427, 0]
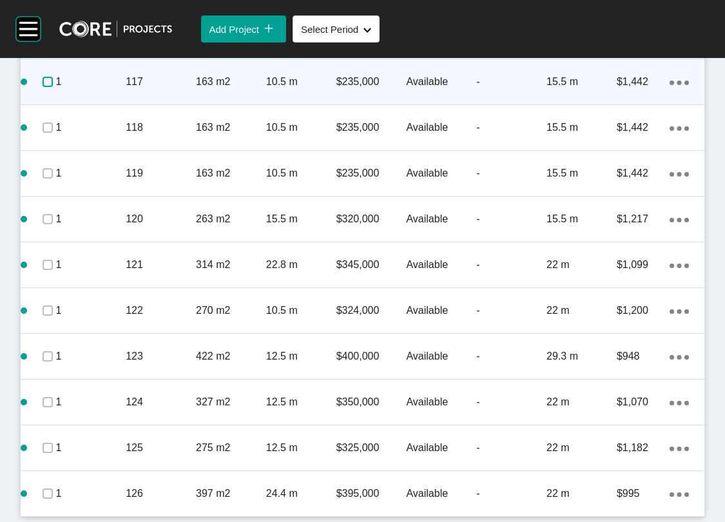
click at [53, 87] on label at bounding box center [48, 82] width 10 height 10
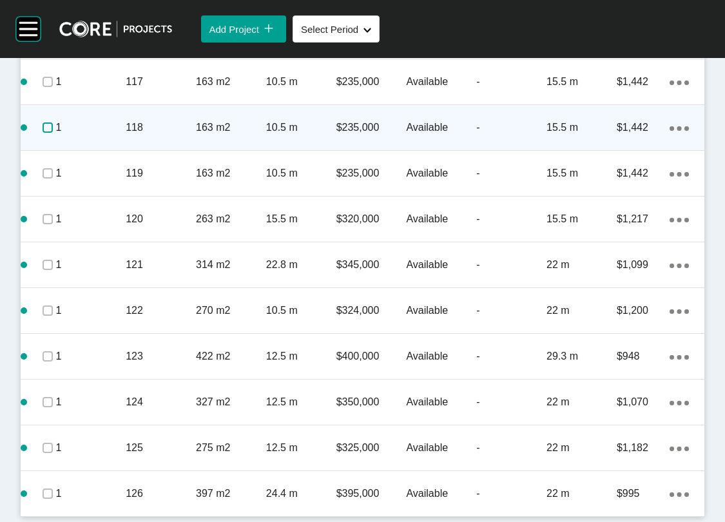
click at [53, 133] on label at bounding box center [48, 128] width 10 height 10
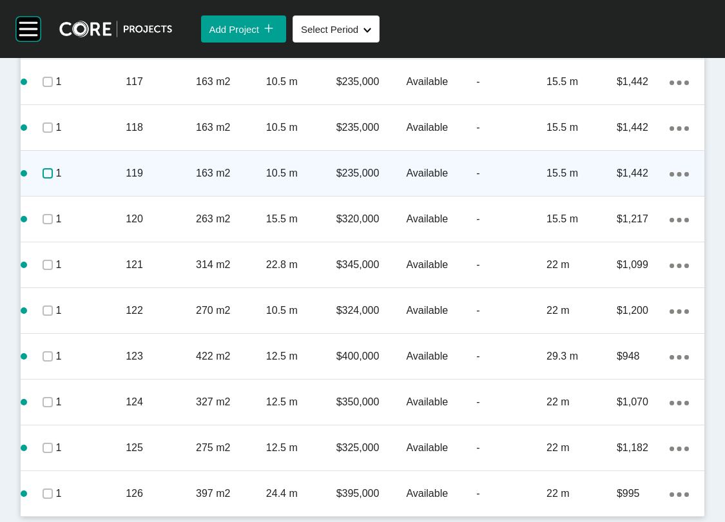
click at [53, 179] on label at bounding box center [48, 173] width 10 height 10
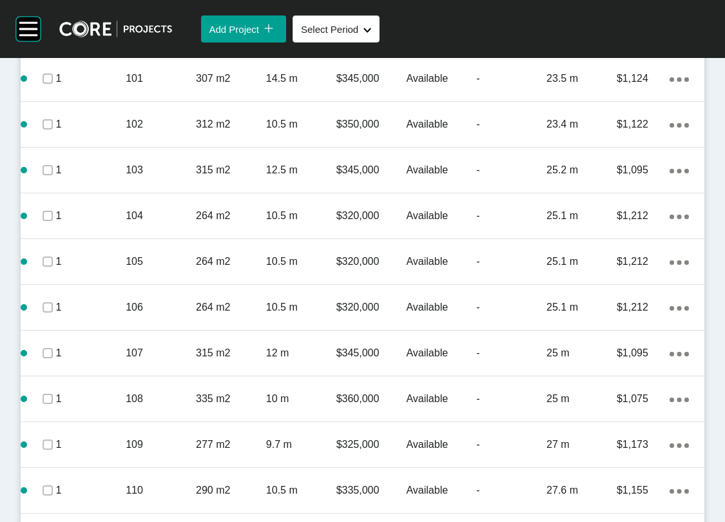
scroll to position [656, 0]
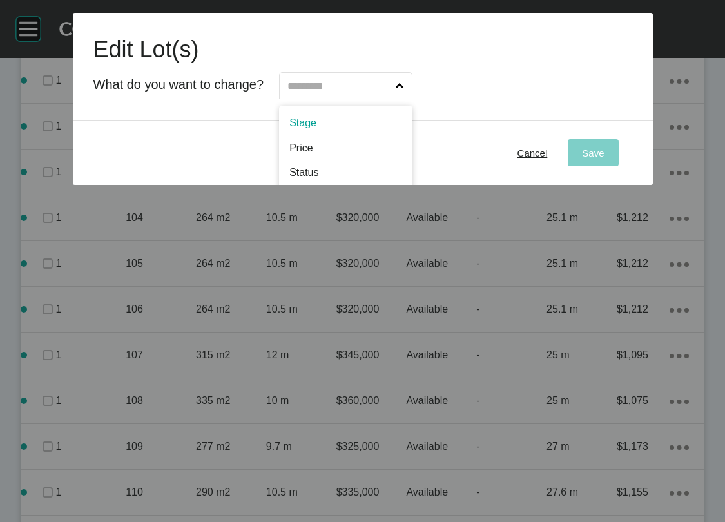
click at [320, 99] on input "text" at bounding box center [339, 86] width 108 height 26
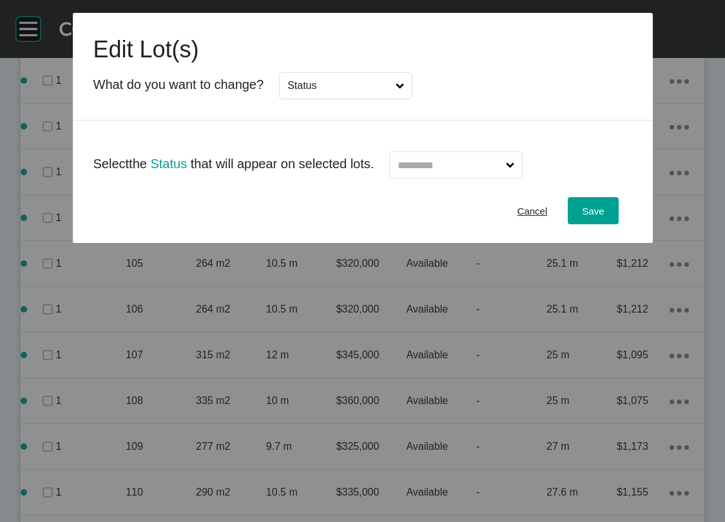
click at [415, 178] on input "text" at bounding box center [449, 165] width 108 height 26
type input "*"
drag, startPoint x: 421, startPoint y: 275, endPoint x: 489, endPoint y: 273, distance: 68.4
click at [618, 224] on button "Save" at bounding box center [593, 210] width 50 height 27
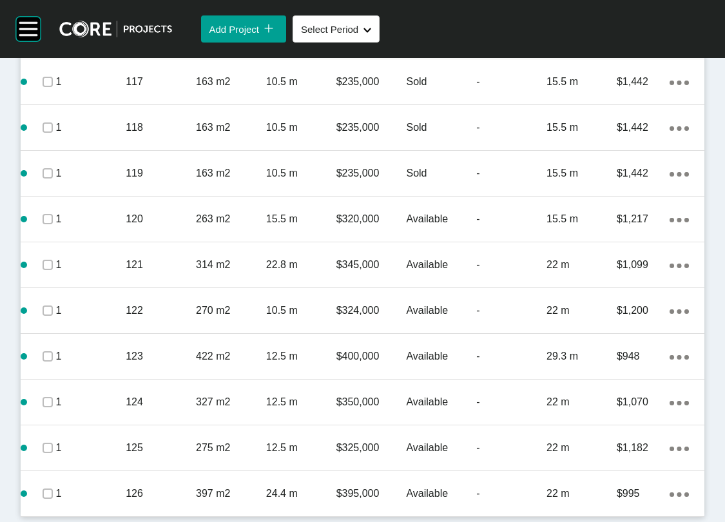
scroll to position [1507, 0]
drag, startPoint x: 54, startPoint y: 146, endPoint x: 54, endPoint y: 153, distance: 6.5
drag, startPoint x: 54, startPoint y: 210, endPoint x: 52, endPoint y: 228, distance: 18.1
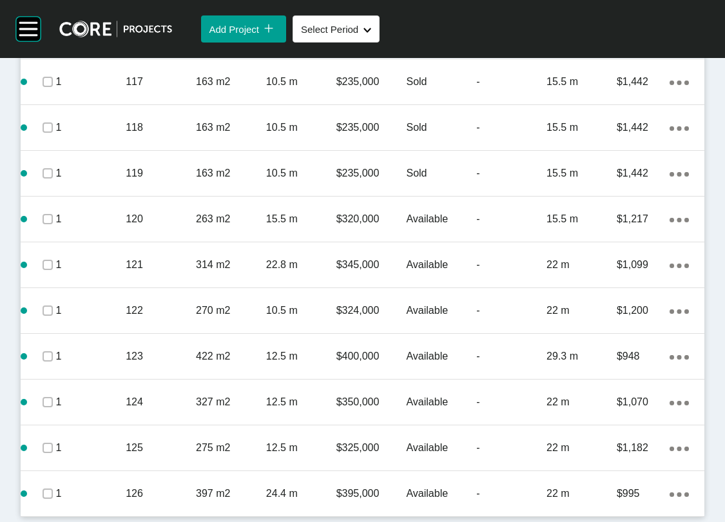
click at [52, 41] on label at bounding box center [48, 36] width 10 height 10
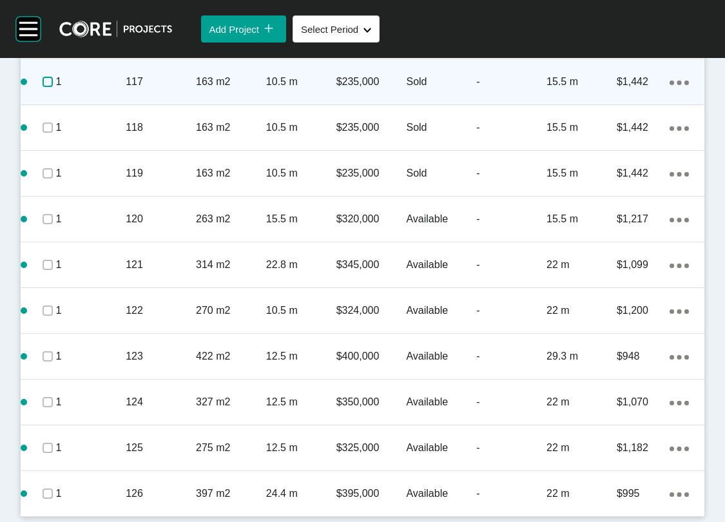
click at [53, 87] on label at bounding box center [48, 82] width 10 height 10
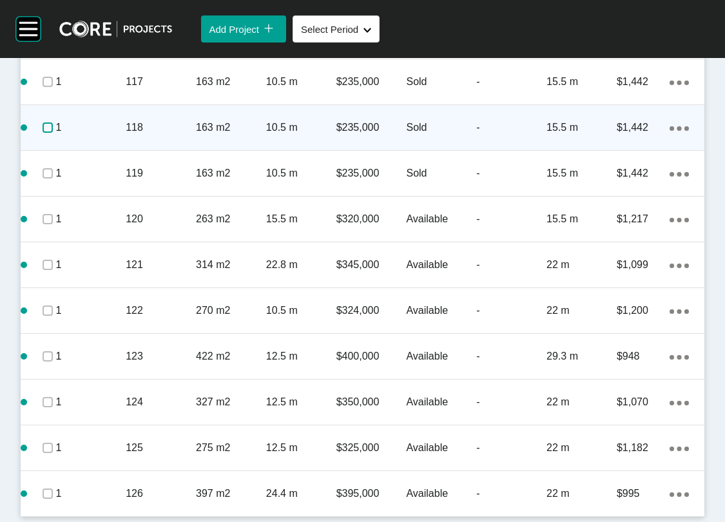
click at [52, 133] on label at bounding box center [48, 128] width 10 height 10
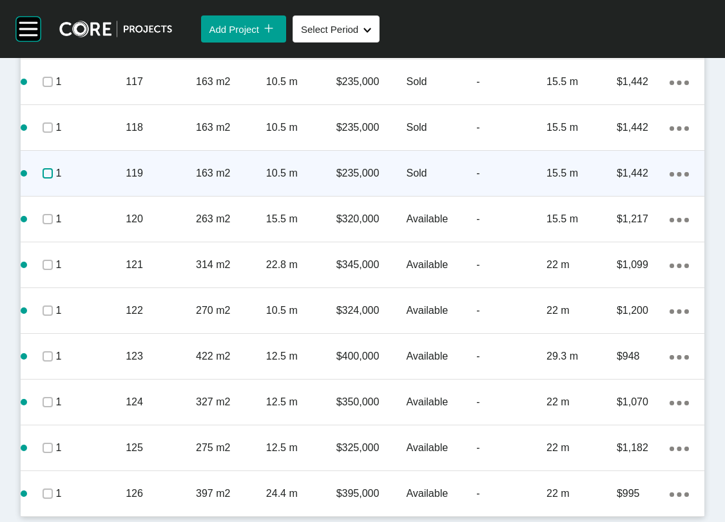
click at [53, 179] on label at bounding box center [48, 173] width 10 height 10
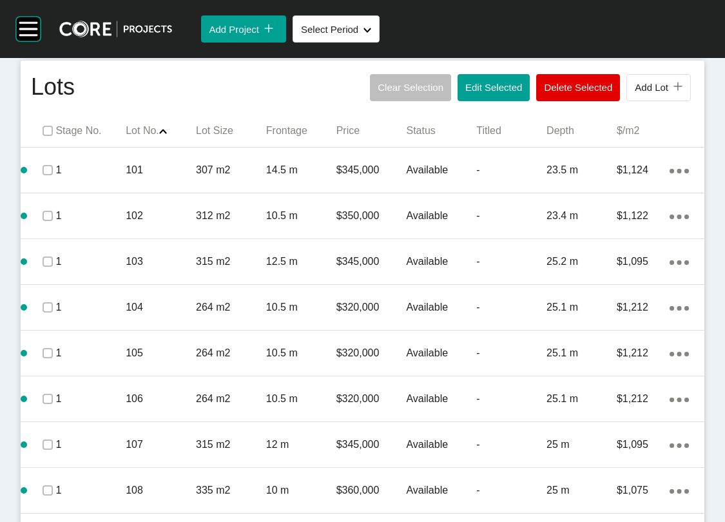
scroll to position [560, 0]
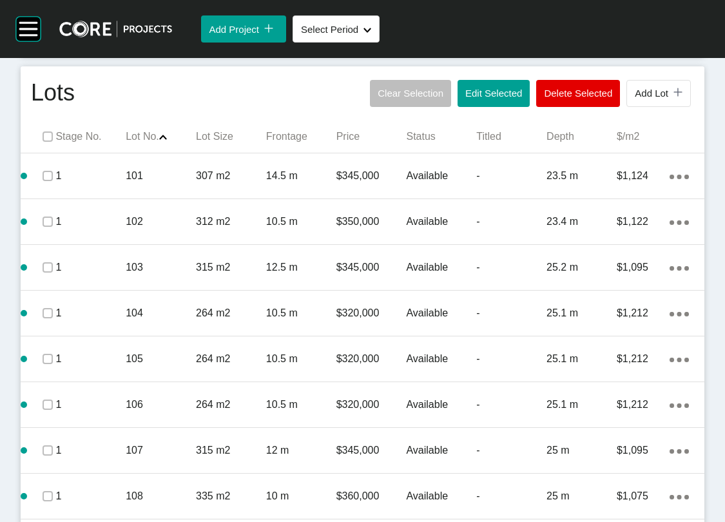
drag, startPoint x: 413, startPoint y: 259, endPoint x: 413, endPoint y: 248, distance: 11.0
click at [466, 99] on span "Edit Selected" at bounding box center [494, 93] width 57 height 11
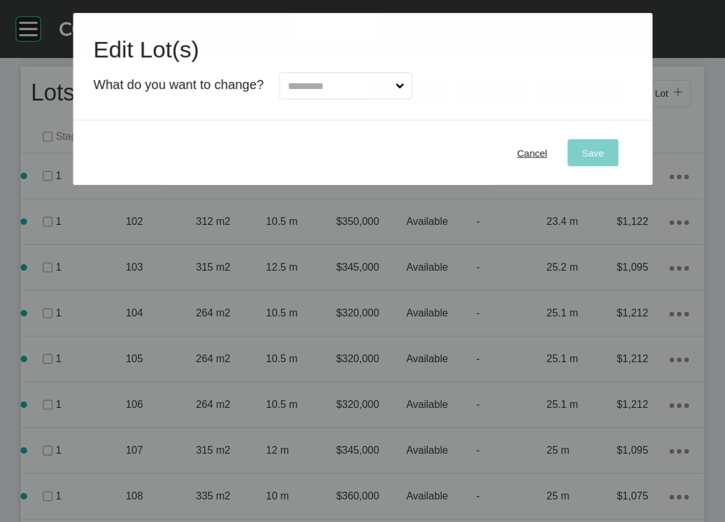
click at [350, 99] on input "text" at bounding box center [339, 86] width 108 height 26
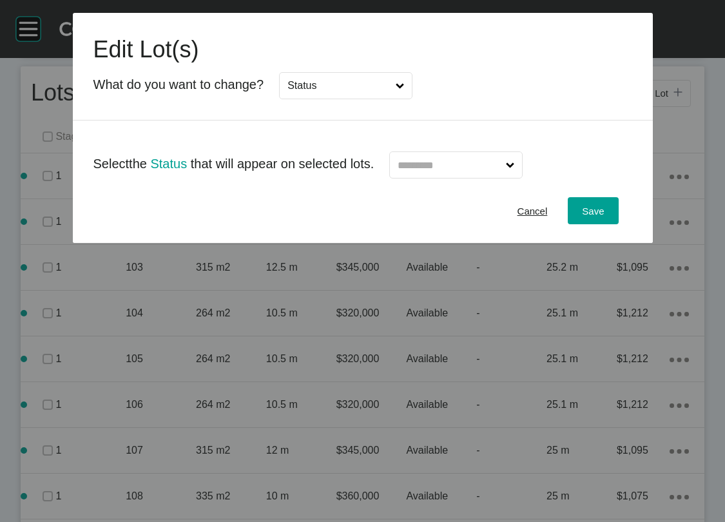
click at [449, 178] on input "text" at bounding box center [449, 165] width 108 height 26
drag, startPoint x: 471, startPoint y: 282, endPoint x: 484, endPoint y: 276, distance: 15.0
click at [618, 224] on button "Save" at bounding box center [593, 210] width 50 height 27
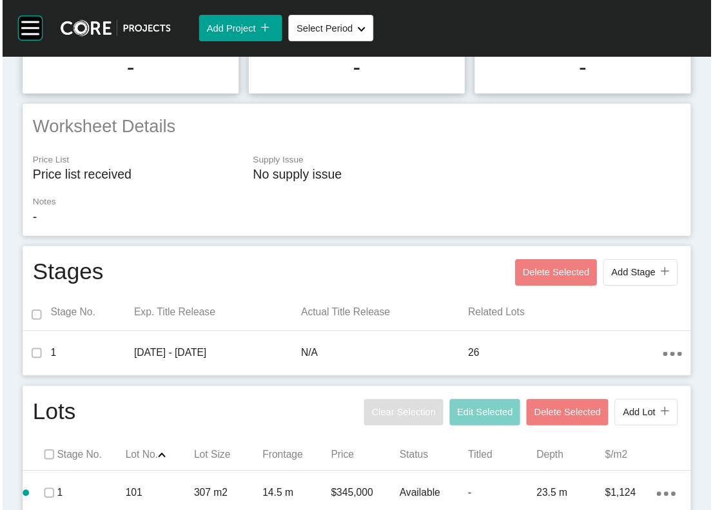
scroll to position [0, 0]
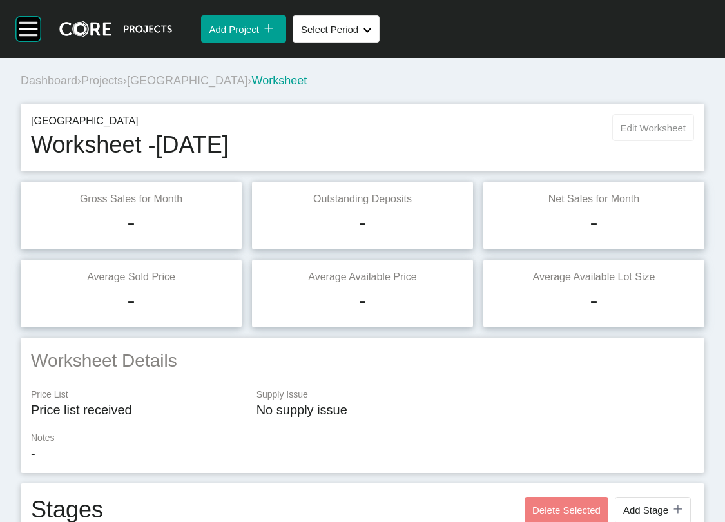
click at [613, 141] on button "Edit Worksheet" at bounding box center [654, 127] width 82 height 27
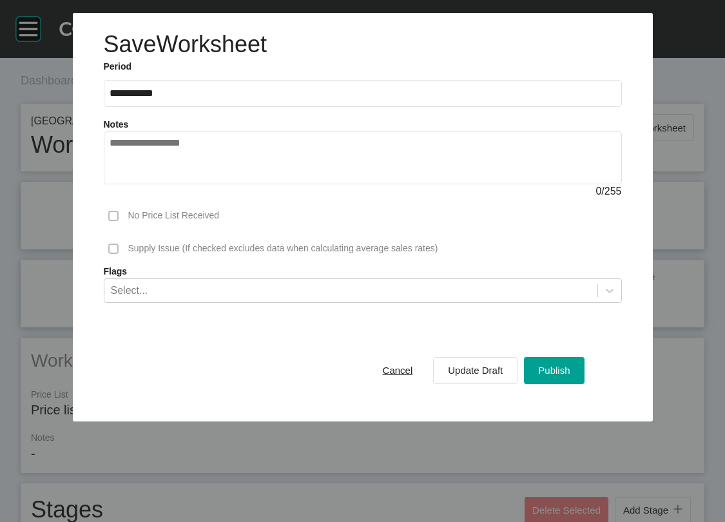
drag, startPoint x: 588, startPoint y: 449, endPoint x: 576, endPoint y: 418, distance: 33.3
click at [570, 376] on span "Publish" at bounding box center [554, 370] width 32 height 11
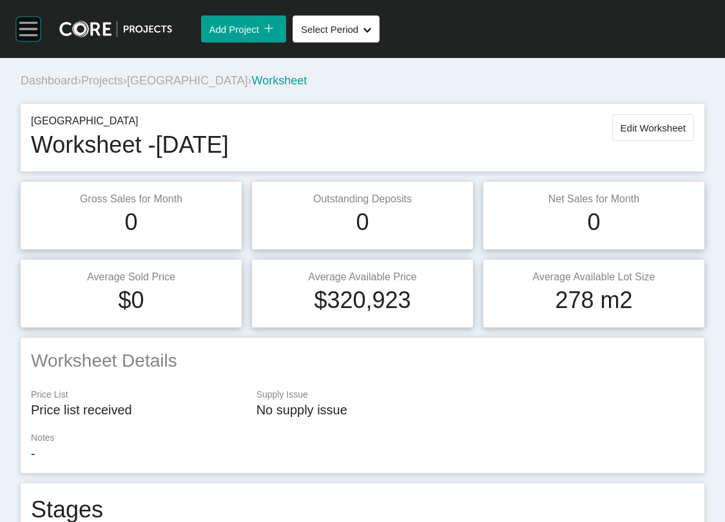
click at [32, 39] on rect at bounding box center [28, 29] width 25 height 25
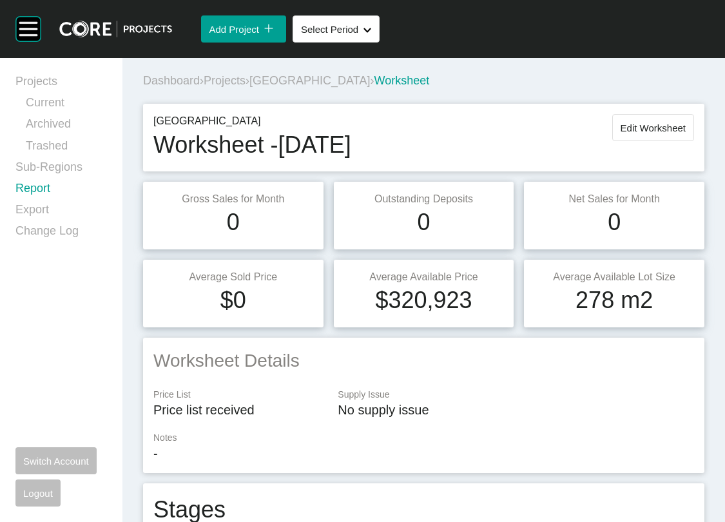
click at [39, 202] on link "Report" at bounding box center [61, 191] width 92 height 21
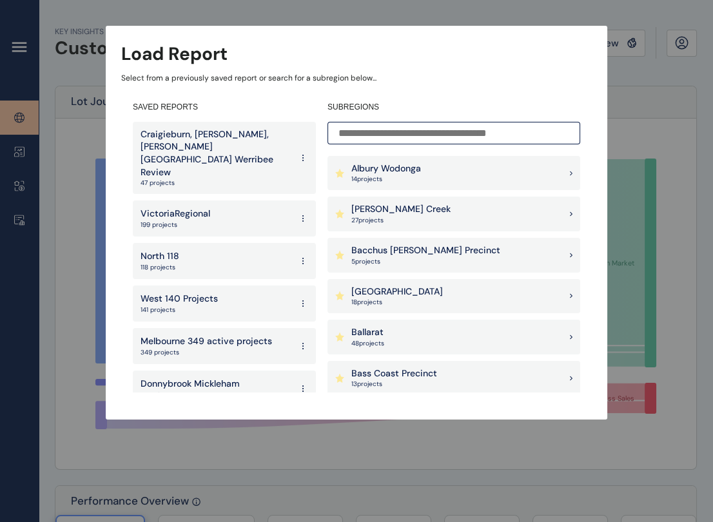
click at [360, 141] on input at bounding box center [454, 133] width 253 height 23
click at [426, 289] on p "[GEOGRAPHIC_DATA]" at bounding box center [397, 292] width 92 height 13
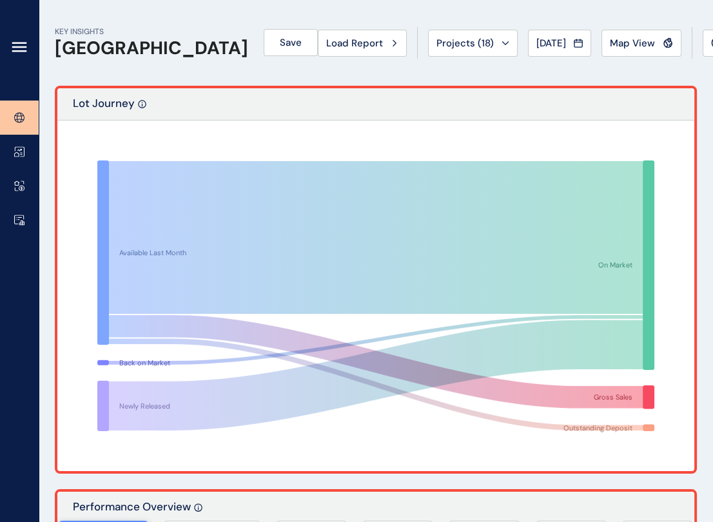
click at [19, 44] on icon at bounding box center [19, 46] width 15 height 15
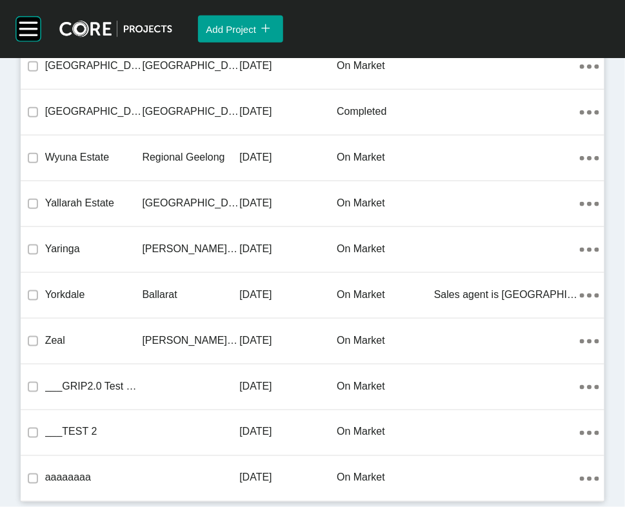
scroll to position [40404, 0]
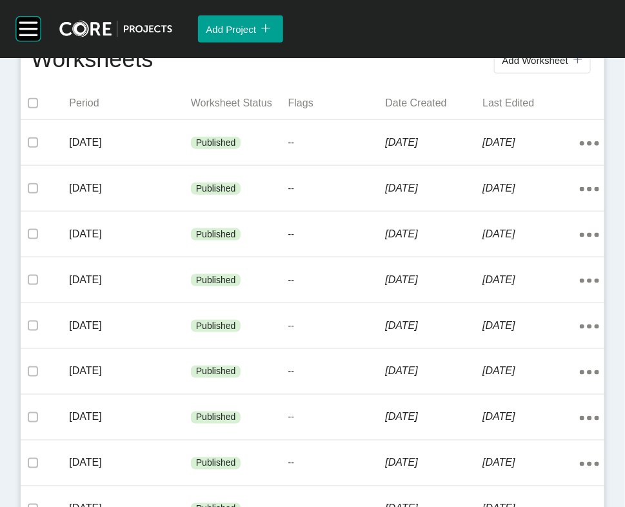
scroll to position [317, 0]
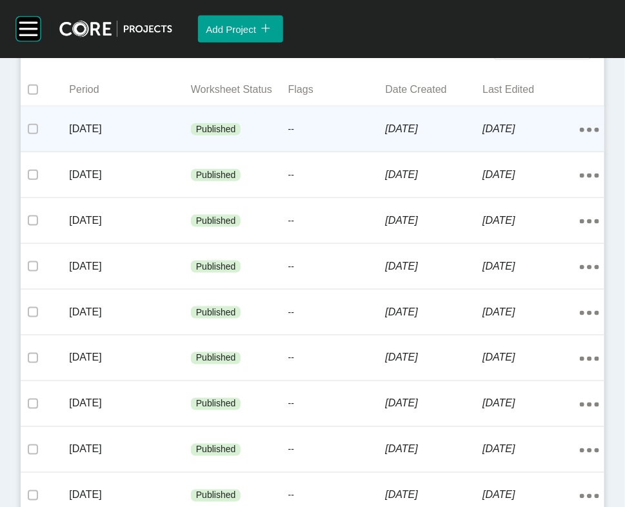
click at [502, 149] on div "3 September 2025" at bounding box center [530, 129] width 97 height 40
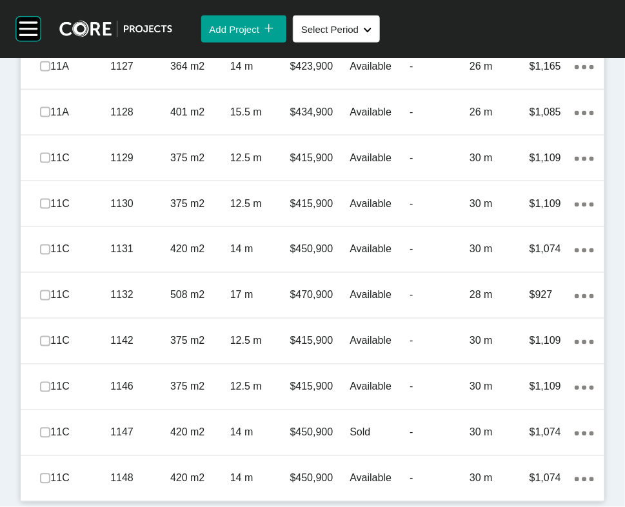
scroll to position [2398, 0]
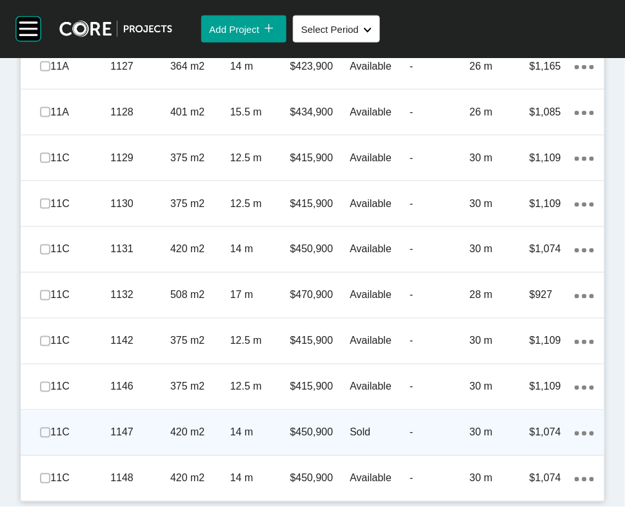
click at [472, 427] on div "30 m" at bounding box center [499, 433] width 60 height 40
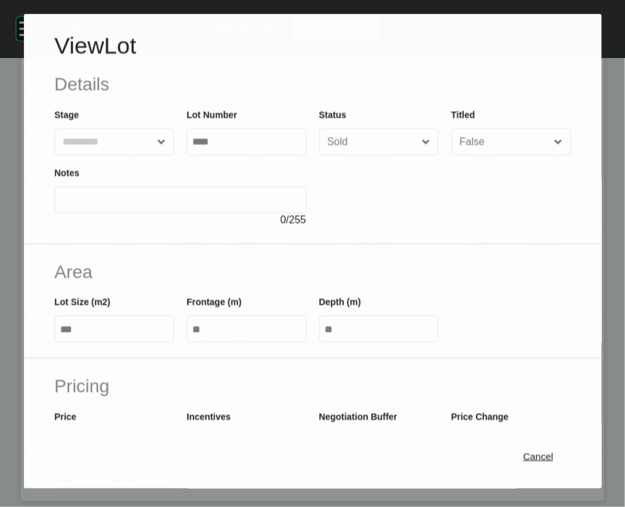
scroll to position [2348, 0]
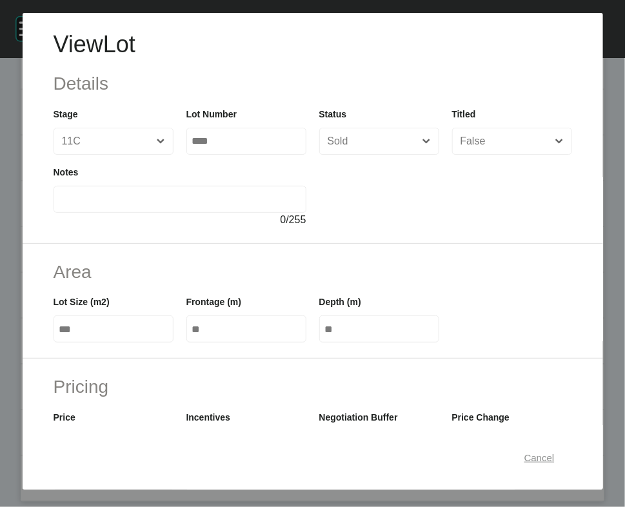
click at [524, 462] on span "Cancel" at bounding box center [539, 456] width 30 height 11
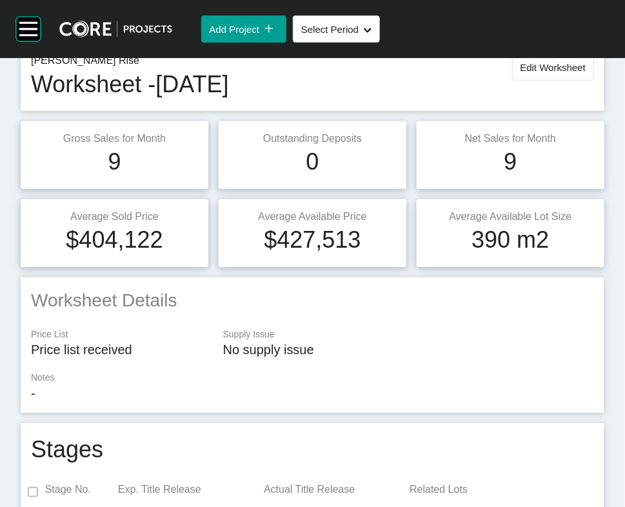
scroll to position [0, 0]
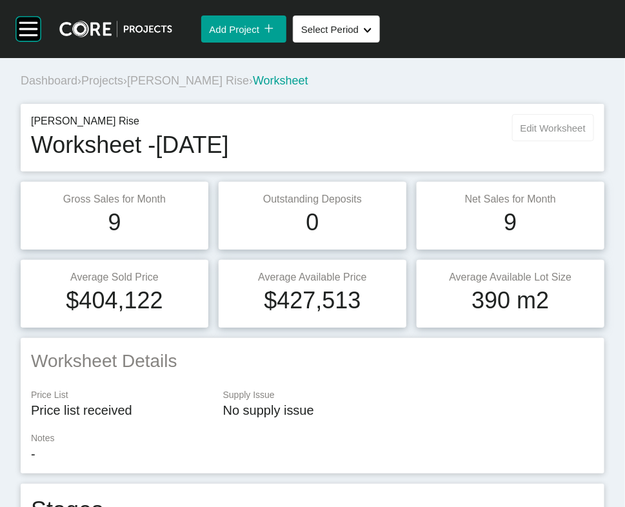
click at [559, 141] on button "Edit Worksheet" at bounding box center [553, 127] width 82 height 27
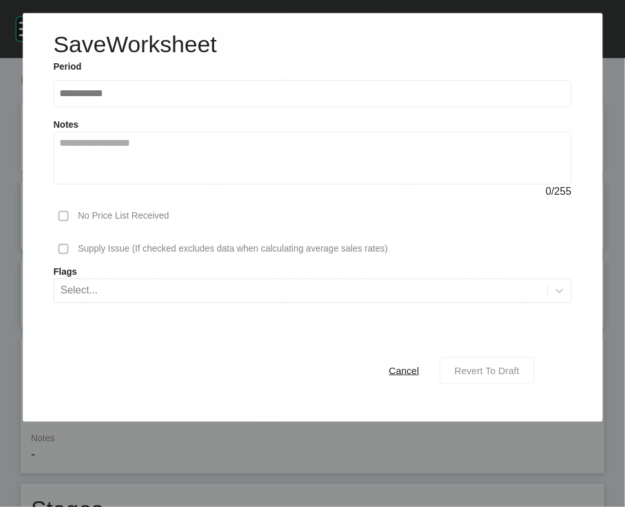
click at [487, 376] on span "Revert To Draft" at bounding box center [487, 370] width 65 height 11
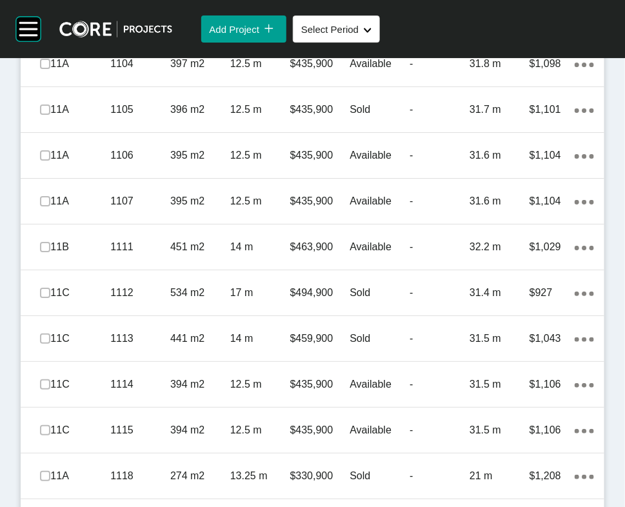
scroll to position [1211, 0]
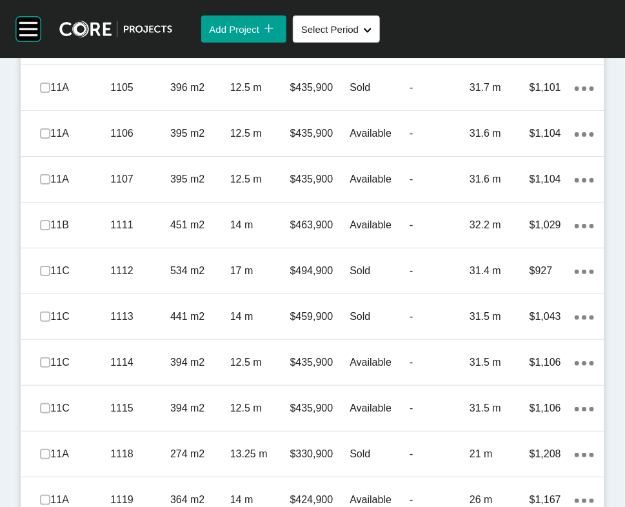
click at [513, 201] on link "Duplicate" at bounding box center [500, 190] width 48 height 19
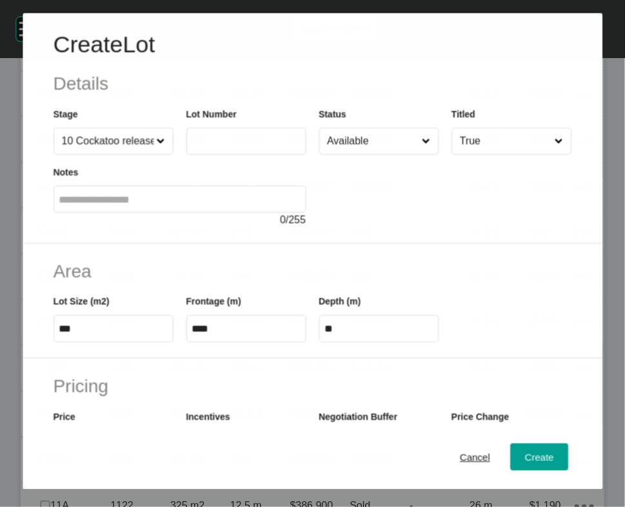
scroll to position [1161, 0]
click at [206, 155] on label at bounding box center [246, 141] width 120 height 27
click at [206, 146] on input "text" at bounding box center [246, 140] width 108 height 11
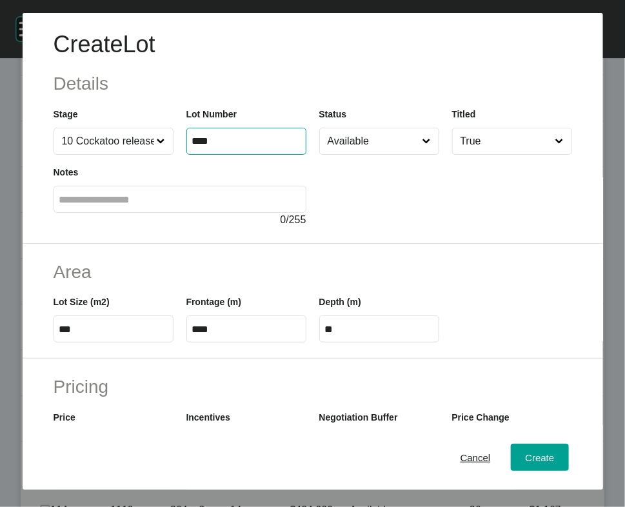
type input "****"
click at [81, 335] on input "***" at bounding box center [113, 329] width 108 height 11
type input "****"
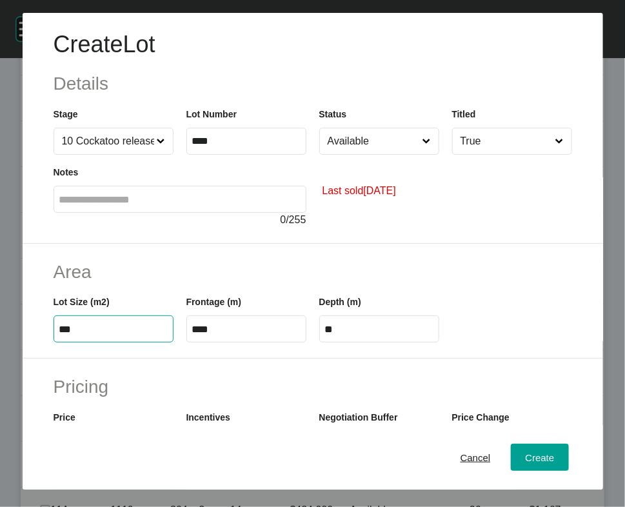
click at [340, 154] on input "Available" at bounding box center [372, 141] width 95 height 26
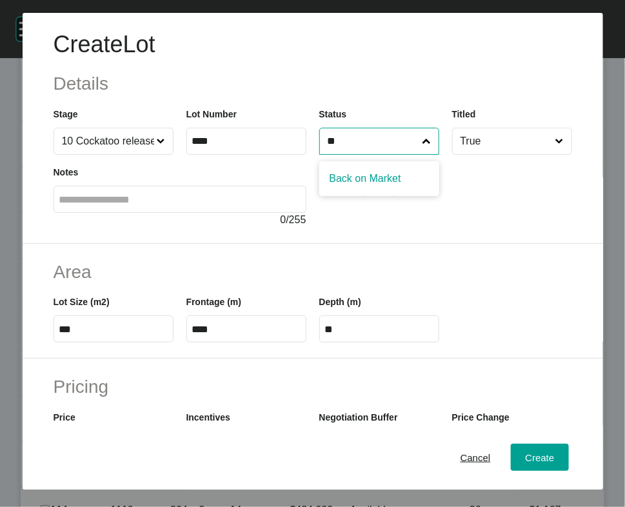
type input "**"
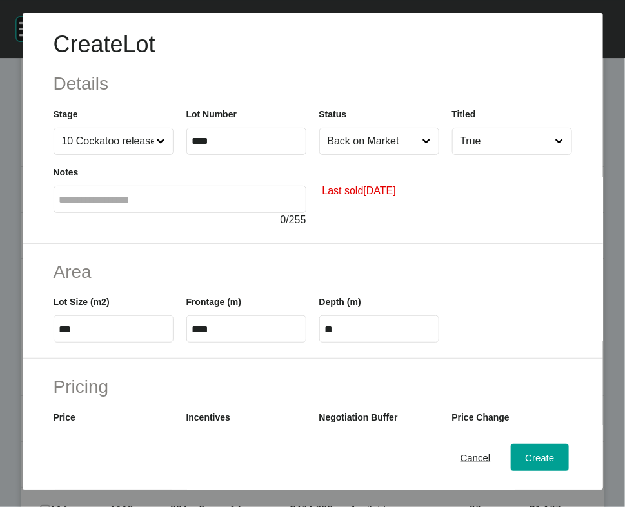
drag, startPoint x: 339, startPoint y: 216, endPoint x: 346, endPoint y: 217, distance: 7.1
drag, startPoint x: 119, startPoint y: 408, endPoint x: -15, endPoint y: 400, distance: 134.4
click at [0, 400] on html "Create Lot Details Stage 10 Cockatoo release Lot Number **** Status Back on Mar…" at bounding box center [330, 253] width 660 height 507
type input "***"
type input "****"
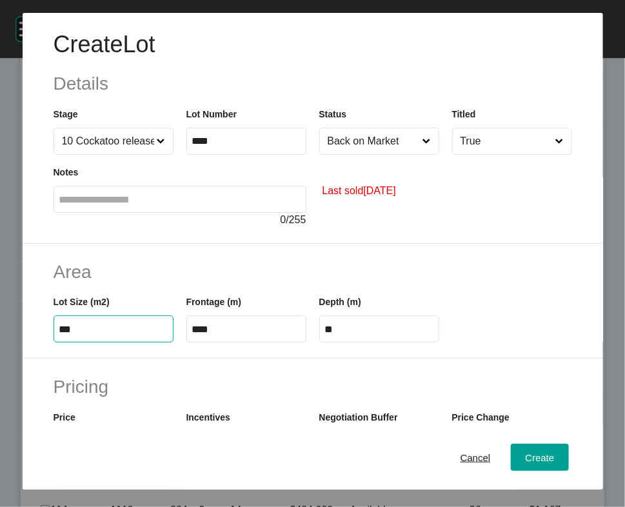
type input "*****"
drag, startPoint x: 244, startPoint y: 405, endPoint x: 152, endPoint y: 408, distance: 92.9
click at [152, 342] on div "Lot Size (m2) *** Frontage (m) **** Depth (m) ****" at bounding box center [312, 313] width 531 height 58
type input "**"
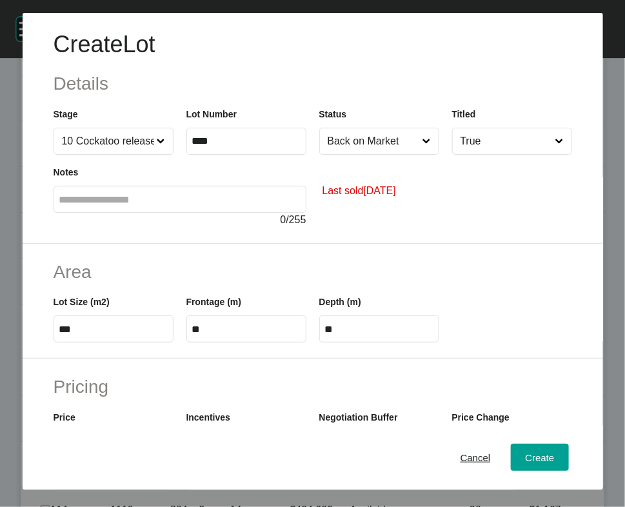
click at [418, 342] on label "**" at bounding box center [379, 328] width 120 height 27
click at [418, 335] on input "**" at bounding box center [379, 329] width 108 height 11
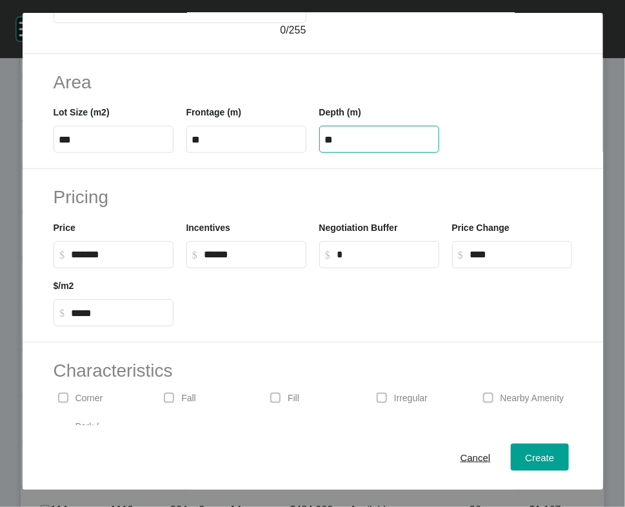
scroll to position [219, 0]
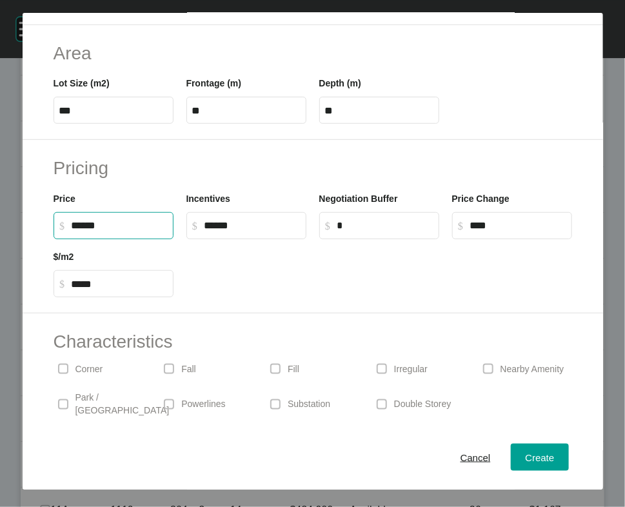
drag, startPoint x: 79, startPoint y: 334, endPoint x: 71, endPoint y: 334, distance: 8.4
click at [72, 231] on input "******" at bounding box center [120, 225] width 96 height 11
type input "*******"
type input "***"
type input "*****"
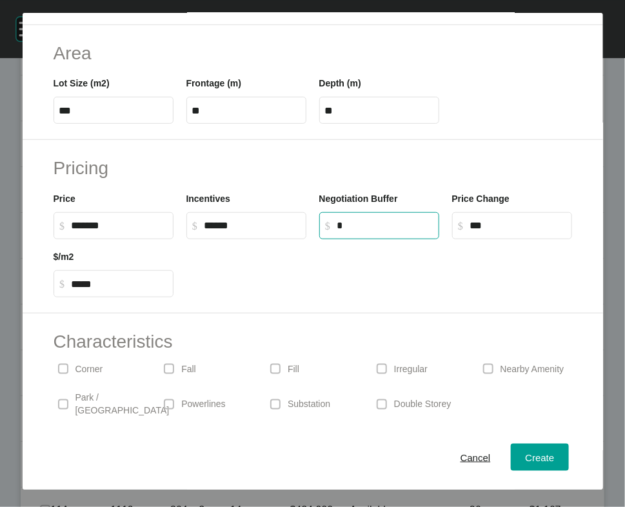
click at [360, 231] on input "*" at bounding box center [385, 225] width 96 height 11
drag, startPoint x: 89, startPoint y: 337, endPoint x: 81, endPoint y: 338, distance: 8.0
click at [81, 231] on input "******" at bounding box center [120, 225] width 96 height 11
drag, startPoint x: 68, startPoint y: 333, endPoint x: 123, endPoint y: 333, distance: 54.8
click at [123, 231] on input "******" at bounding box center [120, 225] width 96 height 11
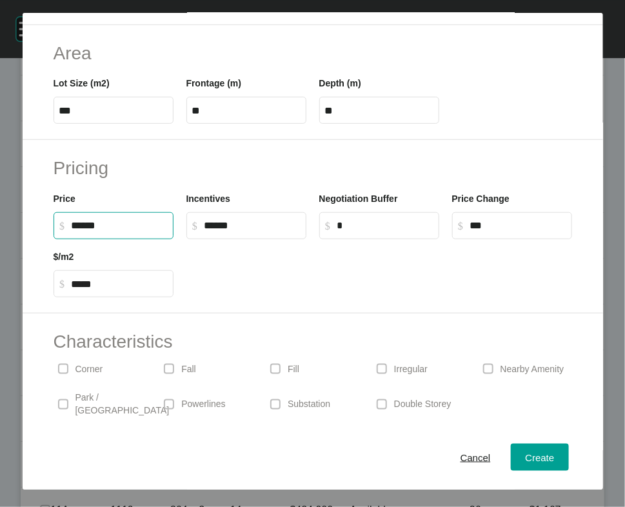
type input "*******"
type input "*****"
click at [545, 231] on input "*****" at bounding box center [518, 225] width 96 height 11
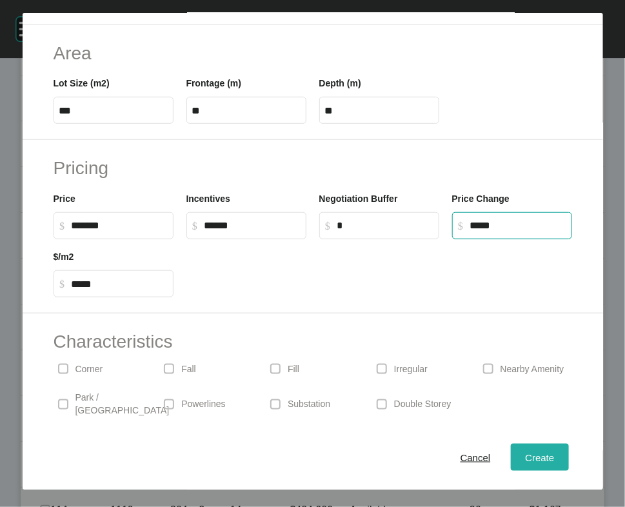
type input "******"
click at [522, 449] on div "Create" at bounding box center [539, 456] width 35 height 17
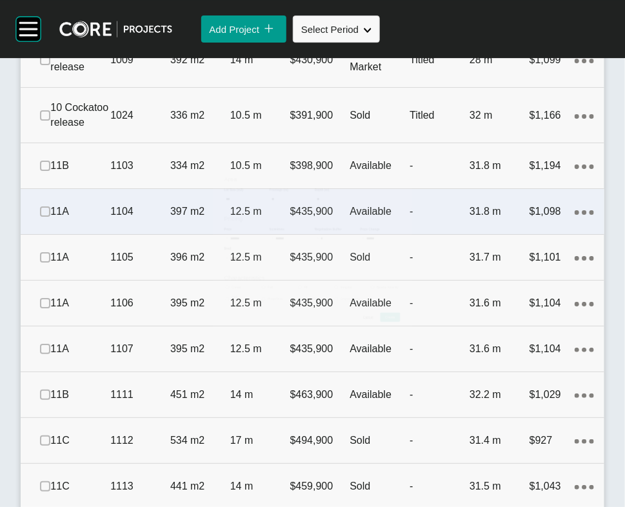
scroll to position [1211, 0]
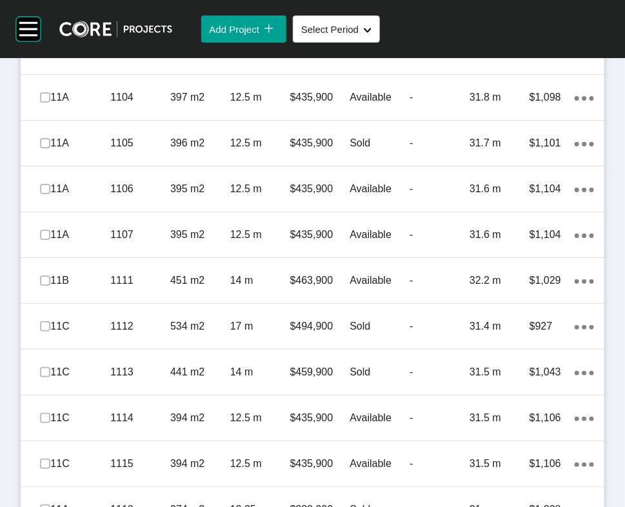
click at [524, 288] on link "Duplicate" at bounding box center [500, 277] width 48 height 19
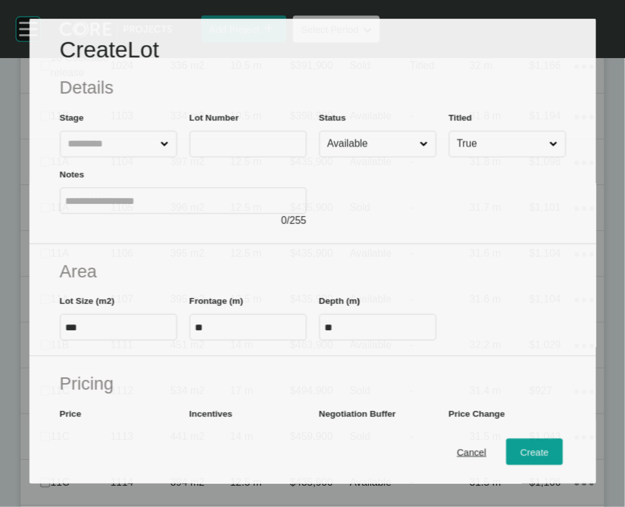
scroll to position [1161, 0]
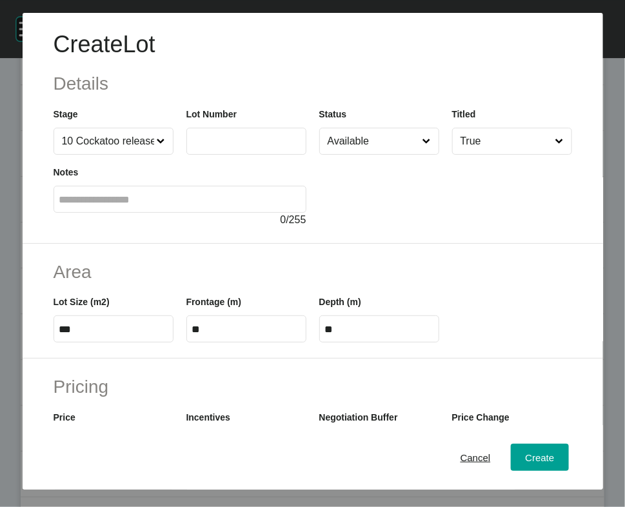
click at [202, 146] on input "text" at bounding box center [246, 140] width 108 height 11
type input "****"
drag, startPoint x: 74, startPoint y: 407, endPoint x: 10, endPoint y: 407, distance: 64.5
click at [23, 359] on div "Area Lot Size (m2) *** Frontage (m) ** Depth (m) **" at bounding box center [313, 301] width 580 height 115
type input "*******"
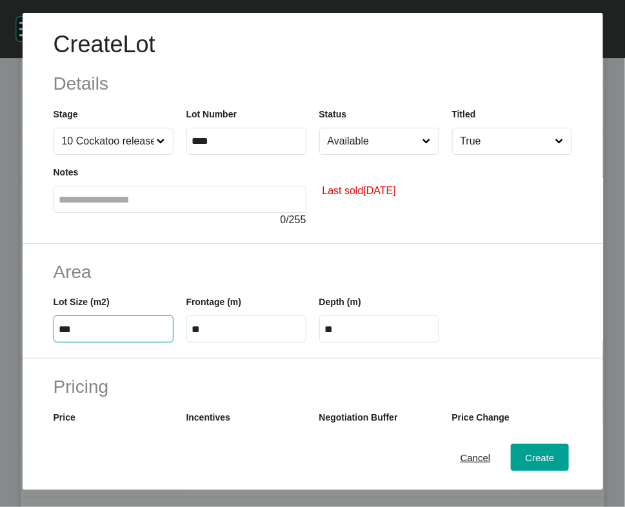
type input "***"
type input "**"
type input "***"
click at [387, 154] on input "Available" at bounding box center [372, 141] width 95 height 26
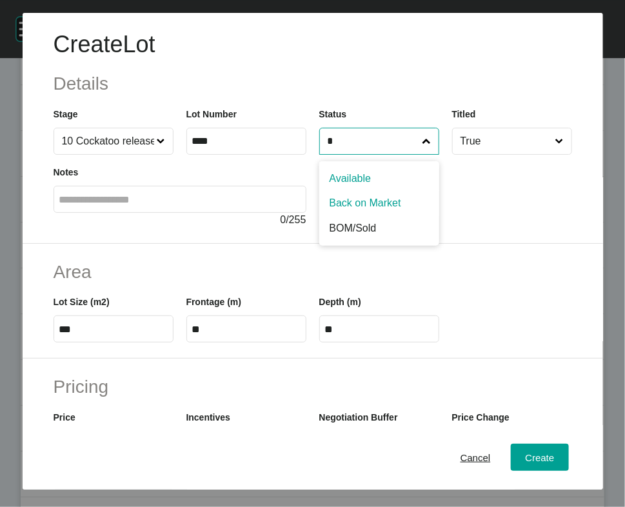
type input "*"
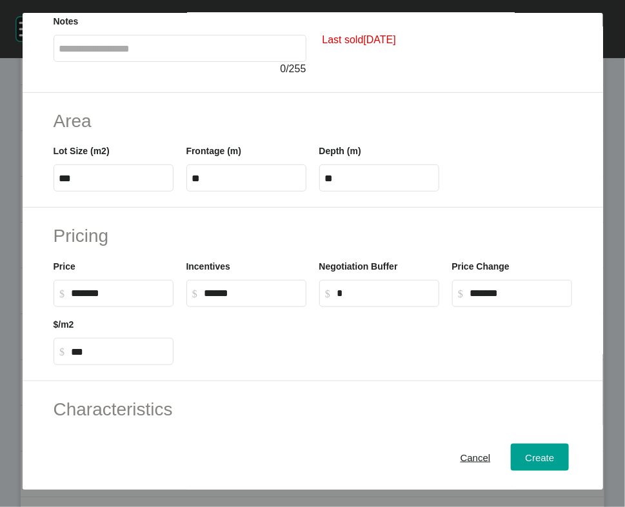
scroll to position [152, 0]
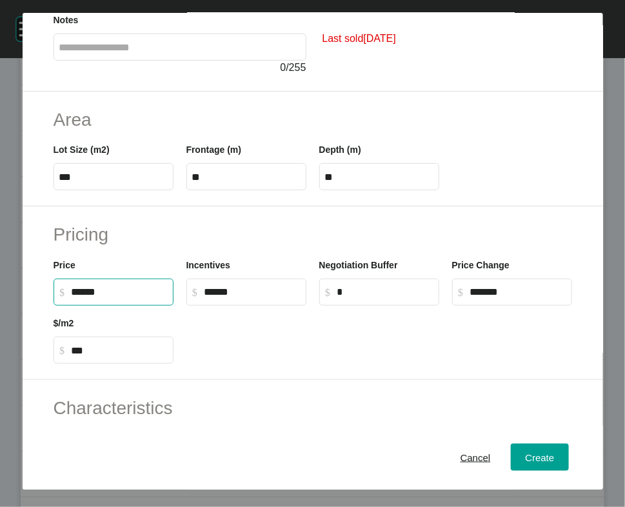
drag, startPoint x: 82, startPoint y: 402, endPoint x: 67, endPoint y: 402, distance: 14.8
click at [72, 297] on input "******" at bounding box center [120, 291] width 96 height 11
type input "*******"
type input "*"
type input "***"
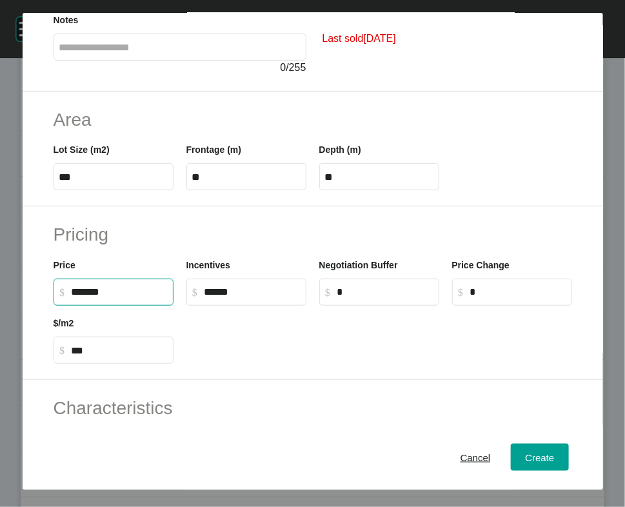
click at [412, 306] on label "$ Created with Sketch. $ *" at bounding box center [379, 292] width 120 height 27
click at [412, 297] on input "*" at bounding box center [385, 291] width 96 height 11
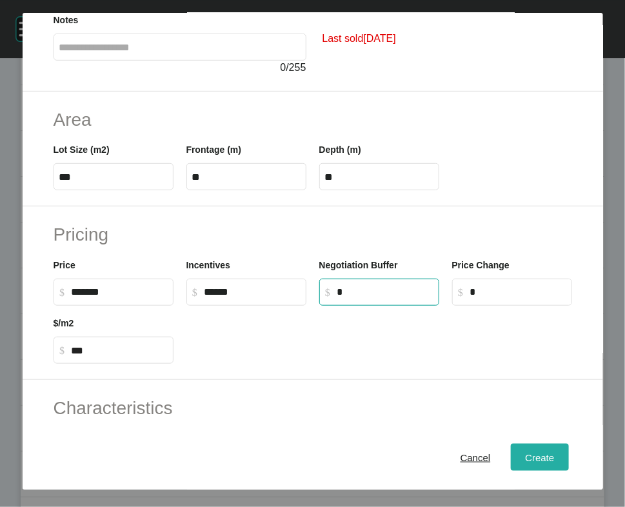
click at [530, 448] on button "Create" at bounding box center [539, 457] width 57 height 27
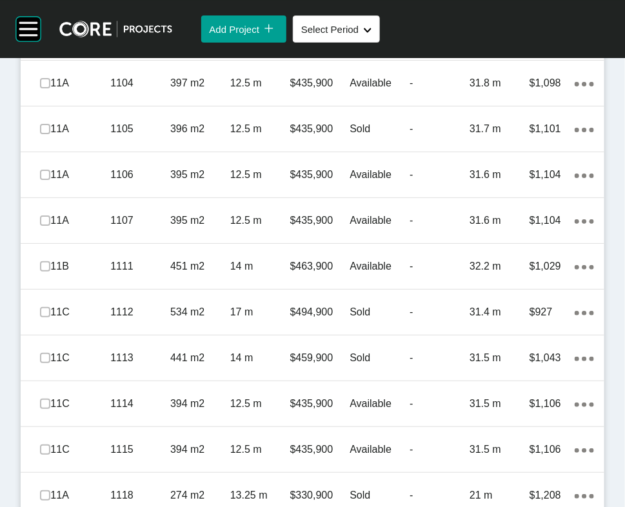
scroll to position [1293, 0]
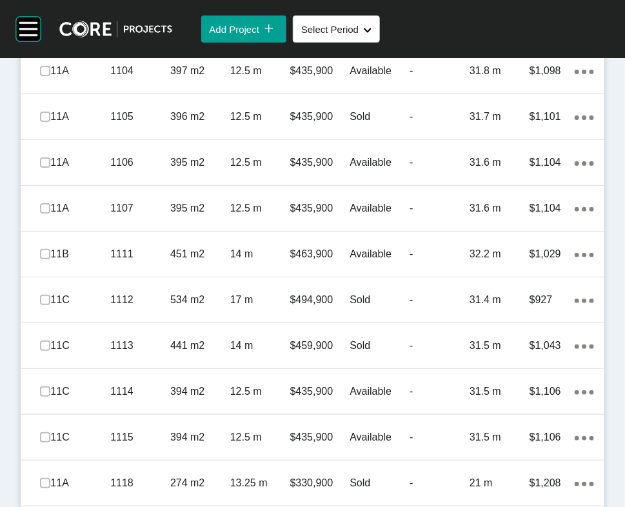
click at [524, 293] on link "Duplicate" at bounding box center [500, 282] width 48 height 19
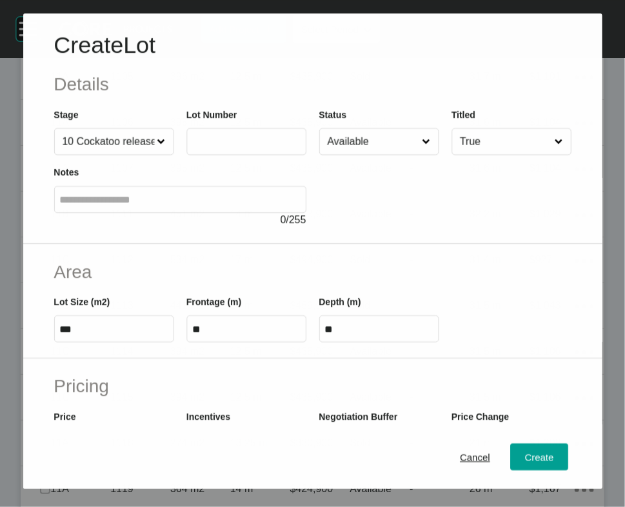
scroll to position [1242, 0]
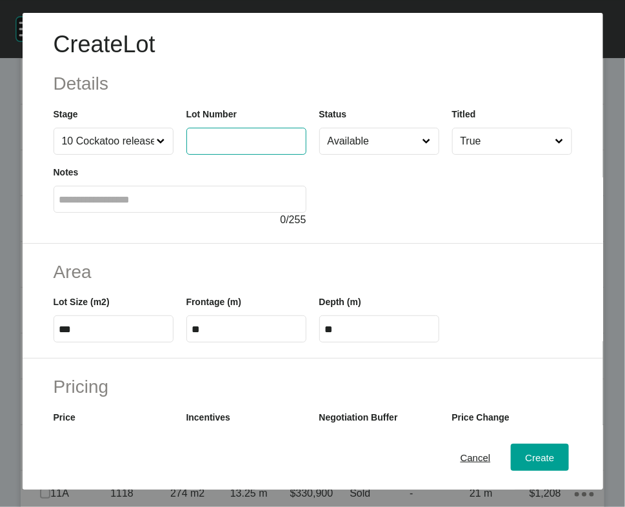
click at [192, 146] on input "text" at bounding box center [246, 140] width 108 height 11
type input "****"
click at [383, 154] on input "Available" at bounding box center [372, 141] width 95 height 26
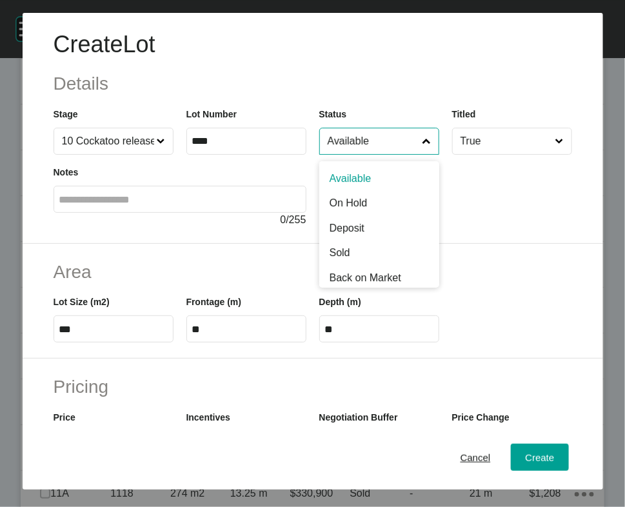
type input "******"
type input "*"
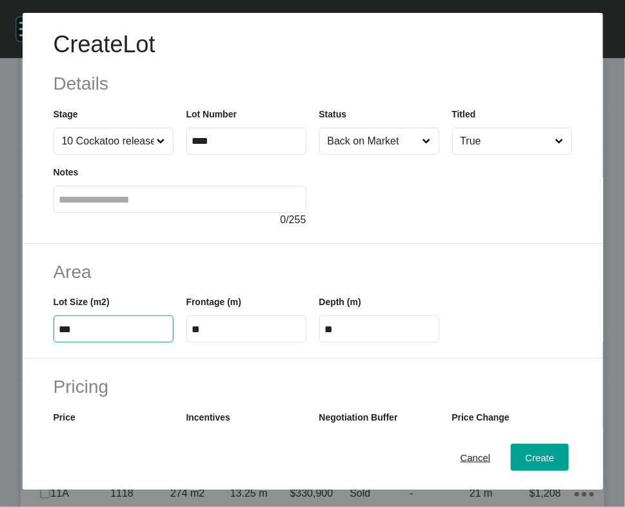
drag, startPoint x: 52, startPoint y: 409, endPoint x: 80, endPoint y: 404, distance: 28.3
click at [80, 335] on input "***" at bounding box center [113, 329] width 108 height 11
type input "***"
type input "****"
type input "*****"
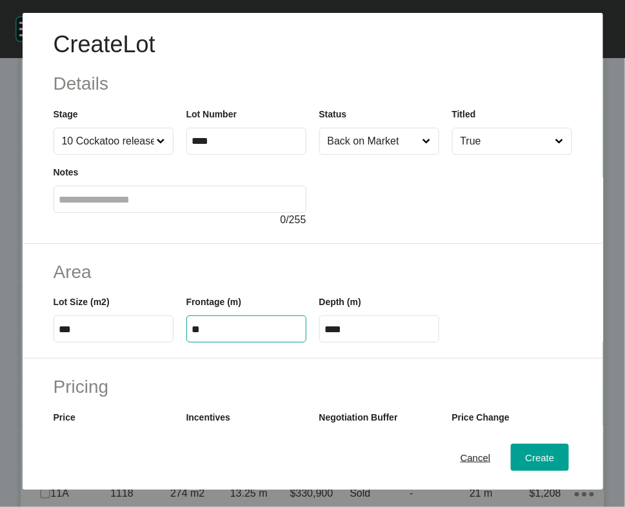
drag, startPoint x: 187, startPoint y: 409, endPoint x: 213, endPoint y: 405, distance: 26.8
click at [213, 335] on input "**" at bounding box center [246, 329] width 108 height 11
type input "****"
type input "**"
click at [398, 335] on input "**" at bounding box center [379, 329] width 108 height 11
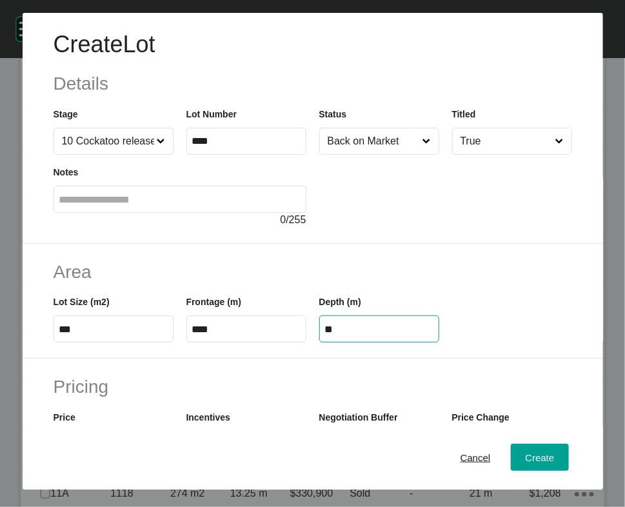
click at [231, 205] on input "text" at bounding box center [179, 199] width 241 height 11
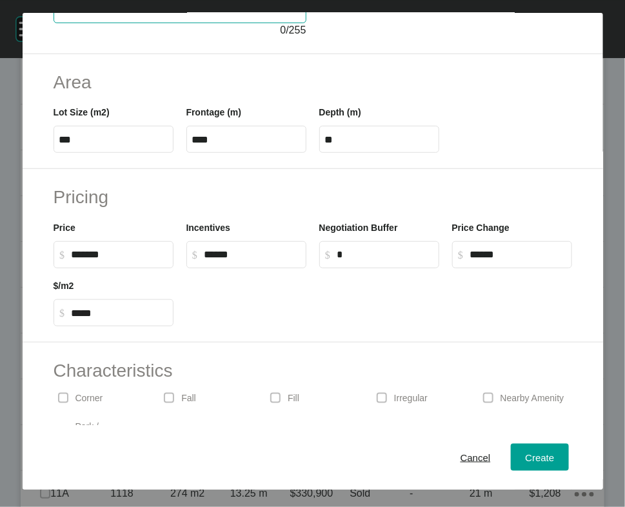
scroll to position [191, 0]
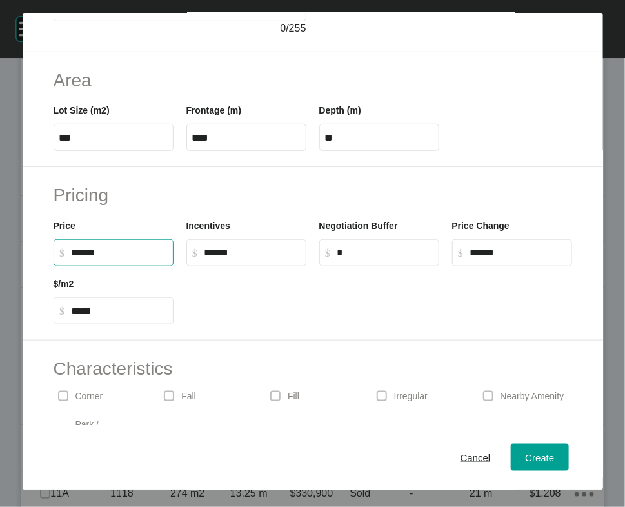
drag, startPoint x: 82, startPoint y: 362, endPoint x: 68, endPoint y: 359, distance: 14.5
click at [72, 258] on input "******" at bounding box center [120, 252] width 96 height 11
type input "*******"
type input "*****"
type input "*"
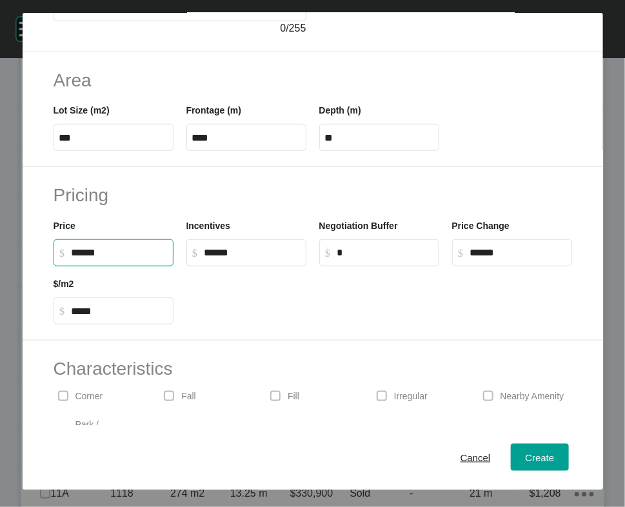
type input "*****"
click at [263, 258] on input "*****" at bounding box center [252, 252] width 96 height 11
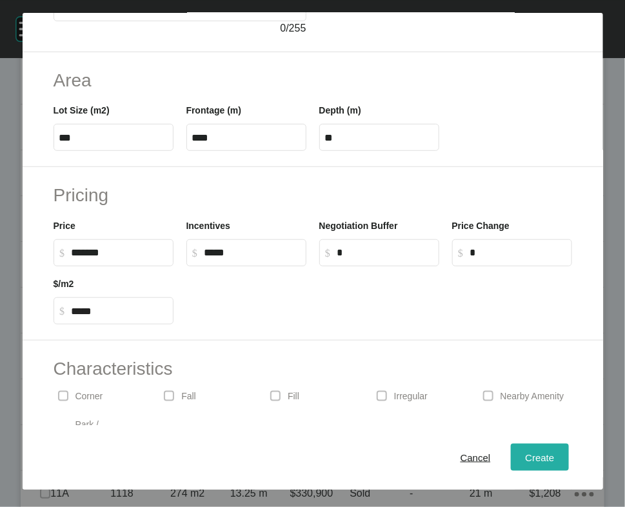
type input "******"
click at [525, 458] on span "Create" at bounding box center [539, 456] width 29 height 11
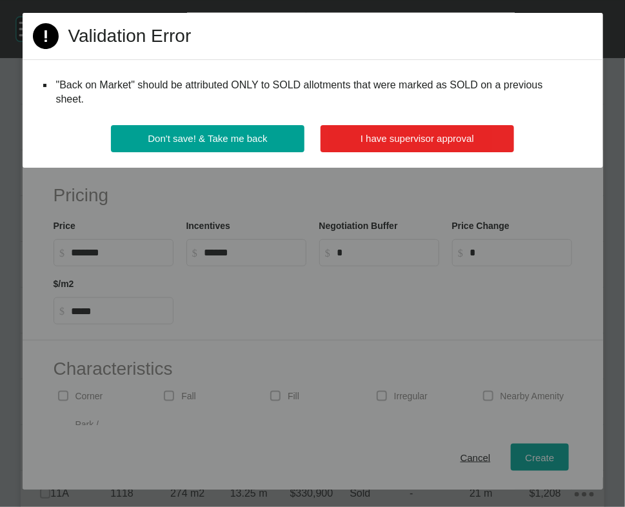
click at [419, 144] on span "I have supervisor approval" at bounding box center [416, 138] width 113 height 11
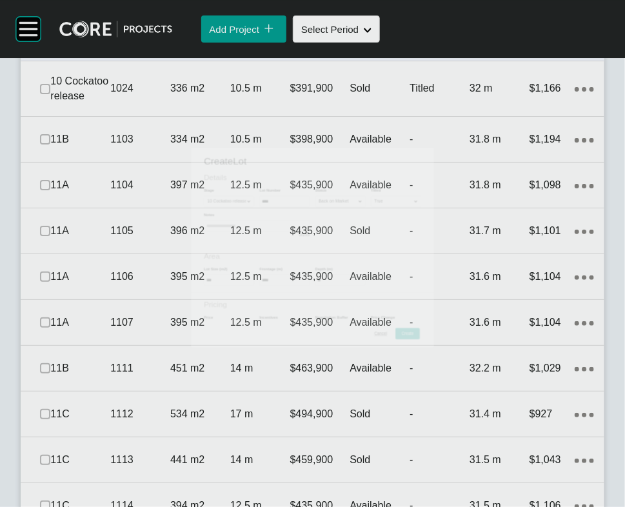
scroll to position [1293, 0]
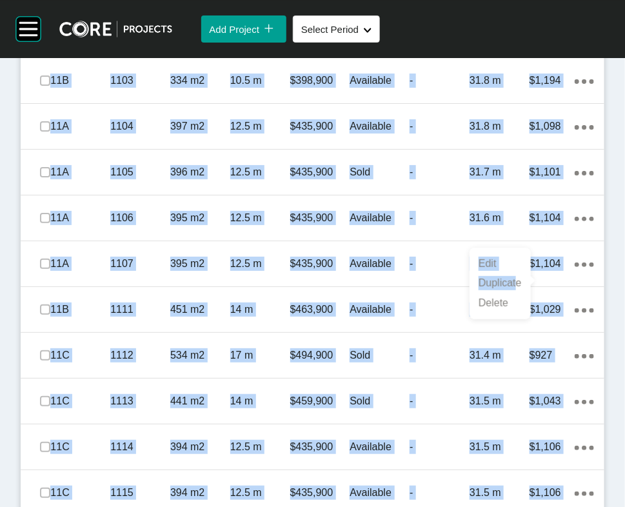
scroll to position [0, 35]
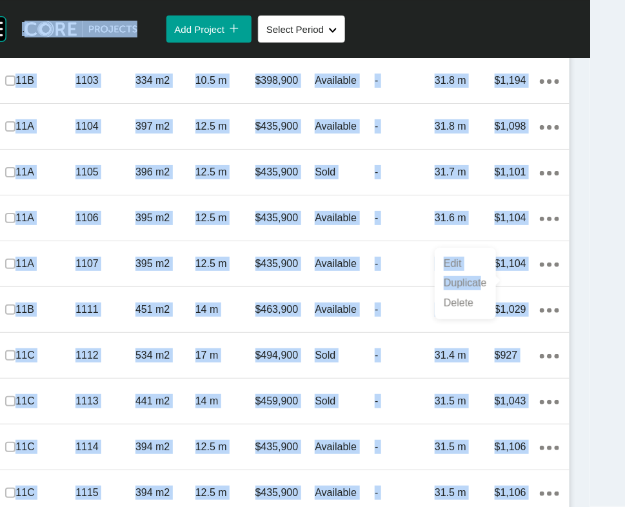
drag, startPoint x: 527, startPoint y: 292, endPoint x: 656, endPoint y: 344, distance: 139.1
click at [624, 344] on html "Group 2 Created with Sketch. . Add Project icon/tick copy 11 Created with Sketc…" at bounding box center [295, 253] width 660 height 507
click at [328, 57] on div "Back on Market" at bounding box center [345, 30] width 60 height 55
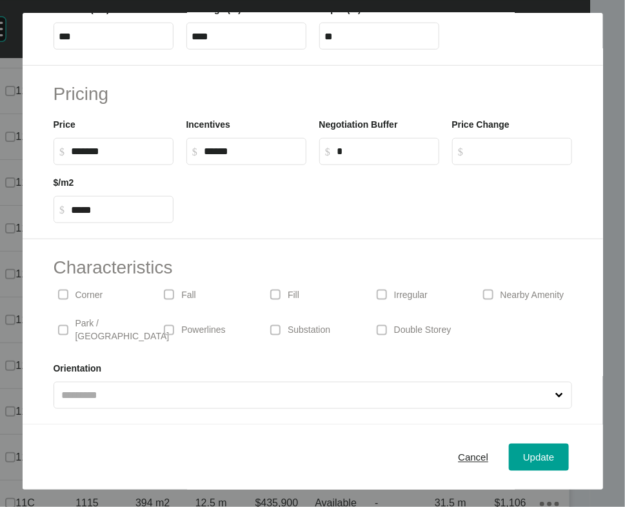
scroll to position [426, 0]
drag, startPoint x: 92, startPoint y: 127, endPoint x: 68, endPoint y: 134, distance: 24.9
click at [68, 138] on label "$ Created with Sketch. $ ******" at bounding box center [114, 151] width 120 height 27
type input "*******"
type input "******"
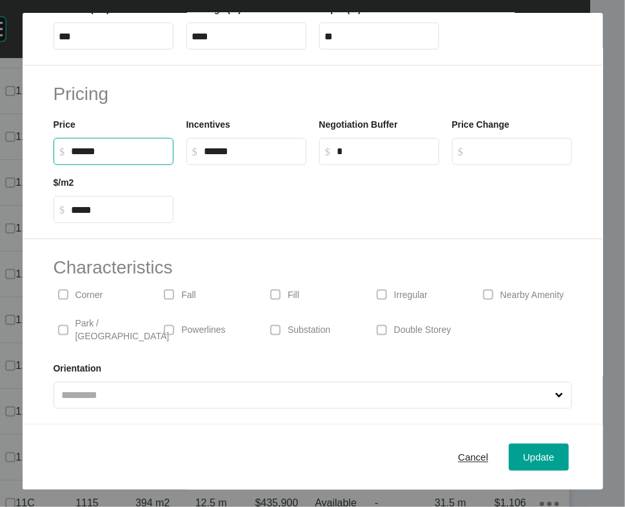
type input "*****"
click at [352, 139] on label "$ Created with Sketch. $ *" at bounding box center [379, 151] width 120 height 27
click at [352, 146] on input "*" at bounding box center [385, 151] width 96 height 11
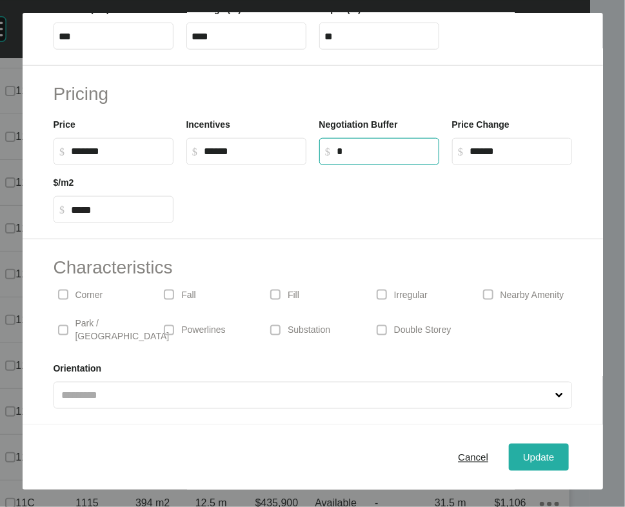
click at [538, 457] on span "Update" at bounding box center [538, 456] width 31 height 11
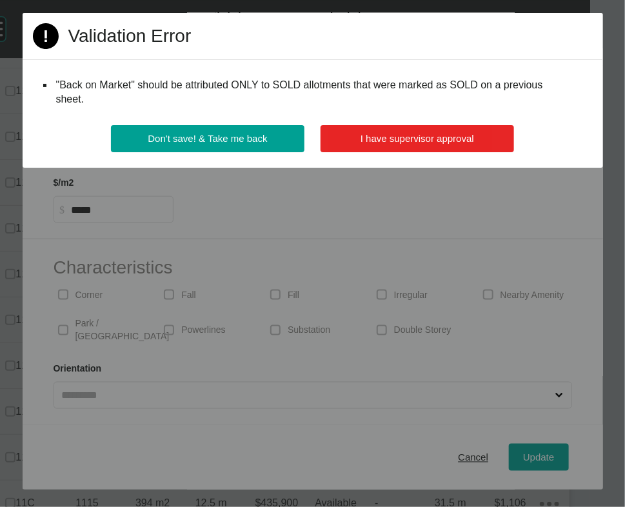
click at [442, 144] on span "I have supervisor approval" at bounding box center [416, 138] width 113 height 11
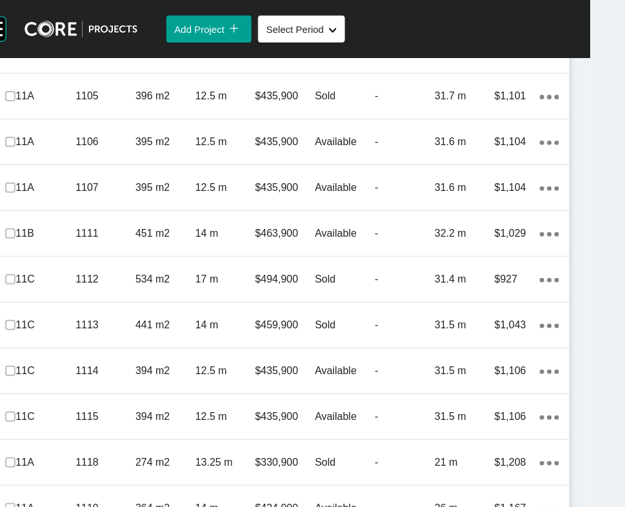
scroll to position [1381, 0]
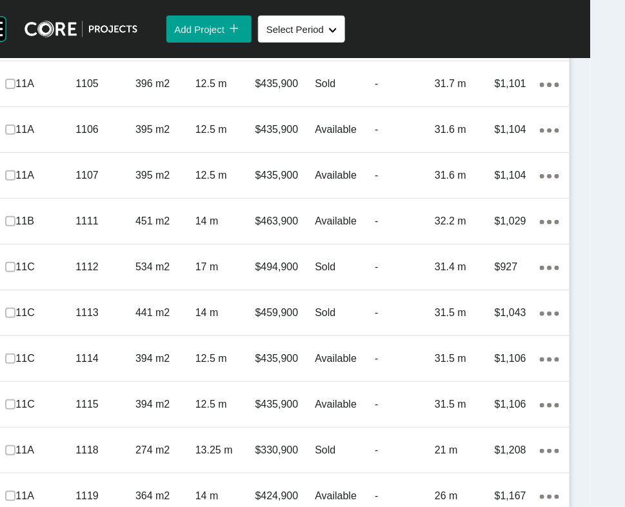
click at [489, 205] on link "Duplicate" at bounding box center [465, 195] width 48 height 19
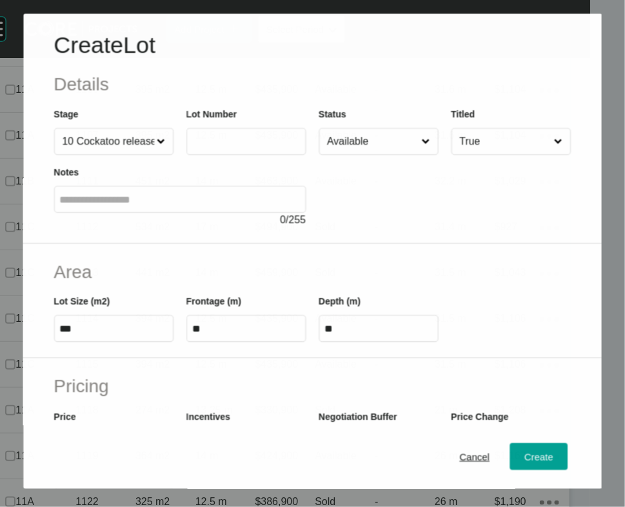
scroll to position [1331, 0]
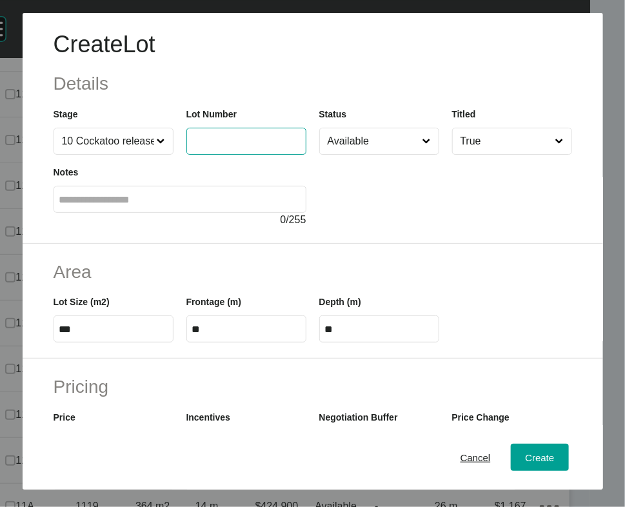
click at [242, 146] on input "text" at bounding box center [246, 140] width 108 height 11
type input "****"
click at [224, 205] on input "text" at bounding box center [179, 199] width 241 height 11
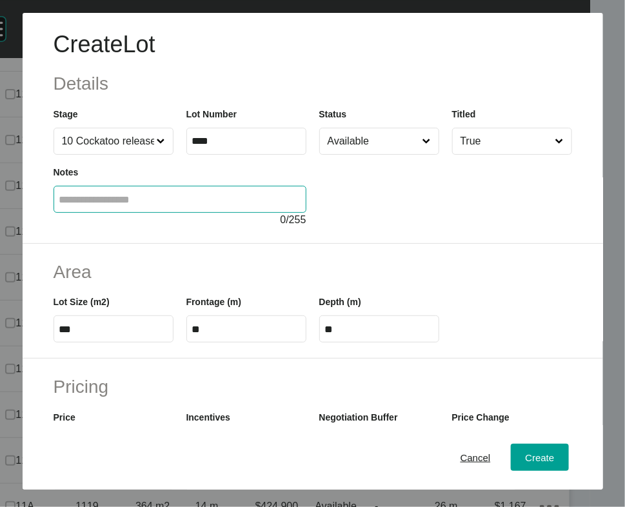
type input "******"
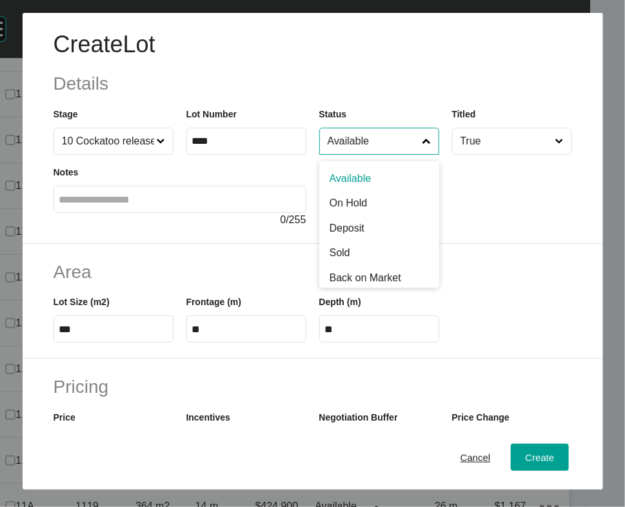
click at [360, 154] on input "Available" at bounding box center [372, 141] width 95 height 26
type input "*"
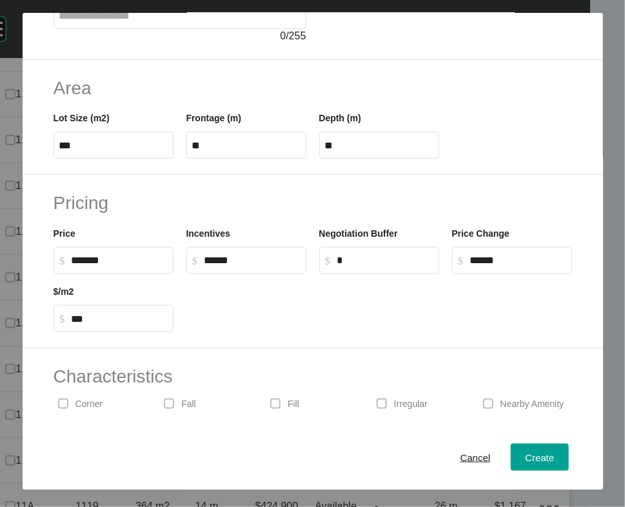
scroll to position [186, 0]
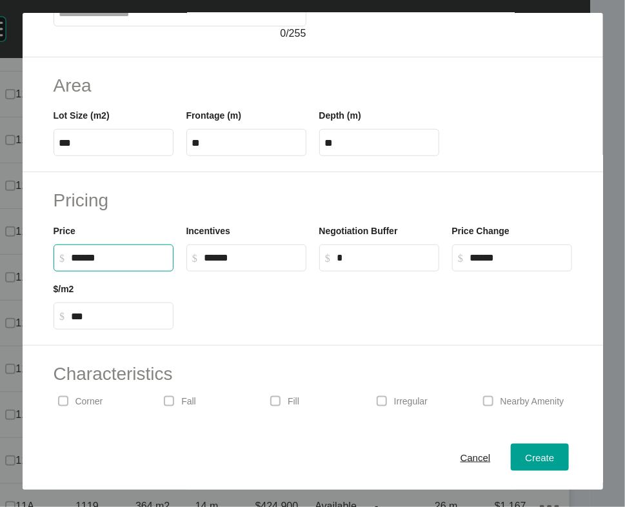
drag, startPoint x: 92, startPoint y: 369, endPoint x: 68, endPoint y: 362, distance: 24.9
click at [72, 263] on input "******" at bounding box center [120, 257] width 96 height 11
type input "*******"
type input "******"
type input "*****"
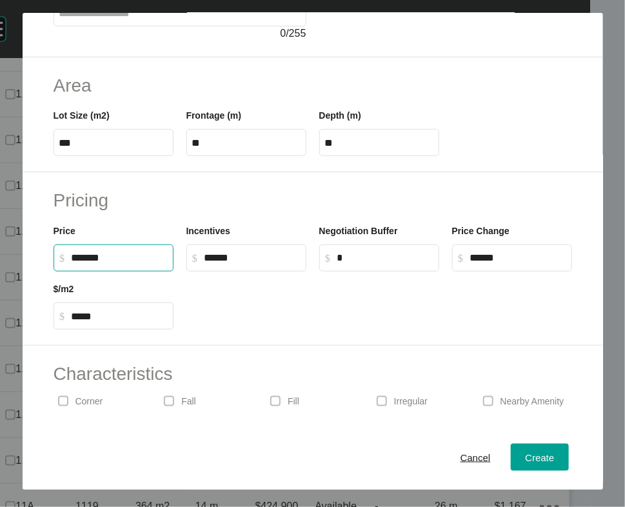
drag, startPoint x: 507, startPoint y: 353, endPoint x: 513, endPoint y: 360, distance: 8.3
click at [510, 271] on label "$ Created with Sketch. $ ******" at bounding box center [512, 257] width 120 height 27
click at [510, 263] on input "******" at bounding box center [518, 257] width 96 height 11
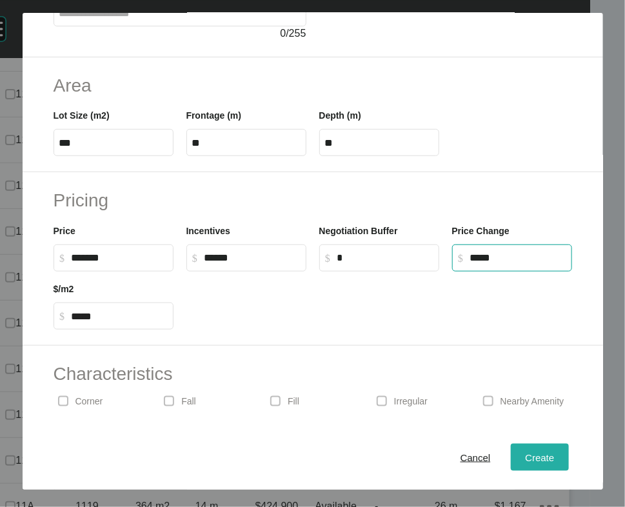
type input "******"
click at [537, 449] on div "Create" at bounding box center [539, 456] width 35 height 17
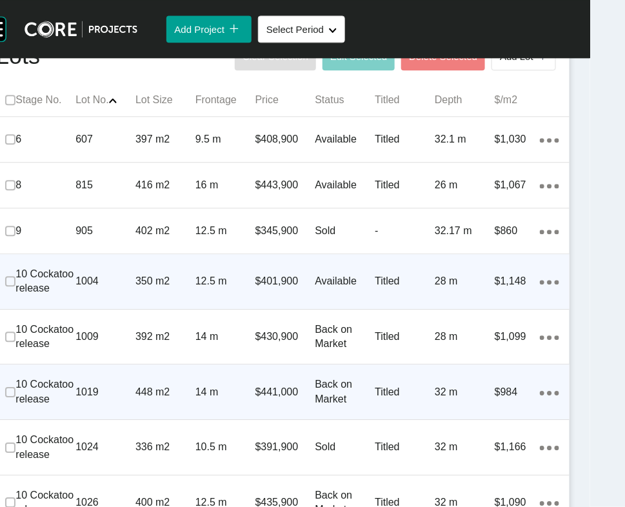
scroll to position [829, 0]
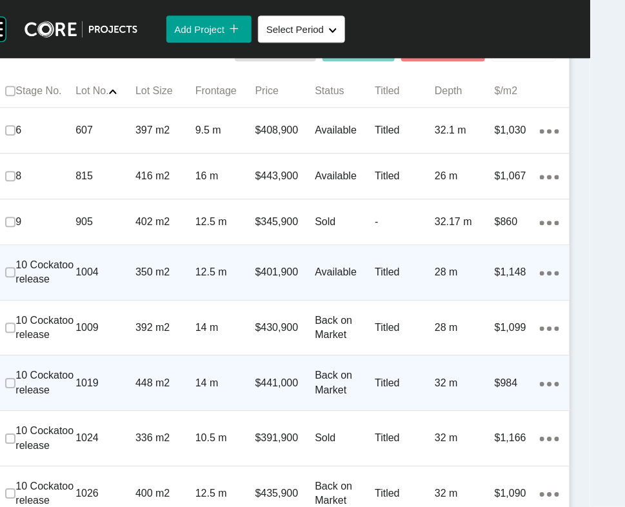
click at [491, 61] on button "Add Lot icon/tick copy 11 Created with Sketch." at bounding box center [523, 47] width 64 height 27
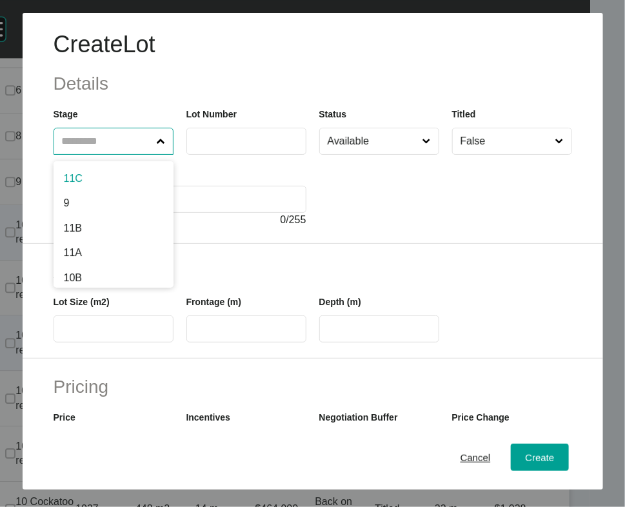
click at [86, 154] on input "text" at bounding box center [106, 141] width 95 height 26
type input "**"
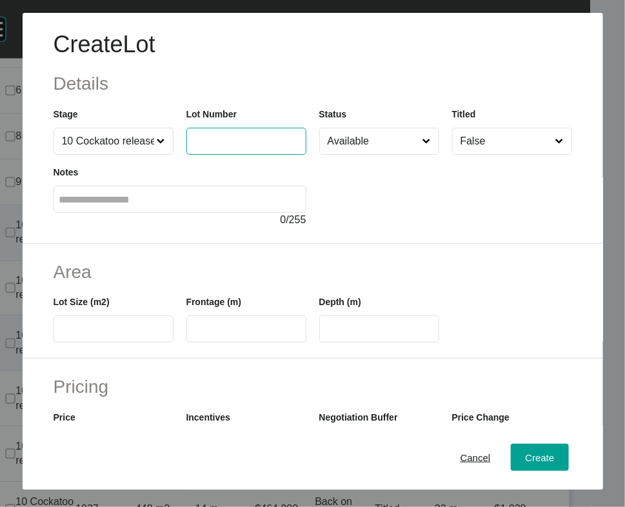
click at [208, 146] on input "text" at bounding box center [246, 140] width 108 height 11
type input "****"
click at [349, 154] on input "Available" at bounding box center [372, 141] width 95 height 26
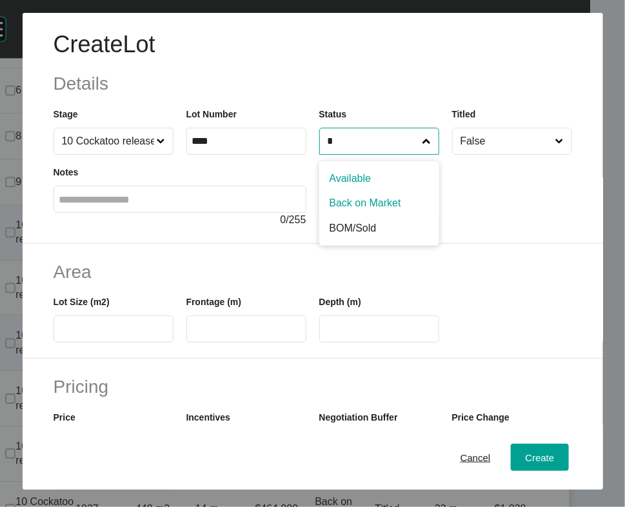
type input "*"
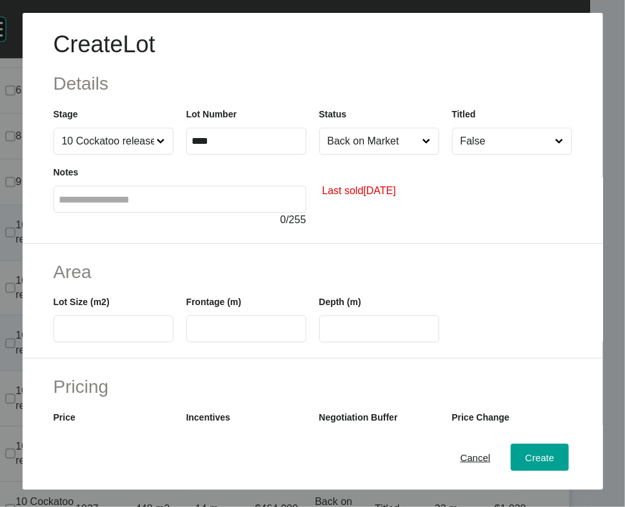
click at [116, 335] on input "text" at bounding box center [113, 329] width 108 height 11
drag, startPoint x: 459, startPoint y: 175, endPoint x: 470, endPoint y: 191, distance: 19.0
click at [460, 154] on input "False" at bounding box center [505, 141] width 95 height 26
drag, startPoint x: 484, startPoint y: 213, endPoint x: 482, endPoint y: 224, distance: 11.1
click at [122, 335] on input "text" at bounding box center [113, 329] width 108 height 11
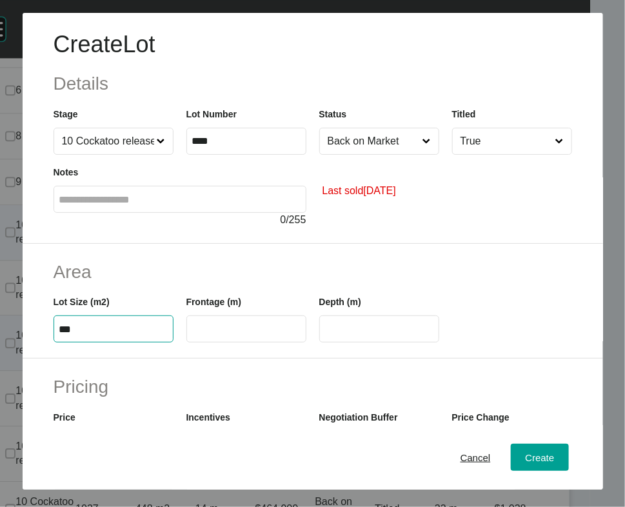
type input "***"
click at [215, 335] on input "text" at bounding box center [246, 329] width 108 height 11
type input "****"
click at [337, 335] on input "****" at bounding box center [379, 329] width 108 height 11
drag, startPoint x: 360, startPoint y: 406, endPoint x: 281, endPoint y: 409, distance: 78.8
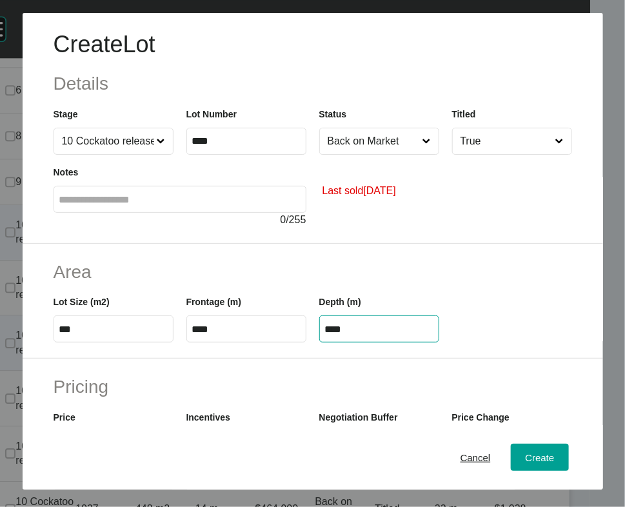
click at [281, 342] on div "Lot Size (m2) *** Frontage (m) **** Depth (m) ****" at bounding box center [312, 313] width 531 height 58
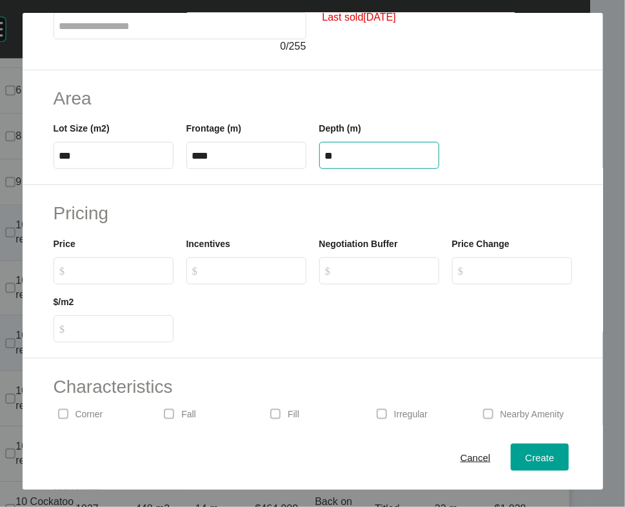
scroll to position [188, 0]
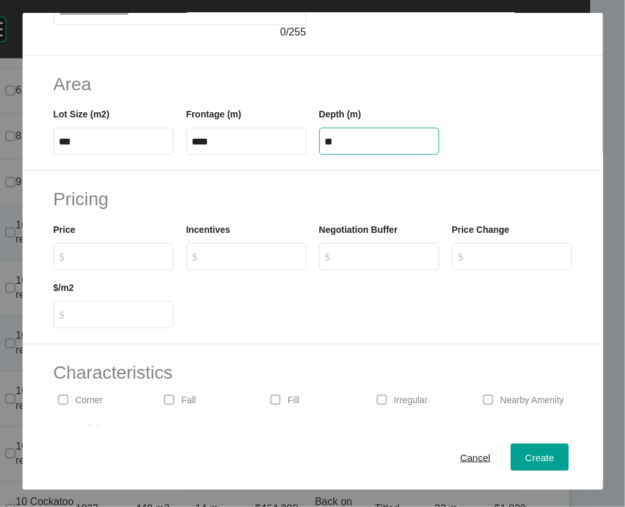
type input "**"
click at [141, 371] on div "Create Lot Details Stage 10 Cockatoo release Lot Number **** Status Back on Mar…" at bounding box center [312, 253] width 625 height 507
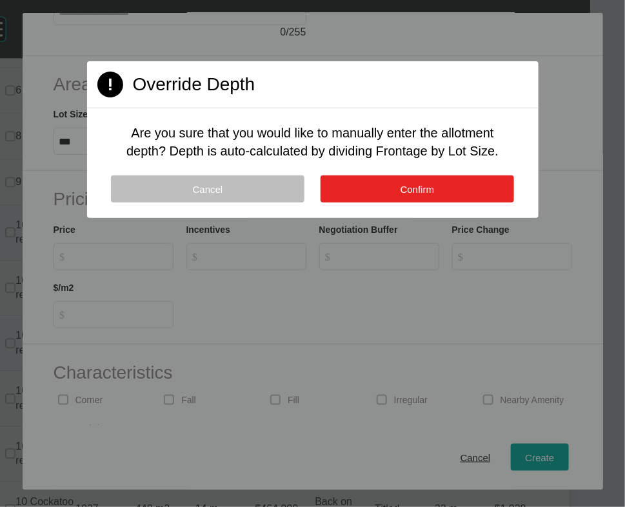
click at [368, 202] on button "Confirm" at bounding box center [416, 188] width 193 height 27
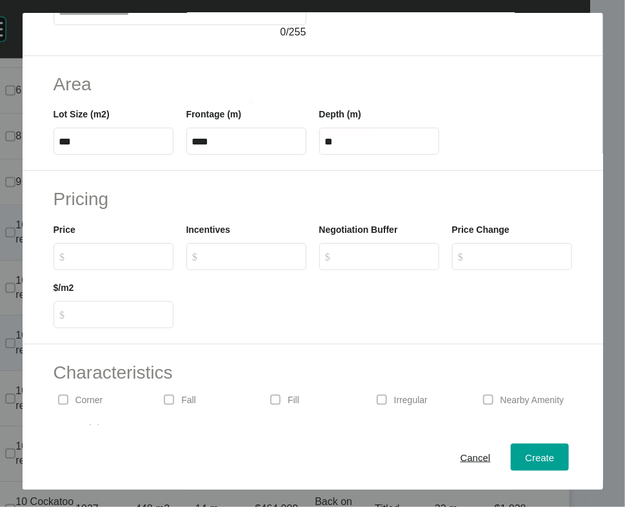
click at [98, 262] on input "$ Created with Sketch. $" at bounding box center [120, 256] width 96 height 11
type input "*******"
type input "******"
type input "***"
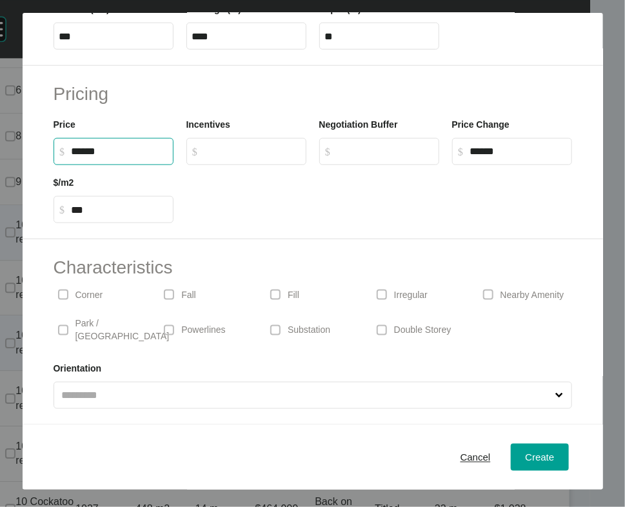
type input "*******"
click at [404, 289] on p "Irregular" at bounding box center [411, 295] width 34 height 13
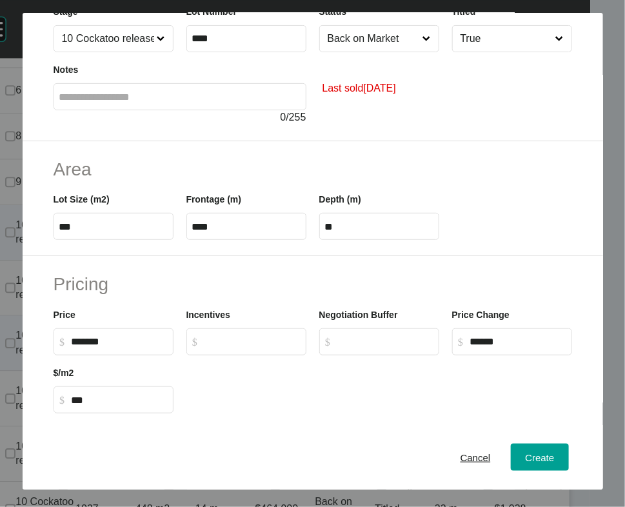
scroll to position [32, 0]
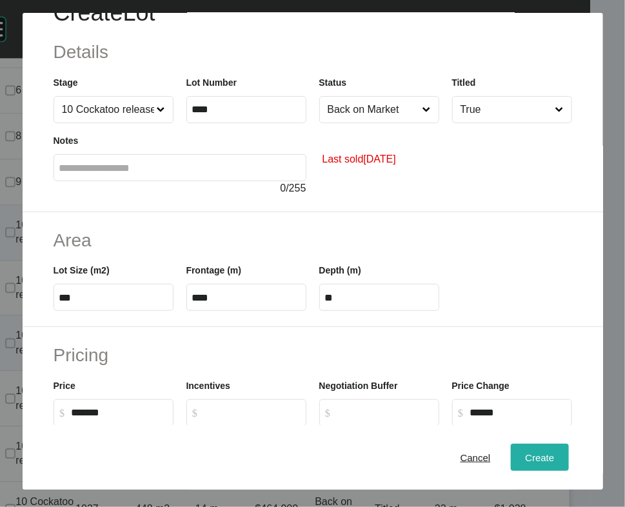
click at [530, 453] on span "Create" at bounding box center [539, 456] width 29 height 11
type input "*"
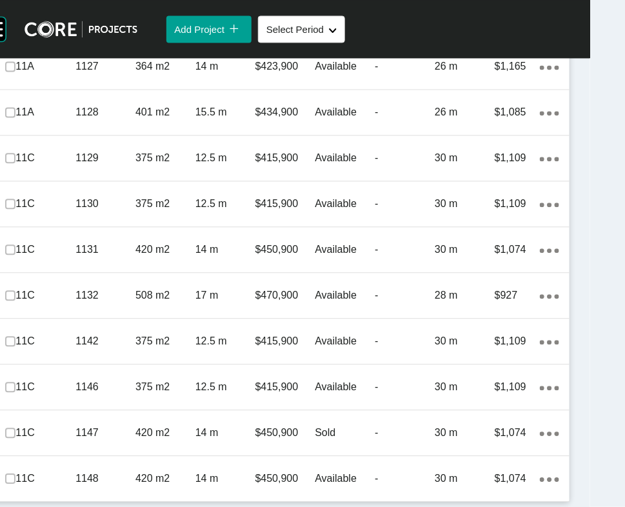
scroll to position [2835, 0]
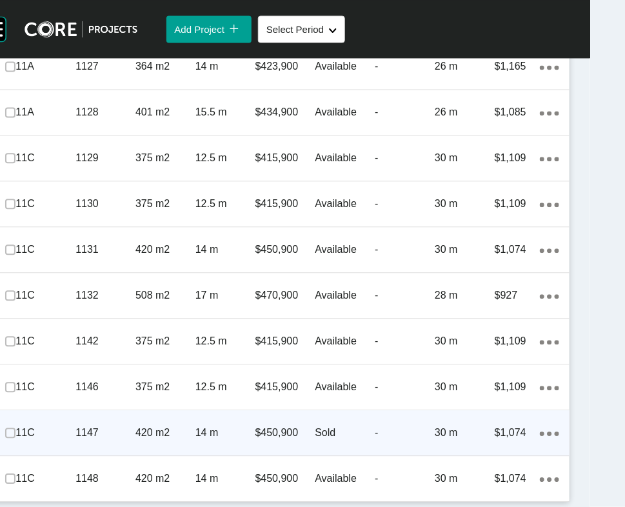
click at [465, 426] on p "30 m" at bounding box center [465, 433] width 60 height 14
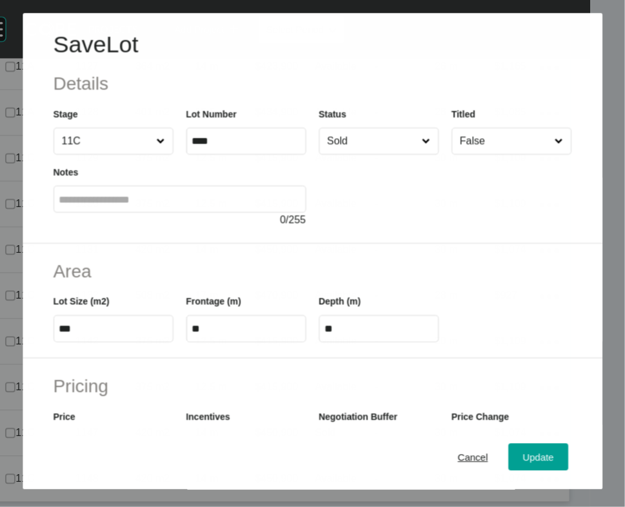
scroll to position [2785, 0]
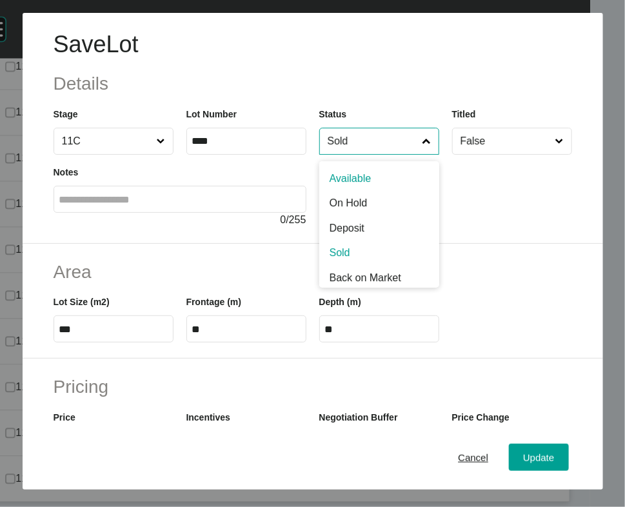
click at [357, 154] on input "Sold" at bounding box center [372, 141] width 95 height 26
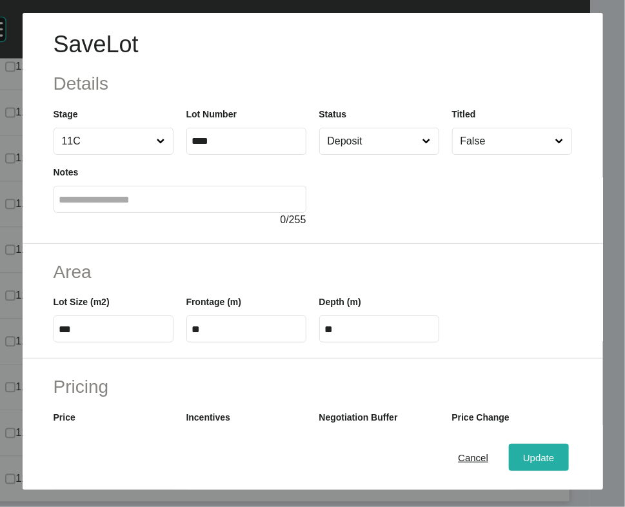
click at [520, 453] on div "Update" at bounding box center [538, 456] width 37 height 17
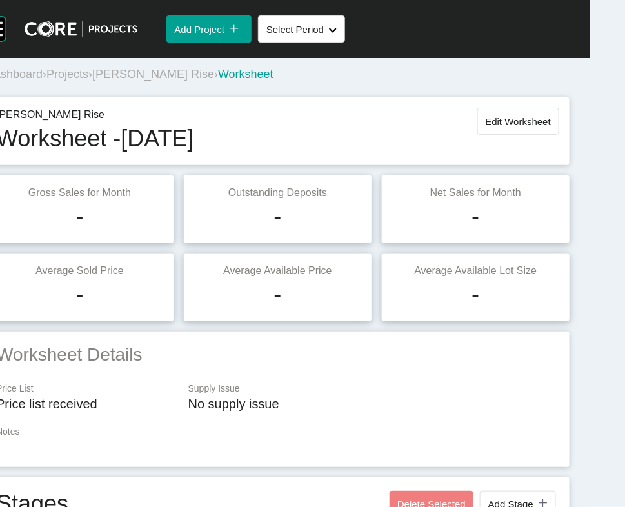
scroll to position [0, 0]
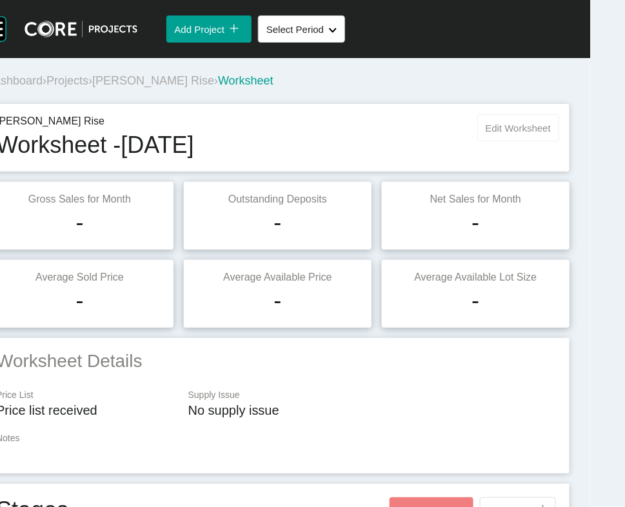
click at [484, 141] on button "Edit Worksheet" at bounding box center [518, 127] width 82 height 27
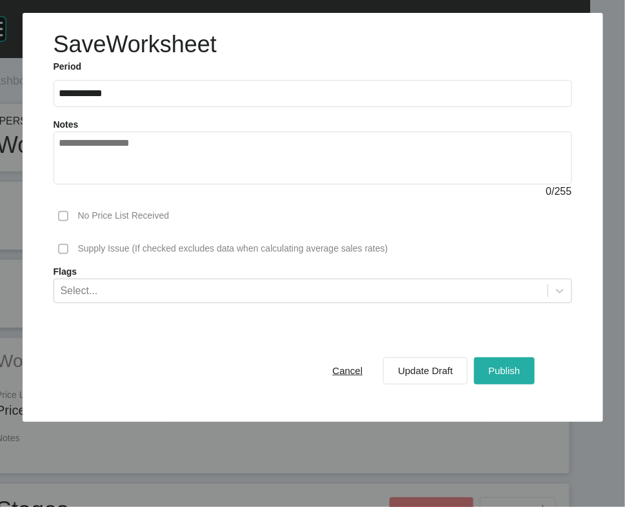
drag, startPoint x: 507, startPoint y: 458, endPoint x: 508, endPoint y: 451, distance: 7.2
click at [507, 376] on span "Publish" at bounding box center [504, 370] width 32 height 11
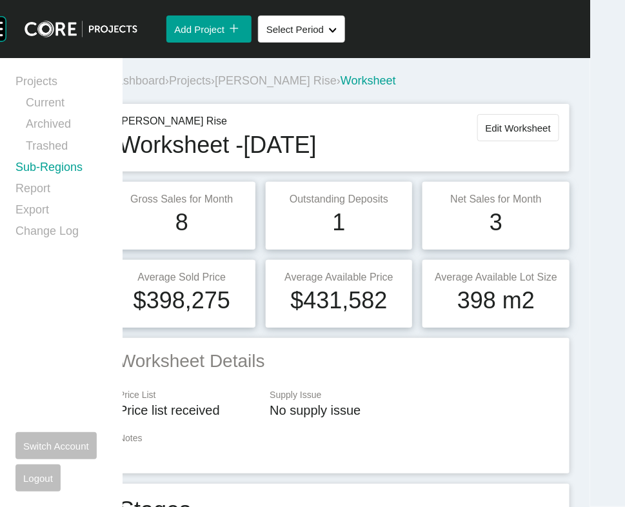
click at [68, 181] on link "Sub-Regions" at bounding box center [61, 169] width 92 height 21
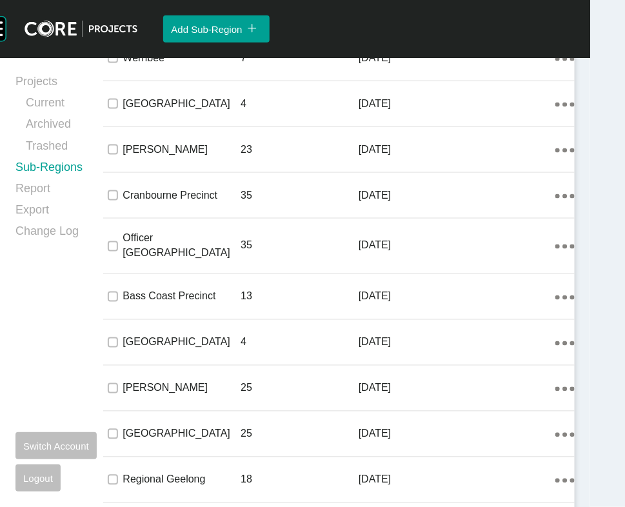
scroll to position [887, 0]
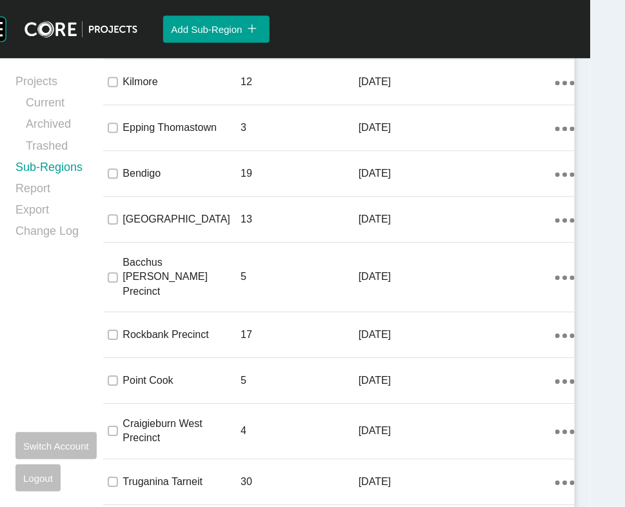
click at [485, 181] on link "Edit" at bounding box center [490, 173] width 35 height 19
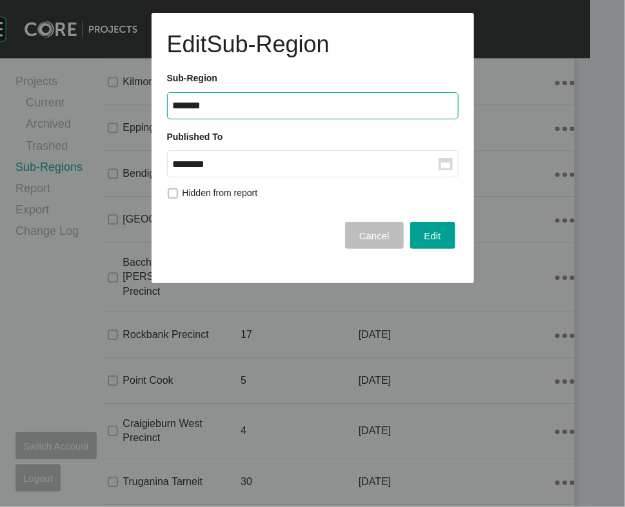
click at [275, 170] on input "********" at bounding box center [306, 164] width 266 height 11
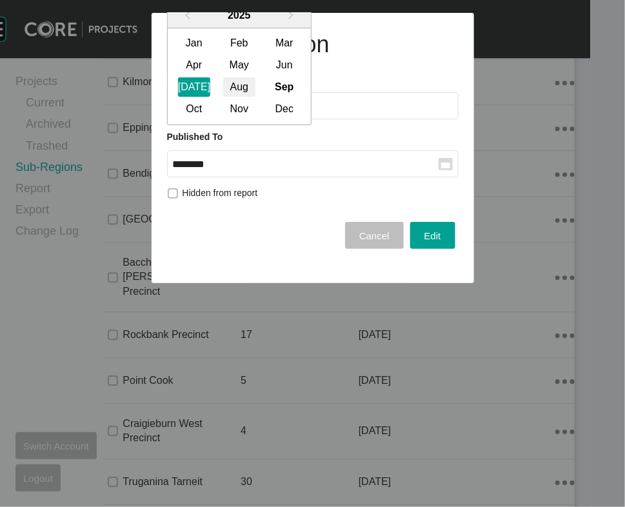
click at [247, 97] on div "Aug" at bounding box center [239, 87] width 32 height 19
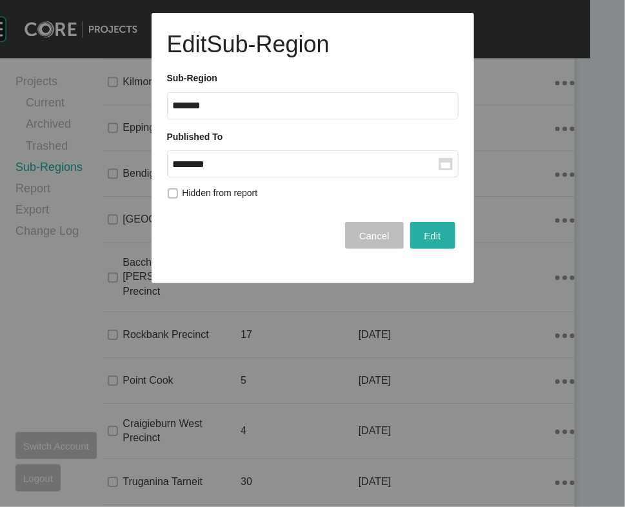
click at [424, 241] on span "Edit" at bounding box center [432, 235] width 17 height 11
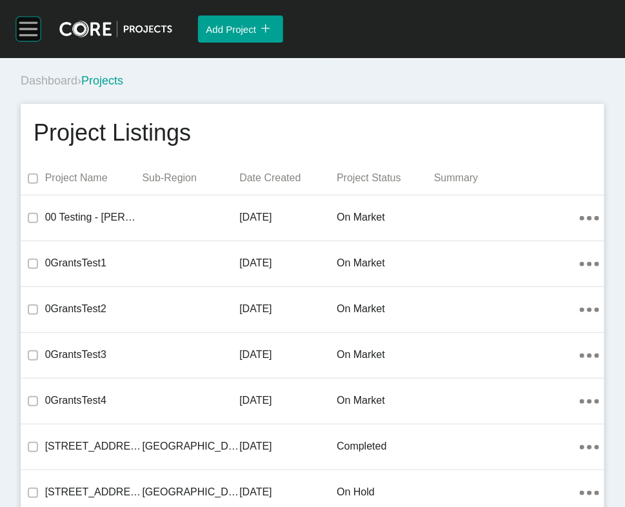
click at [32, 30] on rect at bounding box center [28, 28] width 18 height 1
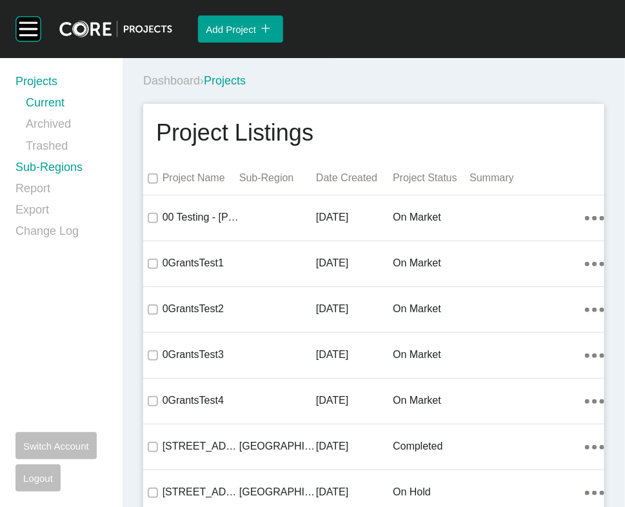
click at [91, 181] on link "Sub-Regions" at bounding box center [61, 169] width 92 height 21
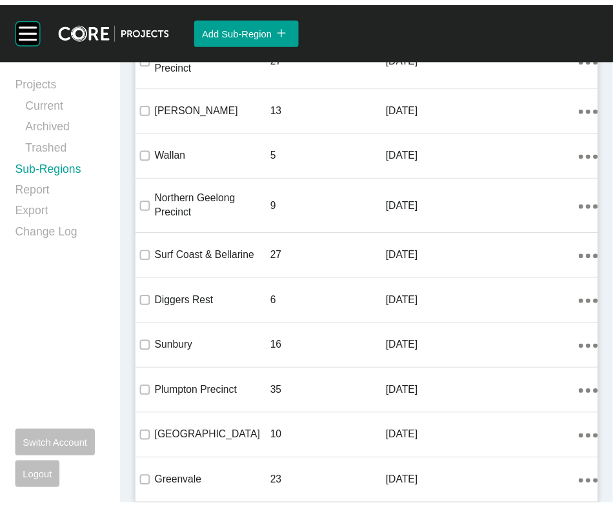
scroll to position [2135, 0]
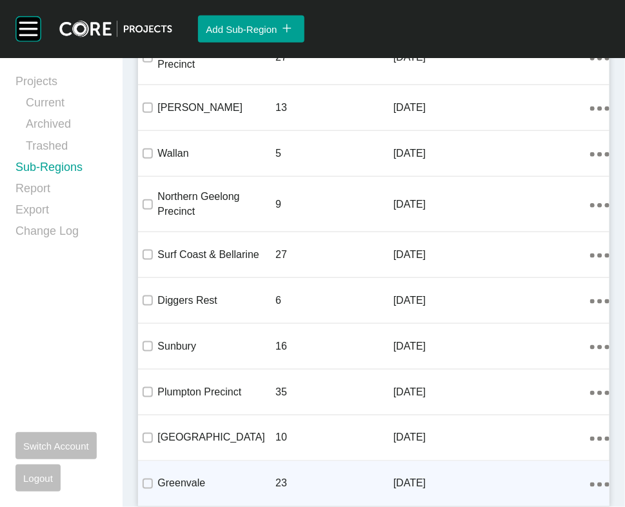
click at [590, 482] on icon "Action Menu Dots Copy 6 Created with Sketch." at bounding box center [599, 484] width 19 height 5
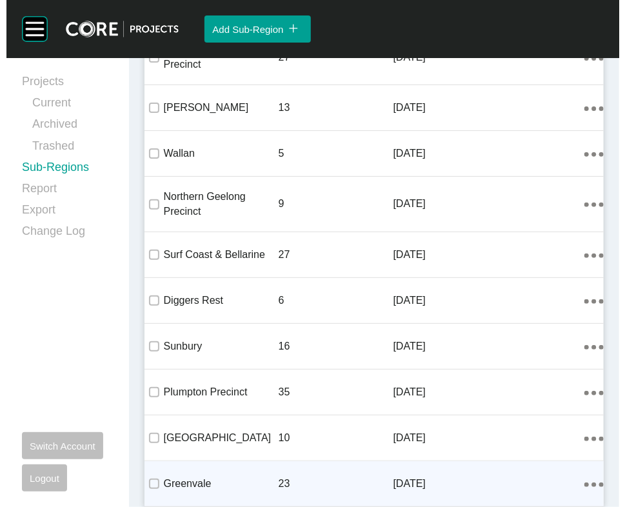
scroll to position [2153, 0]
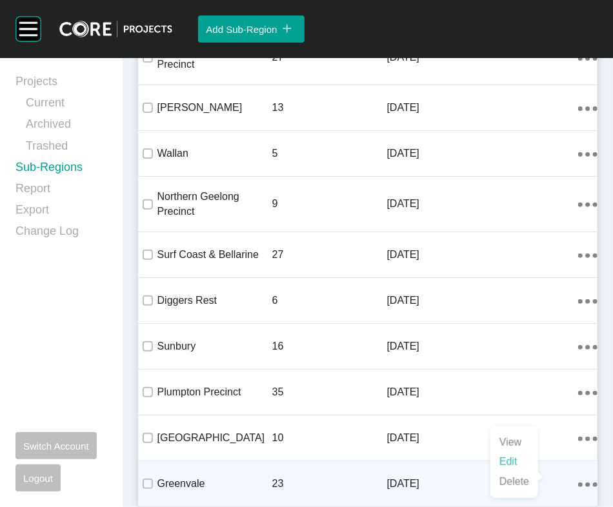
click at [510, 471] on link "Edit" at bounding box center [513, 461] width 35 height 19
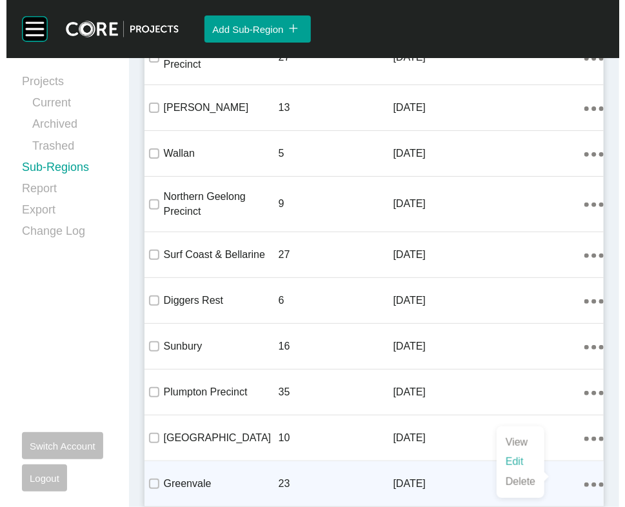
scroll to position [2135, 0]
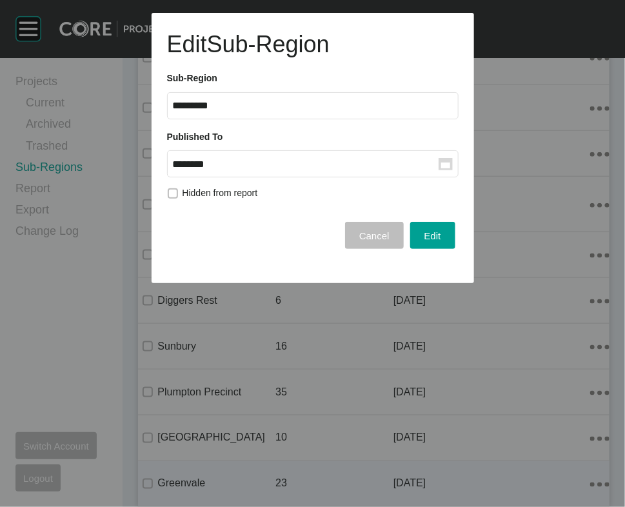
click at [282, 177] on div "******** Group Created with Sketch." at bounding box center [312, 161] width 291 height 34
click at [274, 170] on input "********" at bounding box center [306, 164] width 266 height 11
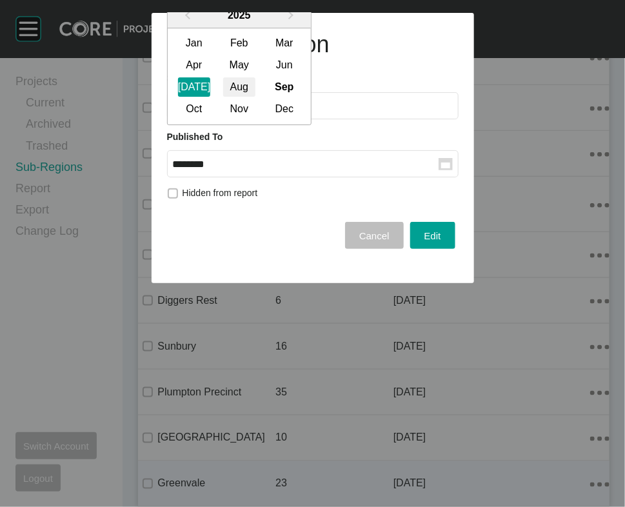
click at [255, 97] on div "Aug" at bounding box center [239, 87] width 32 height 19
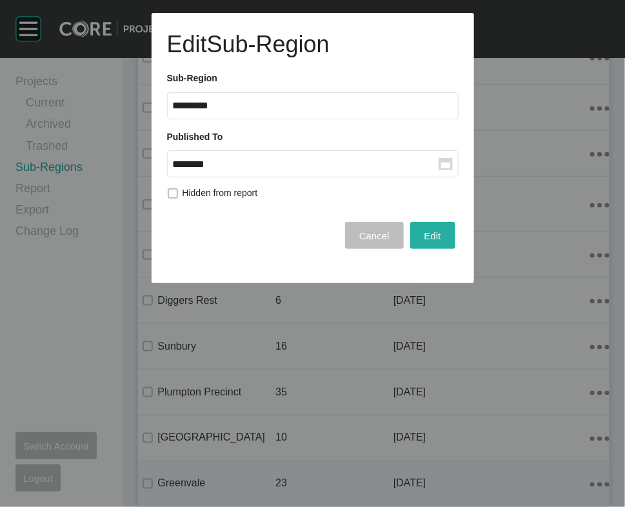
click at [421, 244] on div "Edit" at bounding box center [432, 235] width 23 height 17
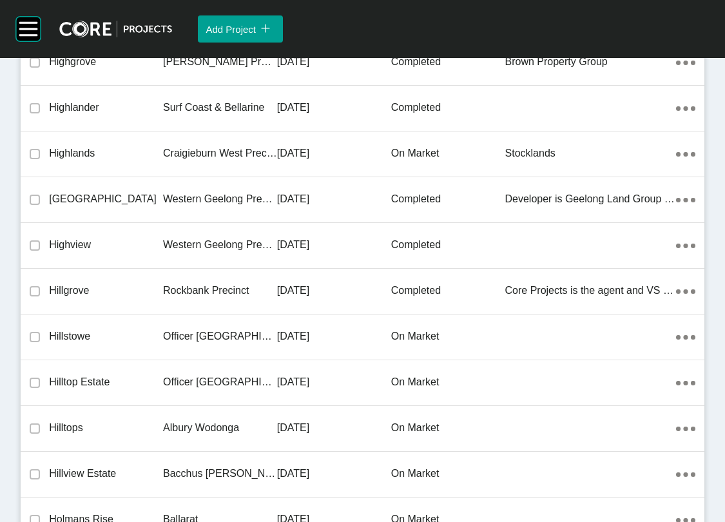
scroll to position [6070, 0]
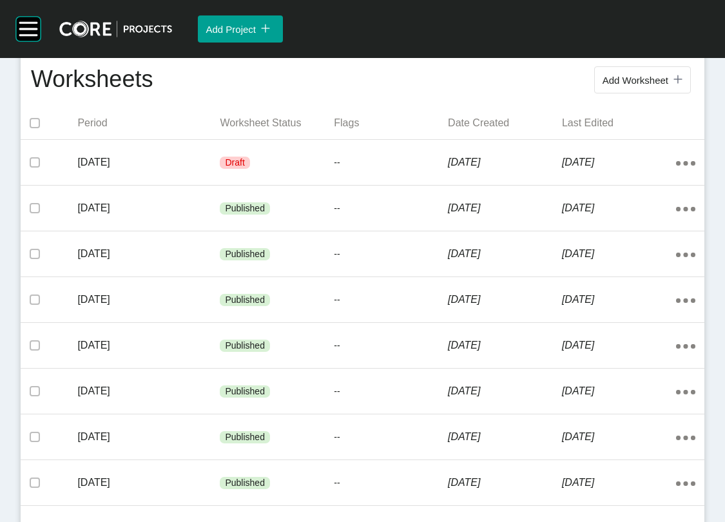
scroll to position [295, 0]
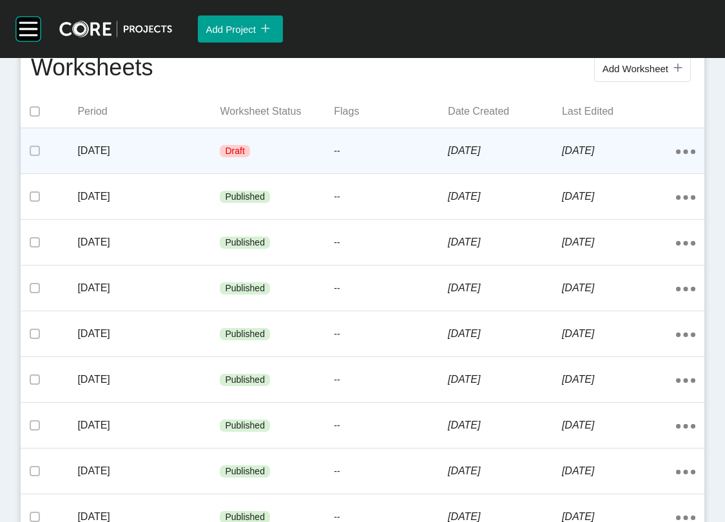
click at [602, 171] on div "[DATE]" at bounding box center [619, 151] width 114 height 40
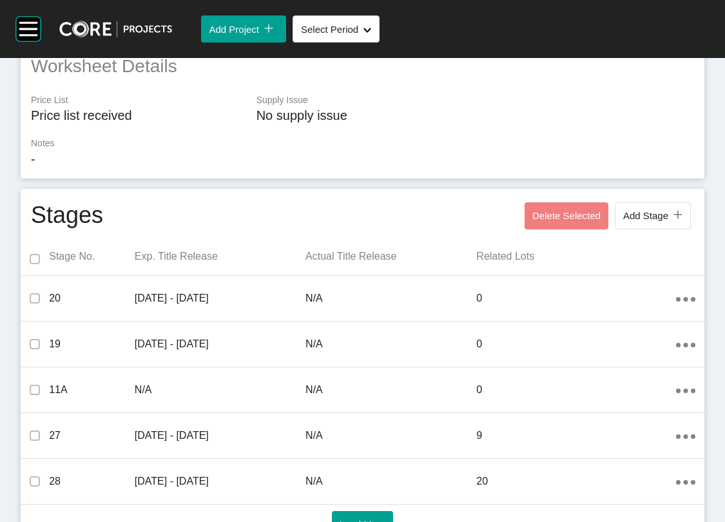
scroll to position [994, 0]
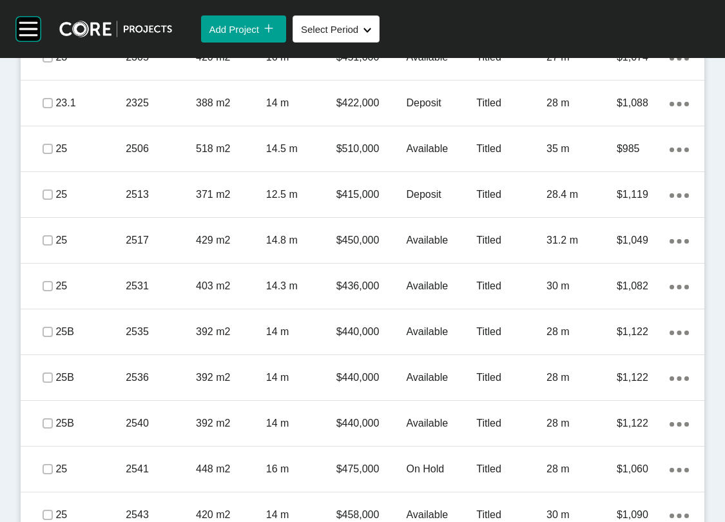
click at [53, 17] on label at bounding box center [48, 11] width 10 height 10
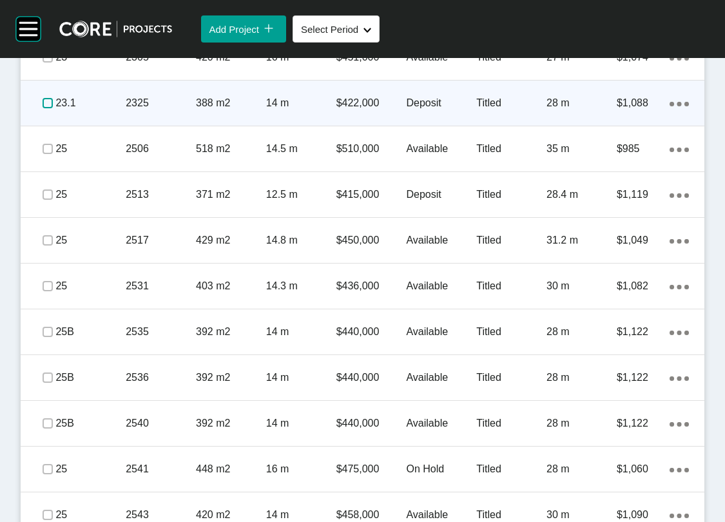
click at [53, 108] on label at bounding box center [48, 103] width 10 height 10
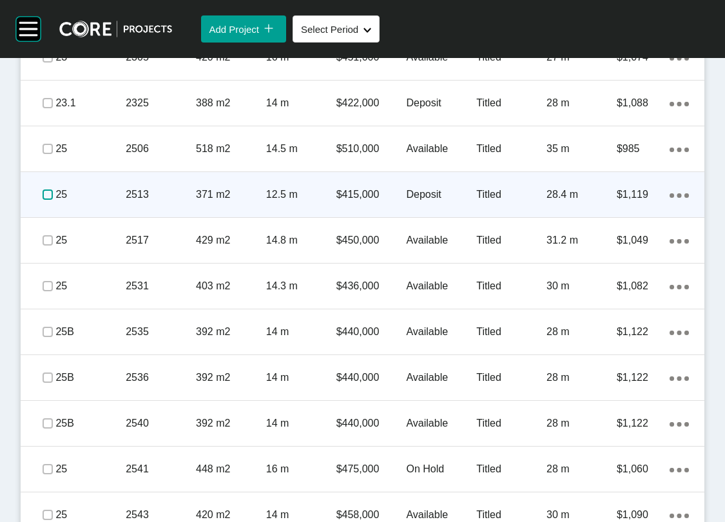
click at [52, 200] on label at bounding box center [48, 195] width 10 height 10
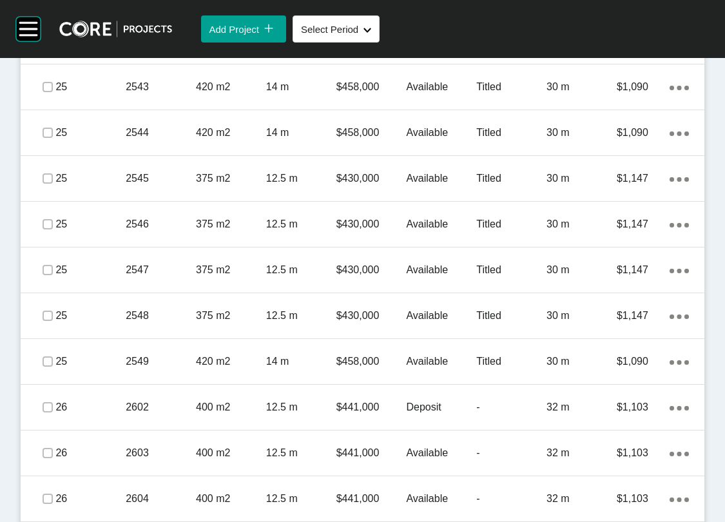
scroll to position [1433, 0]
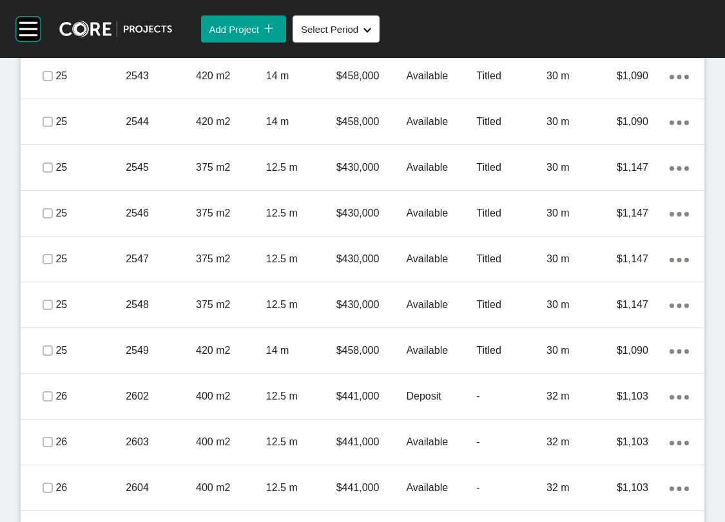
click at [51, 35] on label at bounding box center [48, 30] width 10 height 10
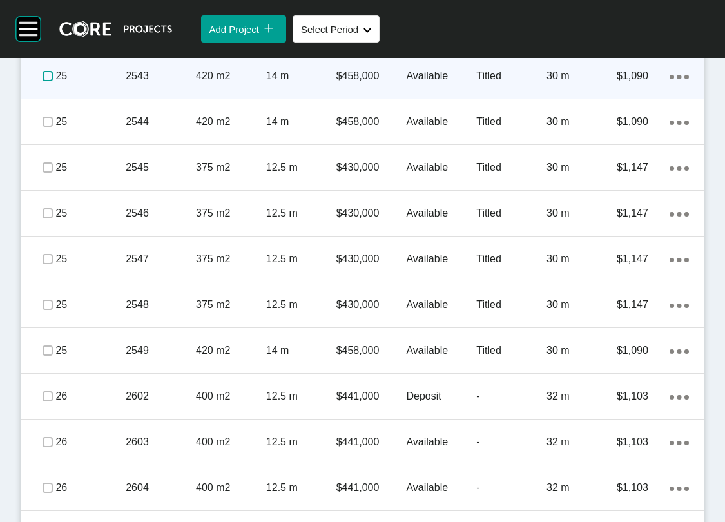
click at [53, 81] on label at bounding box center [48, 76] width 10 height 10
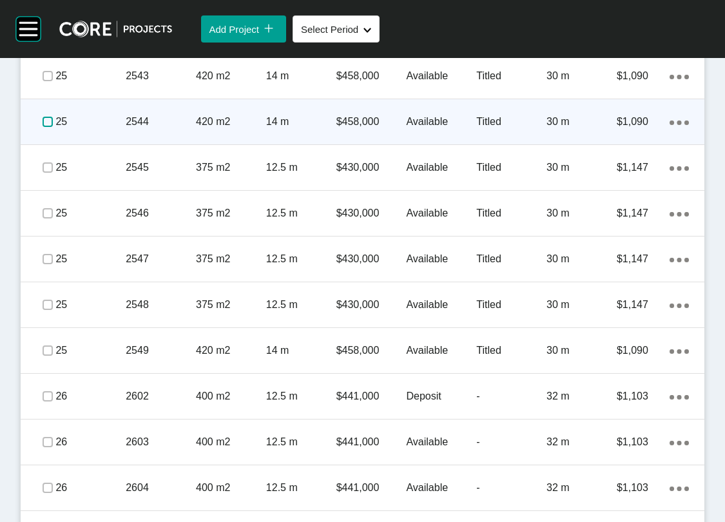
click at [53, 127] on label at bounding box center [48, 122] width 10 height 10
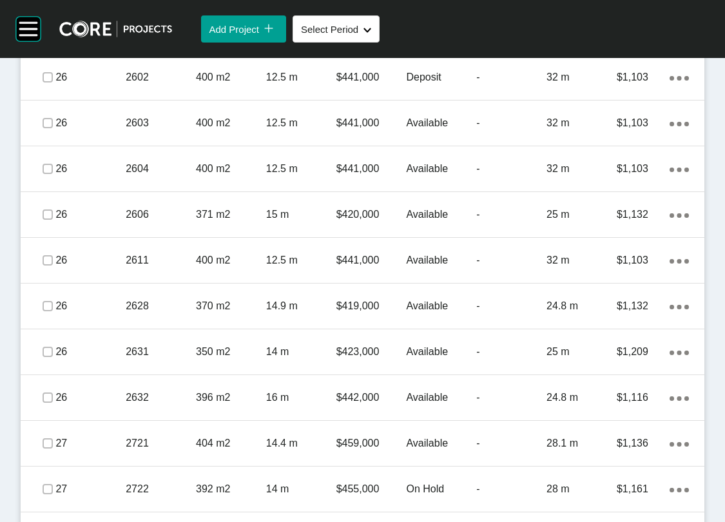
scroll to position [1768, 0]
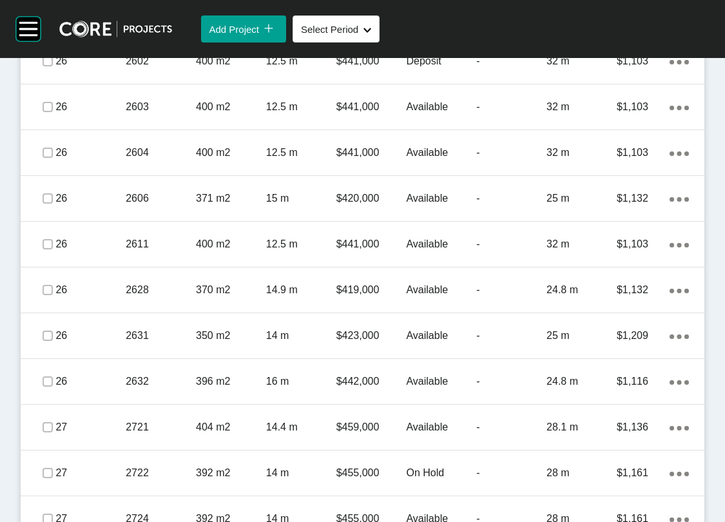
click at [48, 21] on label at bounding box center [48, 15] width 10 height 10
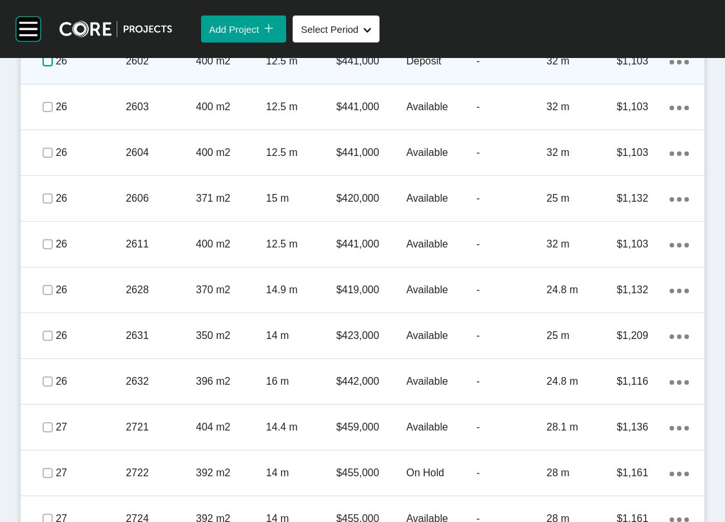
click at [50, 66] on label at bounding box center [48, 61] width 10 height 10
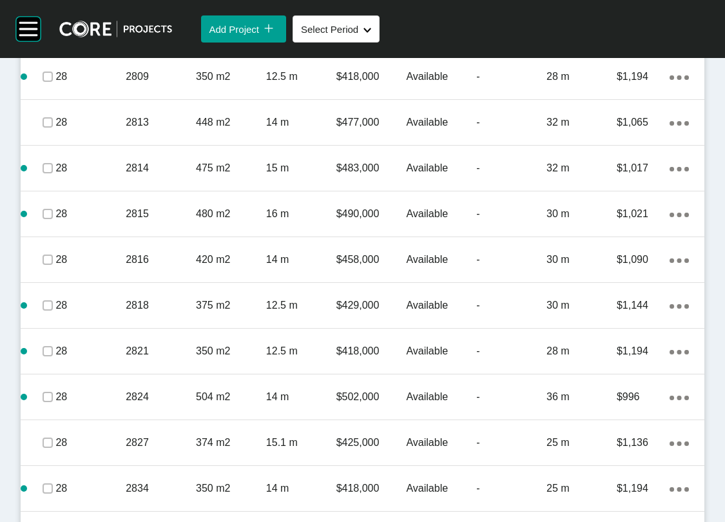
scroll to position [2884, 0]
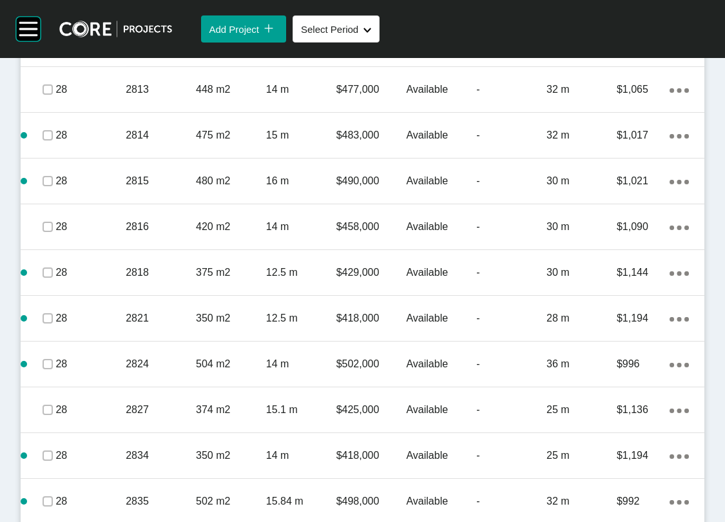
click at [618, 431] on link "Duplicate" at bounding box center [595, 423] width 48 height 19
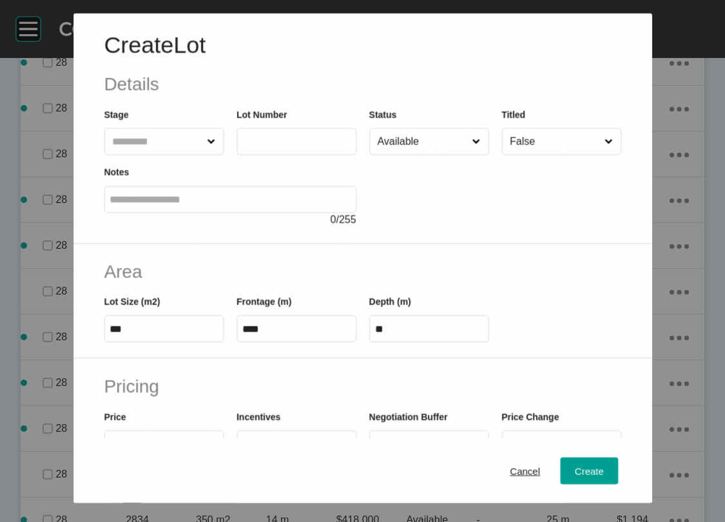
scroll to position [2834, 0]
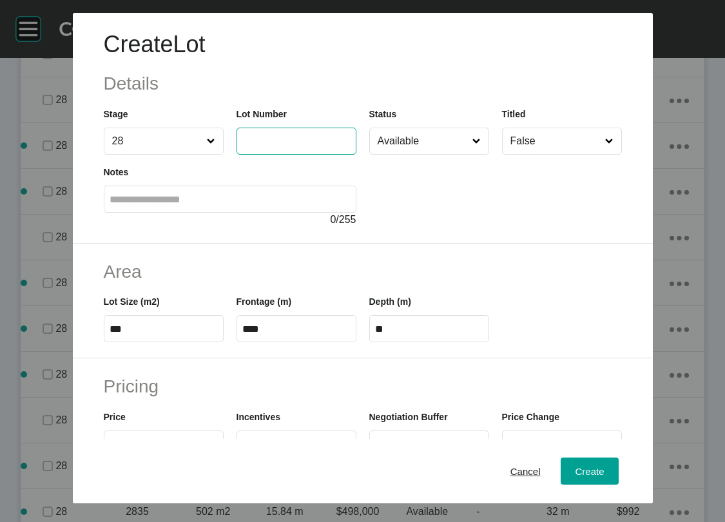
click at [271, 146] on input "text" at bounding box center [296, 140] width 108 height 11
type input "****"
drag, startPoint x: 72, startPoint y: 407, endPoint x: 18, endPoint y: 406, distance: 54.2
click at [73, 359] on div "Area Lot Size (m2) *** Frontage (m) **** Depth (m) **" at bounding box center [363, 301] width 580 height 115
type input "***"
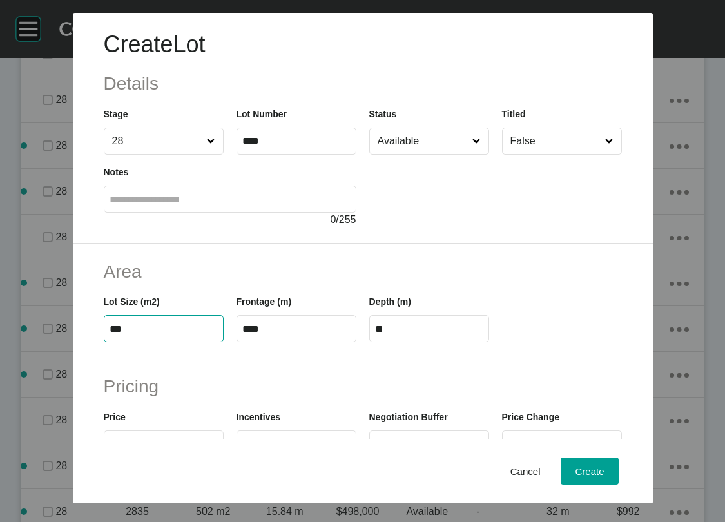
type input "****"
type input "***"
drag, startPoint x: 219, startPoint y: 407, endPoint x: 242, endPoint y: 394, distance: 26.6
click at [242, 335] on input "****" at bounding box center [296, 329] width 108 height 11
type input "**"
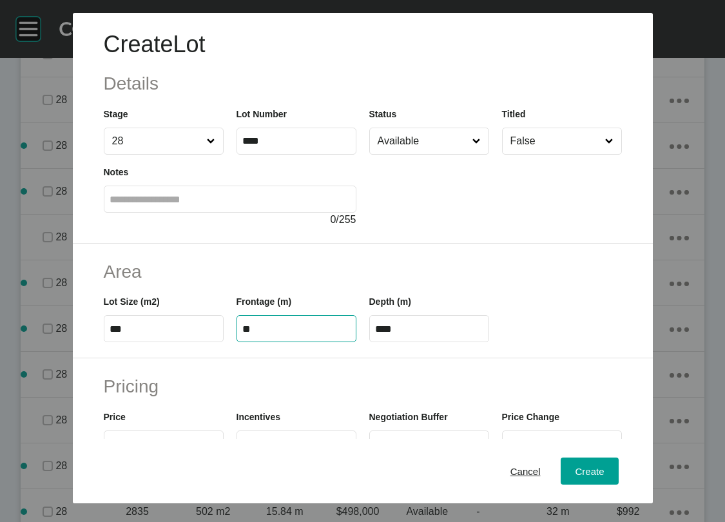
type input "**"
click at [402, 335] on input "**" at bounding box center [429, 329] width 108 height 11
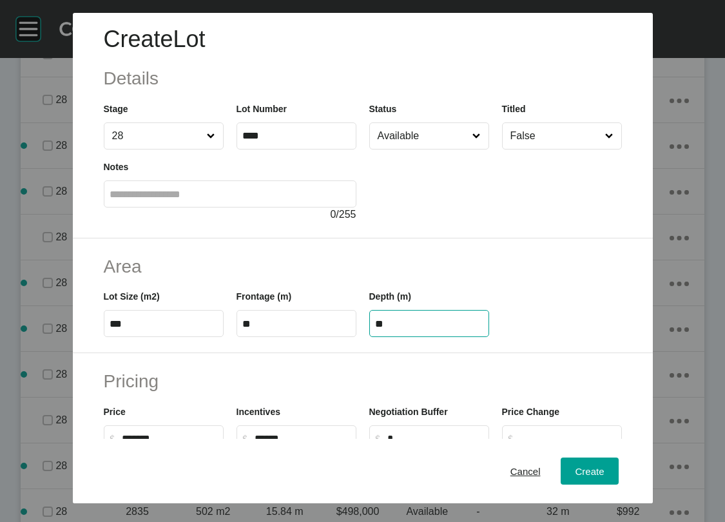
scroll to position [9, 0]
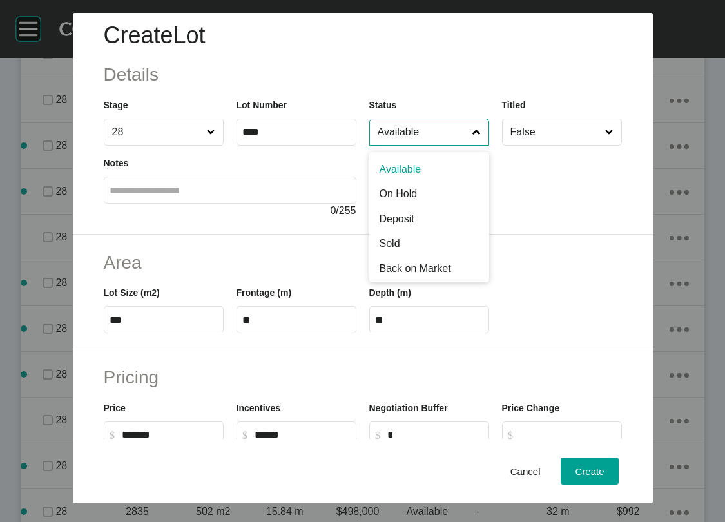
drag, startPoint x: 486, startPoint y: 156, endPoint x: 476, endPoint y: 173, distance: 19.0
click at [471, 145] on input "Available" at bounding box center [422, 132] width 95 height 26
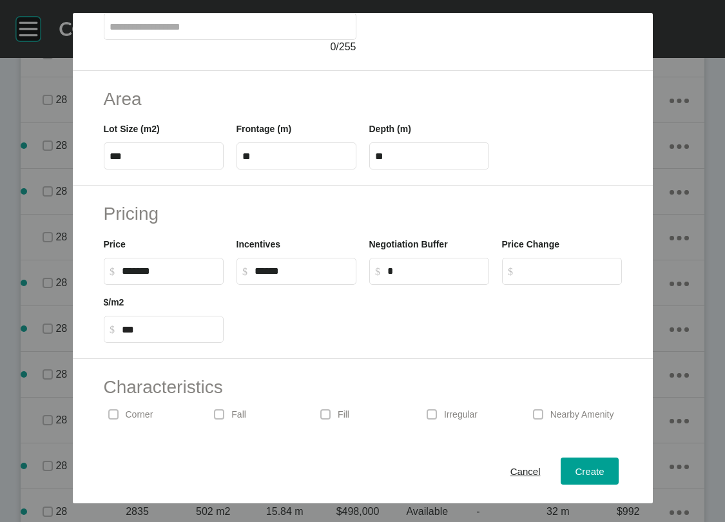
scroll to position [176, 0]
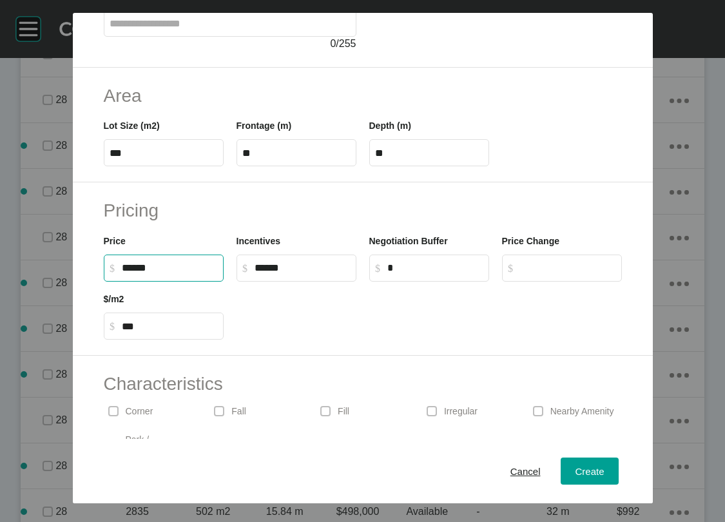
drag, startPoint x: 72, startPoint y: 375, endPoint x: 41, endPoint y: 371, distance: 31.1
click at [104, 282] on label "$ Created with Sketch. $ ******" at bounding box center [164, 268] width 120 height 27
type input "*******"
type input "*****"
click at [446, 273] on input "*" at bounding box center [435, 267] width 96 height 11
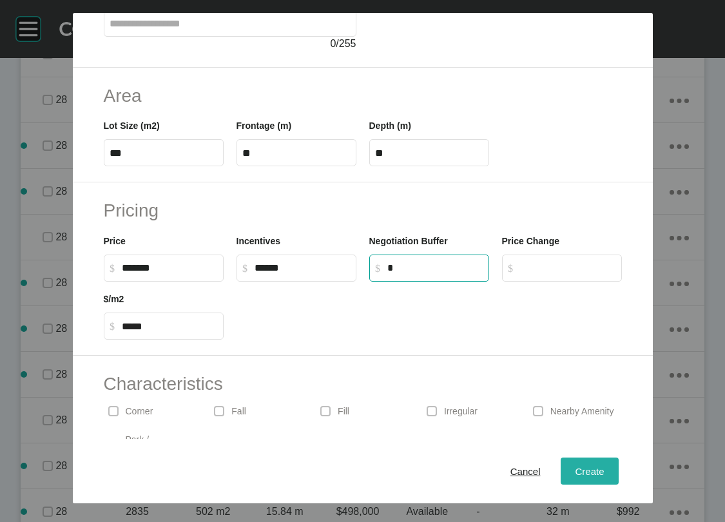
click at [604, 466] on span "Create" at bounding box center [589, 471] width 29 height 11
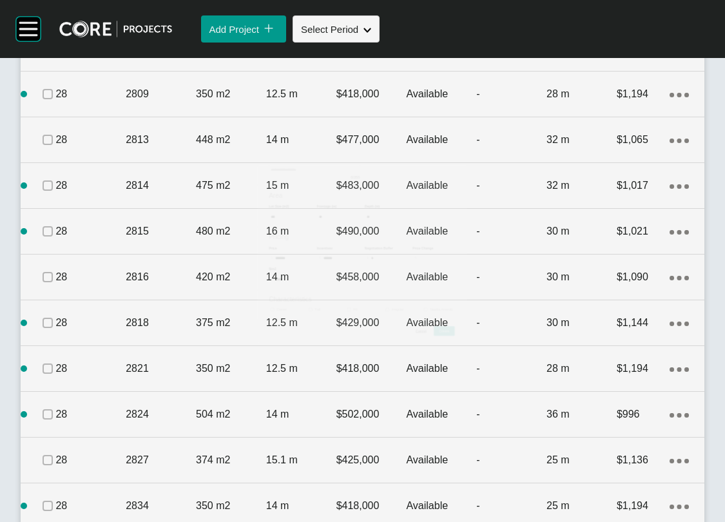
scroll to position [2884, 0]
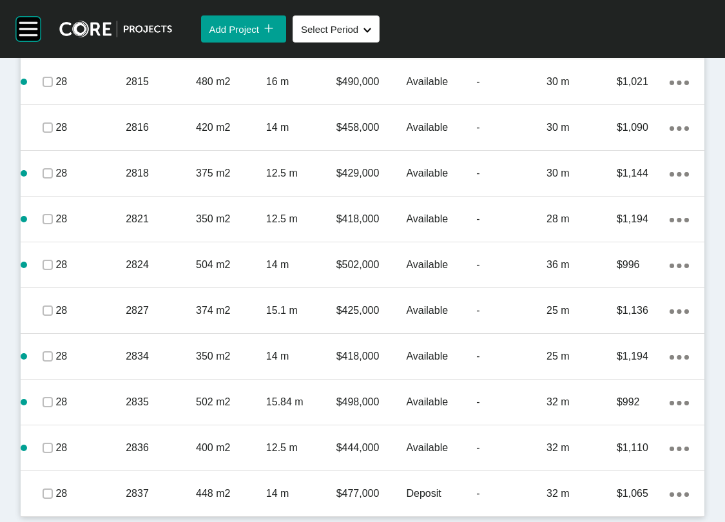
scroll to position [3224, 0]
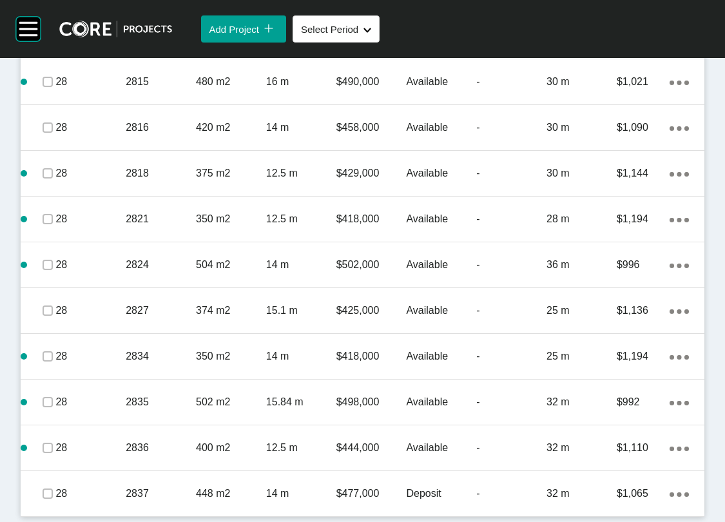
click at [53, 41] on label at bounding box center [48, 36] width 10 height 10
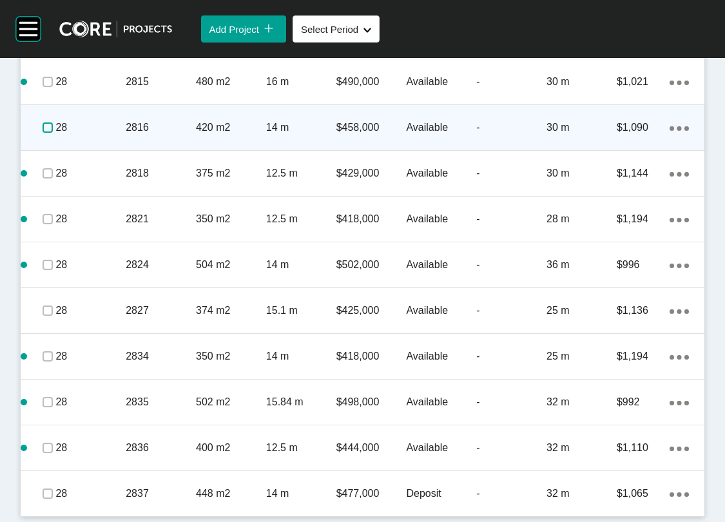
click at [53, 133] on label at bounding box center [48, 128] width 10 height 10
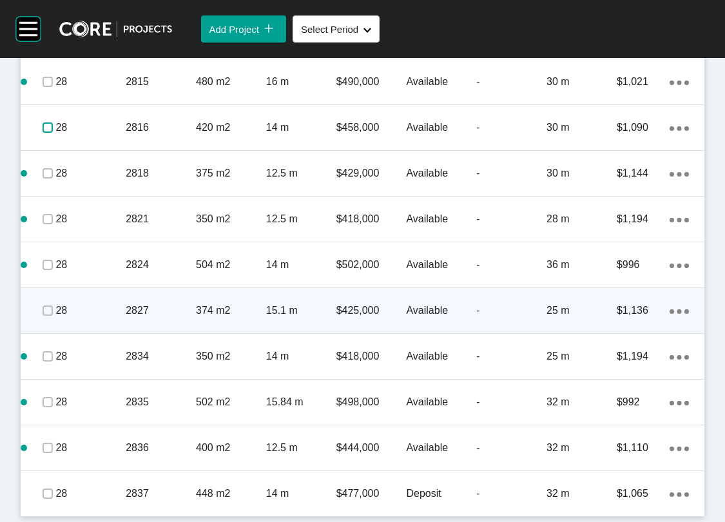
scroll to position [3672, 0]
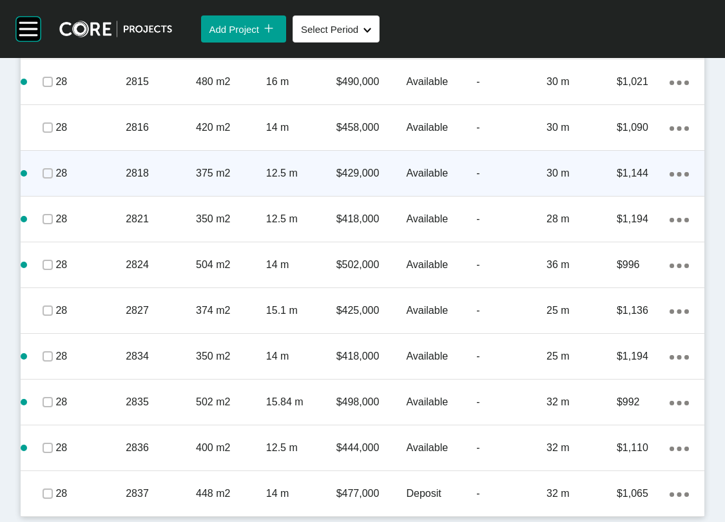
click at [614, 328] on link "Duplicate" at bounding box center [595, 319] width 48 height 19
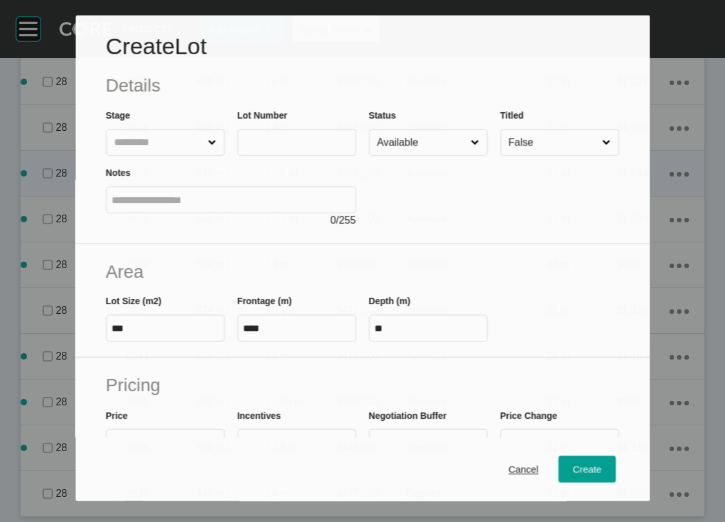
scroll to position [3622, 0]
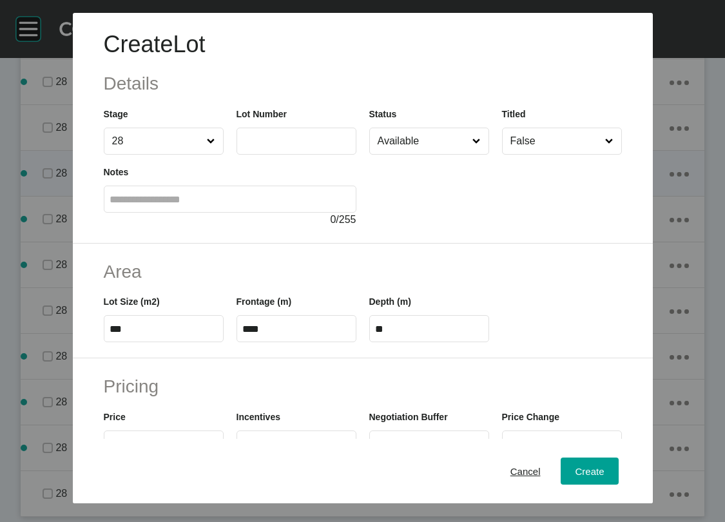
click at [230, 155] on div "Lot Number" at bounding box center [296, 126] width 133 height 58
drag, startPoint x: 221, startPoint y: 172, endPoint x: 243, endPoint y: 170, distance: 22.7
click at [242, 146] on input "text" at bounding box center [296, 140] width 108 height 11
type input "****"
drag, startPoint x: 73, startPoint y: 404, endPoint x: 50, endPoint y: 378, distance: 34.3
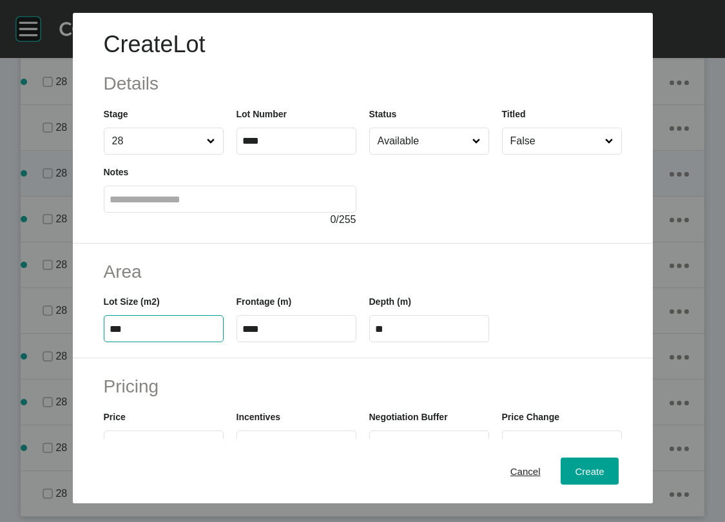
click at [73, 359] on div "Area Lot Size (m2) *** Frontage (m) **** Depth (m) **" at bounding box center [363, 301] width 580 height 115
click at [394, 154] on input "Available" at bounding box center [422, 141] width 95 height 26
drag, startPoint x: 103, startPoint y: 409, endPoint x: -38, endPoint y: 407, distance: 140.6
click at [0, 407] on html "Create Lot Details Stage 28 Lot Number **** Status Sold Titled False Notes 0 / …" at bounding box center [362, 261] width 725 height 522
type input "***"
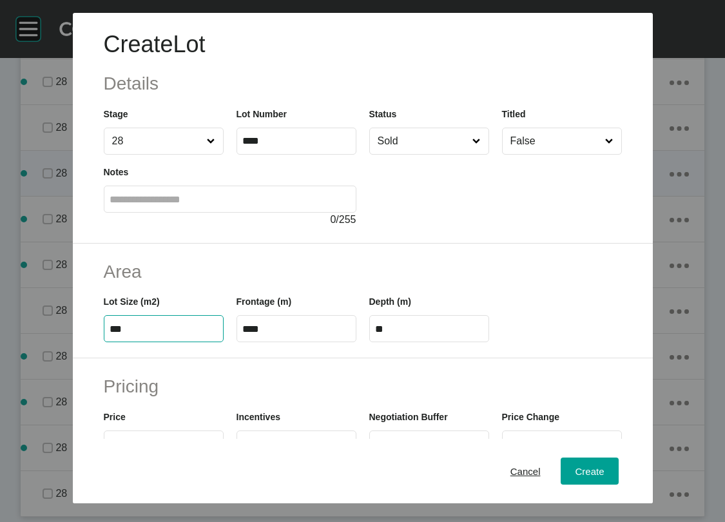
type input "****"
type input "*****"
drag, startPoint x: 265, startPoint y: 404, endPoint x: 167, endPoint y: 412, distance: 98.3
click at [167, 342] on div "Lot Size (m2) *** Frontage (m) **** Depth (m) ****" at bounding box center [362, 313] width 531 height 58
type input "**"
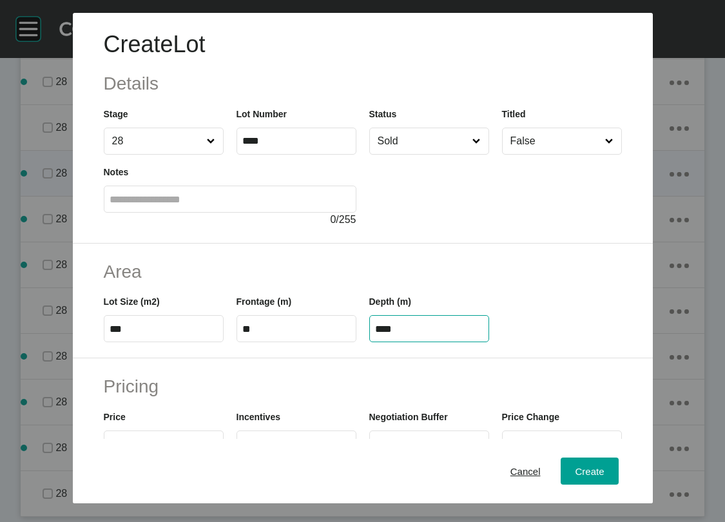
click at [413, 335] on input "****" at bounding box center [429, 329] width 108 height 11
drag, startPoint x: 375, startPoint y: 411, endPoint x: 557, endPoint y: 411, distance: 181.8
click at [557, 342] on div "Lot Size (m2) *** Frontage (m) ** Depth (m) ****" at bounding box center [362, 313] width 531 height 58
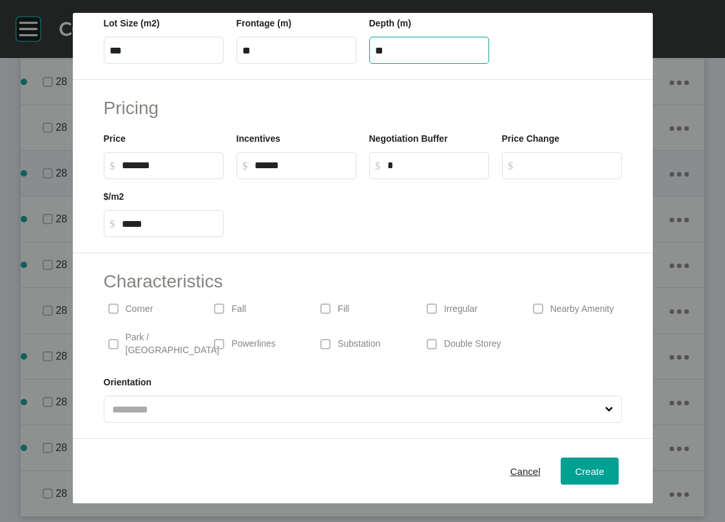
scroll to position [354, 0]
type input "**"
click at [78, 374] on div "Create Lot Details Stage 28 Lot Number **** Status Sold Titled False Notes 0 / …" at bounding box center [362, 261] width 725 height 522
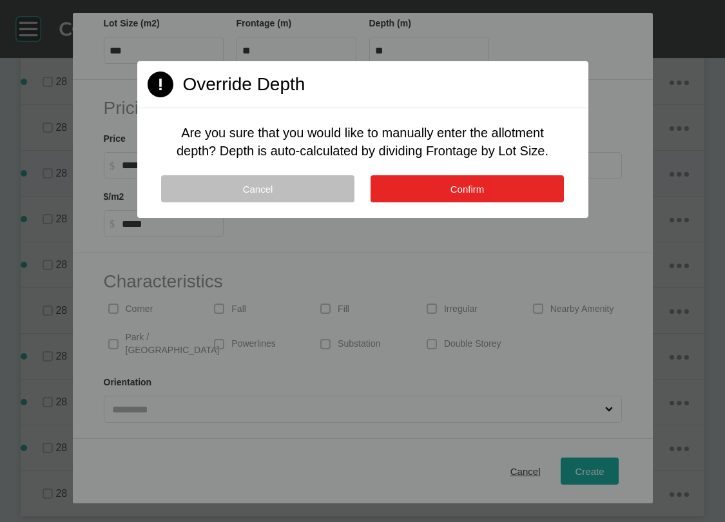
click at [460, 202] on button "Confirm" at bounding box center [467, 188] width 193 height 27
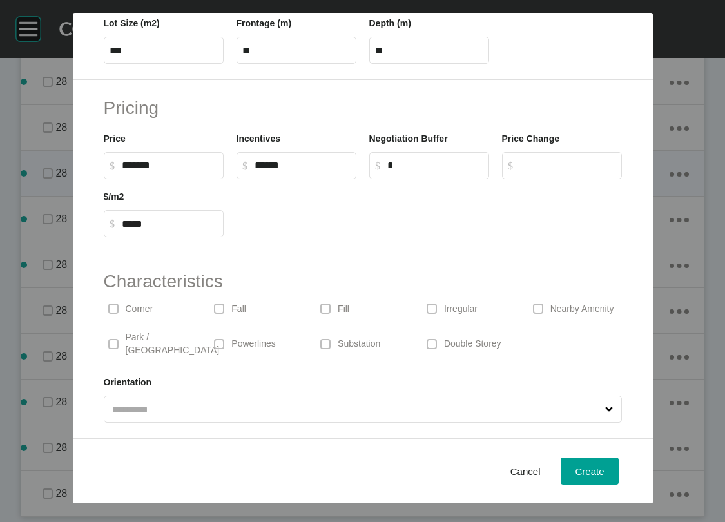
click at [126, 316] on p "Corner" at bounding box center [140, 309] width 28 height 13
drag, startPoint x: 80, startPoint y: 197, endPoint x: 70, endPoint y: 196, distance: 10.3
click at [122, 171] on input "******" at bounding box center [170, 165] width 96 height 11
type input "*******"
type input "*****"
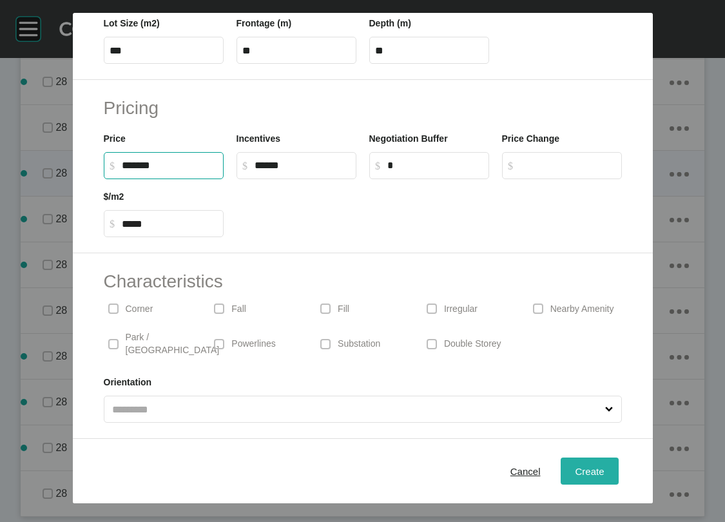
click at [604, 467] on span "Create" at bounding box center [589, 471] width 29 height 11
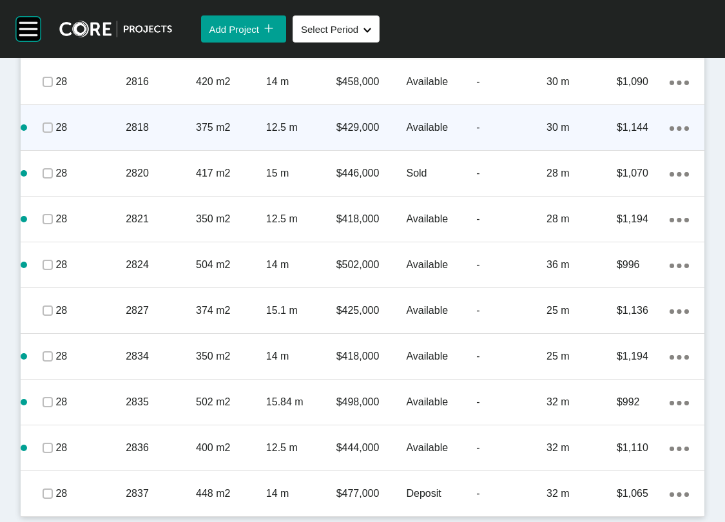
scroll to position [3787, 0]
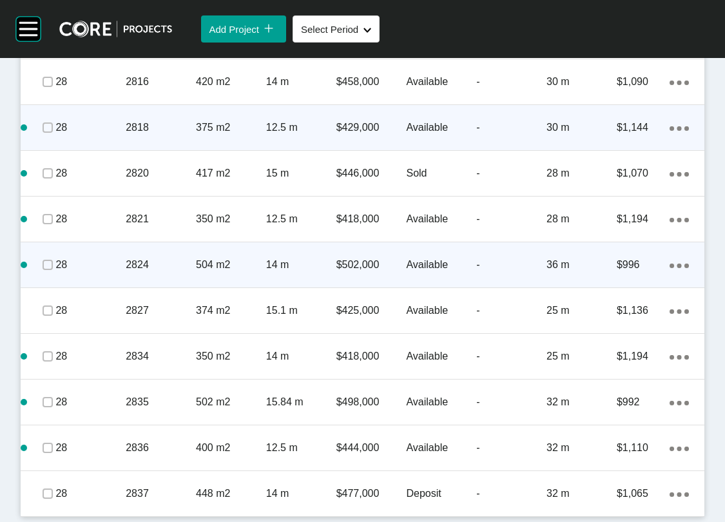
click at [670, 268] on icon "Action Menu Dots Copy 6 Created with Sketch." at bounding box center [679, 266] width 19 height 5
click at [619, 386] on link "Duplicate" at bounding box center [595, 375] width 48 height 19
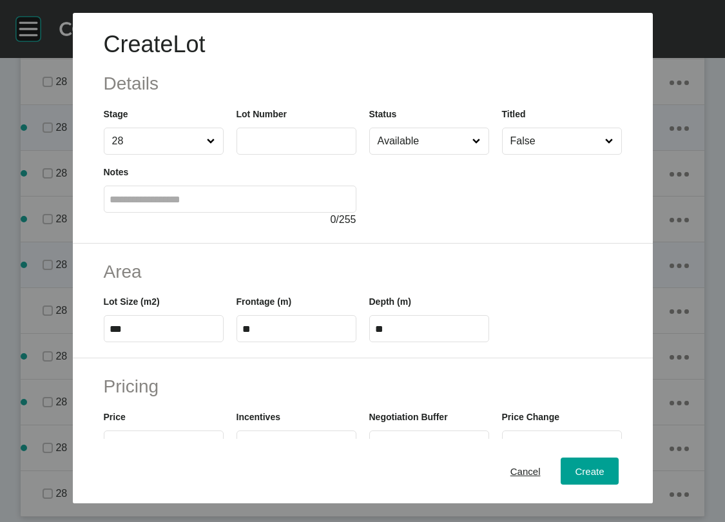
scroll to position [3736, 0]
click at [279, 146] on input "text" at bounding box center [296, 140] width 108 height 11
type input "****"
click at [377, 154] on input "Available" at bounding box center [422, 141] width 95 height 26
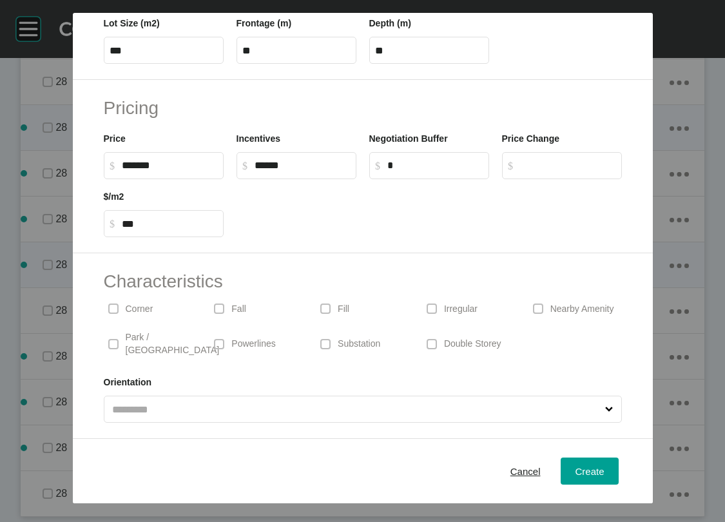
scroll to position [456, 0]
click at [126, 303] on p "Corner" at bounding box center [140, 309] width 28 height 13
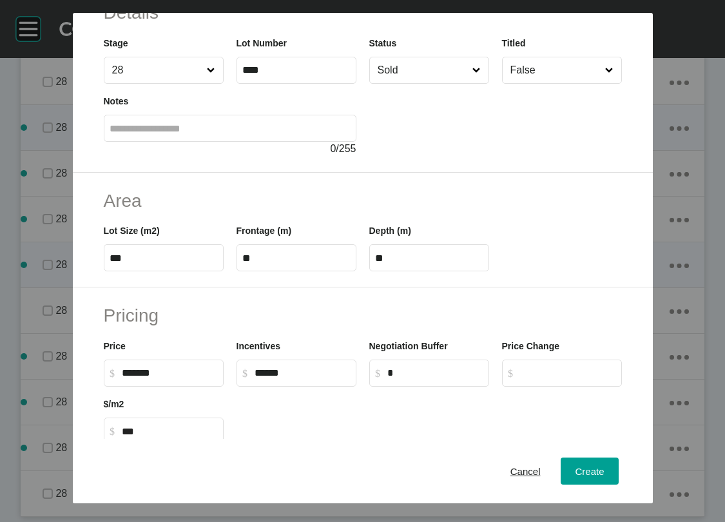
scroll to position [75, 0]
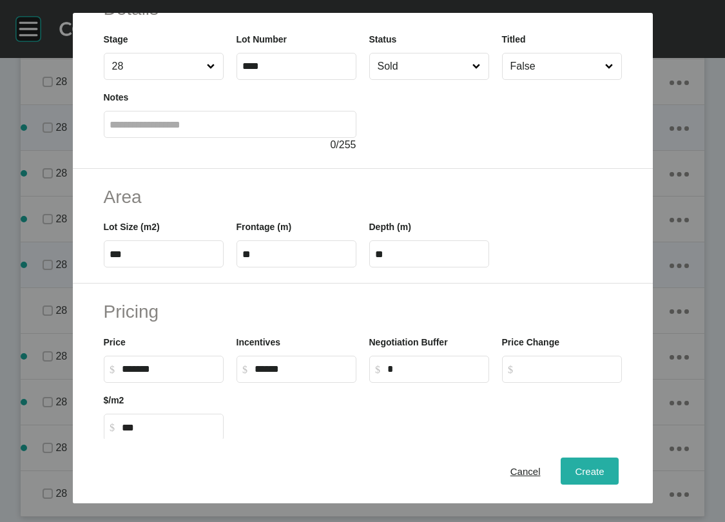
click at [604, 466] on span "Create" at bounding box center [589, 471] width 29 height 11
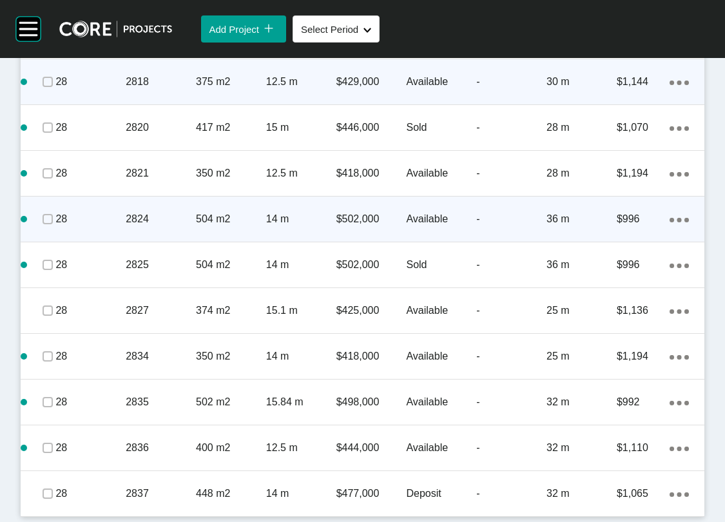
scroll to position [3897, 0]
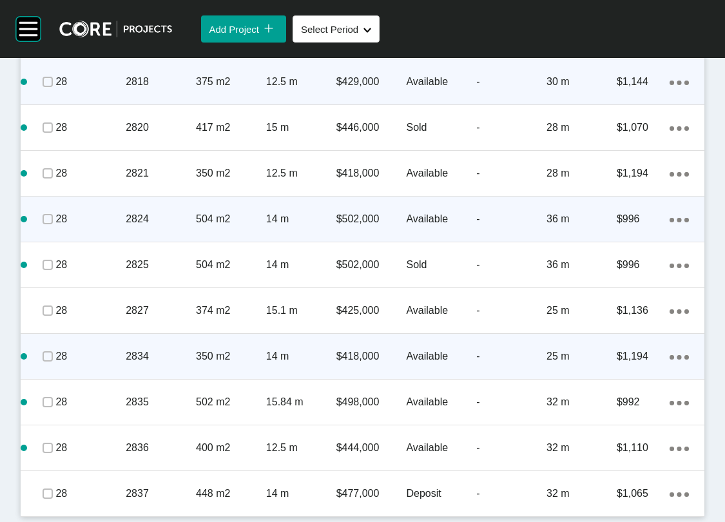
click at [670, 360] on icon "Action Menu Dots Copy 6 Created with Sketch." at bounding box center [679, 357] width 19 height 5
click at [619, 443] on link "Duplicate" at bounding box center [595, 436] width 48 height 19
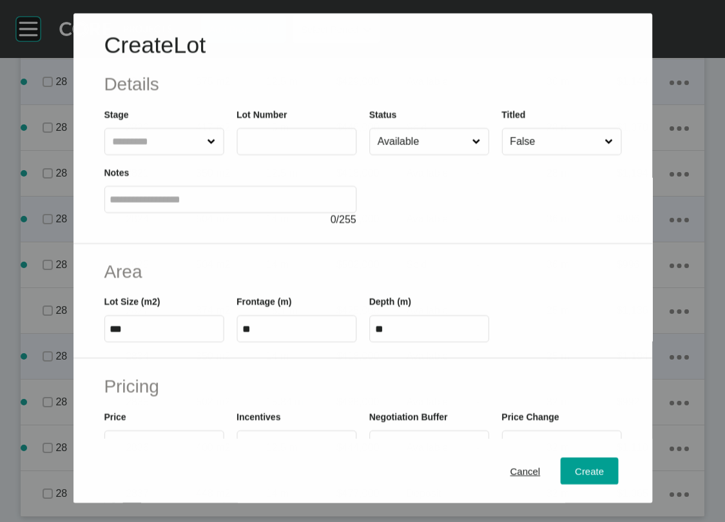
scroll to position [3847, 0]
drag, startPoint x: 224, startPoint y: 166, endPoint x: 232, endPoint y: 166, distance: 8.4
click at [242, 146] on input "text" at bounding box center [296, 140] width 108 height 11
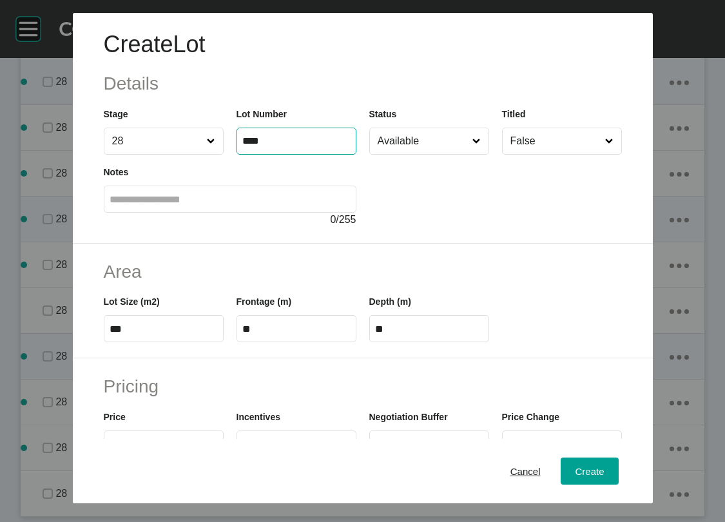
type input "****"
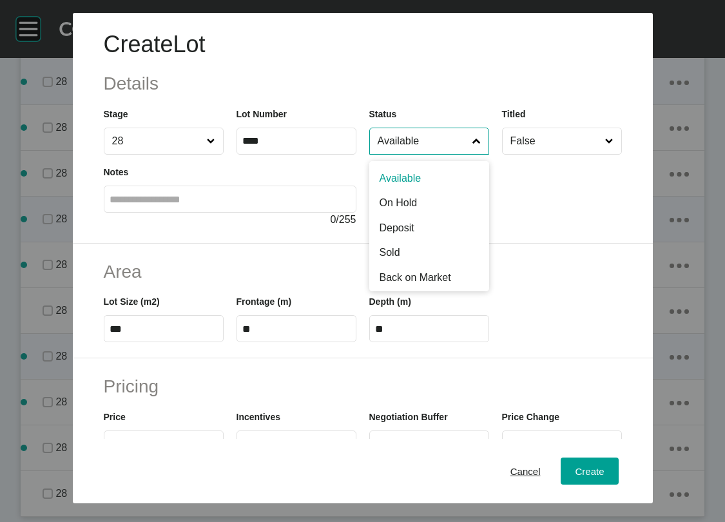
click at [433, 154] on input "Available" at bounding box center [422, 141] width 95 height 26
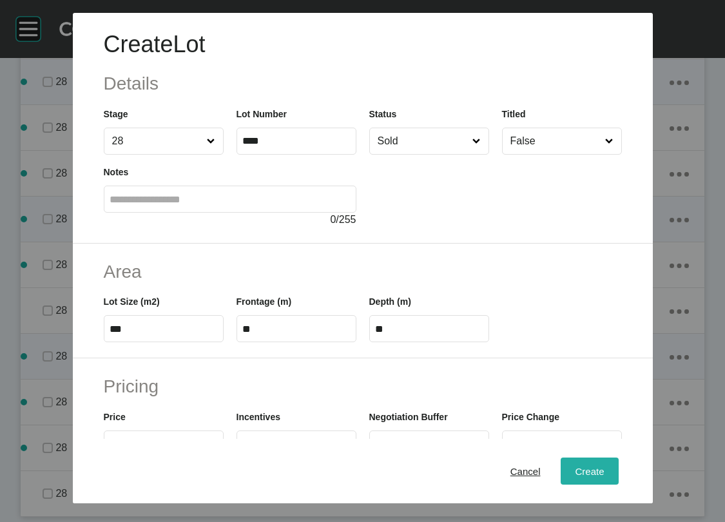
click at [604, 466] on span "Create" at bounding box center [589, 471] width 29 height 11
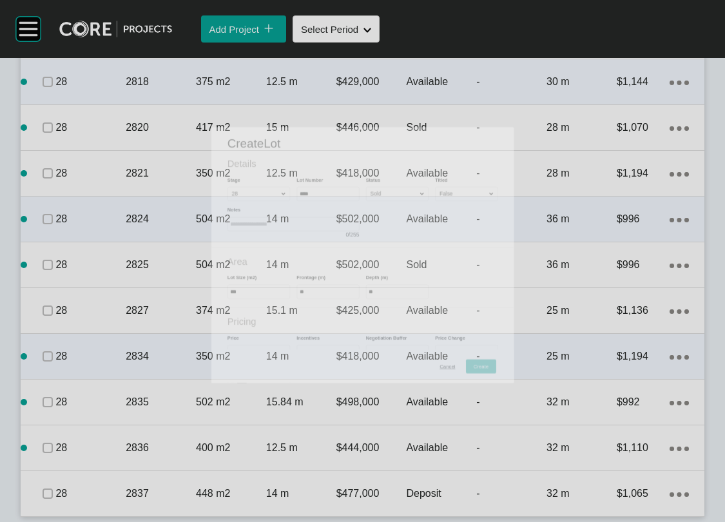
scroll to position [3897, 0]
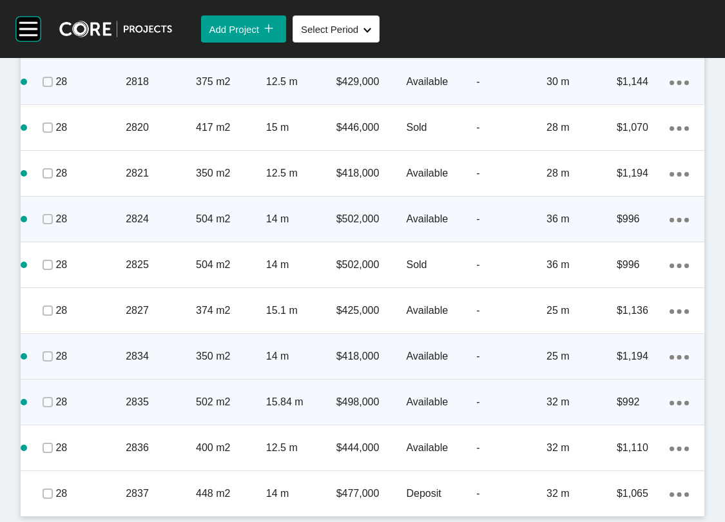
click at [397, 422] on div "$498,000" at bounding box center [372, 402] width 70 height 40
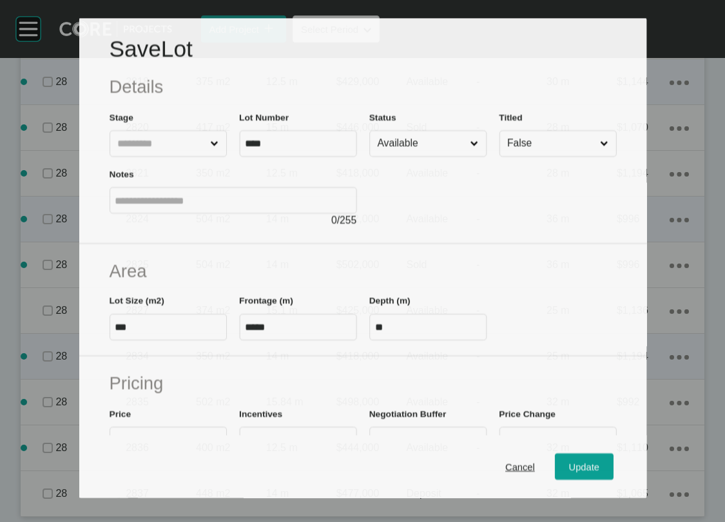
scroll to position [3847, 0]
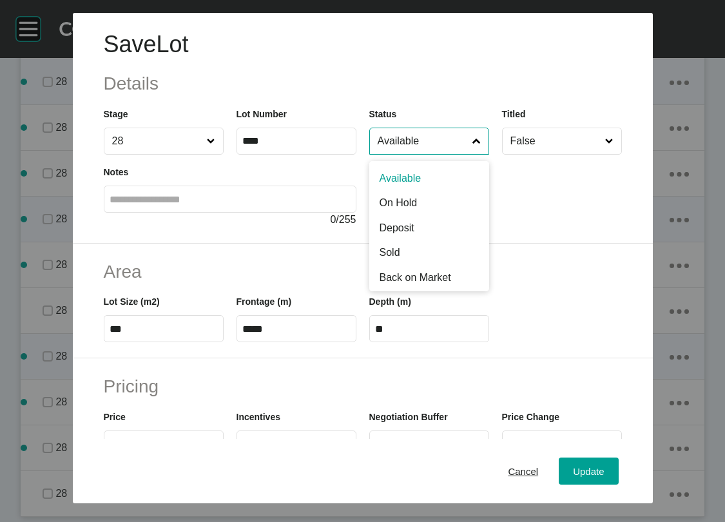
click at [403, 154] on input "Available" at bounding box center [422, 141] width 95 height 26
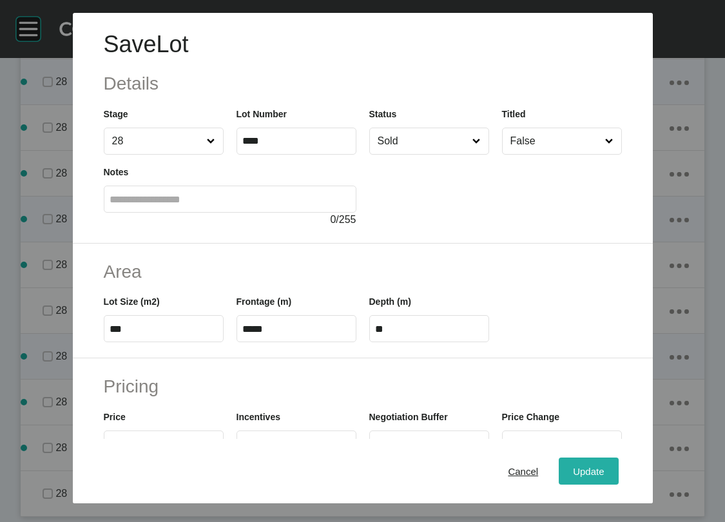
click at [607, 473] on div "Update" at bounding box center [588, 471] width 37 height 17
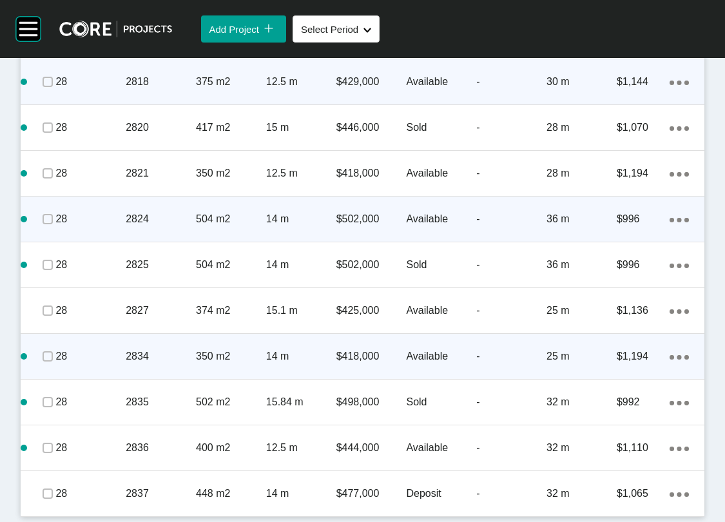
scroll to position [4017, 0]
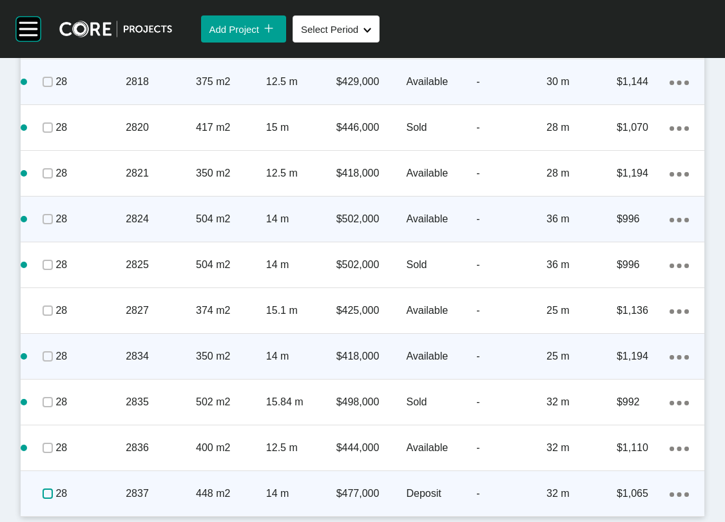
click at [52, 489] on label at bounding box center [48, 494] width 10 height 10
click at [670, 493] on icon "Action Menu Dots Copy 6 Created with Sketch." at bounding box center [679, 495] width 19 height 5
click at [619, 475] on link "Duplicate" at bounding box center [595, 464] width 48 height 19
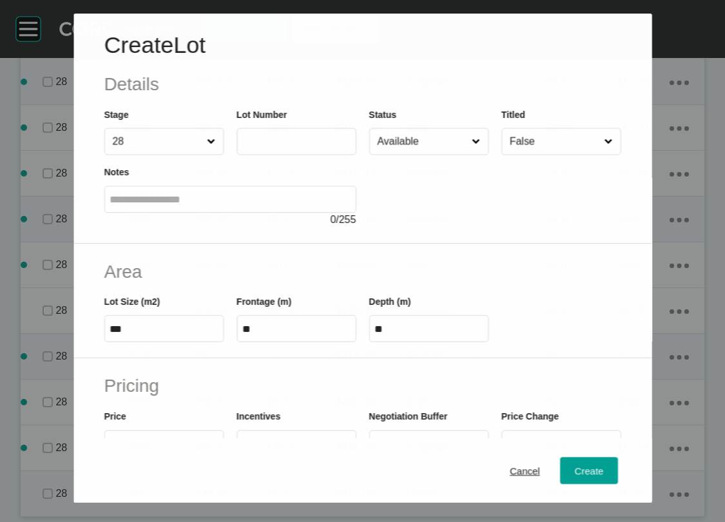
scroll to position [3967, 0]
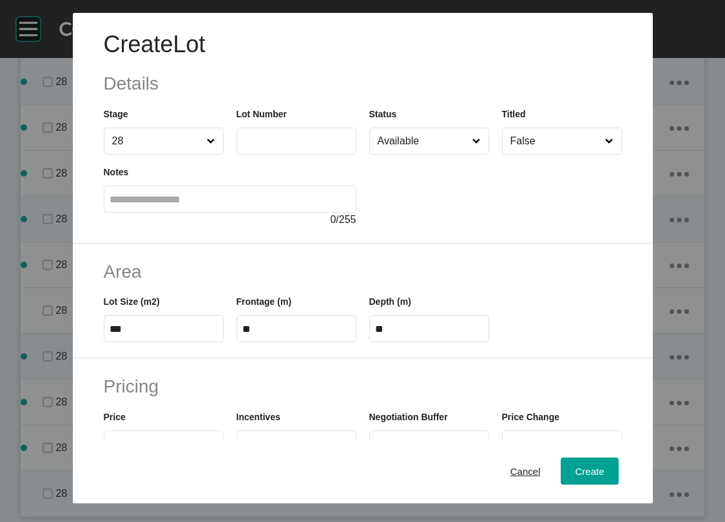
click at [253, 146] on input "text" at bounding box center [296, 140] width 108 height 11
type input "****"
click at [382, 154] on input "Available" at bounding box center [422, 141] width 95 height 26
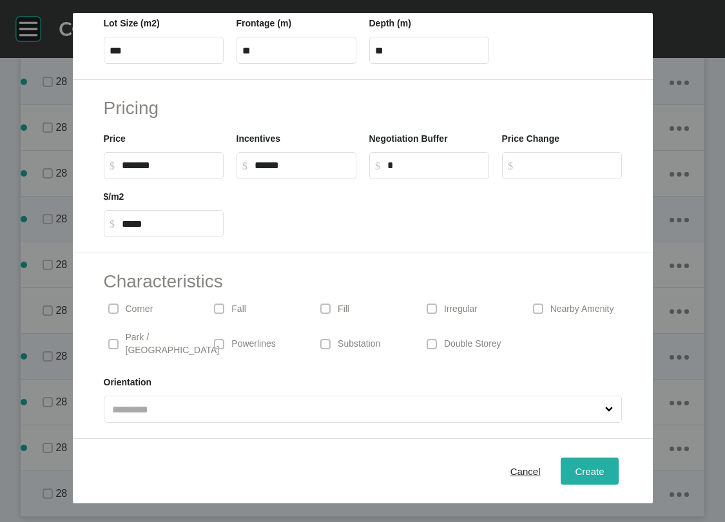
click at [607, 458] on button "Create" at bounding box center [589, 471] width 57 height 27
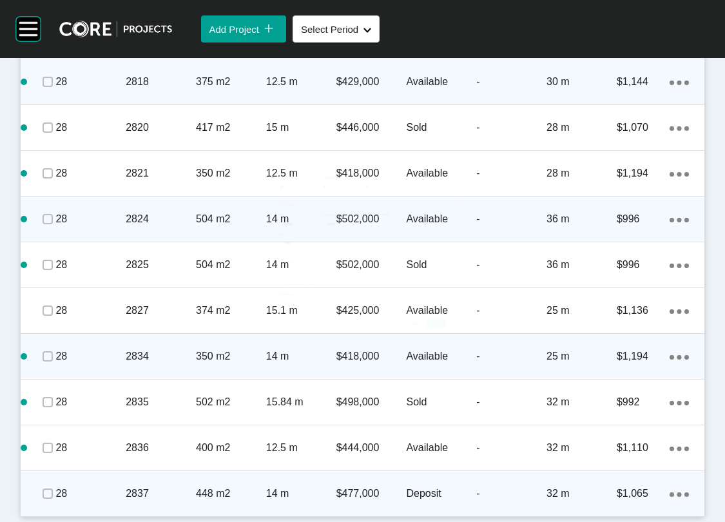
scroll to position [4017, 0]
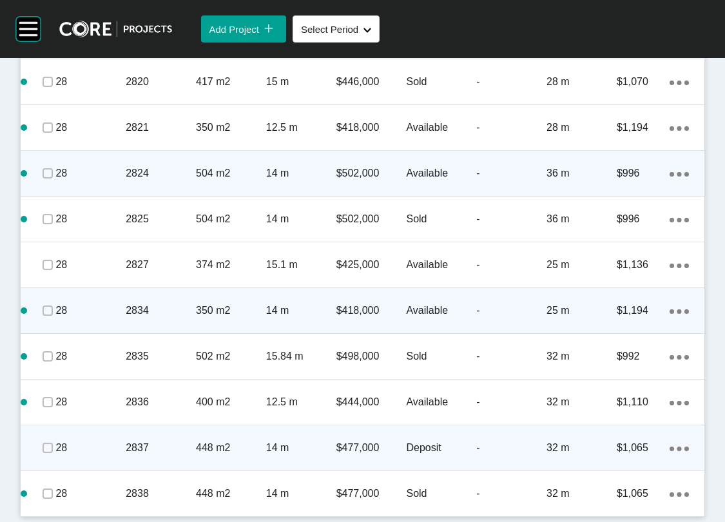
click at [713, 457] on div "Group 2 Created with Sketch. . Add Project icon/tick copy 11 Created with Sketc…" at bounding box center [362, 261] width 725 height 522
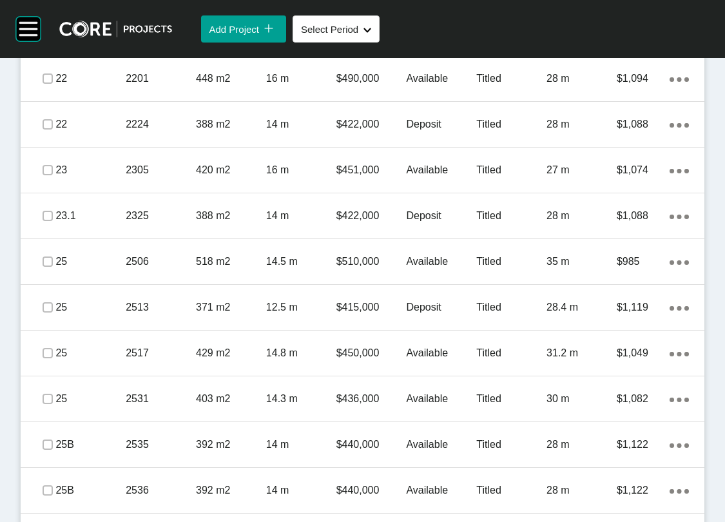
scroll to position [869, 0]
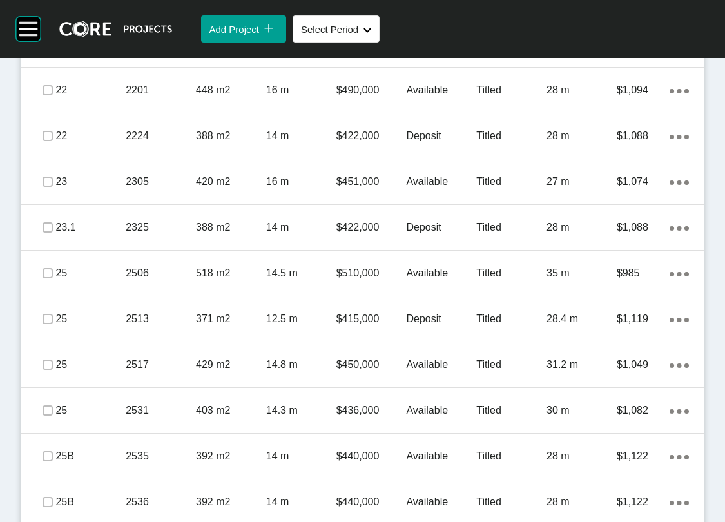
click at [466, 13] on span "Edit Selected" at bounding box center [494, 7] width 57 height 11
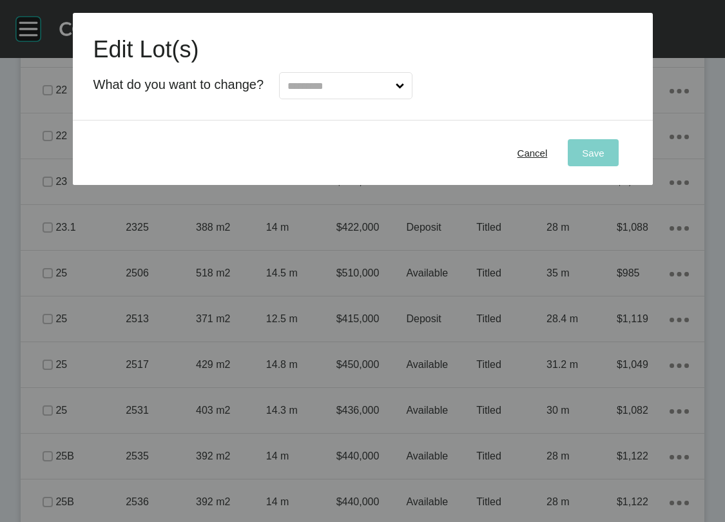
click at [312, 99] on input "text" at bounding box center [339, 86] width 108 height 26
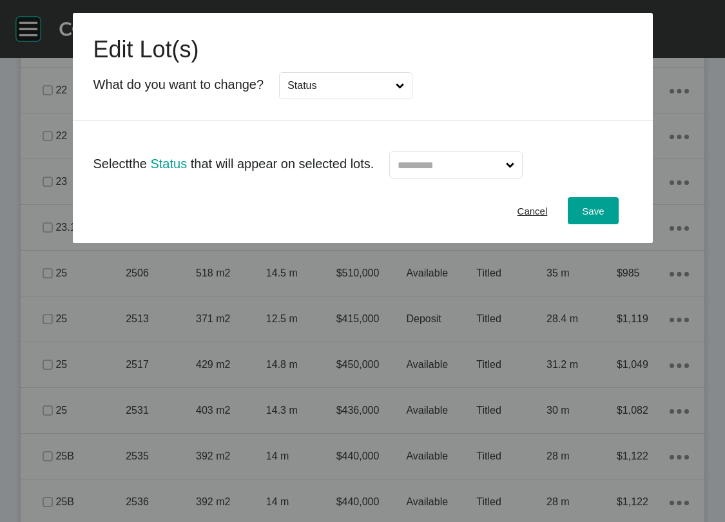
drag, startPoint x: 315, startPoint y: 211, endPoint x: 353, endPoint y: 203, distance: 38.8
click at [441, 178] on input "text" at bounding box center [449, 165] width 108 height 26
type input "*"
click at [604, 217] on span "Save" at bounding box center [593, 211] width 22 height 11
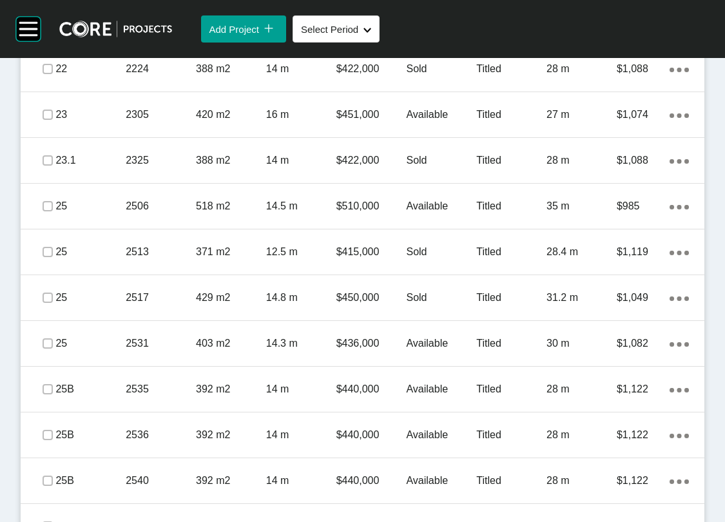
scroll to position [1222, 0]
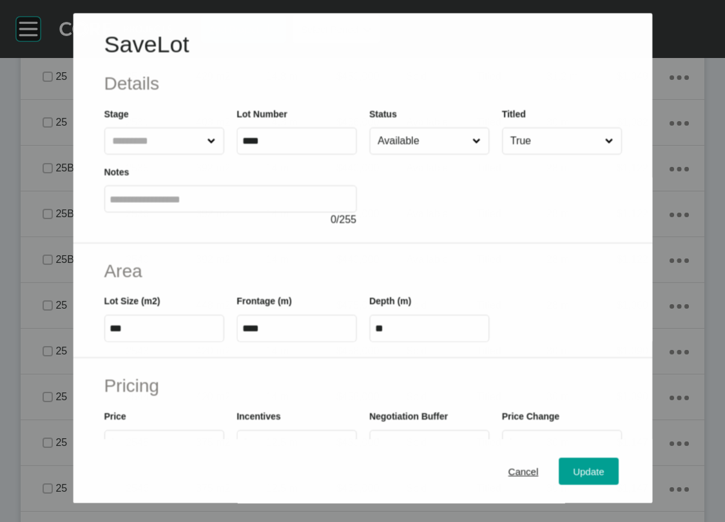
scroll to position [1172, 0]
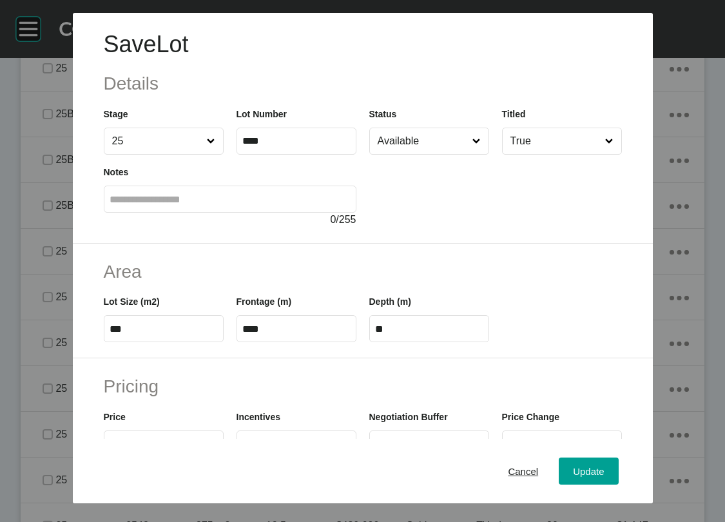
click at [449, 154] on input "Available" at bounding box center [422, 141] width 95 height 26
click at [604, 470] on span "Update" at bounding box center [588, 471] width 31 height 11
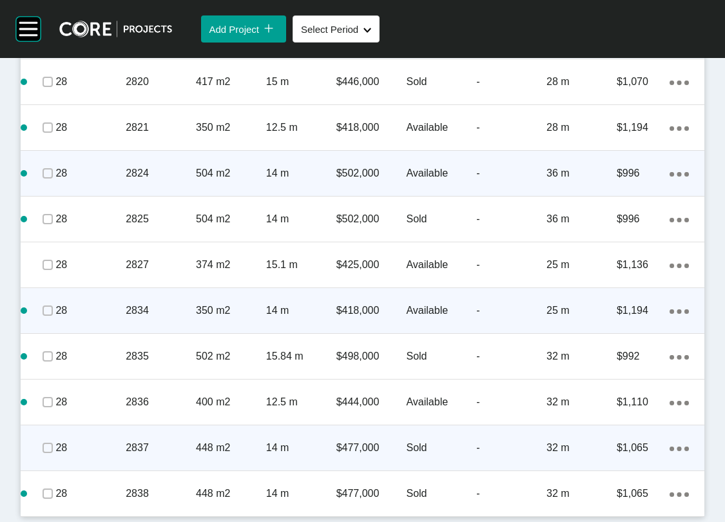
scroll to position [4074, 0]
click at [670, 309] on icon "Action Menu Dots Copy 6 Created with Sketch." at bounding box center [679, 311] width 19 height 5
click at [618, 262] on link "Duplicate" at bounding box center [595, 259] width 48 height 19
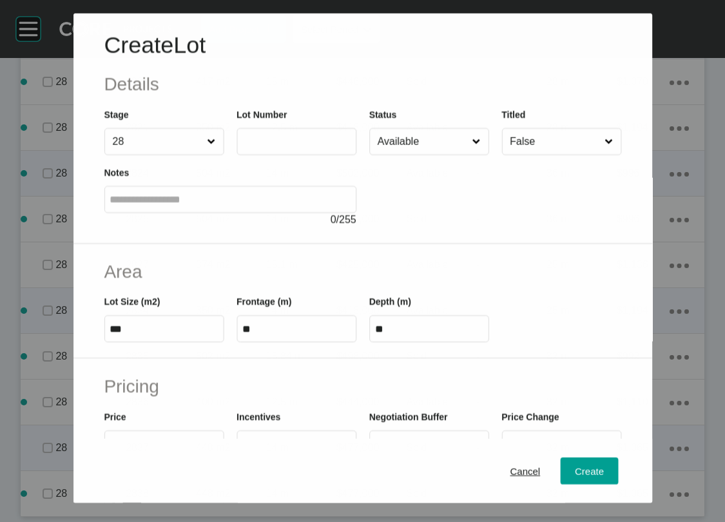
scroll to position [4025, 0]
click at [322, 155] on label at bounding box center [297, 141] width 120 height 27
click at [322, 146] on input "text" at bounding box center [296, 140] width 108 height 11
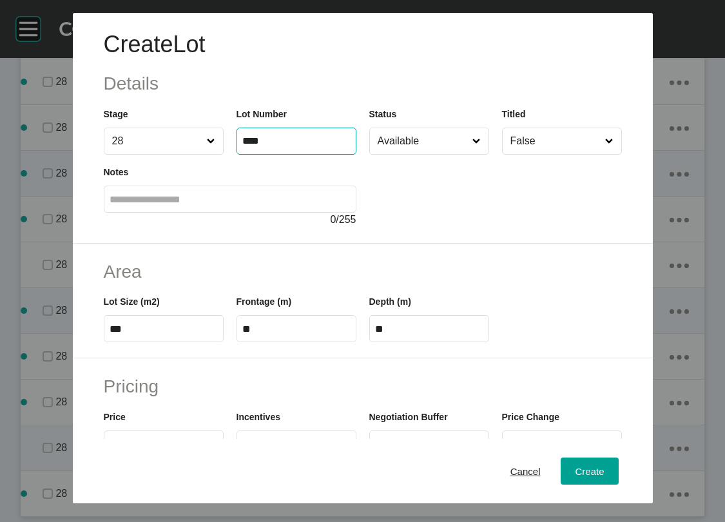
type input "****"
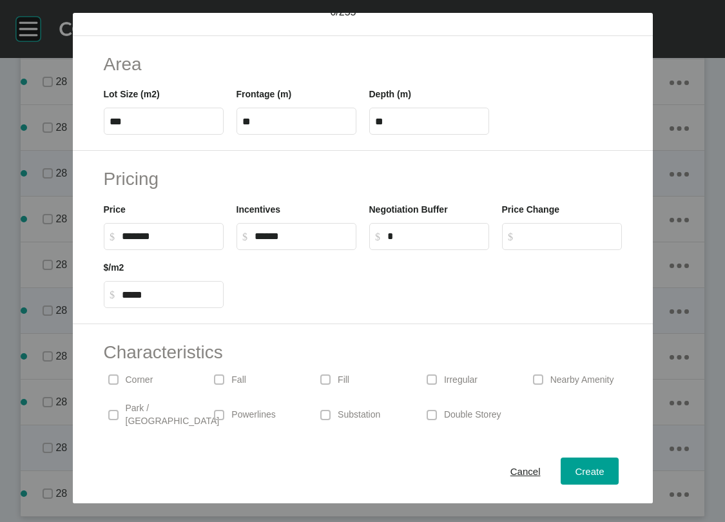
scroll to position [211, 0]
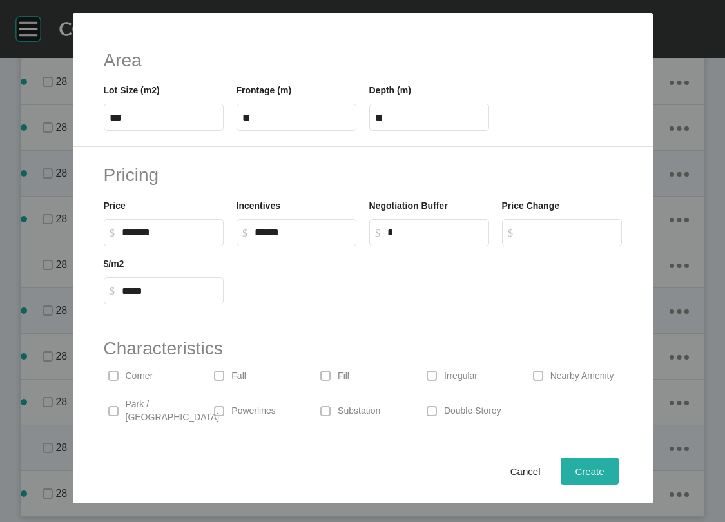
click at [604, 466] on span "Create" at bounding box center [589, 471] width 29 height 11
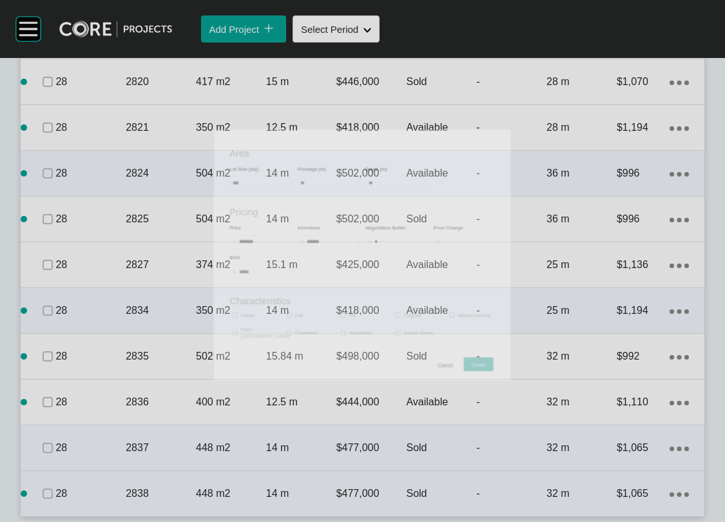
scroll to position [4074, 0]
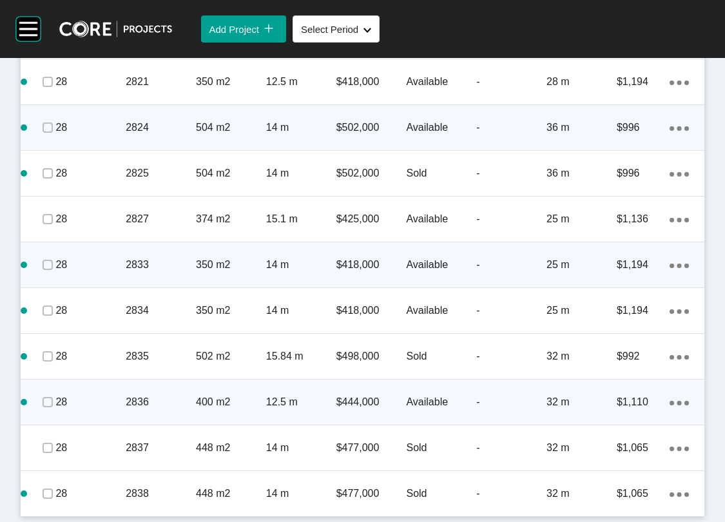
click at [500, 268] on p "-" at bounding box center [511, 265] width 70 height 14
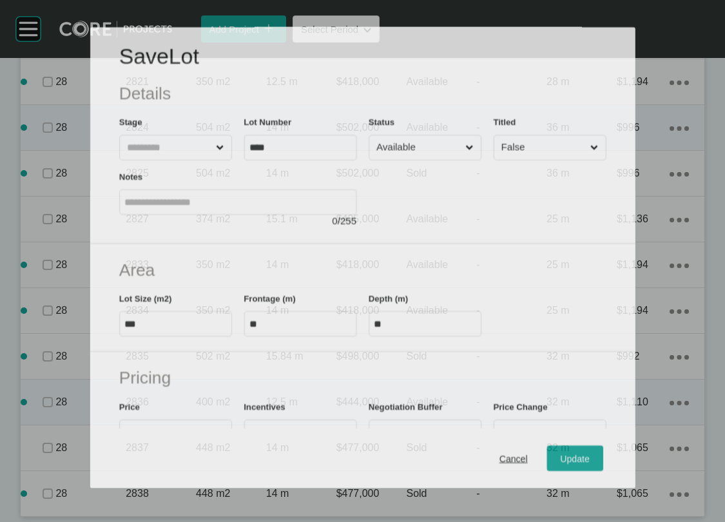
scroll to position [4025, 0]
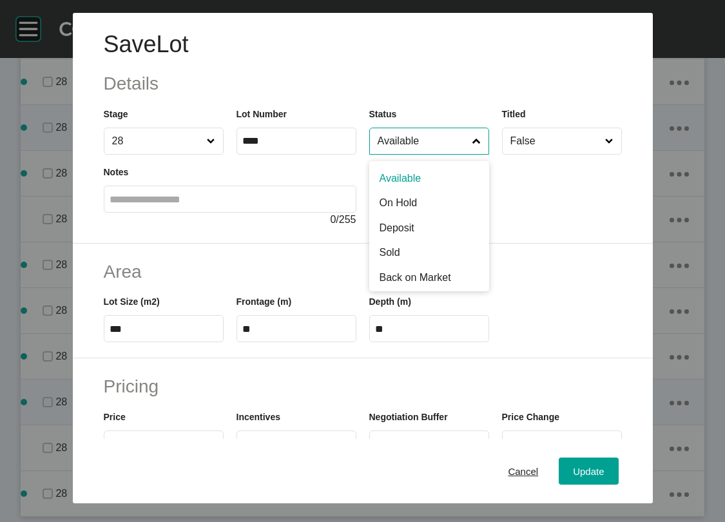
click at [403, 154] on input "Available" at bounding box center [422, 141] width 95 height 26
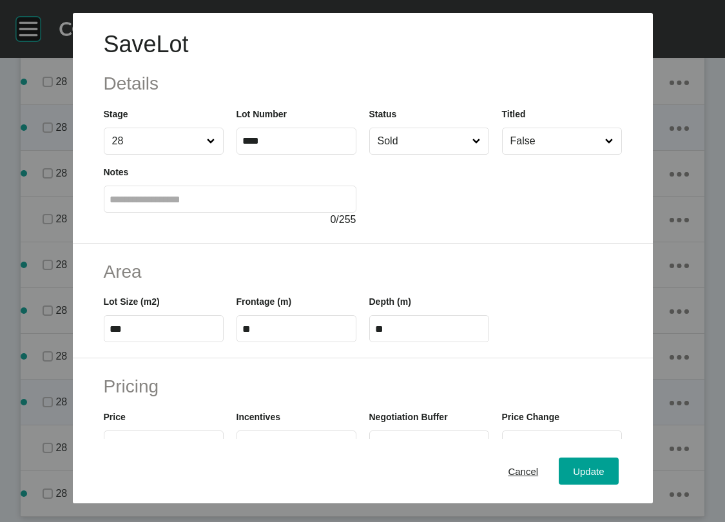
drag, startPoint x: 389, startPoint y: 310, endPoint x: 537, endPoint y: 399, distance: 172.4
click at [604, 467] on span "Update" at bounding box center [588, 471] width 31 height 11
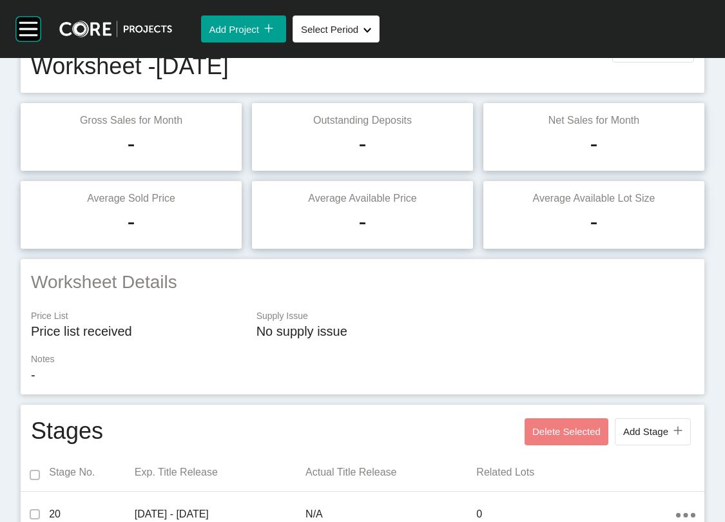
scroll to position [0, 0]
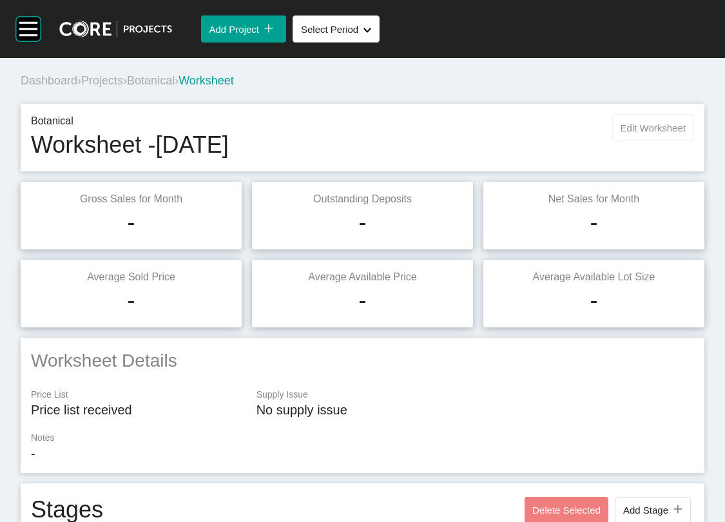
click at [657, 133] on span "Edit Worksheet" at bounding box center [653, 128] width 65 height 11
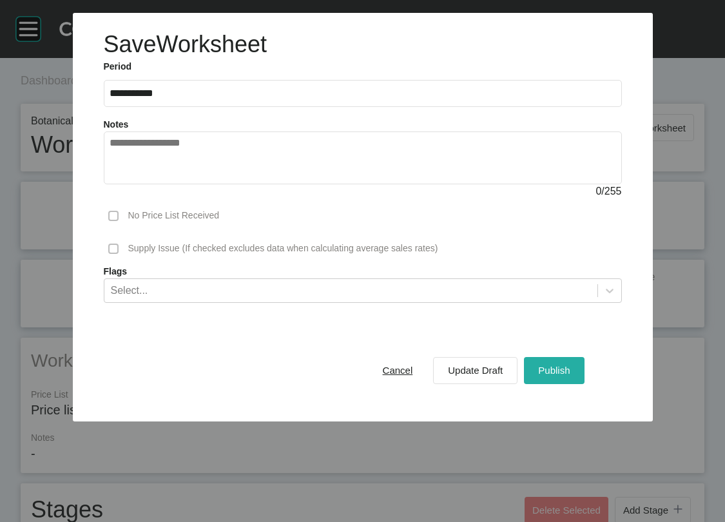
click at [573, 379] on div "Publish" at bounding box center [554, 370] width 38 height 17
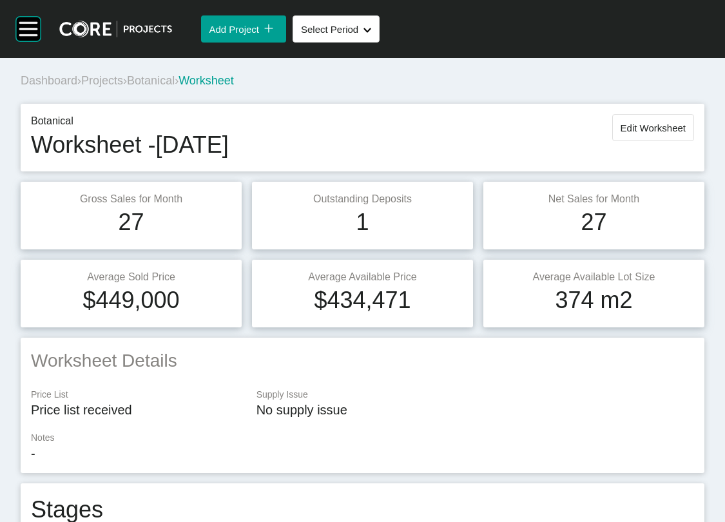
click at [122, 87] on span "Projects" at bounding box center [102, 80] width 42 height 13
